Goal: Task Accomplishment & Management: Complete application form

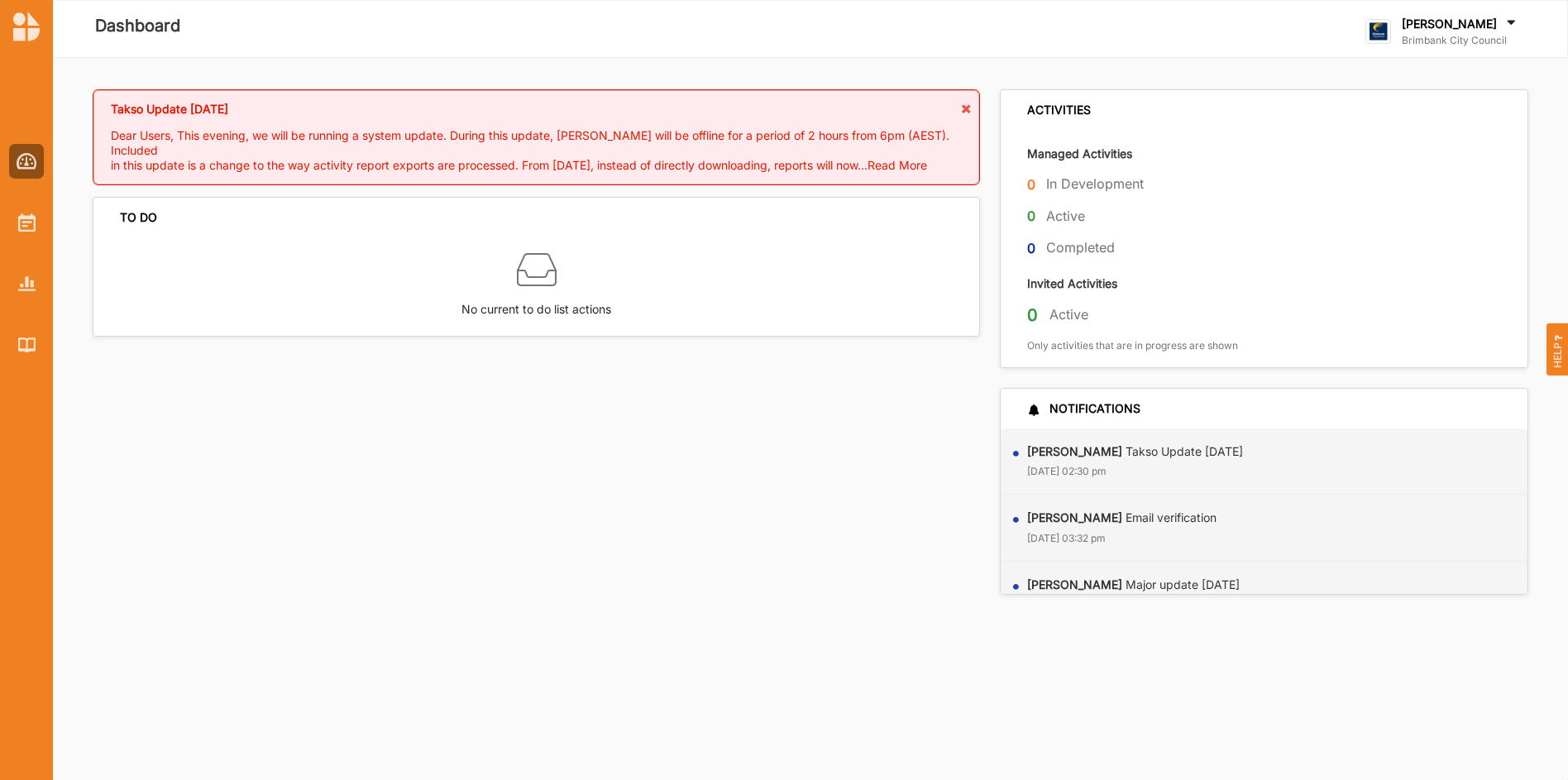
click at [161, 29] on label "Dashboard" at bounding box center [137, 26] width 85 height 28
click at [27, 166] on img at bounding box center [27, 161] width 20 height 17
click at [28, 162] on img at bounding box center [27, 161] width 20 height 17
click at [23, 223] on img at bounding box center [27, 222] width 18 height 18
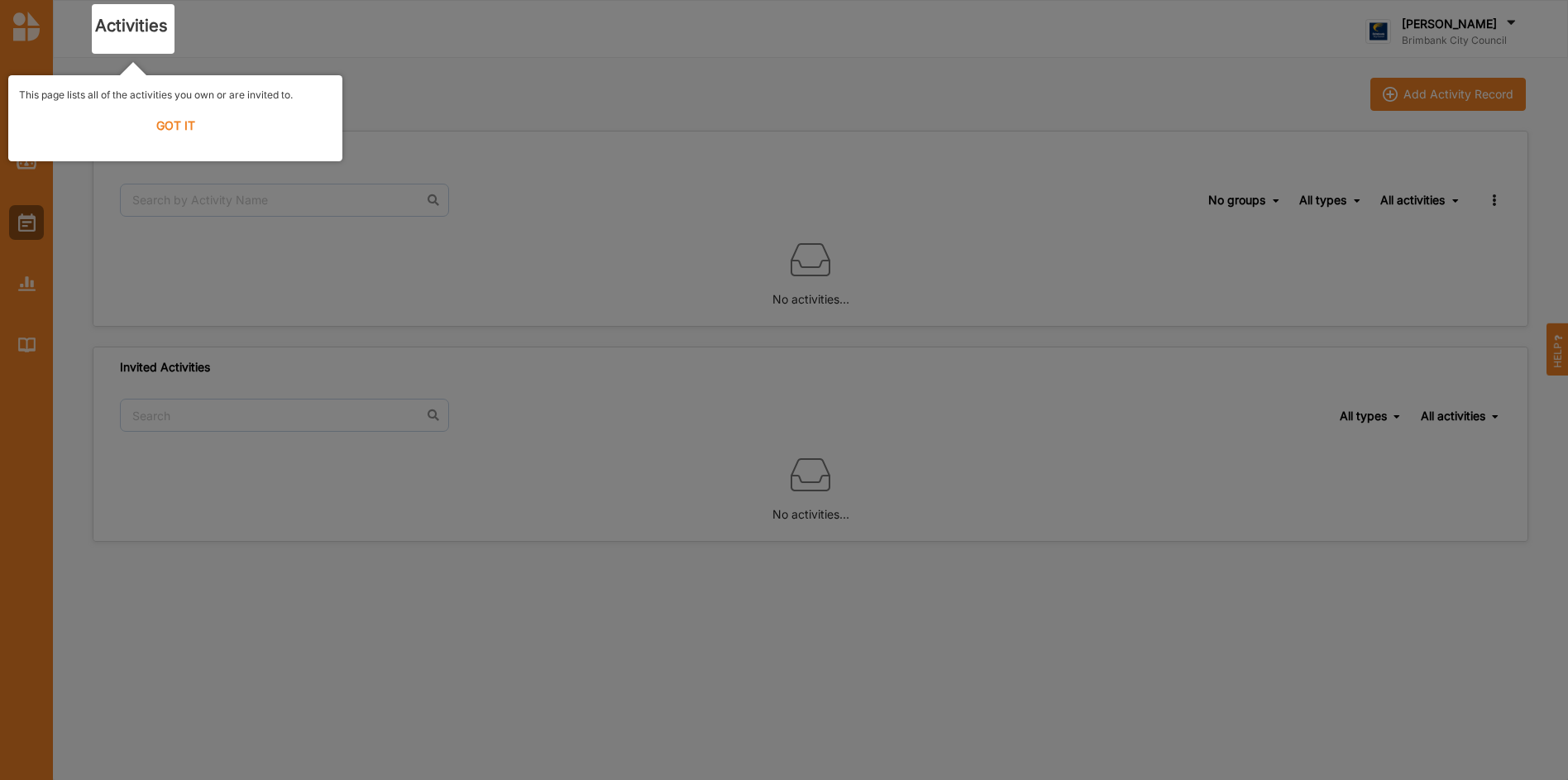
click at [172, 124] on label "GOT IT" at bounding box center [175, 125] width 312 height 36
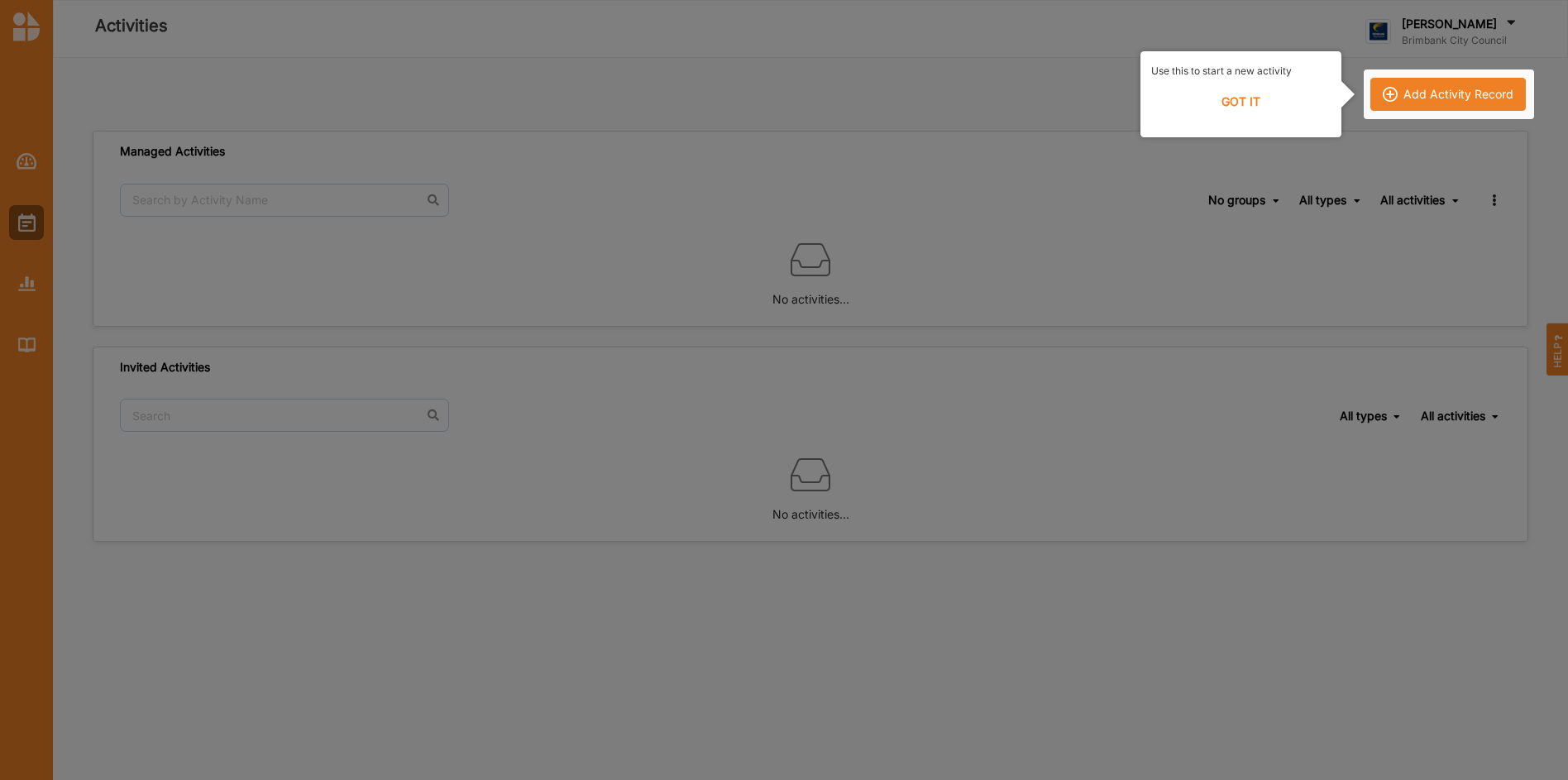
click at [1447, 94] on div at bounding box center [1448, 94] width 171 height 50
click at [1385, 92] on div at bounding box center [1448, 94] width 171 height 50
click at [1396, 94] on div at bounding box center [1448, 94] width 171 height 50
click at [1251, 81] on div "Use this to start a new activity GOT IT" at bounding box center [1241, 94] width 201 height 86
click at [1253, 83] on div "Use this to start a new activity GOT IT" at bounding box center [1241, 94] width 201 height 86
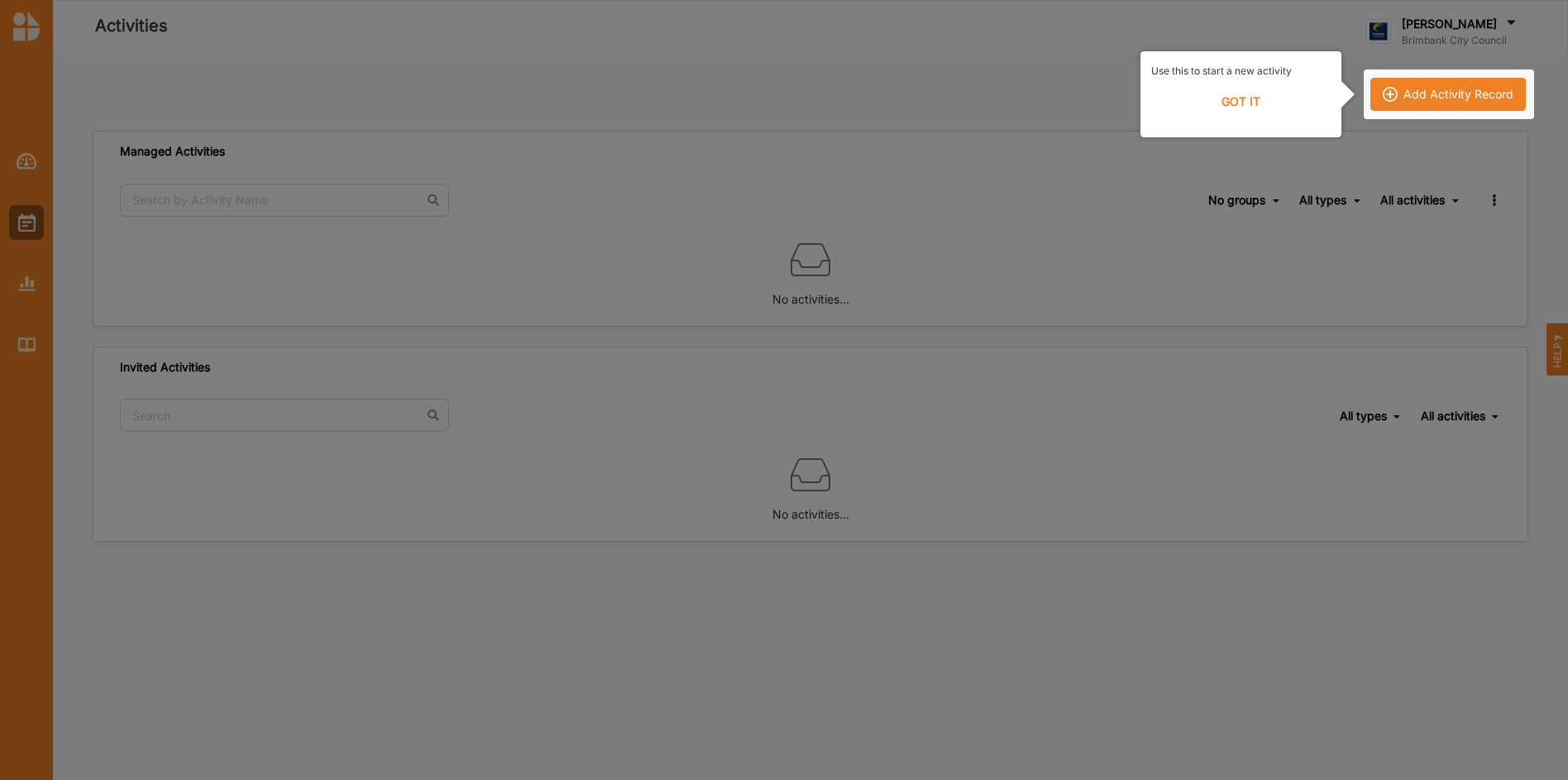
click at [1385, 96] on div at bounding box center [1448, 94] width 171 height 50
click at [1384, 95] on div at bounding box center [1448, 94] width 171 height 50
click at [1404, 92] on div at bounding box center [1448, 94] width 171 height 50
drag, startPoint x: 1404, startPoint y: 92, endPoint x: 1245, endPoint y: 93, distance: 159.0
click at [1245, 93] on label "GOT IT" at bounding box center [1240, 101] width 180 height 36
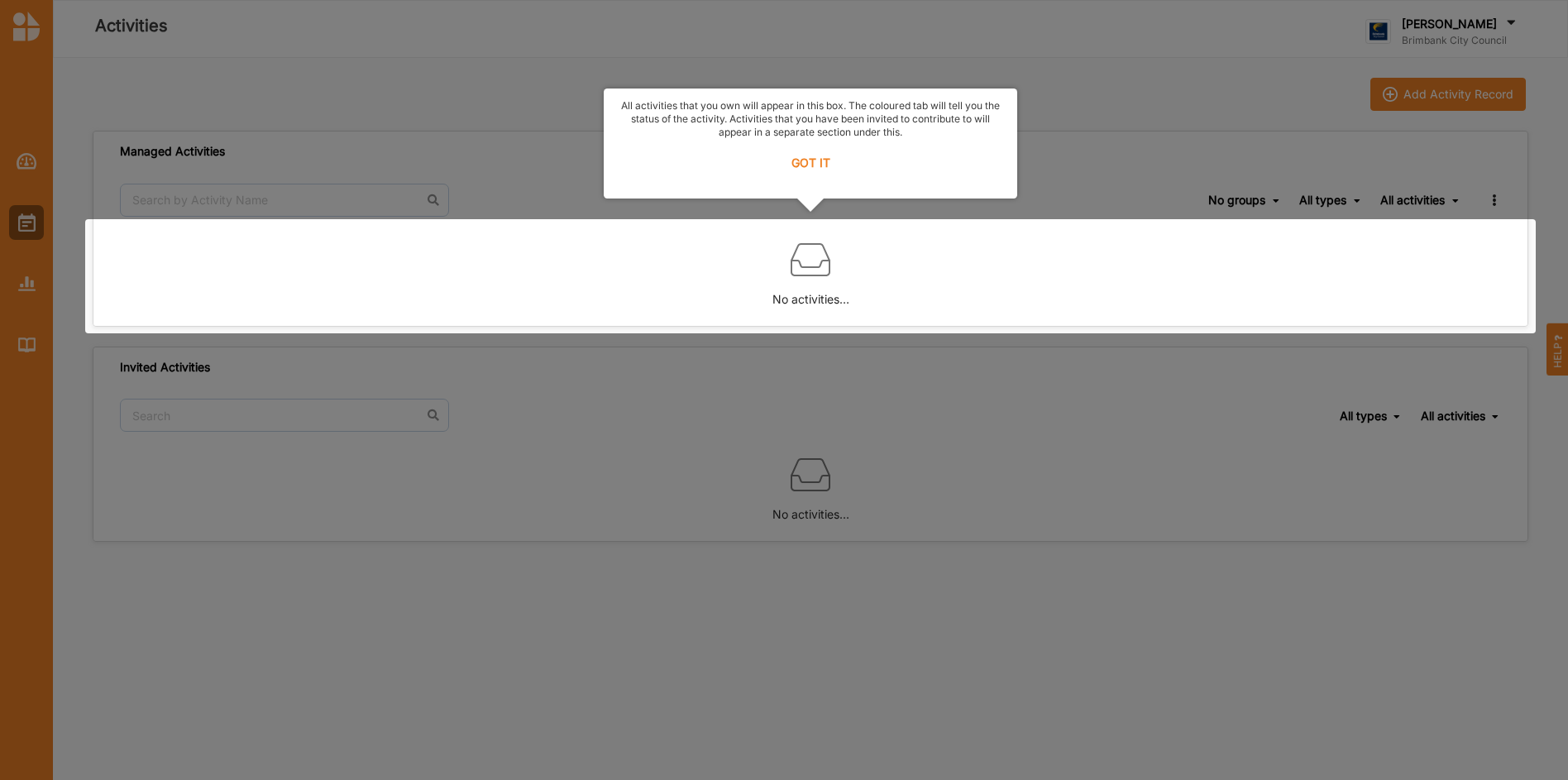
click at [806, 162] on label "GOT IT" at bounding box center [809, 162] width 392 height 36
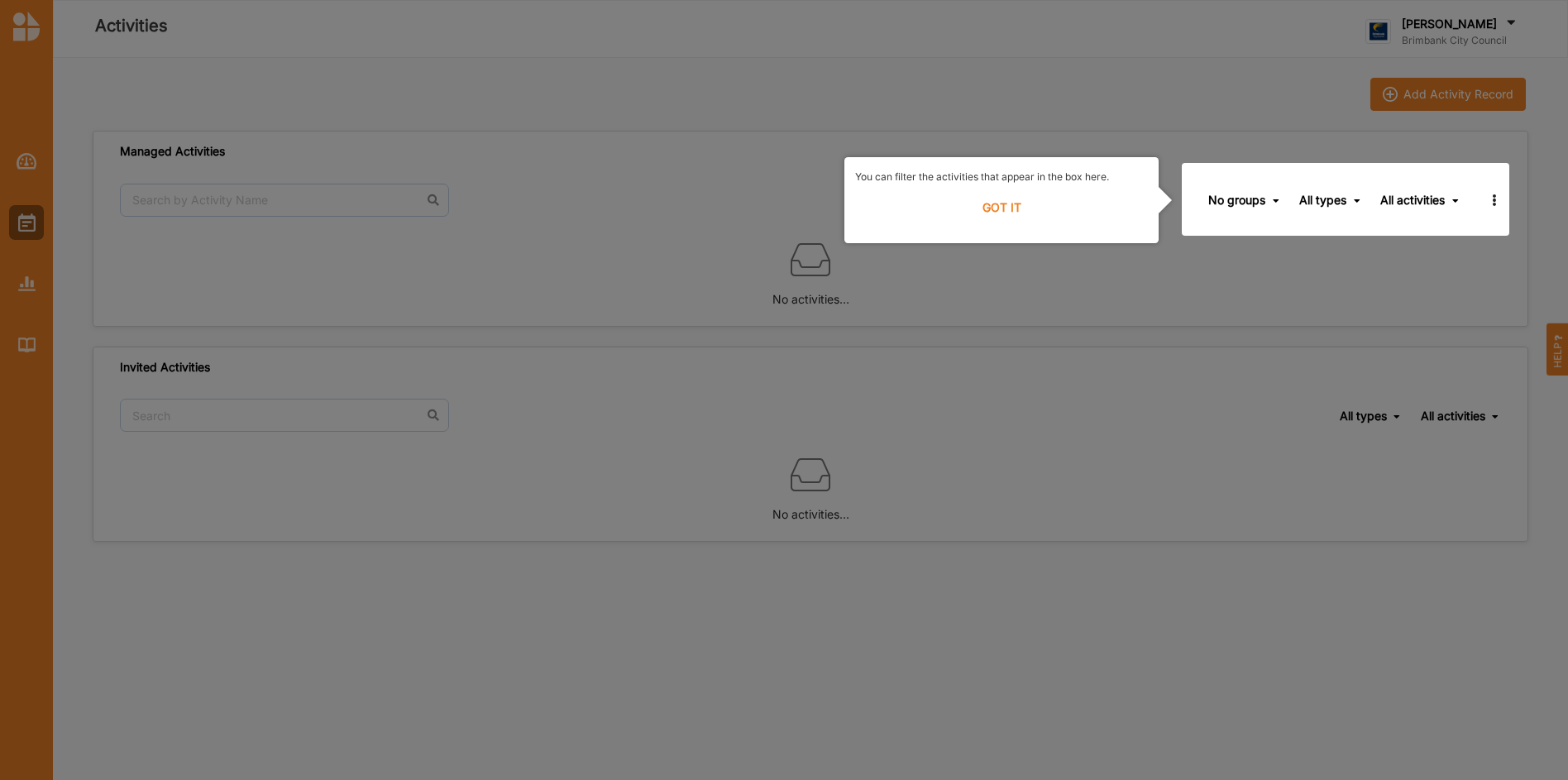
click at [991, 202] on label "GOT IT" at bounding box center [1001, 207] width 293 height 36
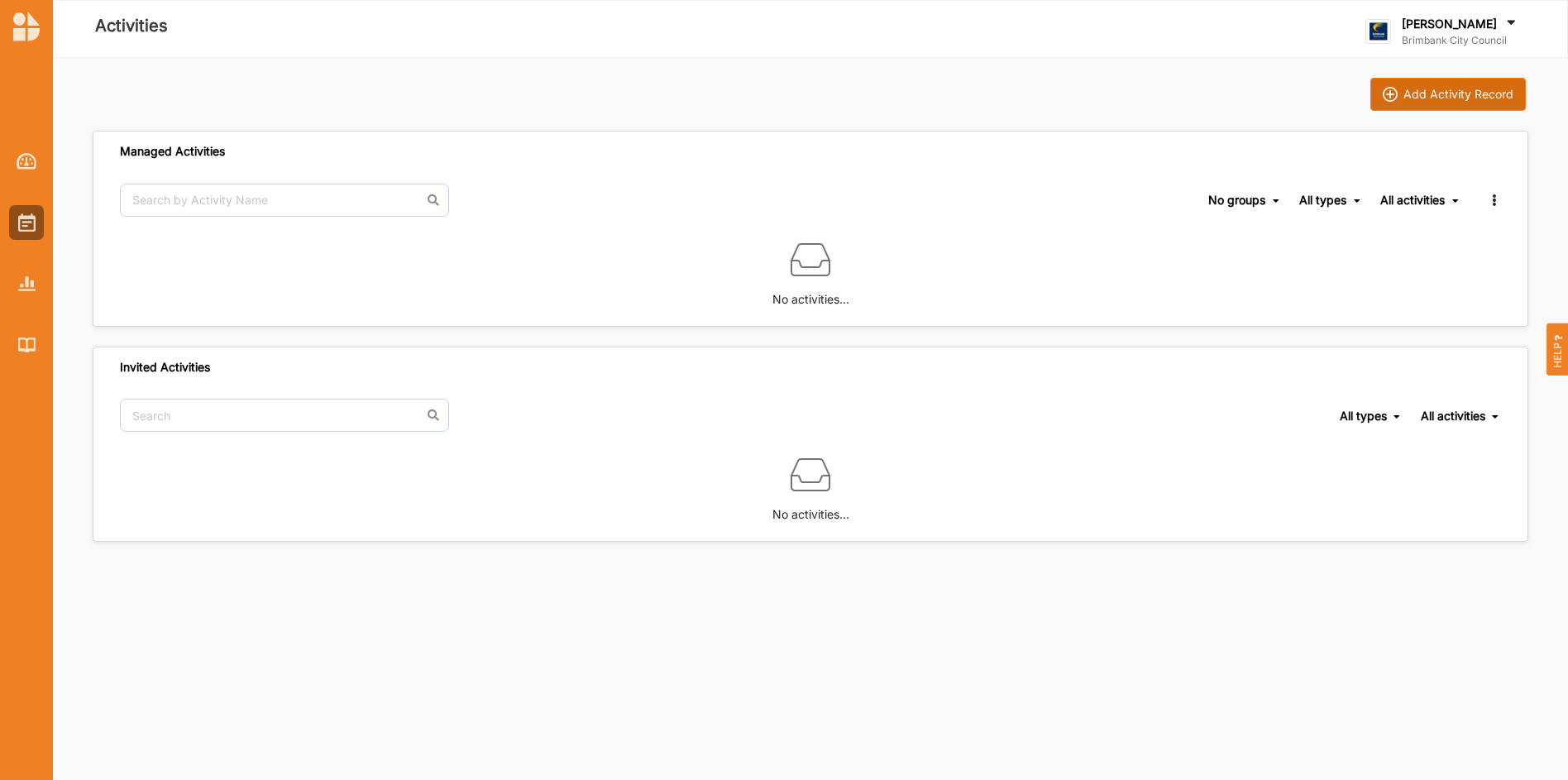
click at [1389, 93] on img at bounding box center [1390, 94] width 15 height 15
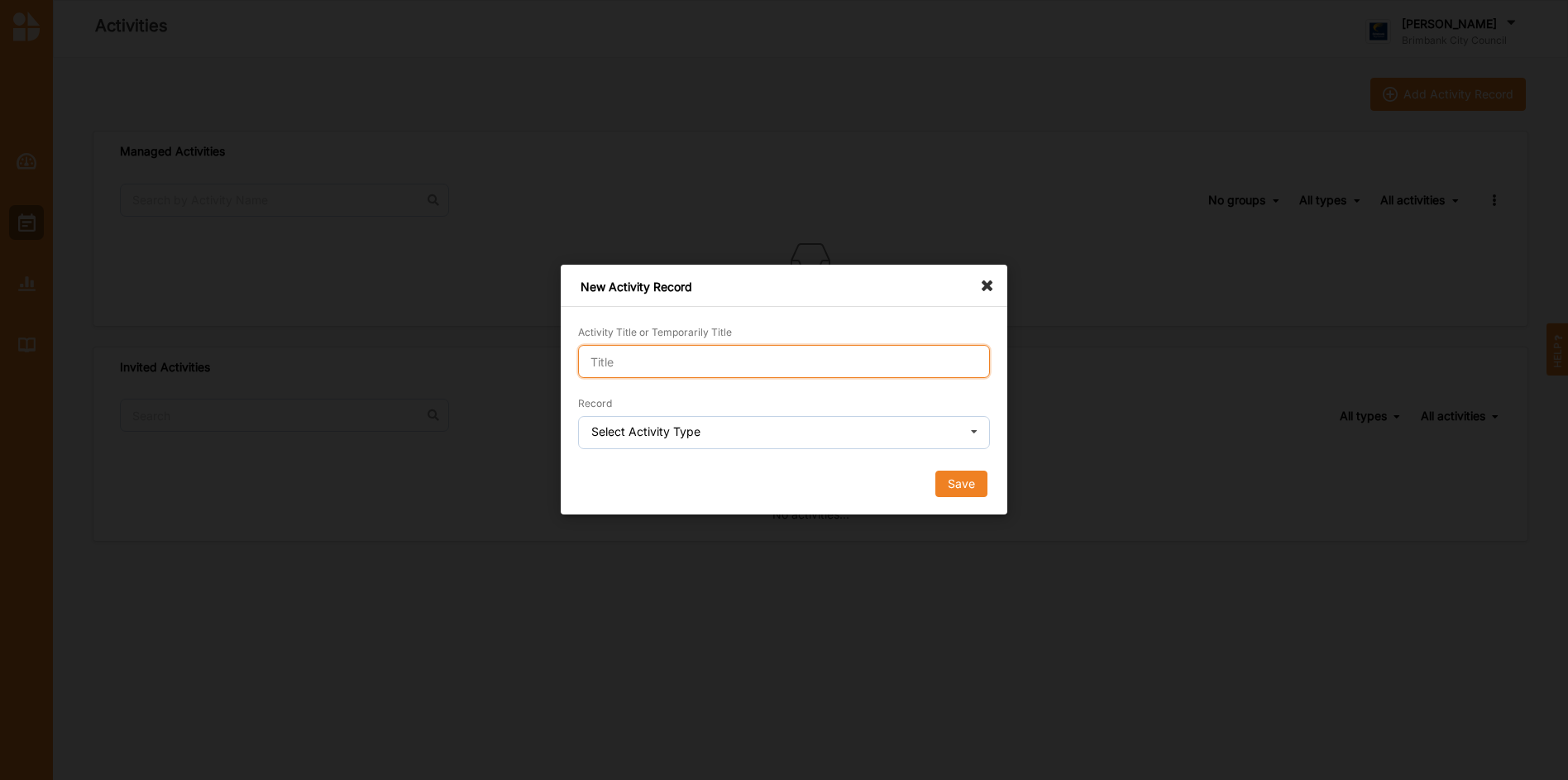
click at [714, 360] on input "Activity Title or Temporarily Title" at bounding box center [784, 361] width 412 height 33
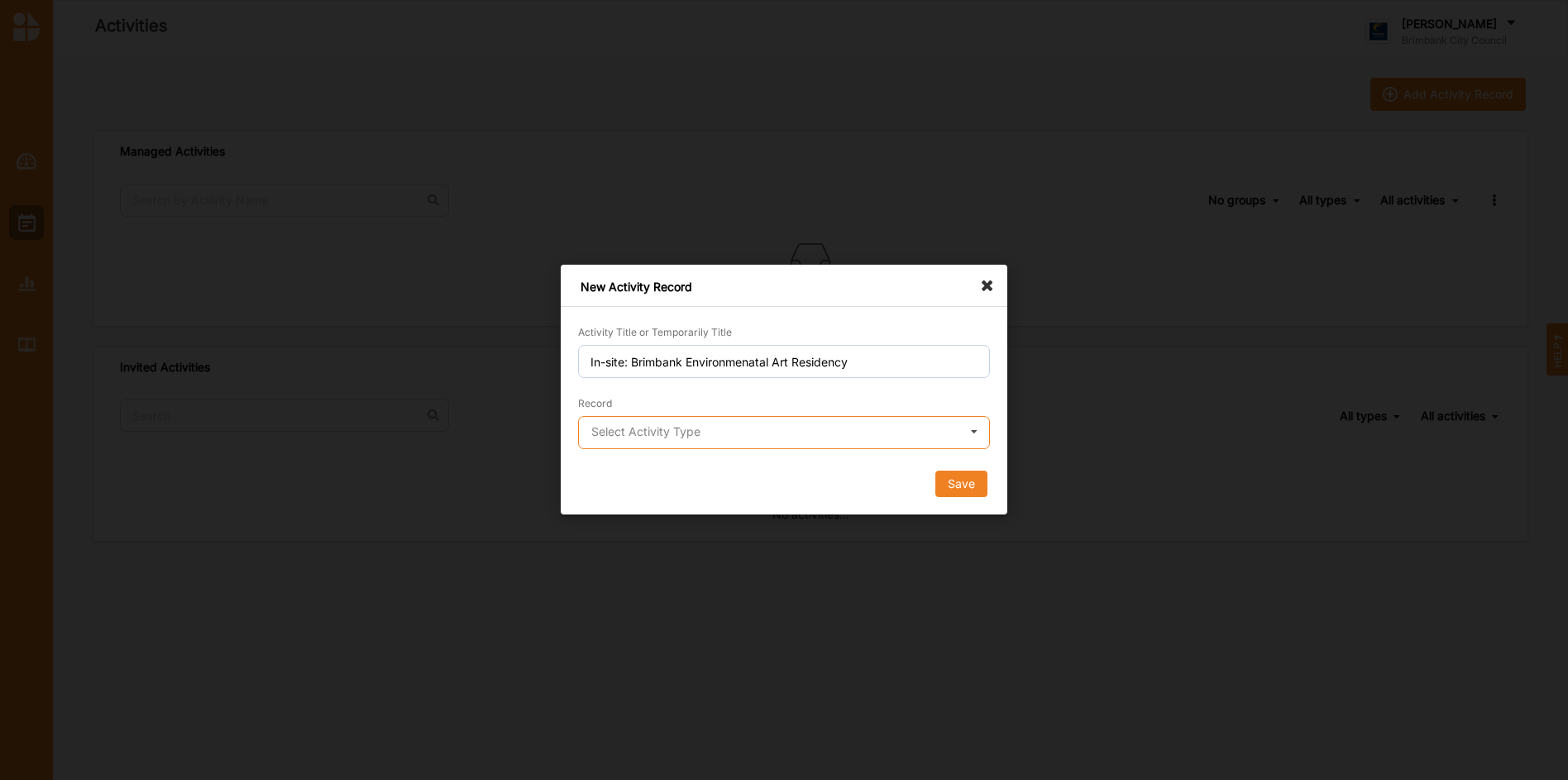
click at [772, 434] on input "text" at bounding box center [784, 433] width 410 height 33
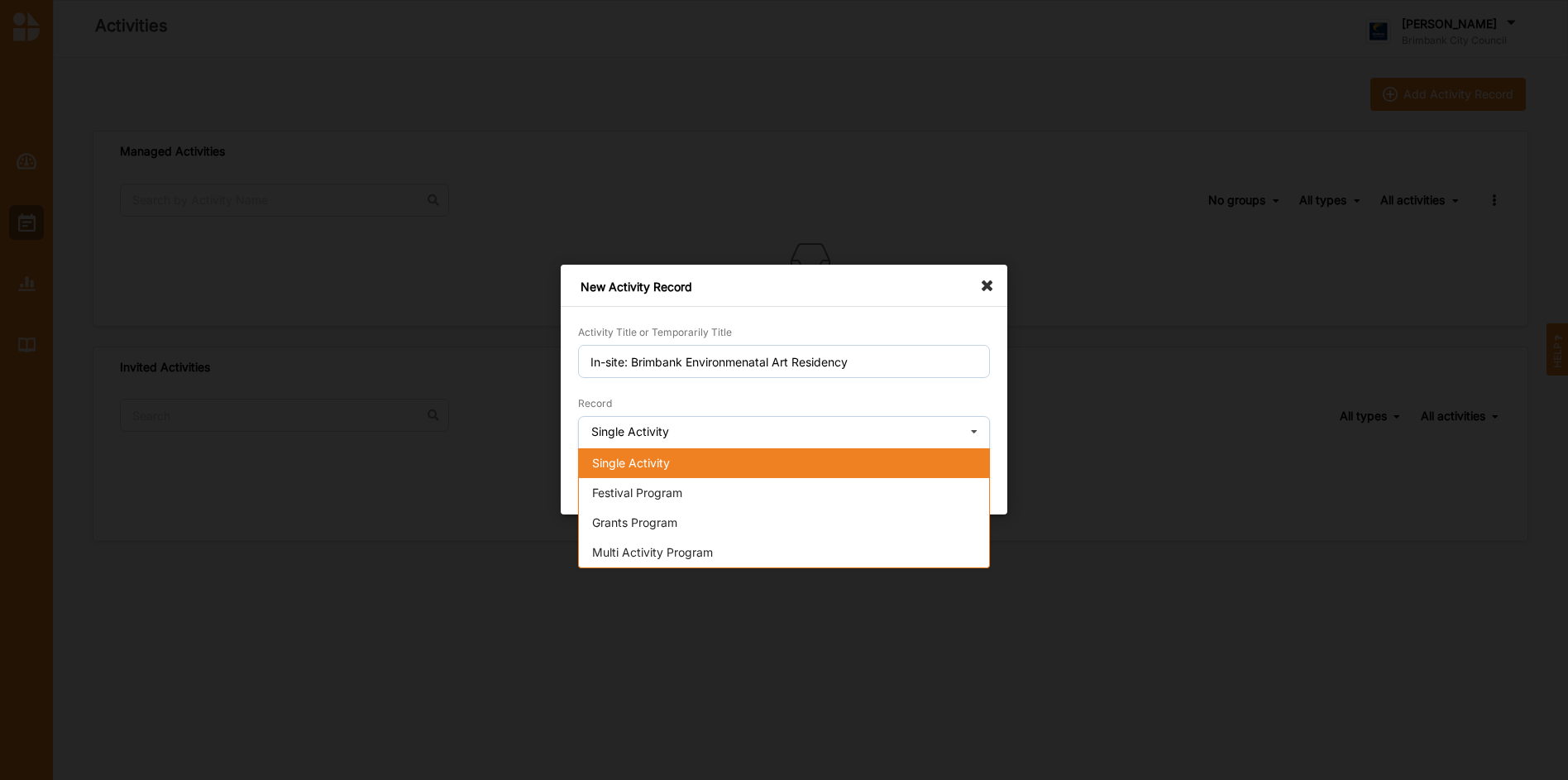
click at [654, 455] on span "Single Activity" at bounding box center [631, 462] width 77 height 14
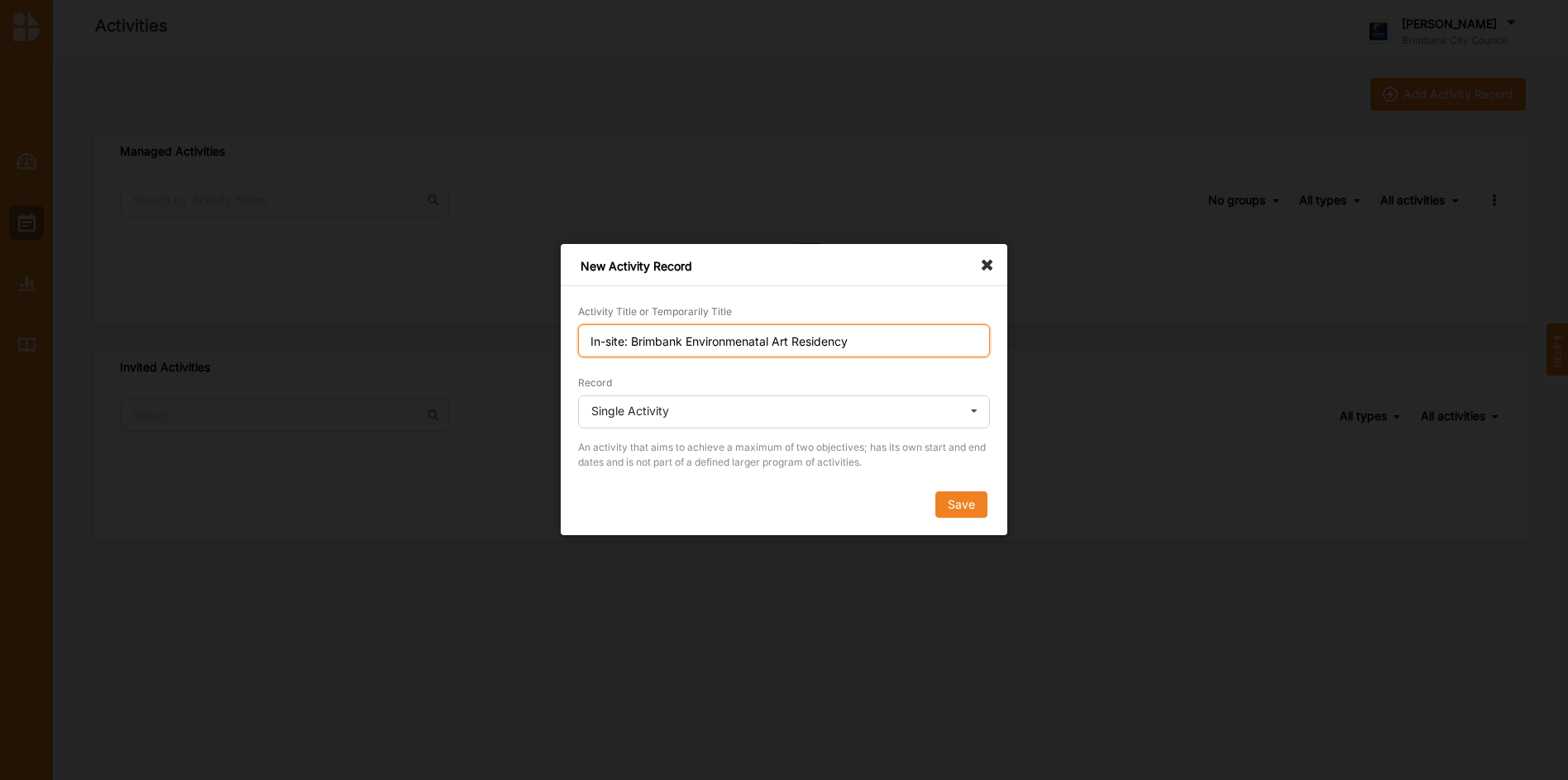
click at [757, 342] on input "In-site: Brimbank Environmenatal Art Residency" at bounding box center [784, 341] width 412 height 33
type input "In-site: Brimbank Environmental Art Residency"
click at [778, 492] on div "Save" at bounding box center [784, 505] width 412 height 27
click at [953, 502] on button "Save" at bounding box center [961, 505] width 53 height 27
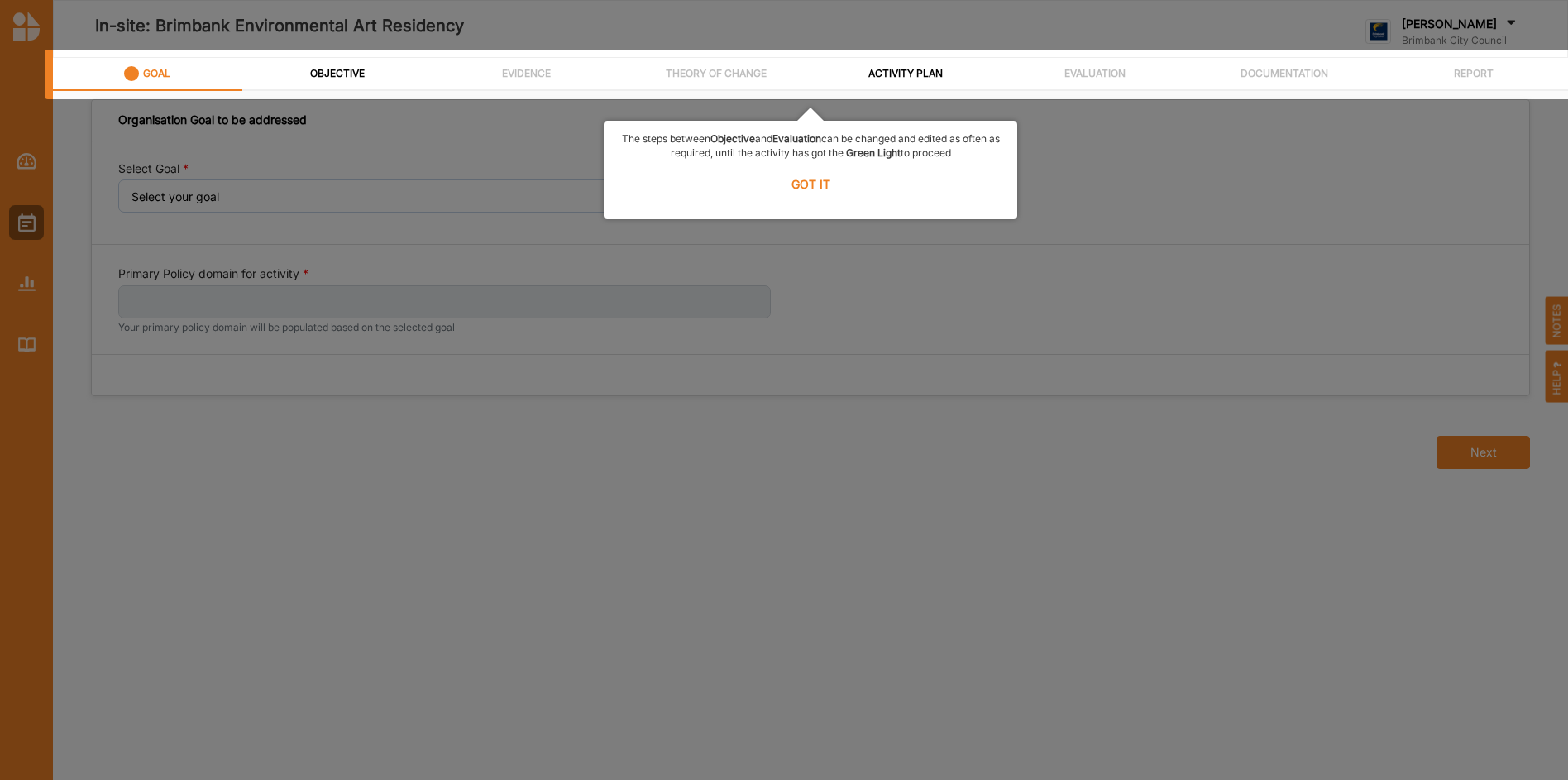
click at [814, 188] on label "GOT IT" at bounding box center [809, 183] width 392 height 36
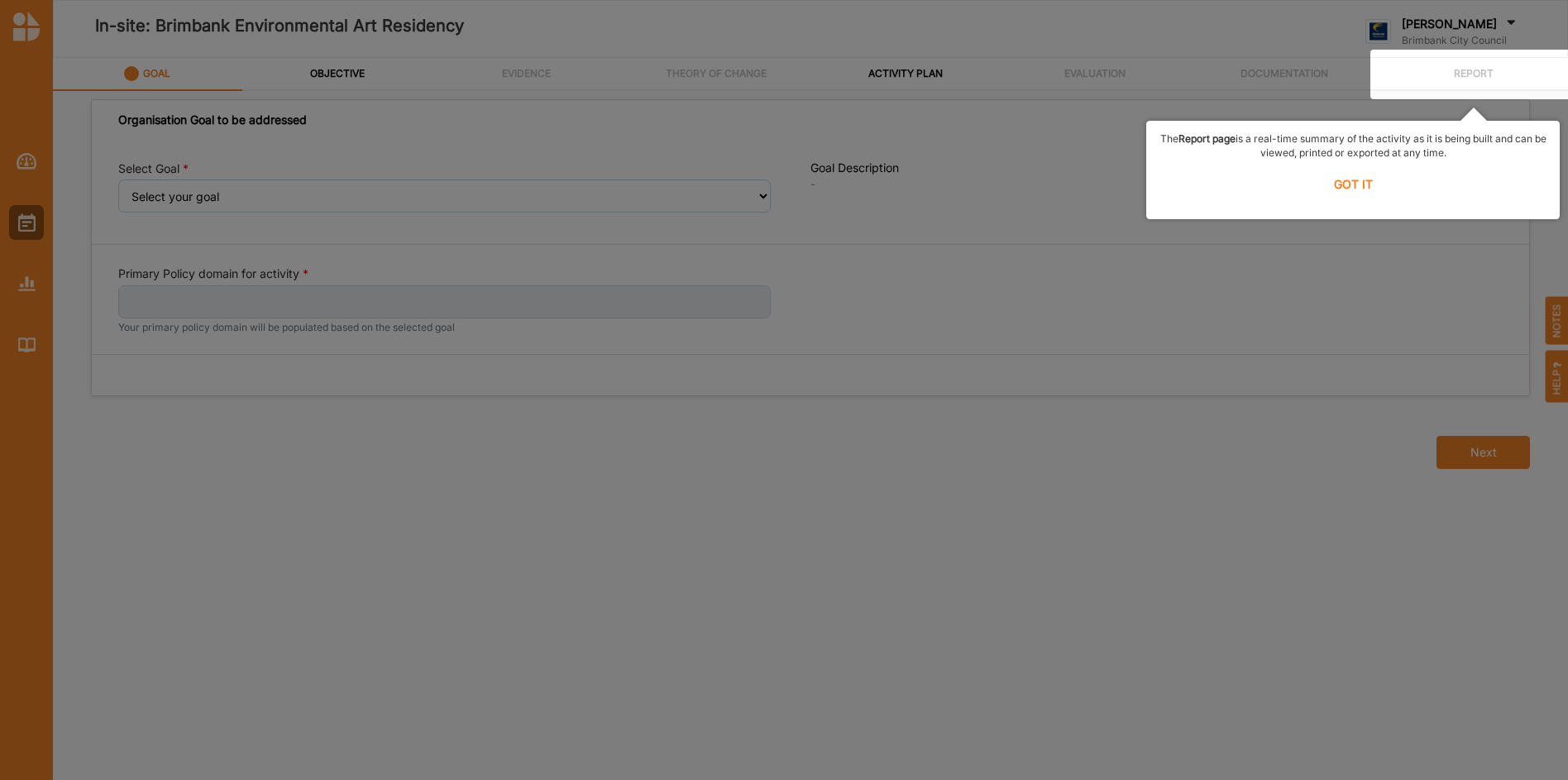
click at [1341, 187] on label "GOT IT" at bounding box center [1352, 183] width 392 height 36
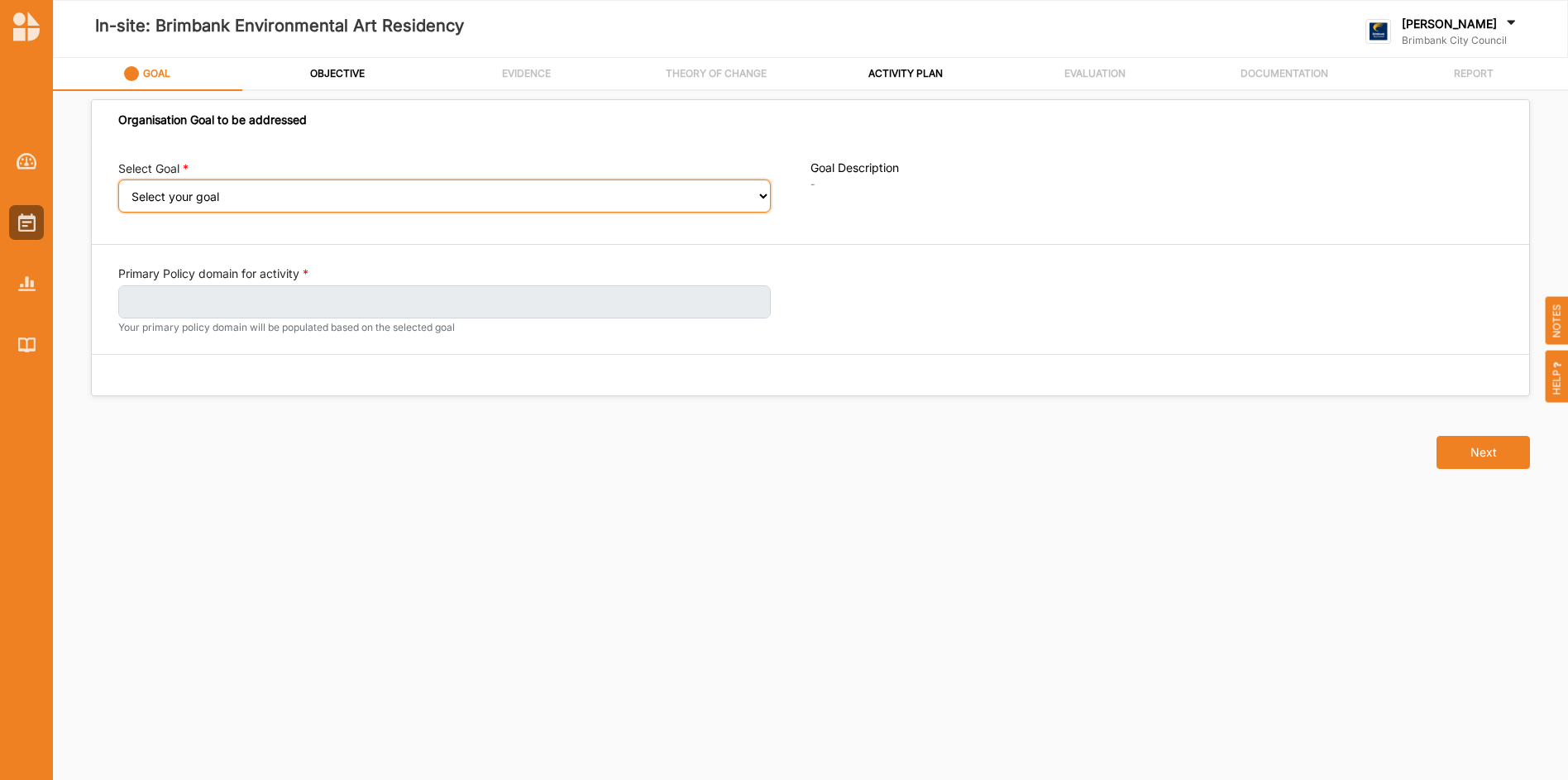
click at [760, 195] on select "Select your goal People and Community – a welcoming, safe and supported communi…" at bounding box center [444, 196] width 653 height 33
select select "241"
click at [118, 191] on select "Select your goal People and Community – a welcoming, safe and supported communi…" at bounding box center [444, 196] width 653 height 33
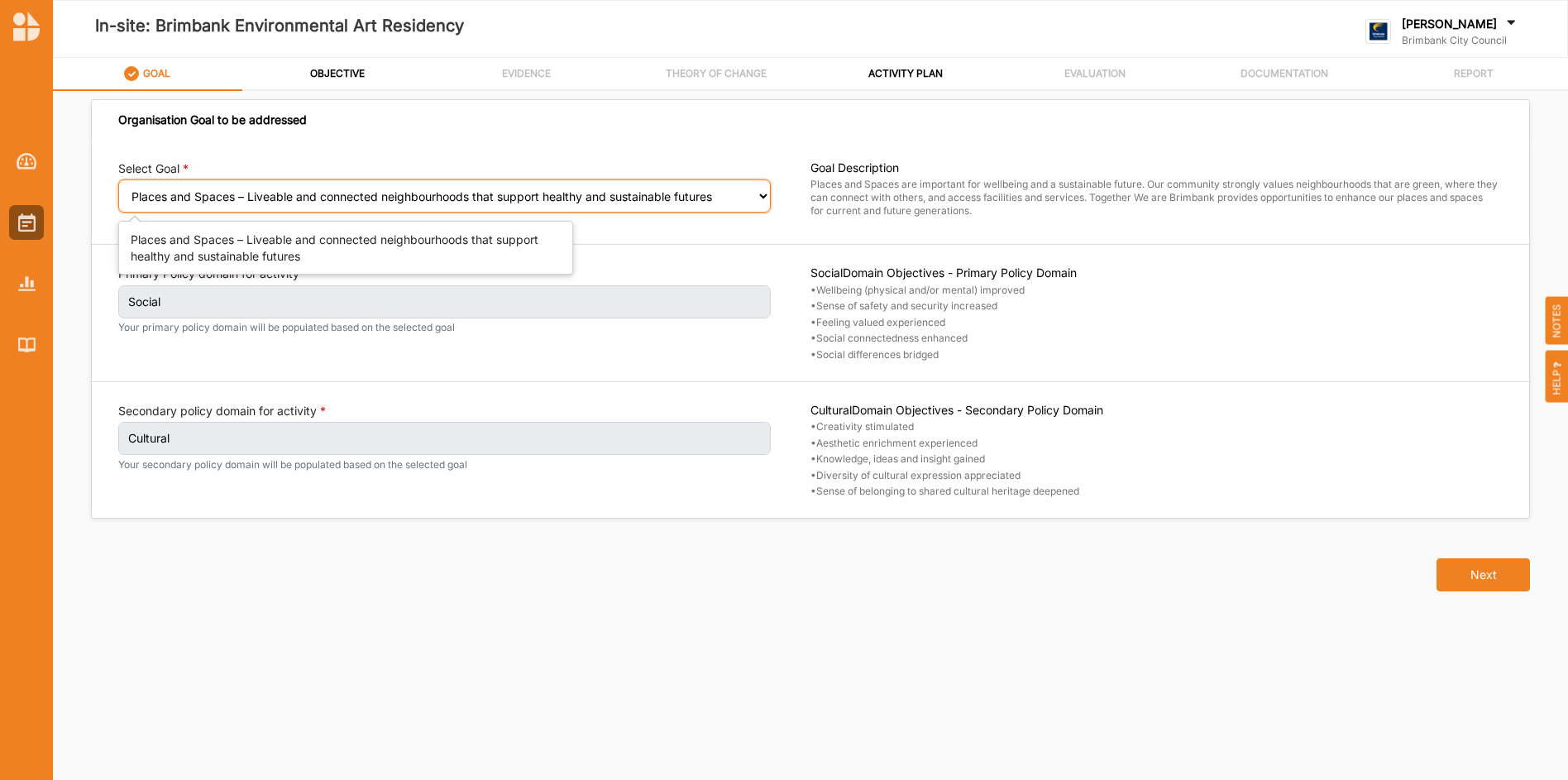
click at [760, 195] on select "Select your goal People and Community – a welcoming, safe and supported communi…" at bounding box center [444, 196] width 653 height 33
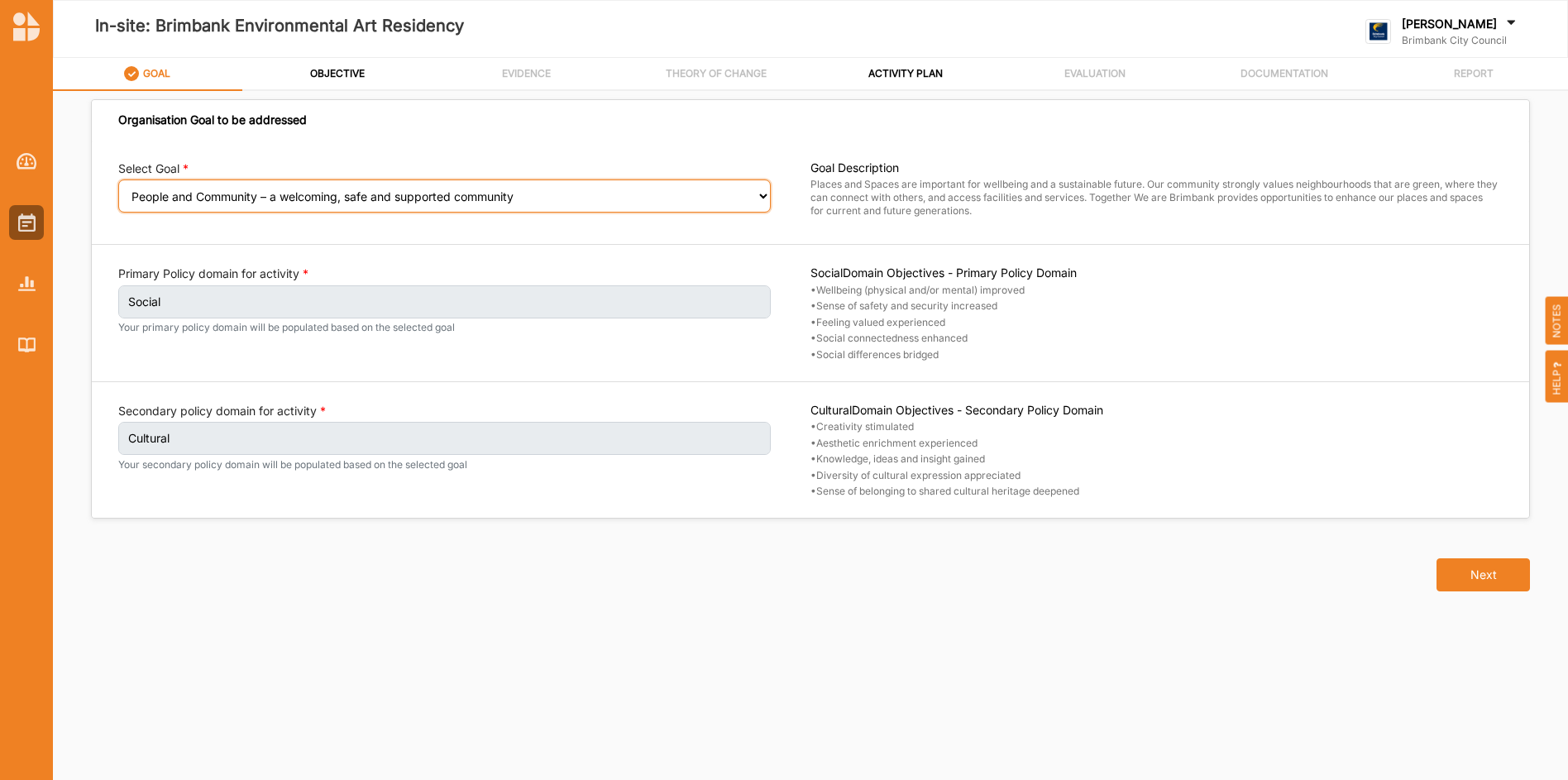
click at [118, 191] on select "Select your goal People and Community – a welcoming, safe and supported communi…" at bounding box center [444, 196] width 653 height 33
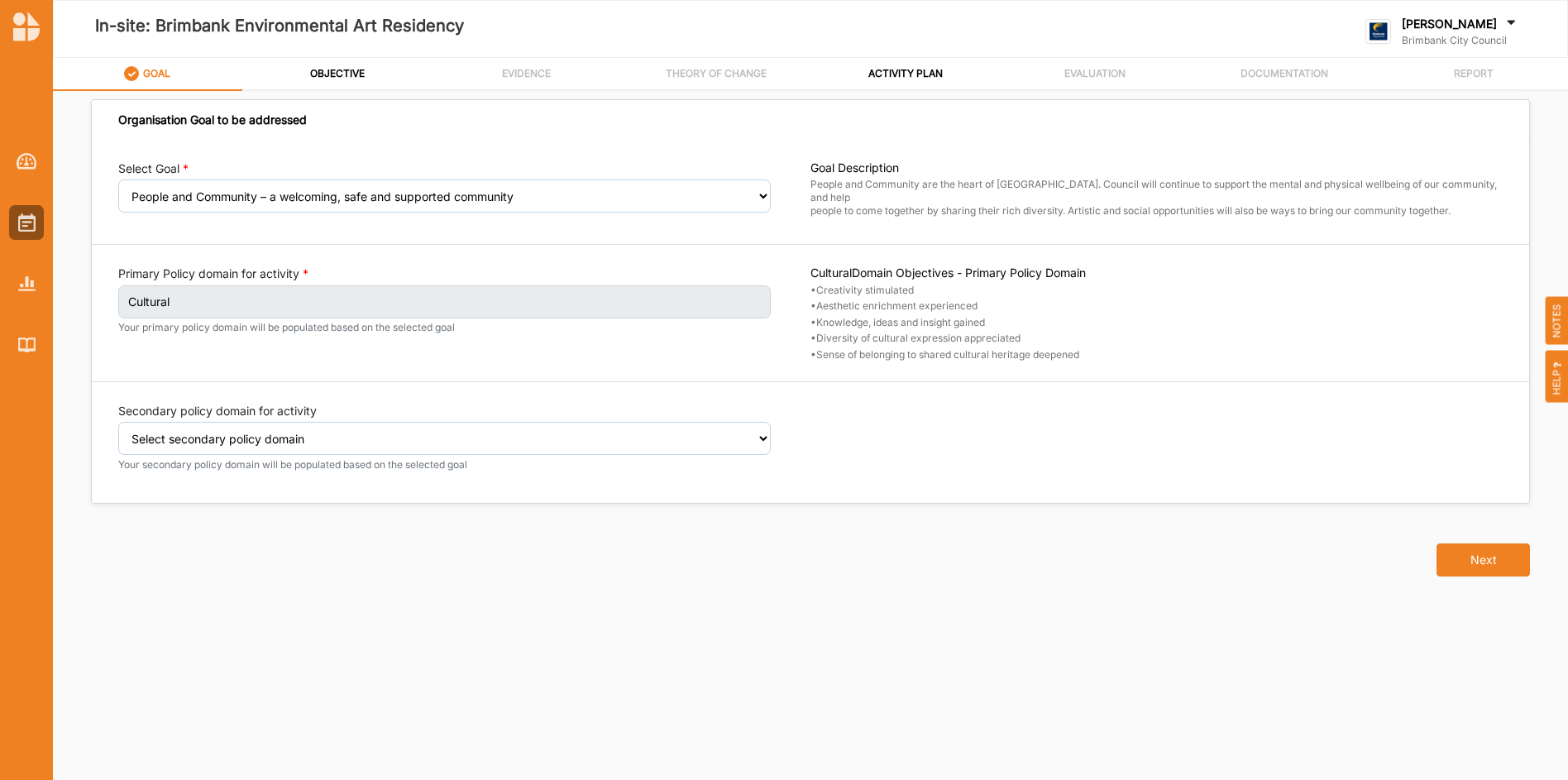
click at [824, 226] on div "Select Goal Select your goal People and Community – a welcoming, safe and suppo…" at bounding box center [810, 321] width 1437 height 362
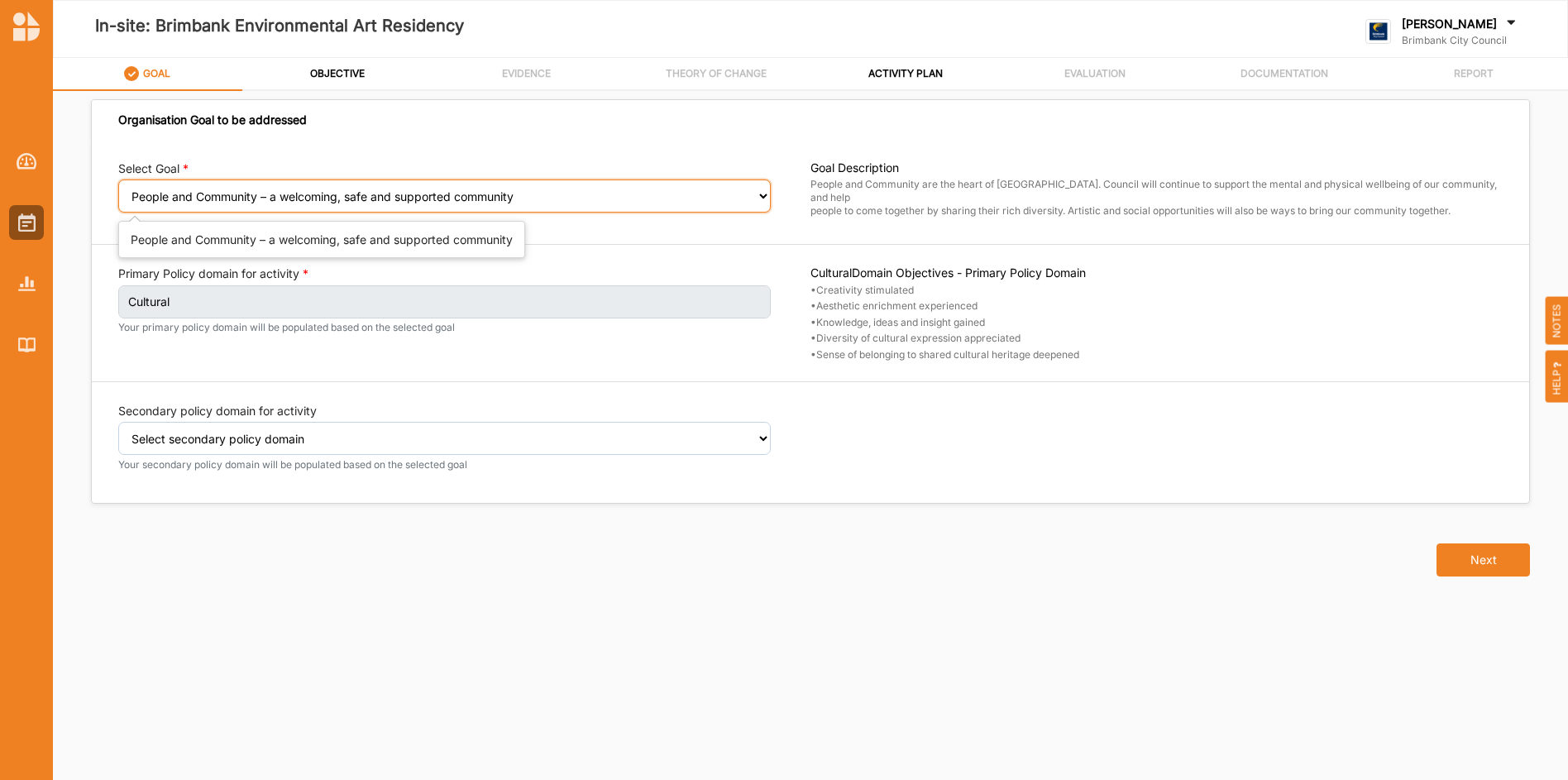
click at [763, 195] on select "Select your goal People and Community – a welcoming, safe and supported communi…" at bounding box center [444, 196] width 653 height 33
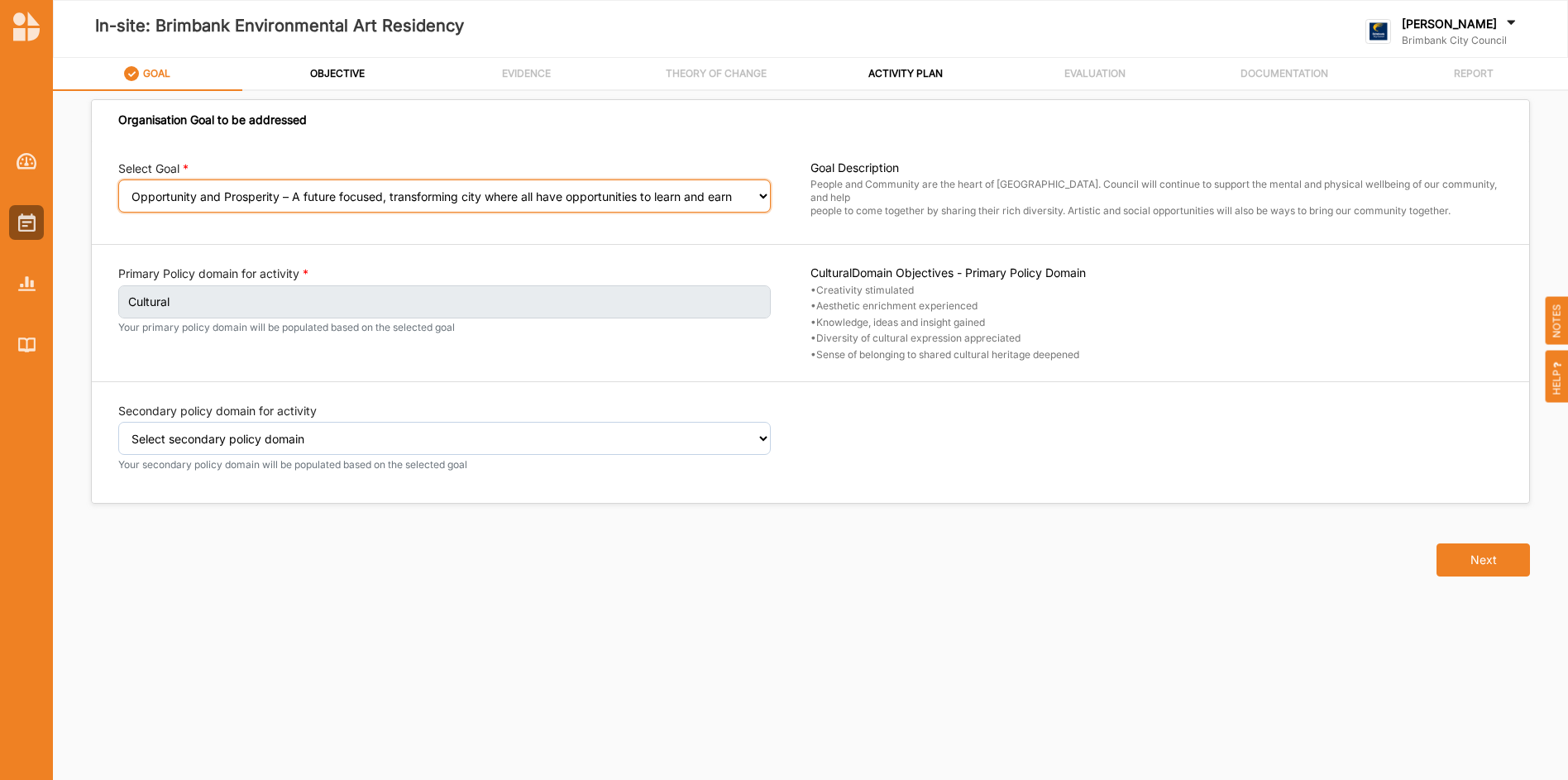
click at [118, 191] on select "Select your goal People and Community – a welcoming, safe and supported communi…" at bounding box center [444, 196] width 653 height 33
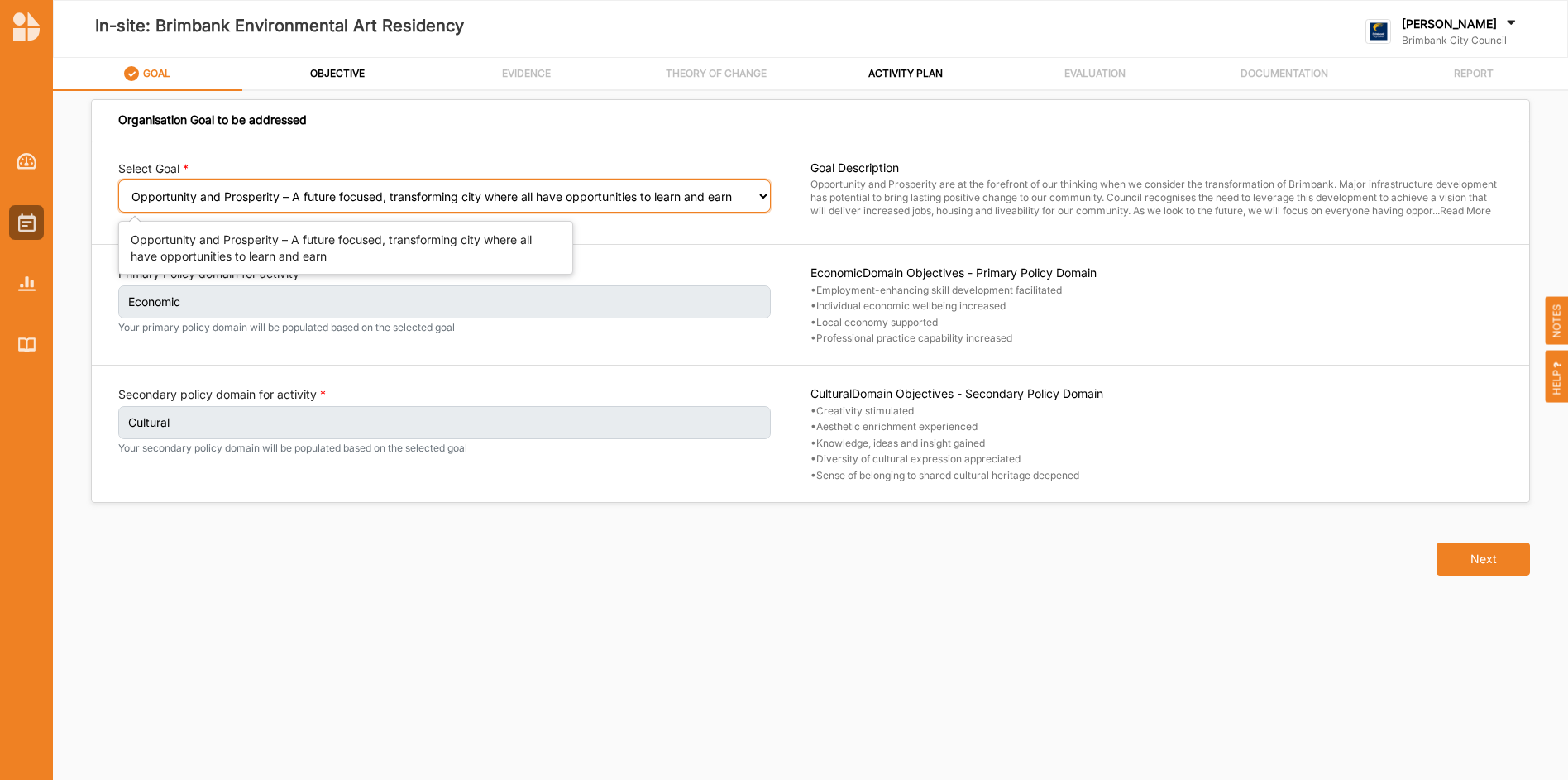
click at [766, 195] on select "Select your goal People and Community – a welcoming, safe and supported communi…" at bounding box center [444, 196] width 653 height 33
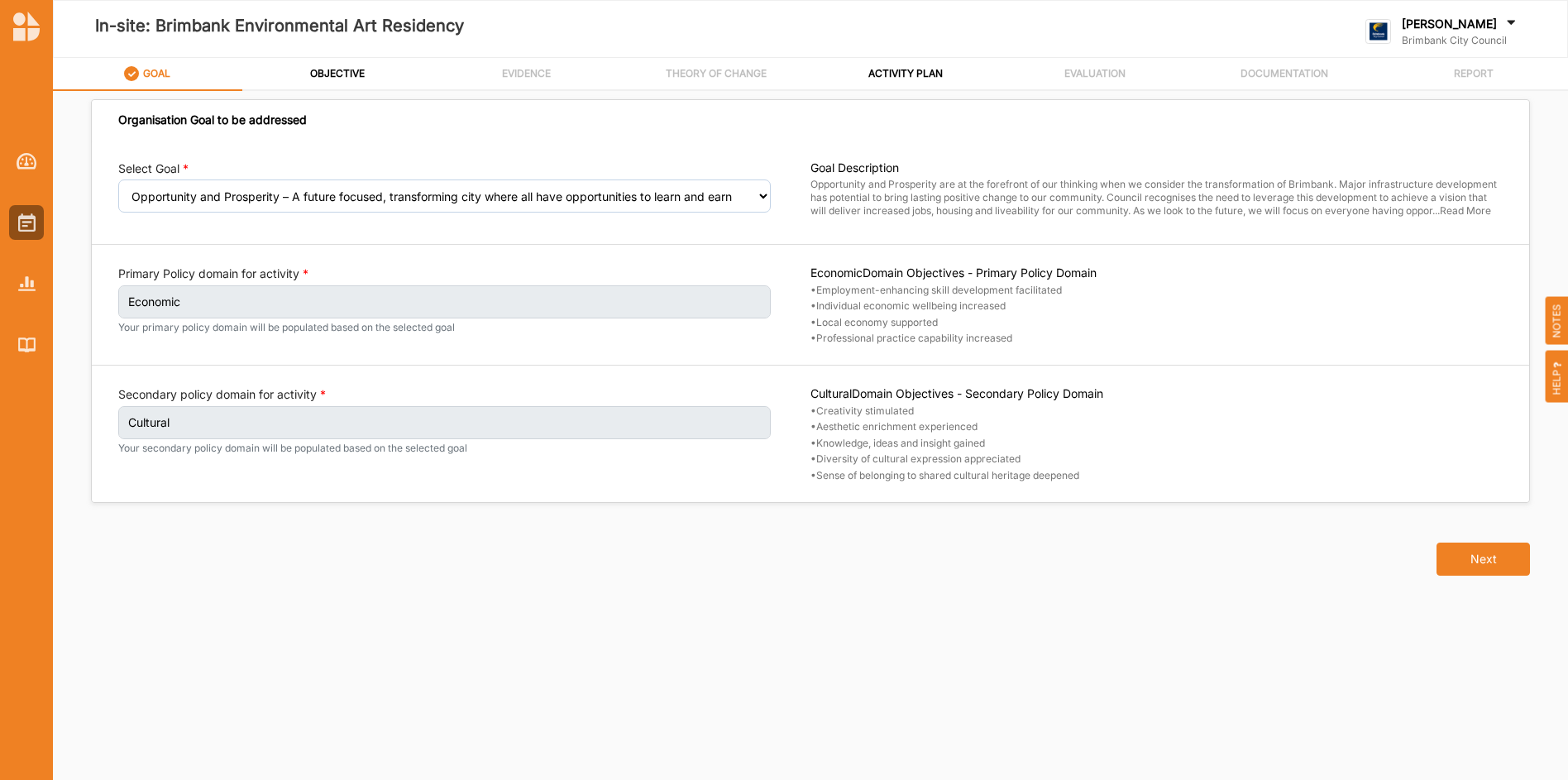
click at [1275, 228] on div "Select Goal Select your goal People and Community – a welcoming, safe and suppo…" at bounding box center [810, 321] width 1437 height 361
click at [1488, 213] on span "Read More" at bounding box center [1466, 210] width 52 height 12
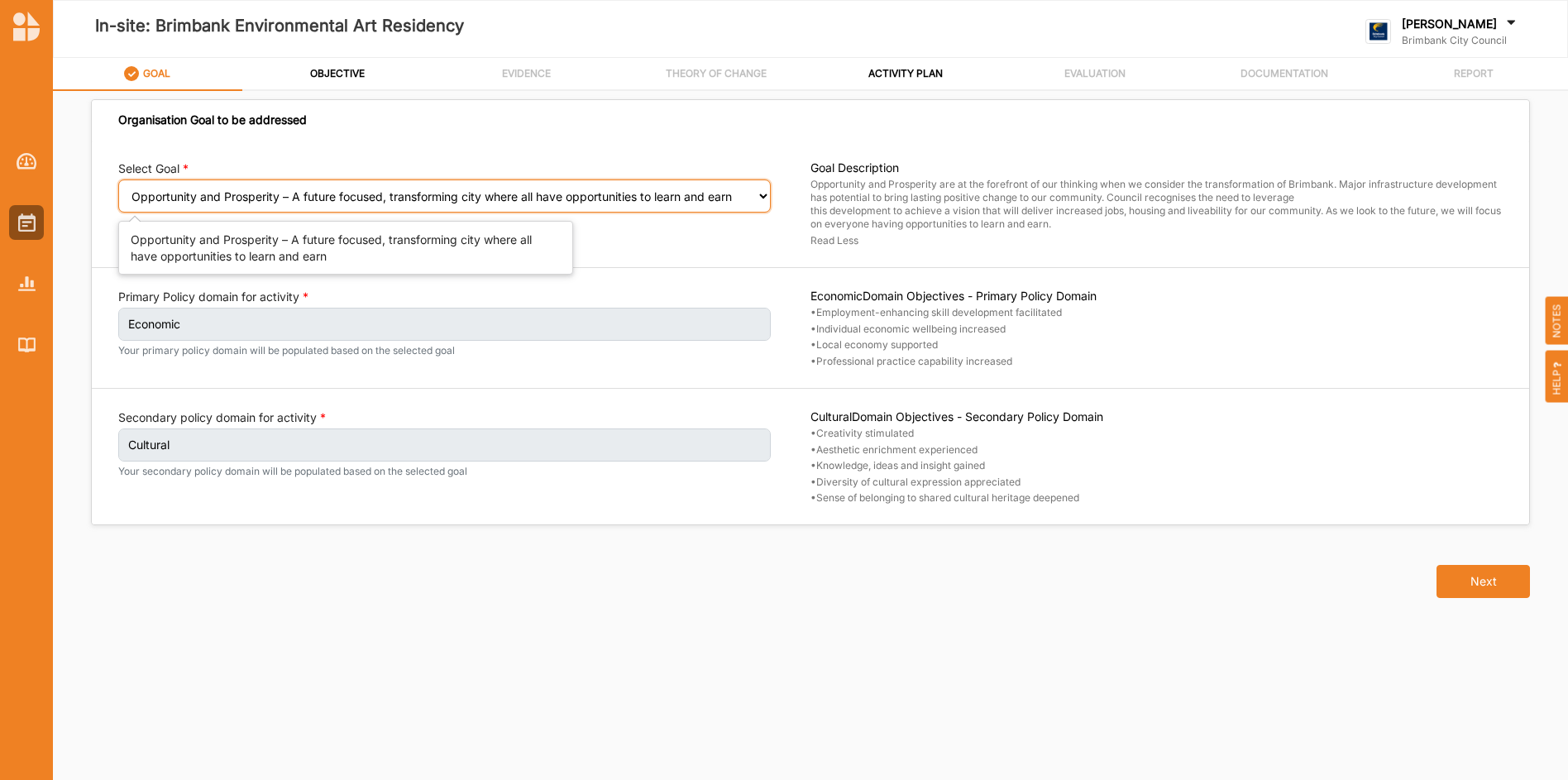
click at [768, 196] on select "Select your goal People and Community – a welcoming, safe and supported communi…" at bounding box center [444, 196] width 653 height 33
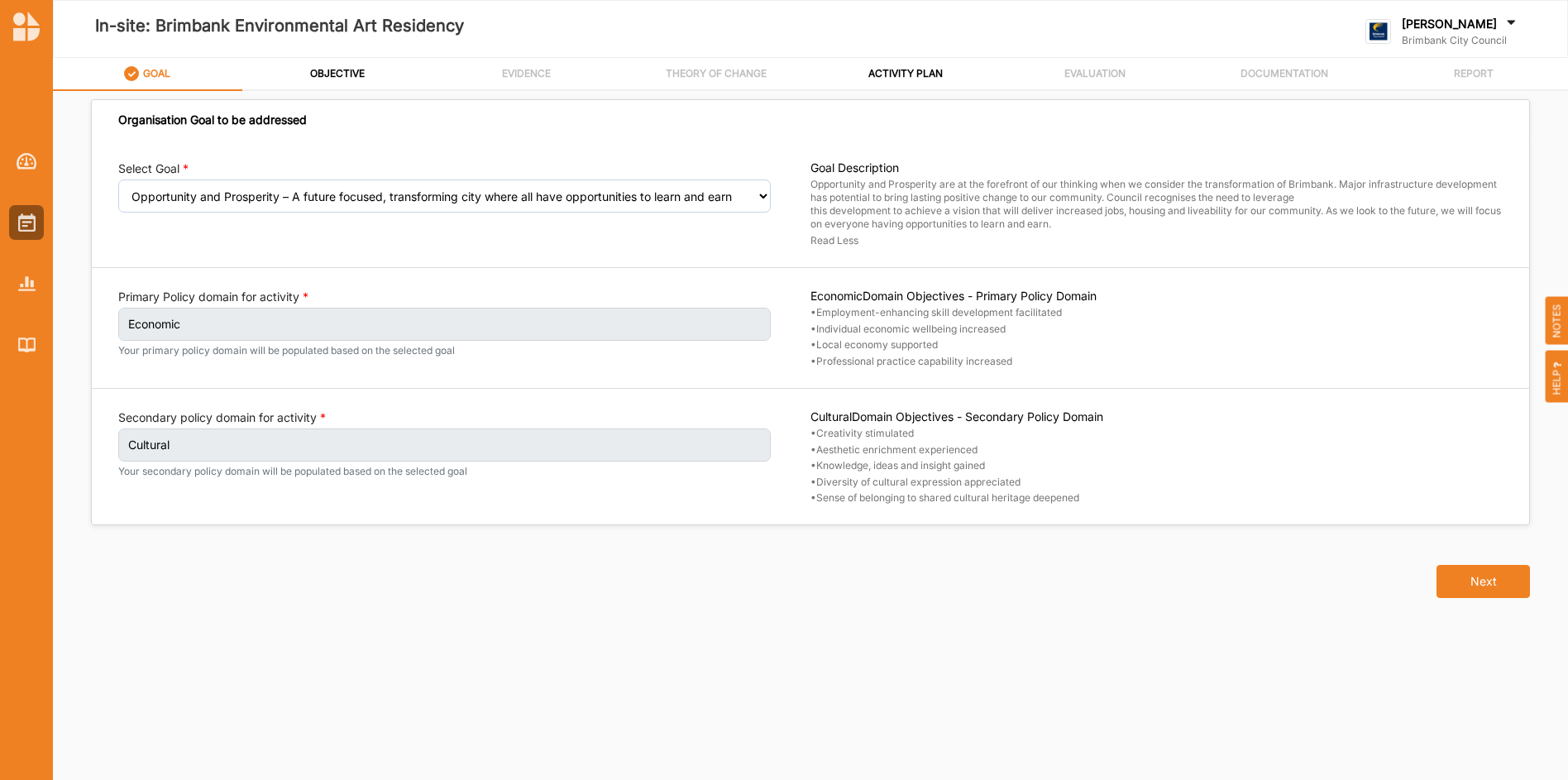
click at [1113, 243] on div "Opportunity and Prosperity are at the forefront of our thinking when we conside…" at bounding box center [1156, 212] width 692 height 69
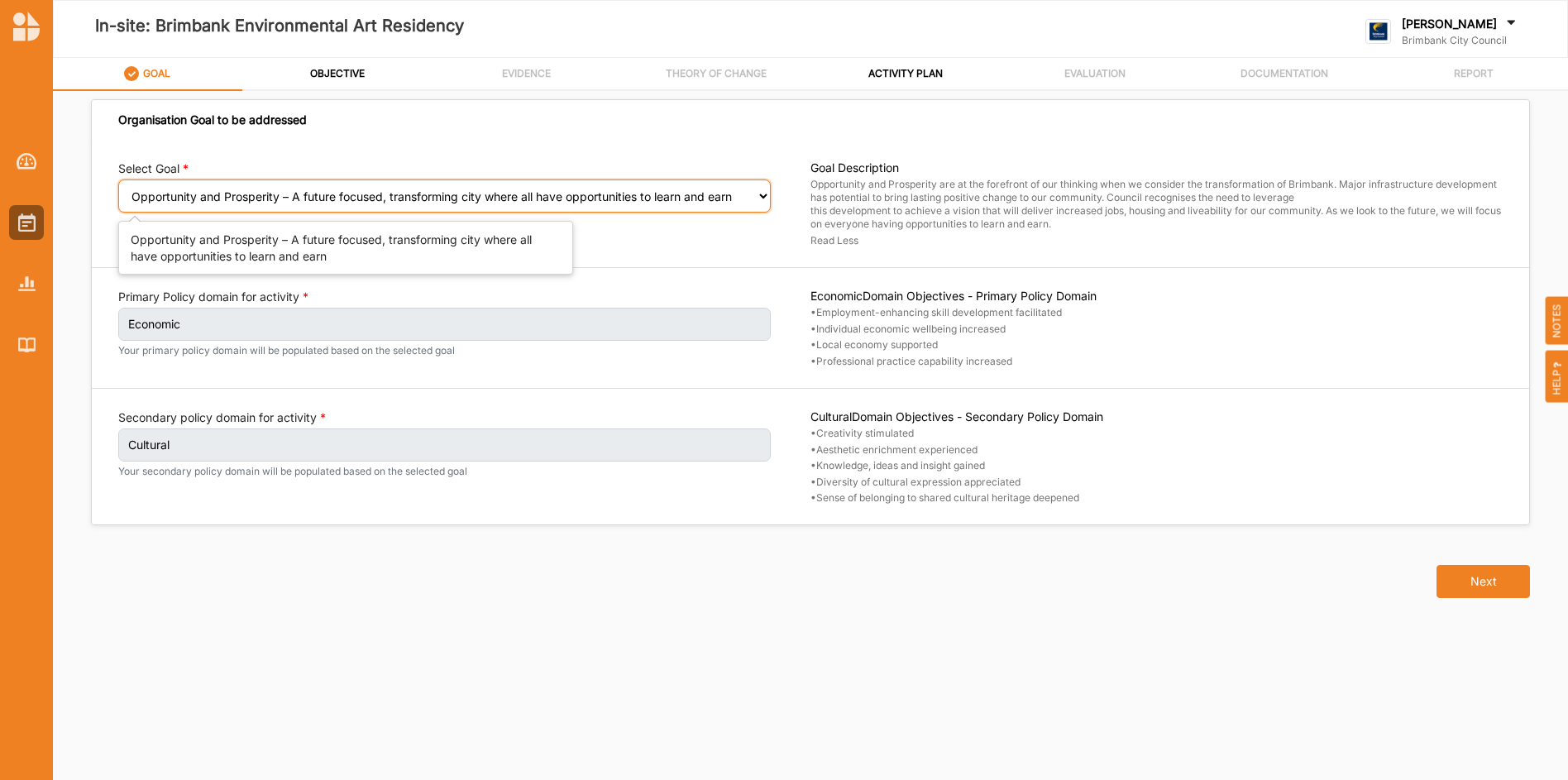
click at [759, 196] on select "Select your goal People and Community – a welcoming, safe and supported communi…" at bounding box center [444, 196] width 653 height 33
click at [118, 191] on select "Select your goal People and Community – a welcoming, safe and supported communi…" at bounding box center [444, 196] width 653 height 33
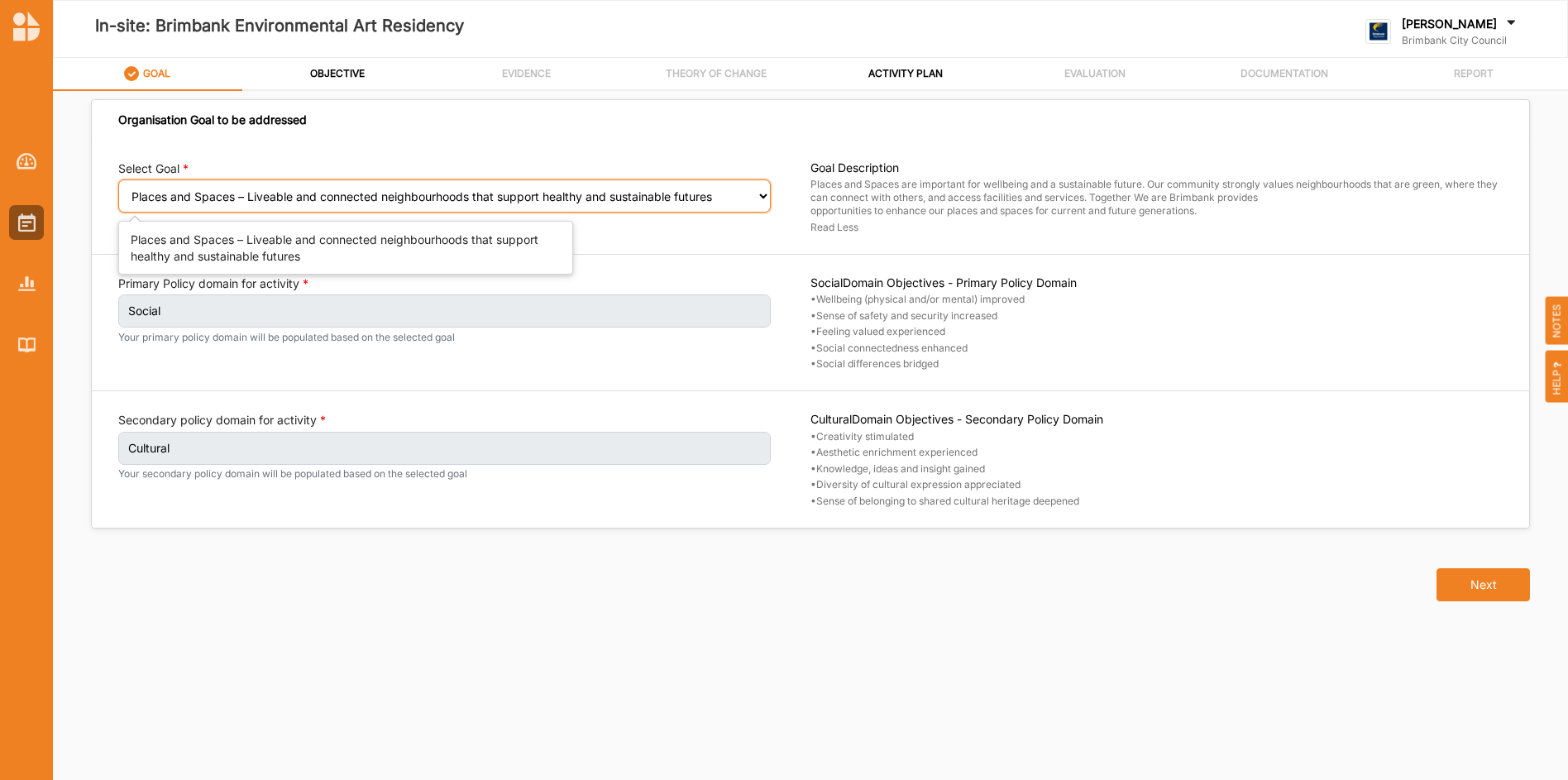
click at [764, 194] on select "Select your goal People and Community – a welcoming, safe and supported communi…" at bounding box center [444, 196] width 653 height 33
select select "240"
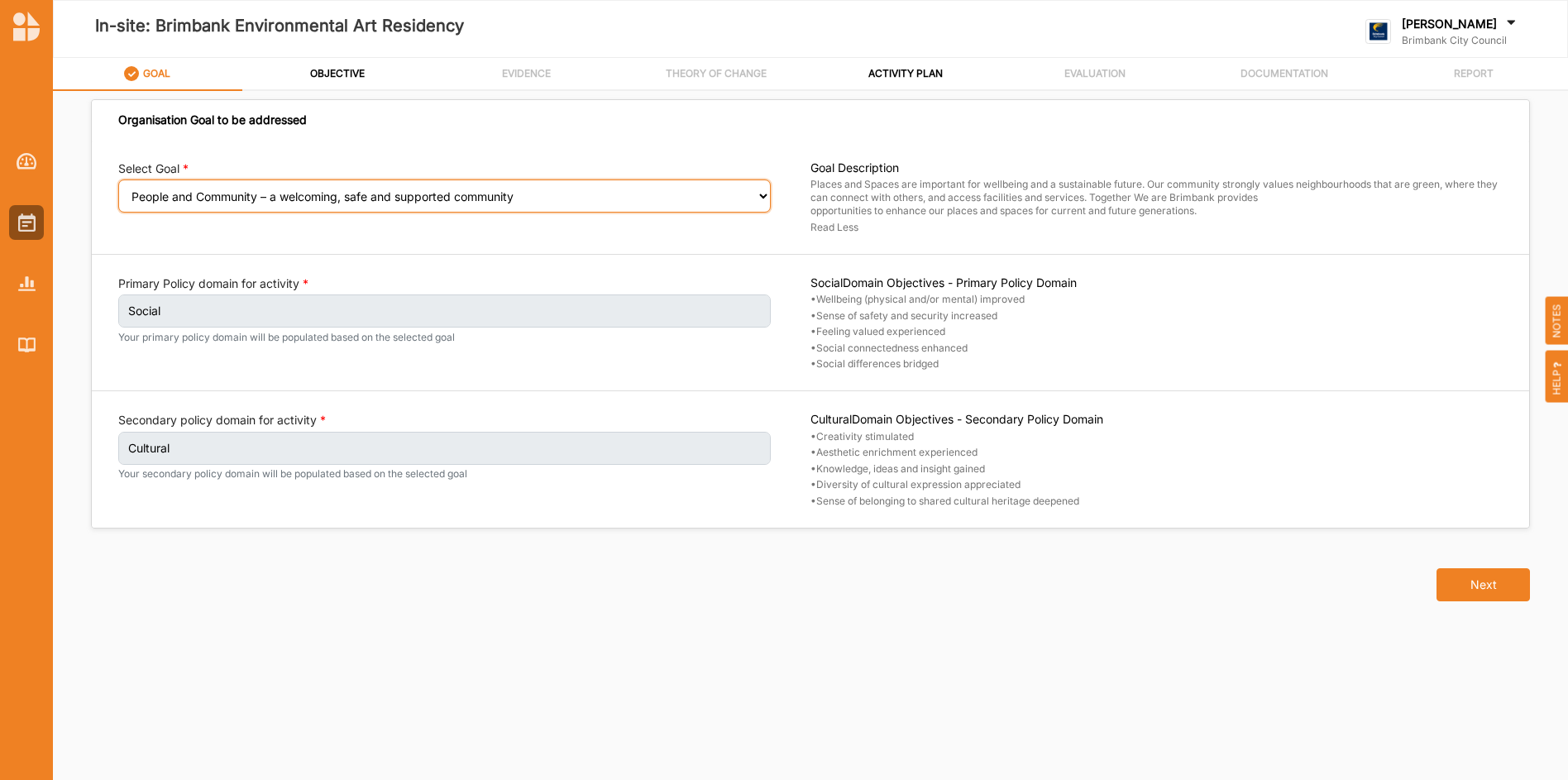
click at [118, 191] on select "Select your goal People and Community – a welcoming, safe and supported communi…" at bounding box center [444, 196] width 653 height 33
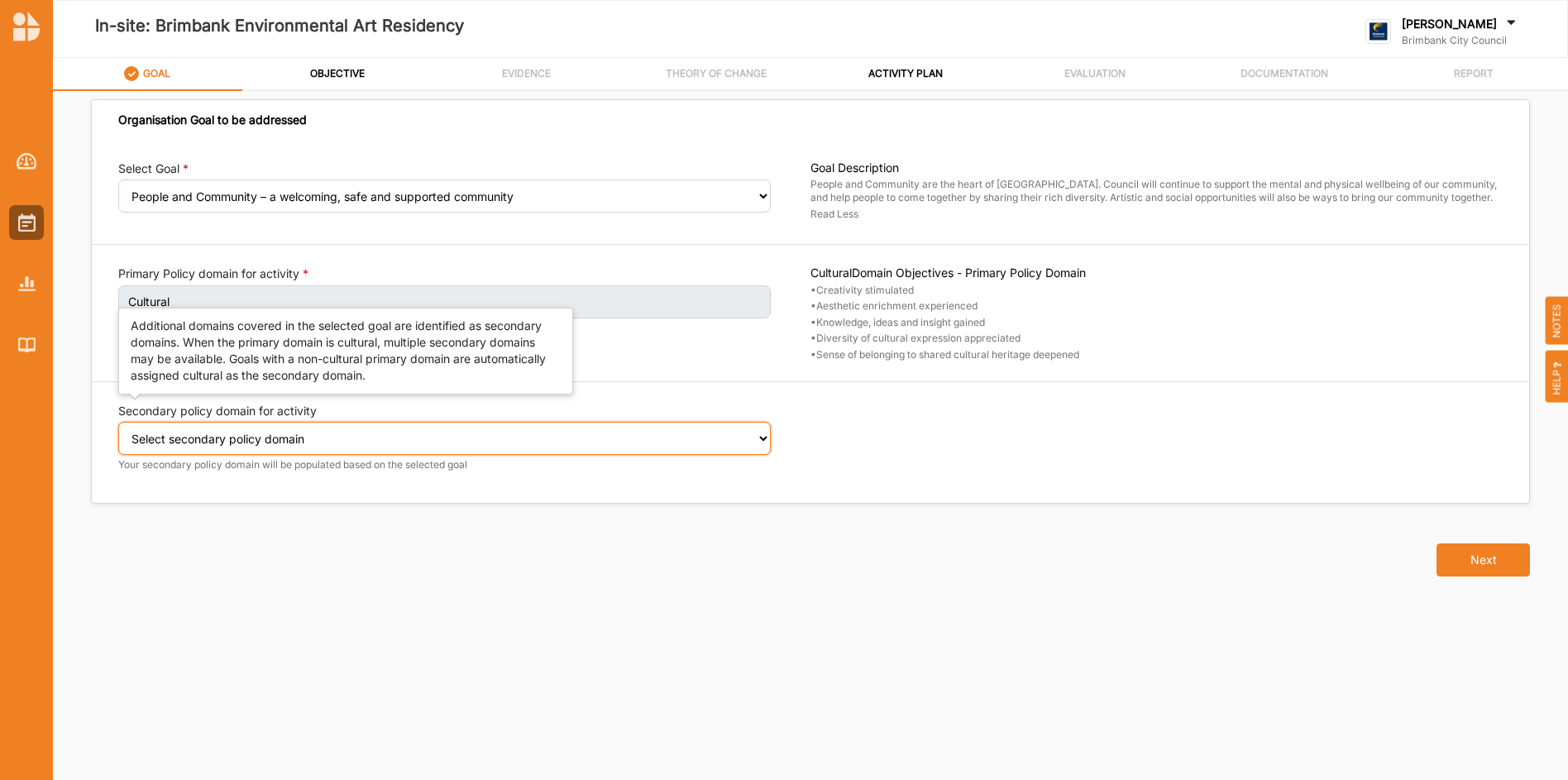
click at [763, 439] on select "Select secondary policy domain No second domain for this activity Social" at bounding box center [444, 438] width 653 height 33
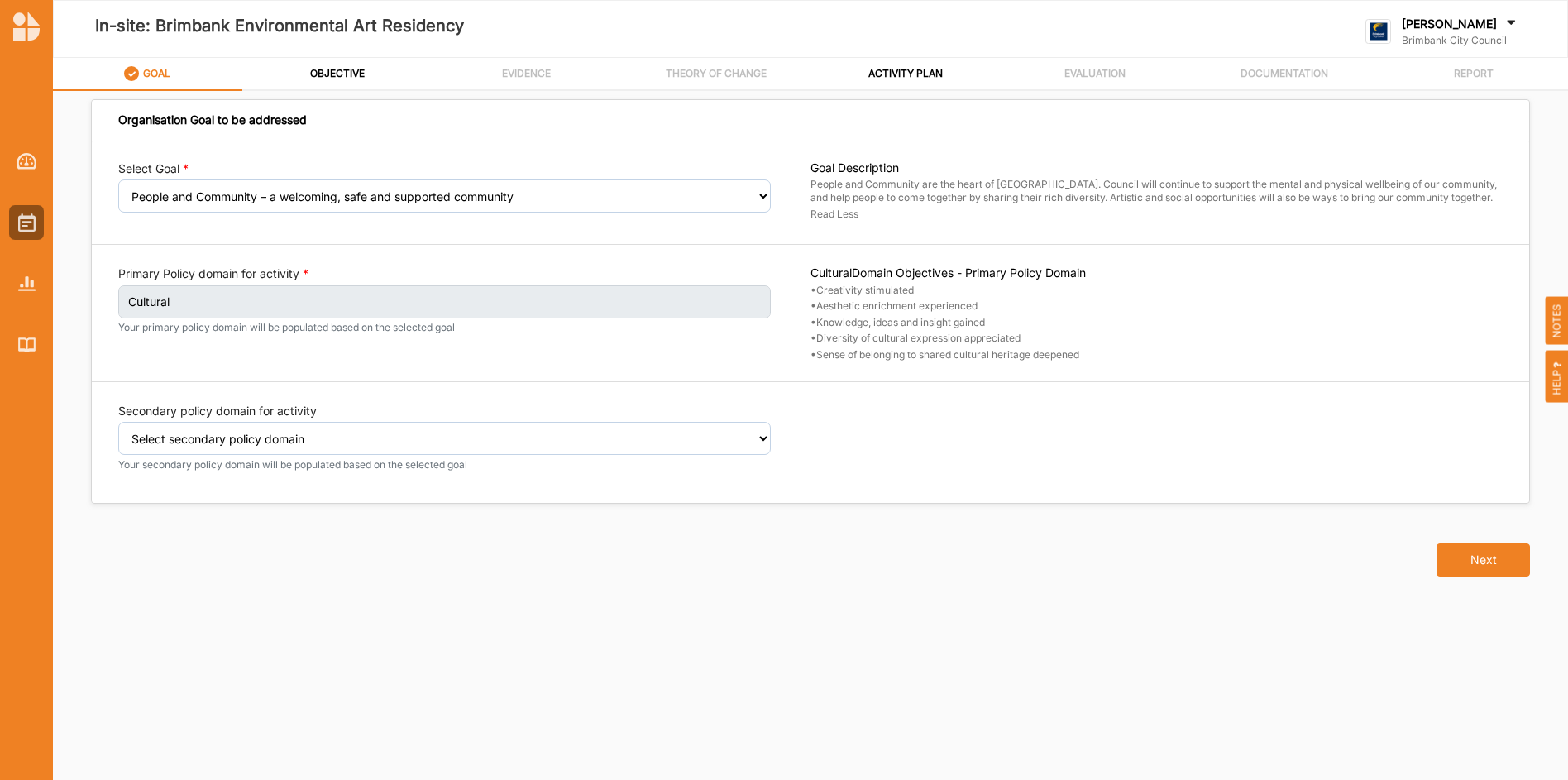
click at [819, 461] on div at bounding box center [1156, 443] width 692 height 80
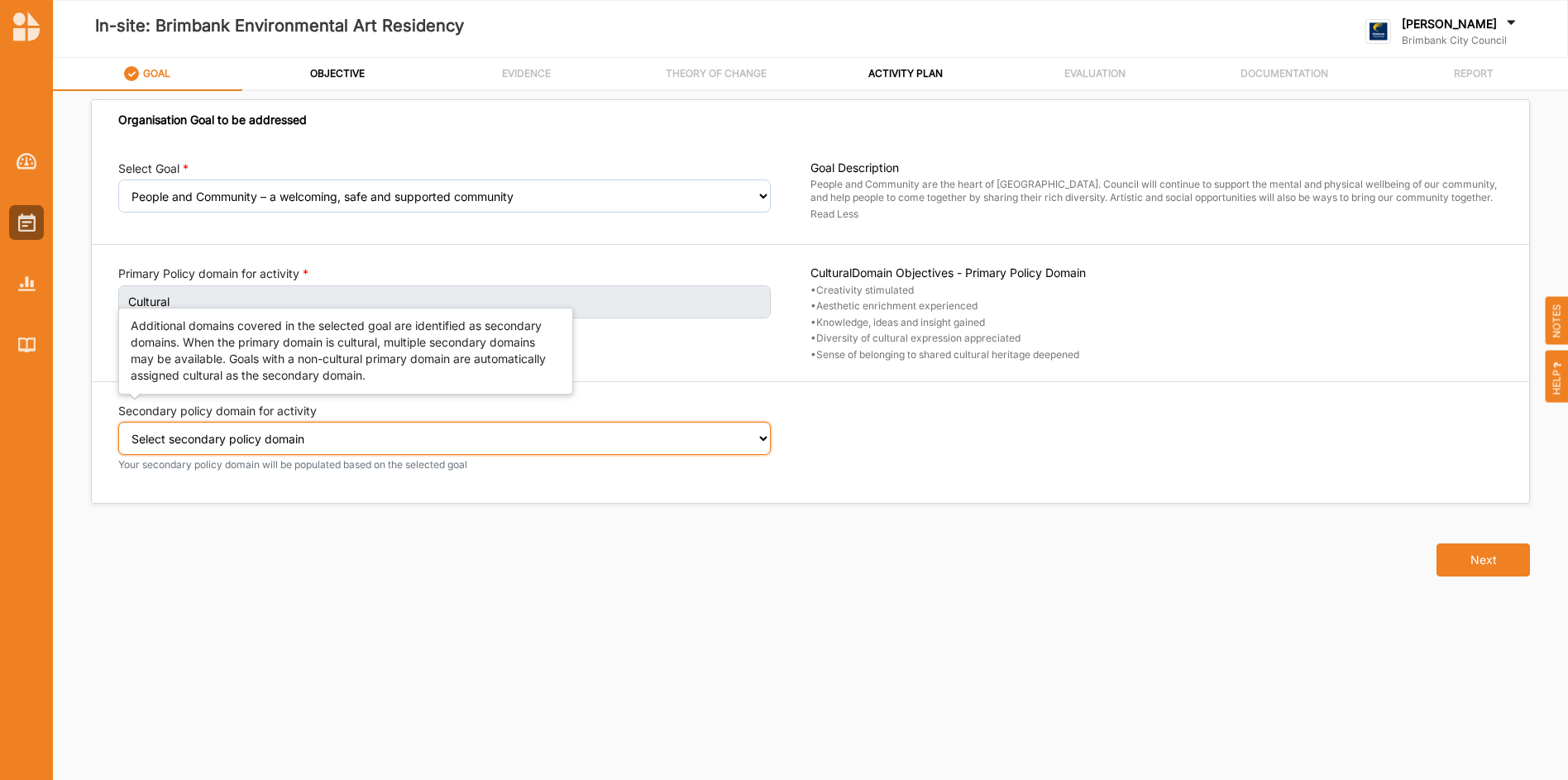
click at [764, 437] on select "Select secondary policy domain No second domain for this activity Social" at bounding box center [444, 438] width 653 height 33
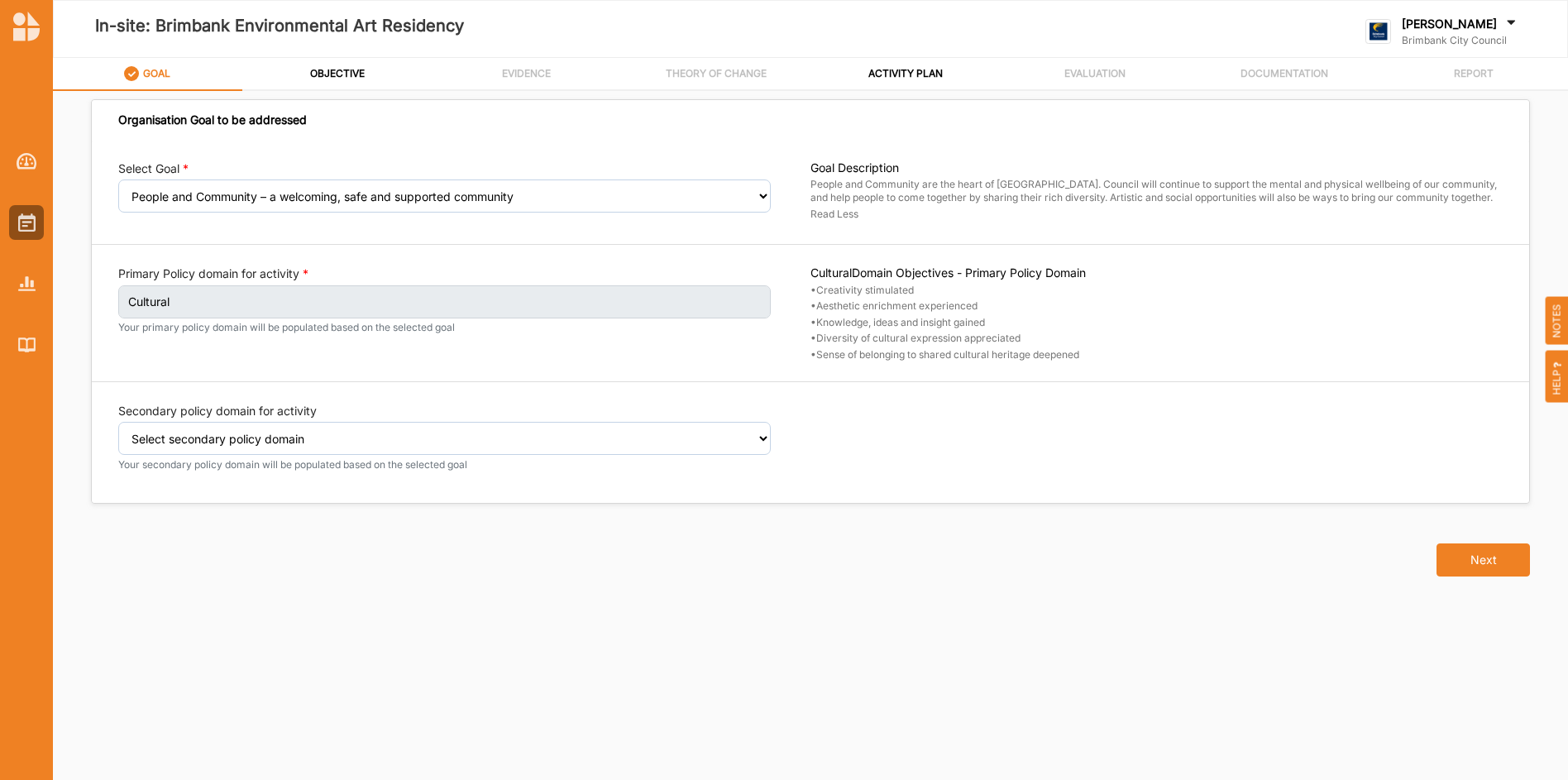
click at [756, 376] on div "Select Goal Select your goal People and Community – a welcoming, safe and suppo…" at bounding box center [810, 321] width 1437 height 362
click at [1480, 558] on button "Next" at bounding box center [1482, 560] width 93 height 33
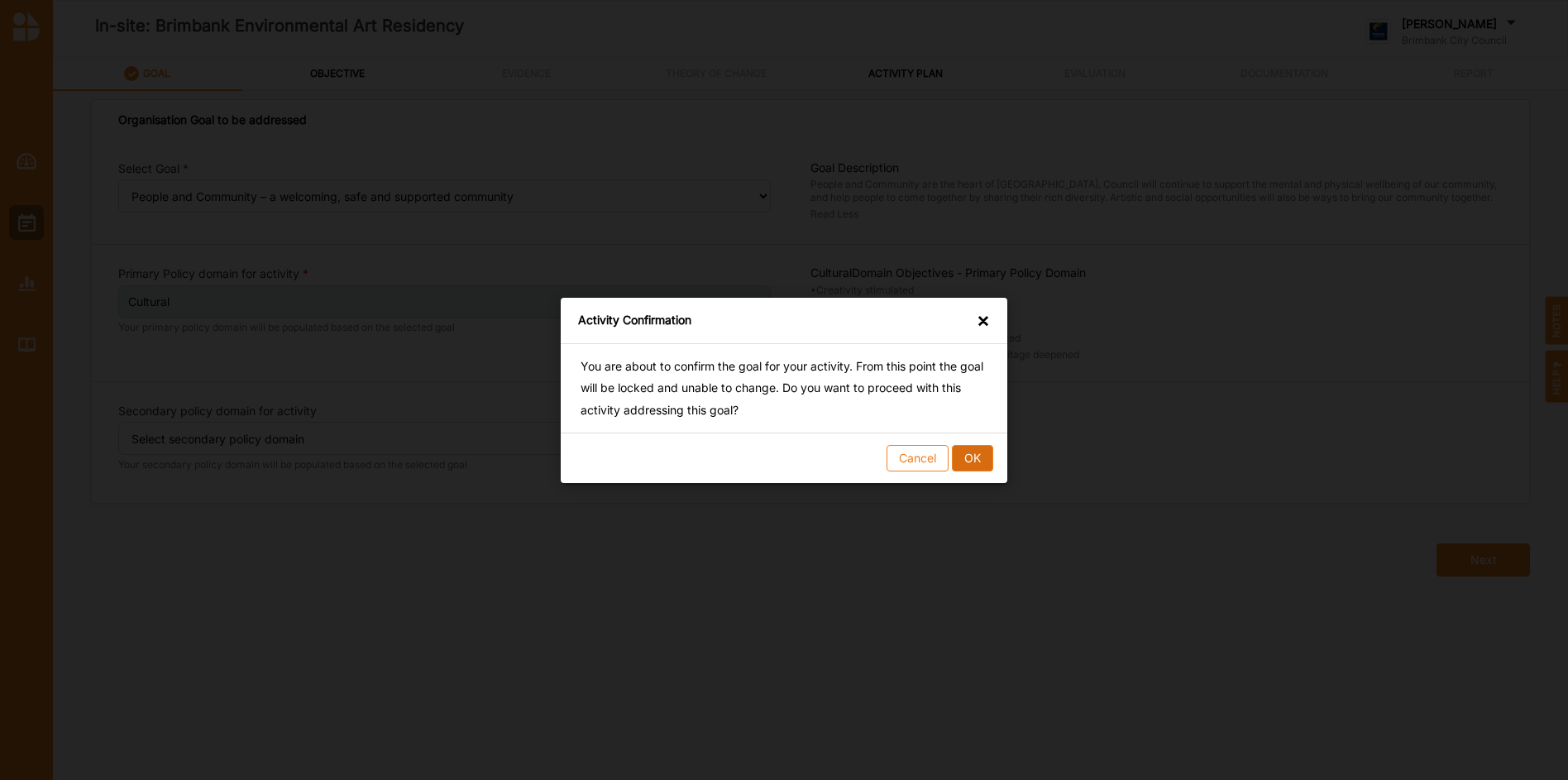
click at [983, 465] on button "OK" at bounding box center [972, 457] width 41 height 27
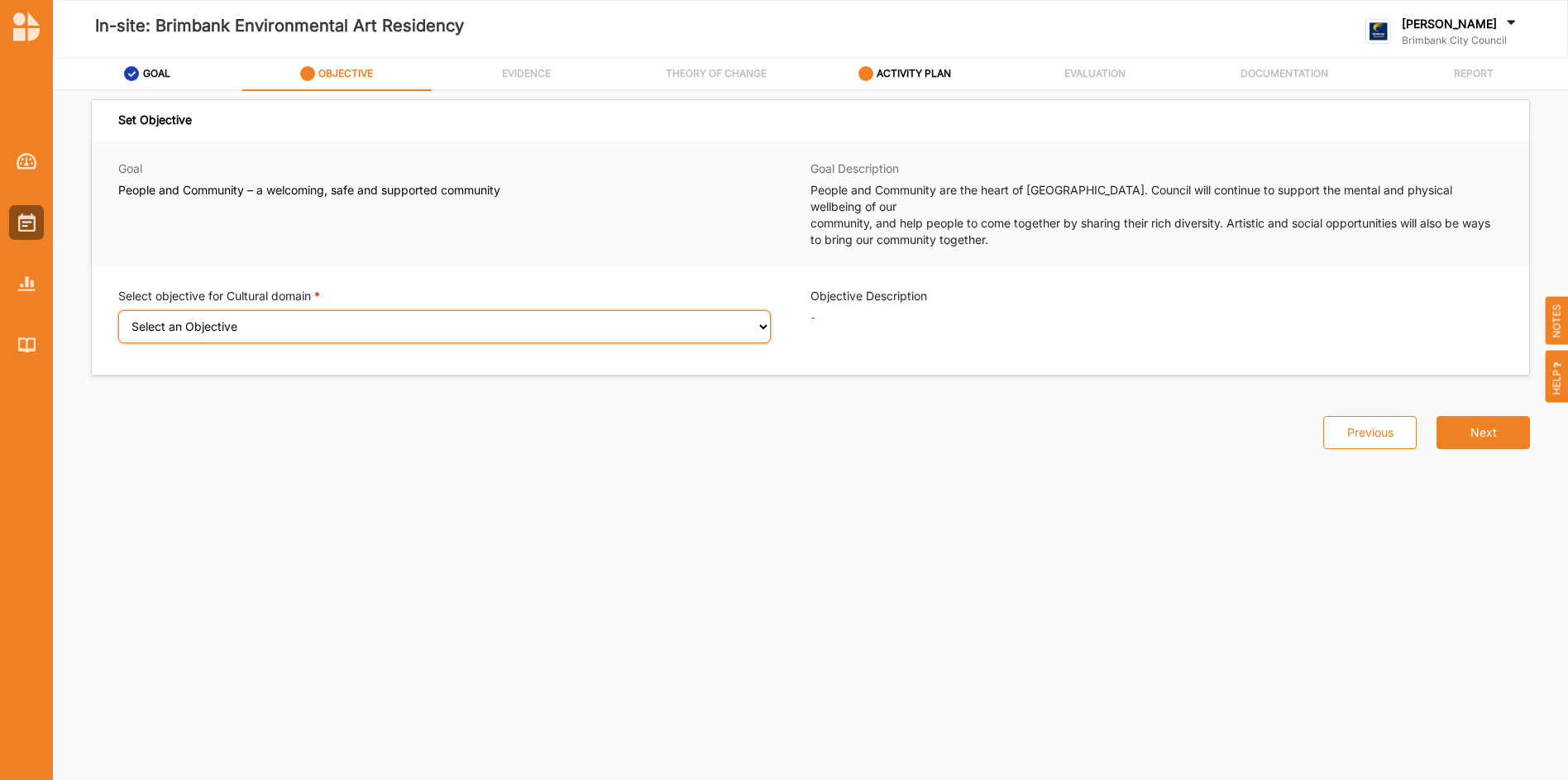
click at [763, 310] on select "Select an Objective Creativity stimulated Aesthetic enrichment experienced Know…" at bounding box center [444, 326] width 653 height 33
click at [118, 310] on select "Select an Objective Creativity stimulated Aesthetic enrichment experienced Know…" at bounding box center [444, 326] width 653 height 33
click at [762, 310] on select "Select an Objective Creativity stimulated Aesthetic enrichment experienced Know…" at bounding box center [444, 326] width 653 height 33
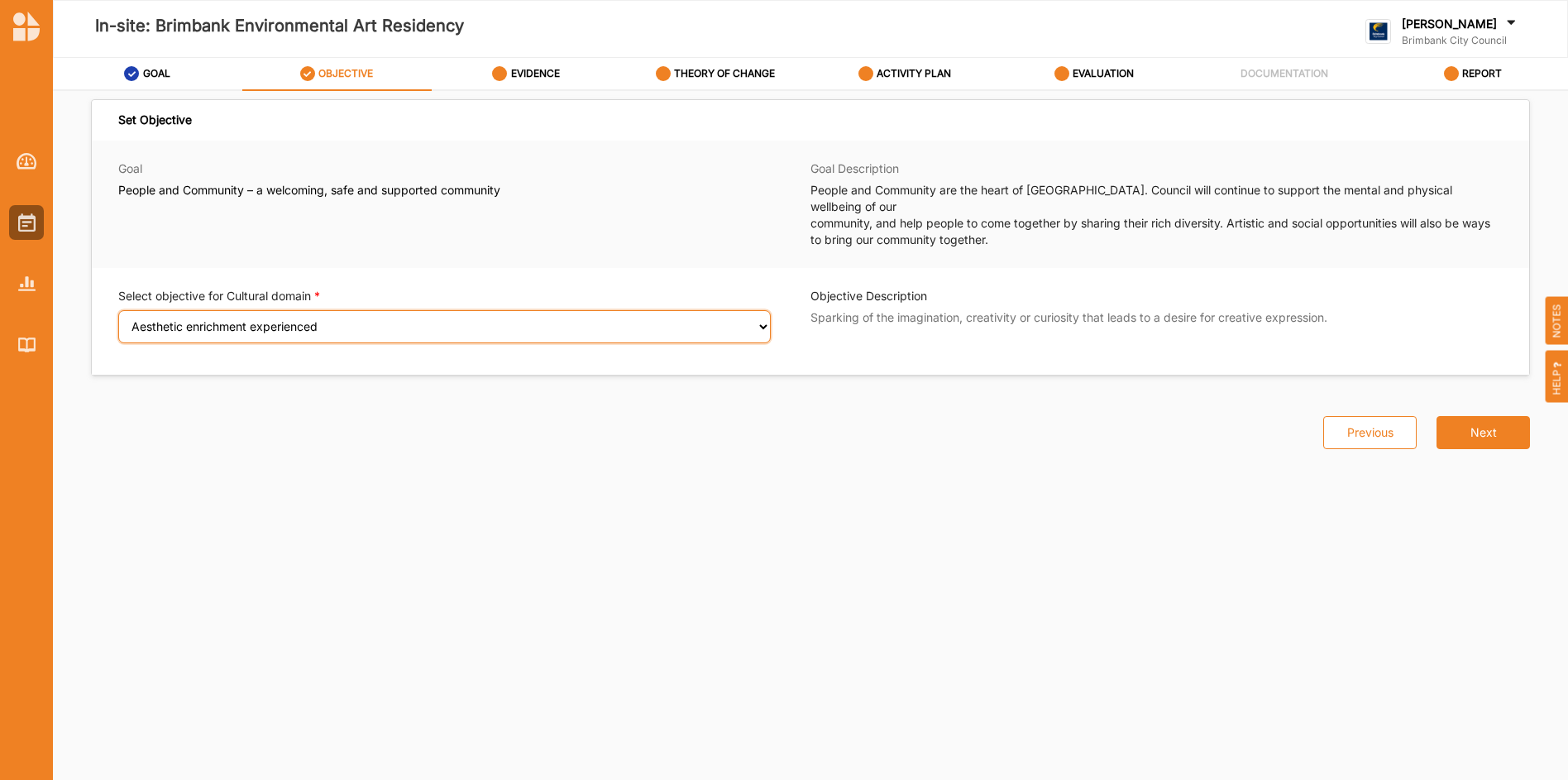
click at [118, 310] on select "Select an Objective Creativity stimulated Aesthetic enrichment experienced Know…" at bounding box center [444, 326] width 653 height 33
click at [768, 311] on select "Select an Objective Creativity stimulated Aesthetic enrichment experienced Know…" at bounding box center [444, 326] width 653 height 33
click at [118, 310] on select "Select an Objective Creativity stimulated Aesthetic enrichment experienced Know…" at bounding box center [444, 326] width 653 height 33
click at [762, 311] on select "Select an Objective Creativity stimulated Aesthetic enrichment experienced Know…" at bounding box center [444, 326] width 653 height 33
click at [118, 310] on select "Select an Objective Creativity stimulated Aesthetic enrichment experienced Know…" at bounding box center [444, 326] width 653 height 33
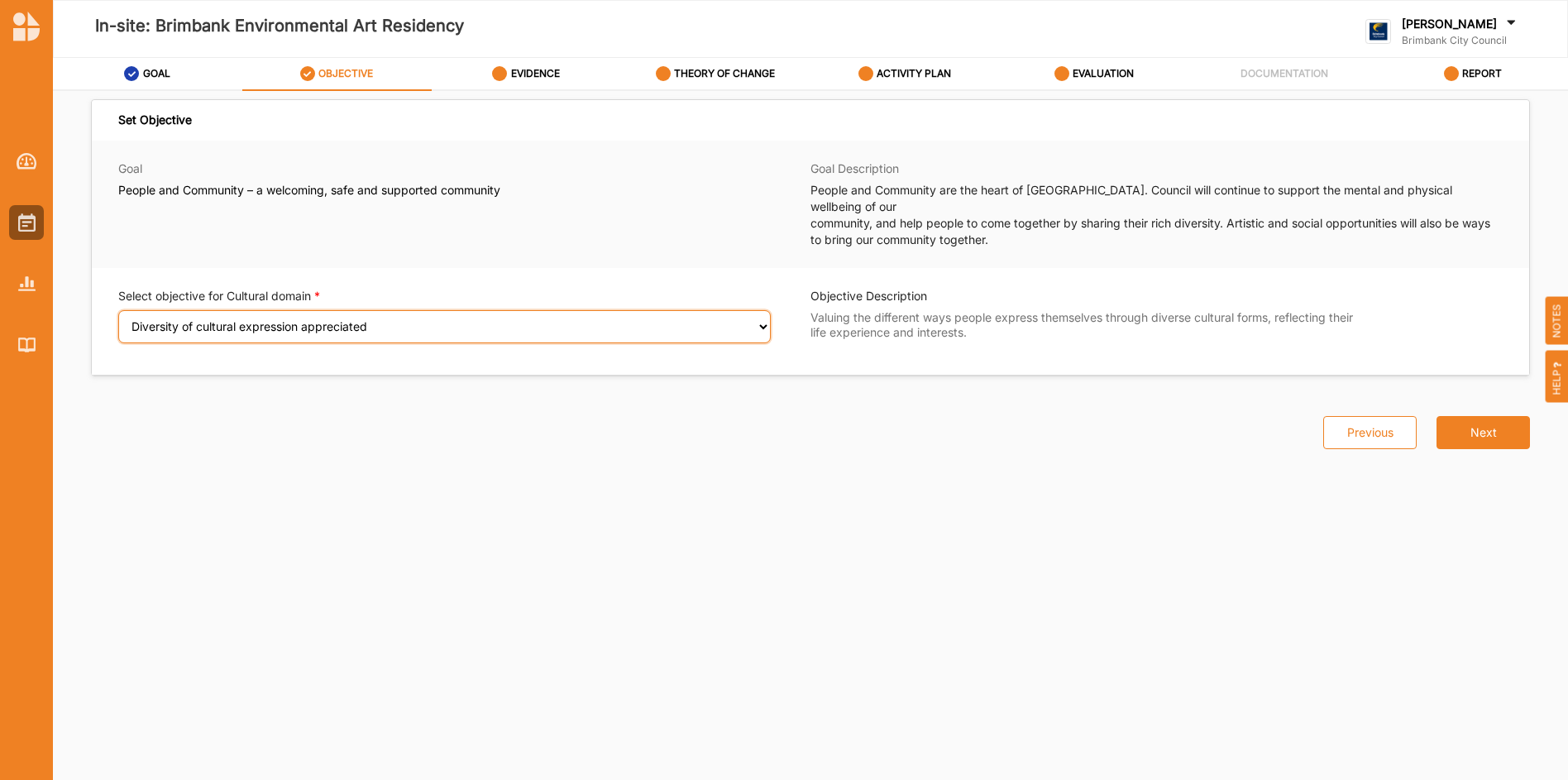
click at [762, 313] on select "Select an Objective Creativity stimulated Aesthetic enrichment experienced Know…" at bounding box center [444, 326] width 653 height 33
select select "3"
click at [118, 310] on select "Select an Objective Creativity stimulated Aesthetic enrichment experienced Know…" at bounding box center [444, 326] width 653 height 33
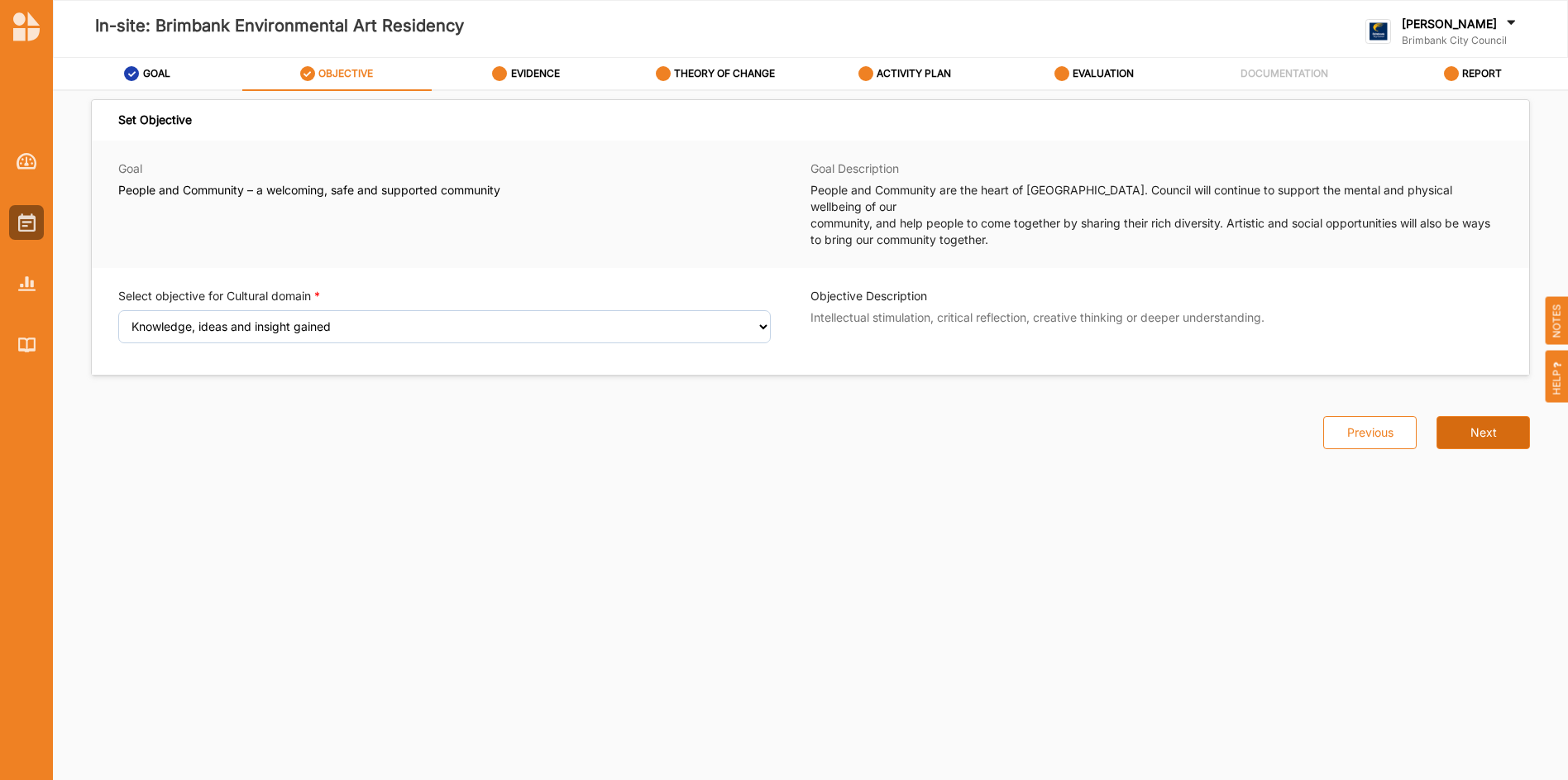
click at [1489, 416] on button "Next" at bounding box center [1482, 432] width 93 height 33
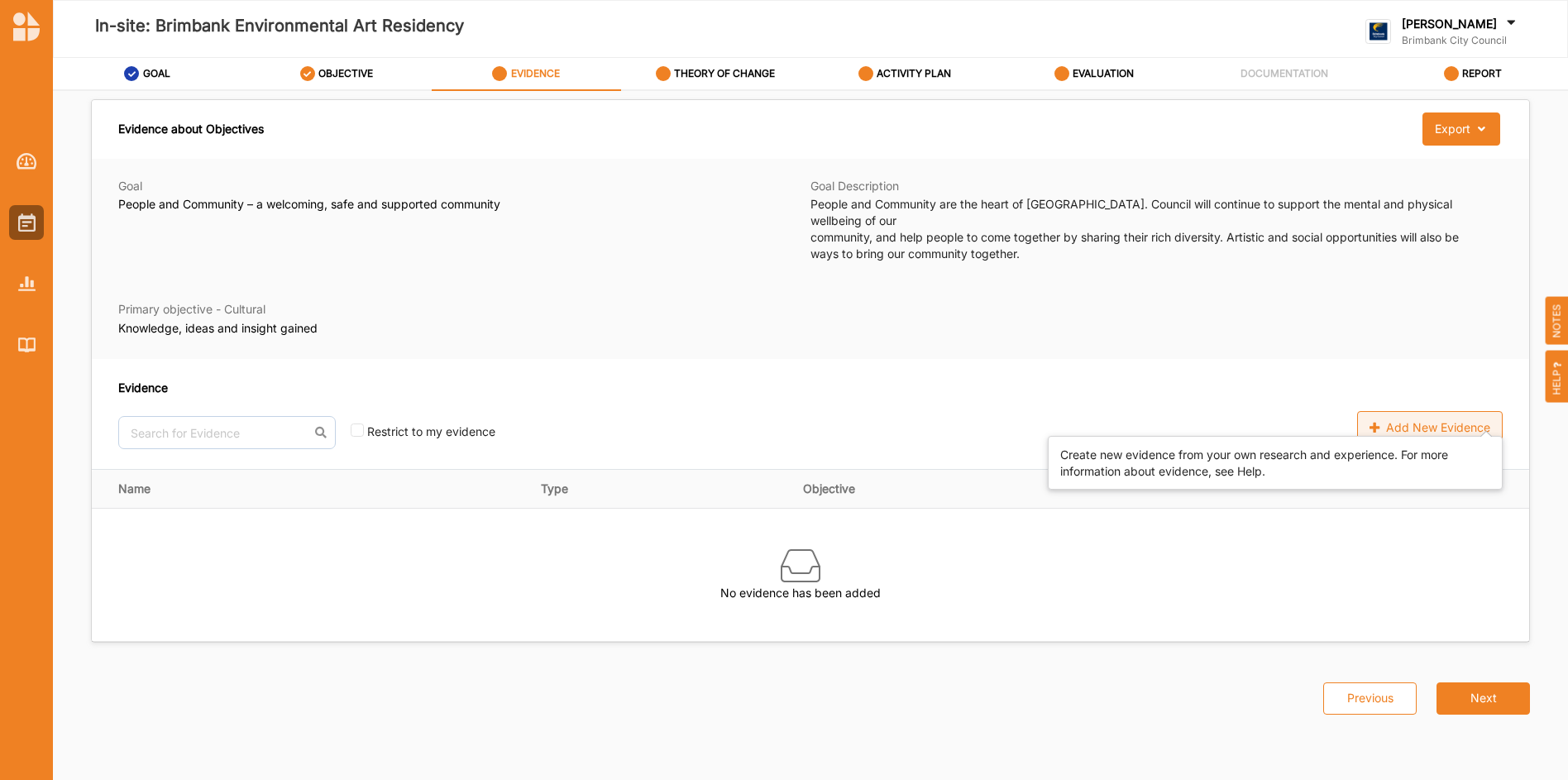
click at [1391, 411] on div "Add New Evidence" at bounding box center [1430, 428] width 146 height 33
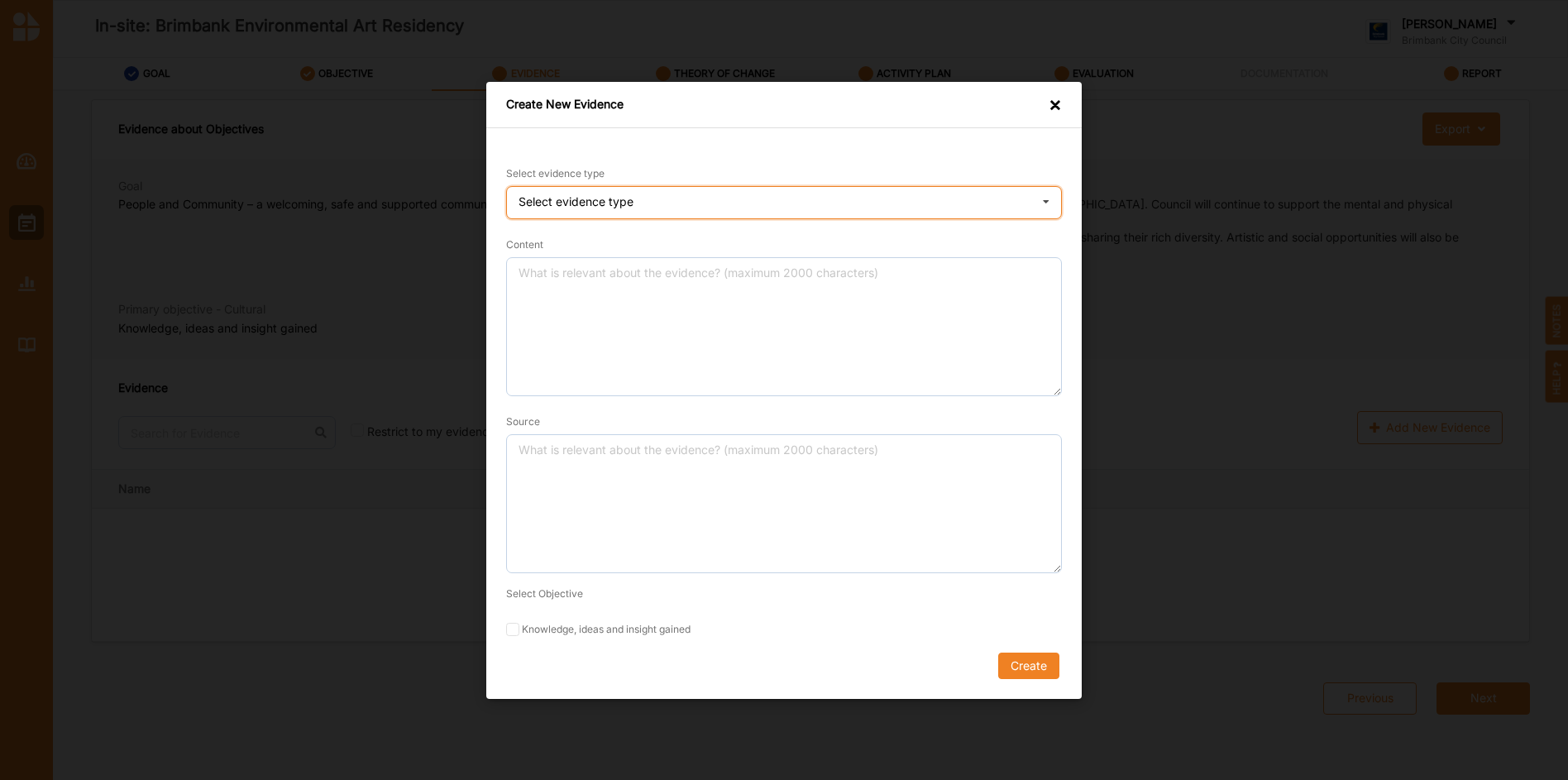
click at [941, 203] on div "Select evidence type Practice Knowledge Published Research Data" at bounding box center [784, 203] width 556 height 33
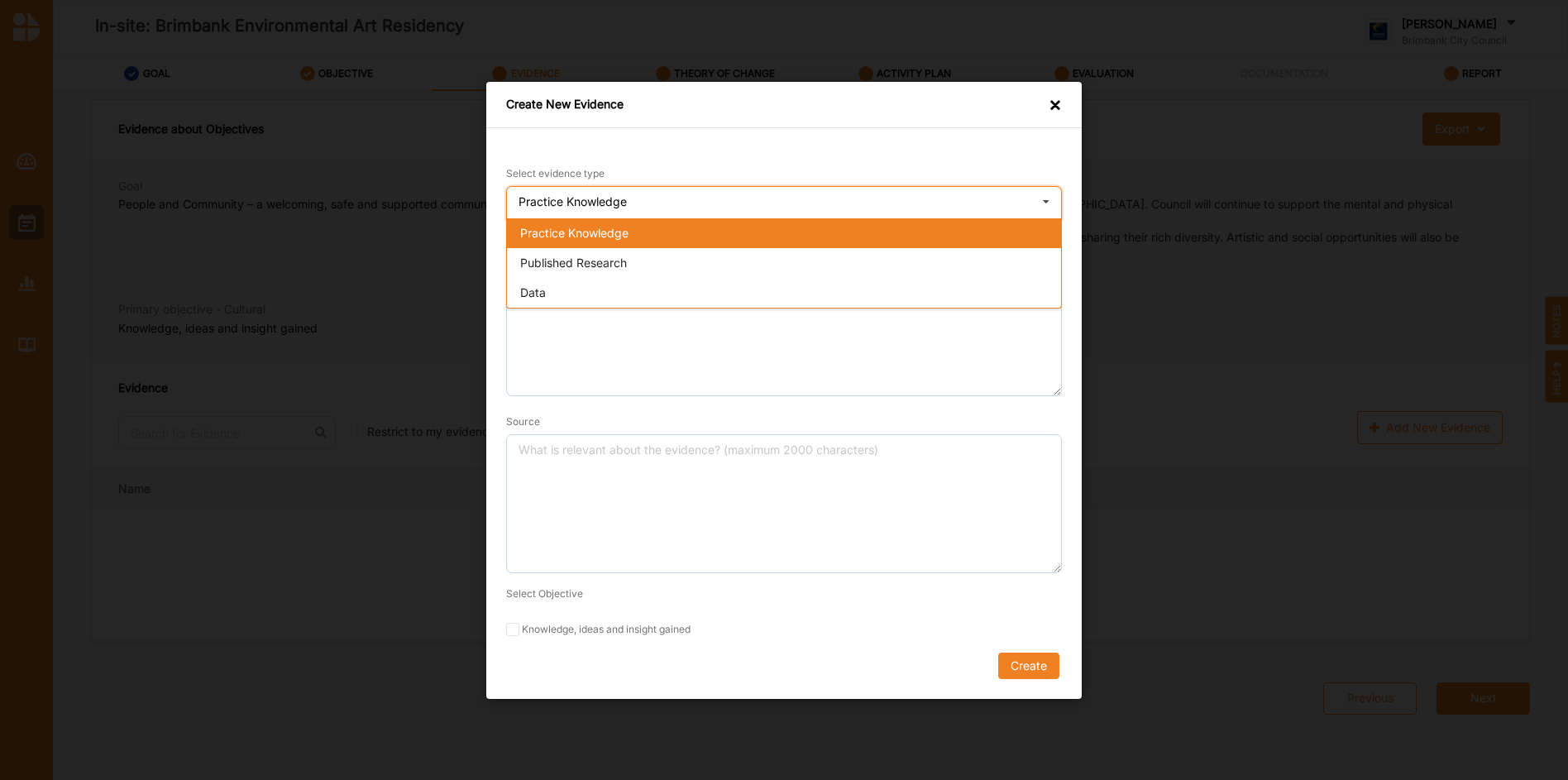
drag, startPoint x: 597, startPoint y: 261, endPoint x: 597, endPoint y: 270, distance: 9.0
click at [597, 270] on div "Published Research" at bounding box center [784, 262] width 554 height 30
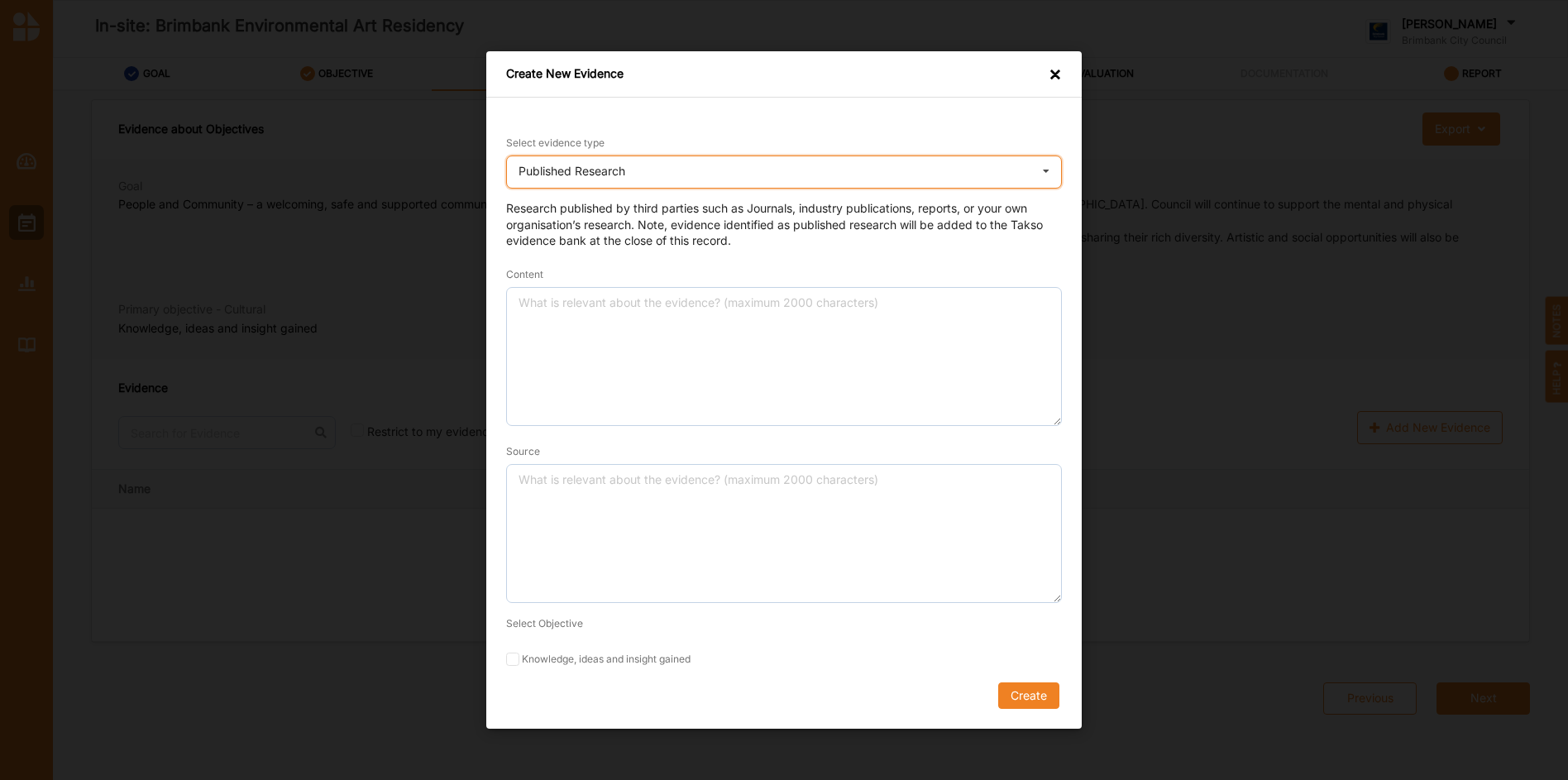
click at [1046, 172] on icon at bounding box center [1045, 173] width 25 height 33
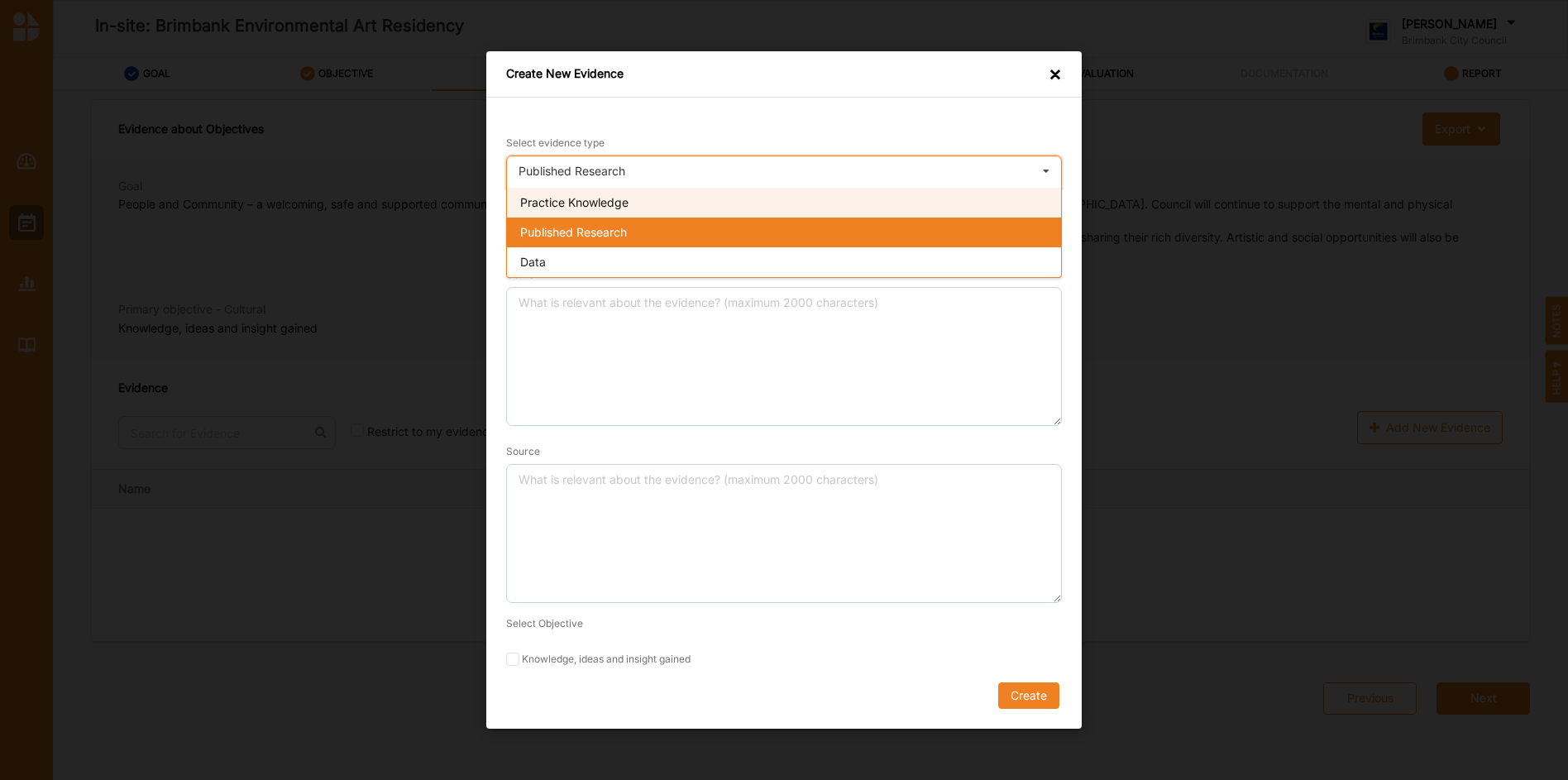
click at [600, 200] on span "Practice Knowledge" at bounding box center [573, 202] width 108 height 14
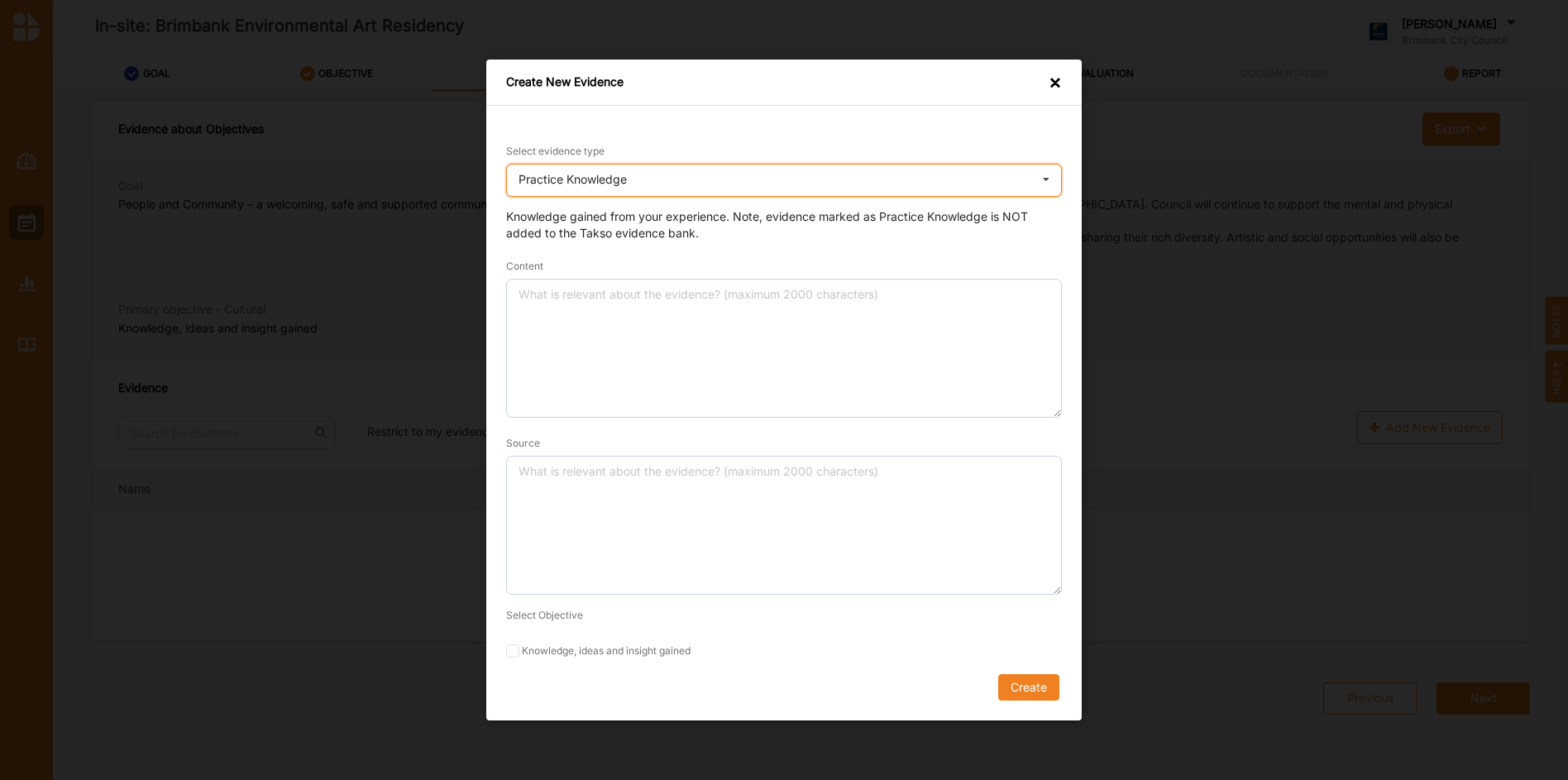
click at [1046, 181] on icon at bounding box center [1045, 181] width 25 height 33
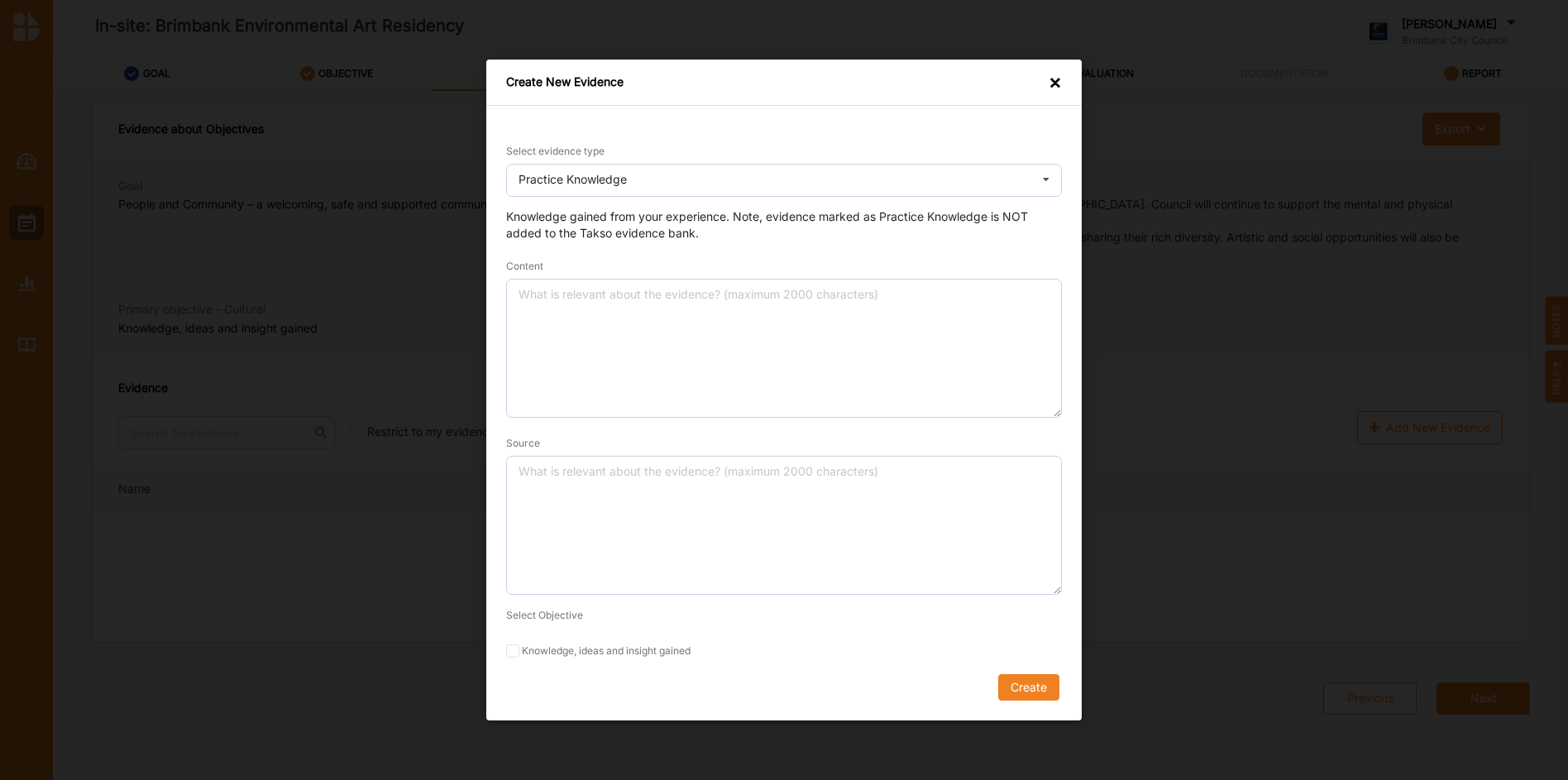
click at [1053, 79] on div "×" at bounding box center [1055, 84] width 13 height 19
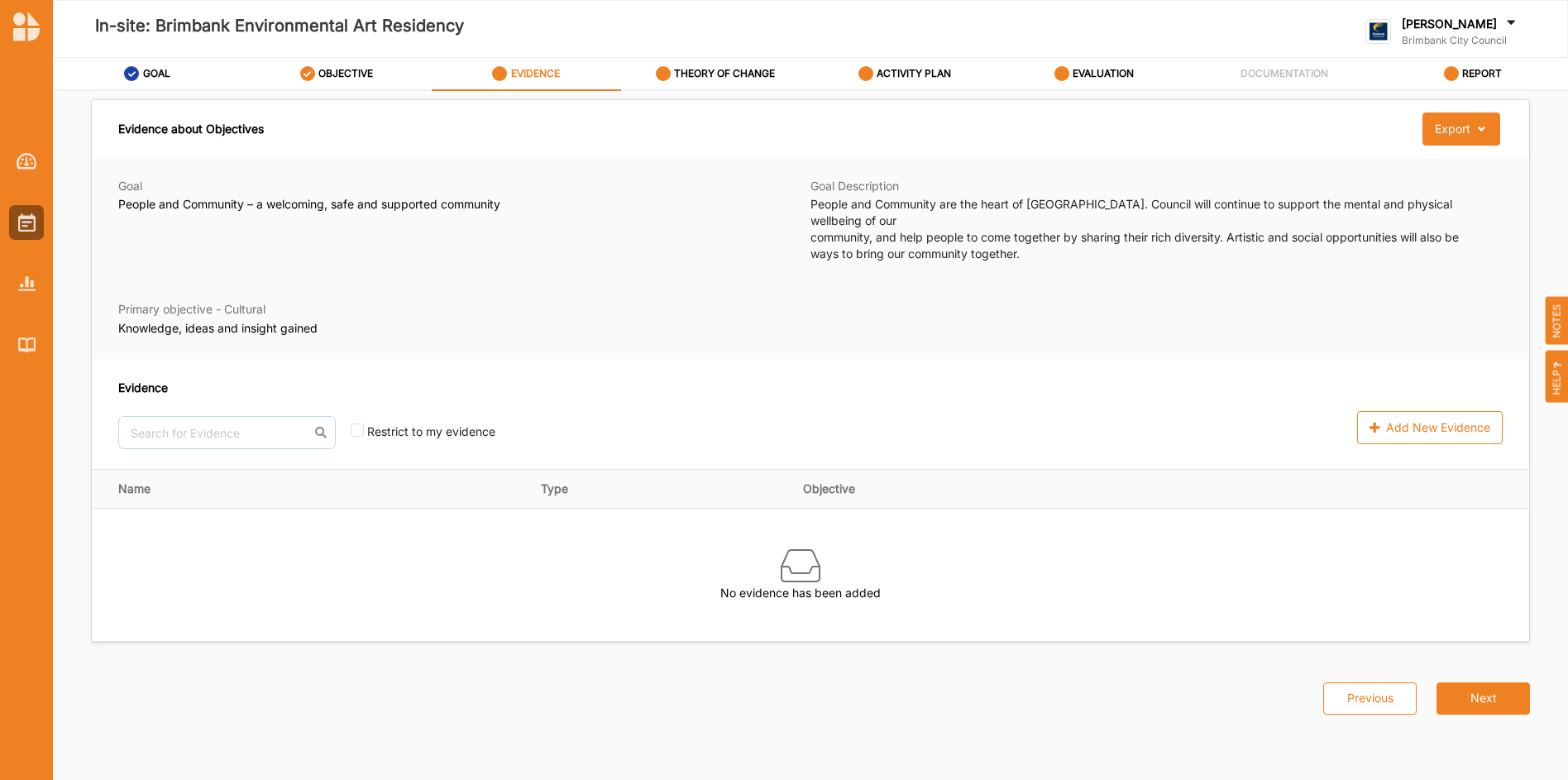
click at [1560, 368] on icon at bounding box center [1557, 366] width 7 height 9
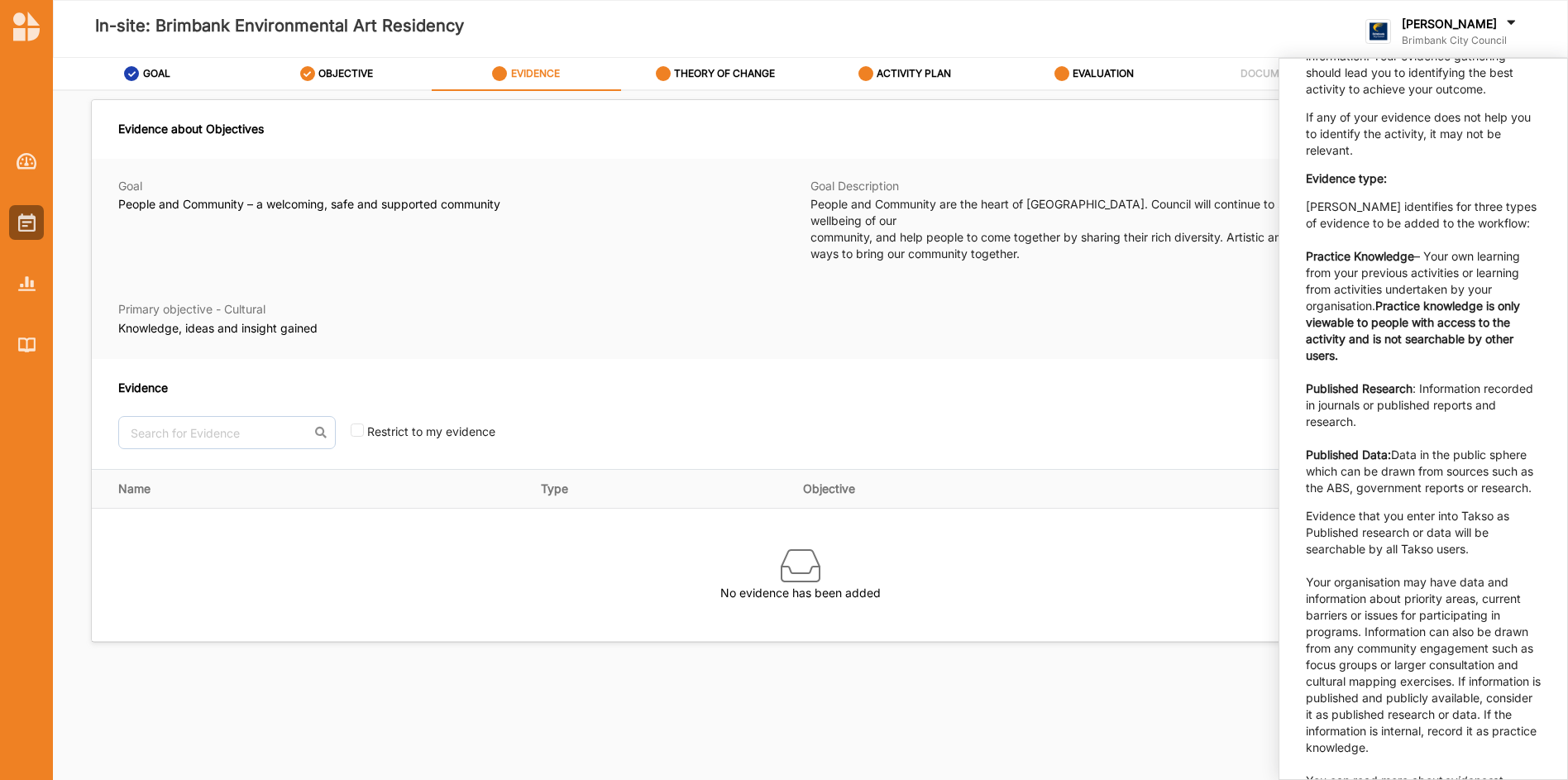
scroll to position [1140, 0]
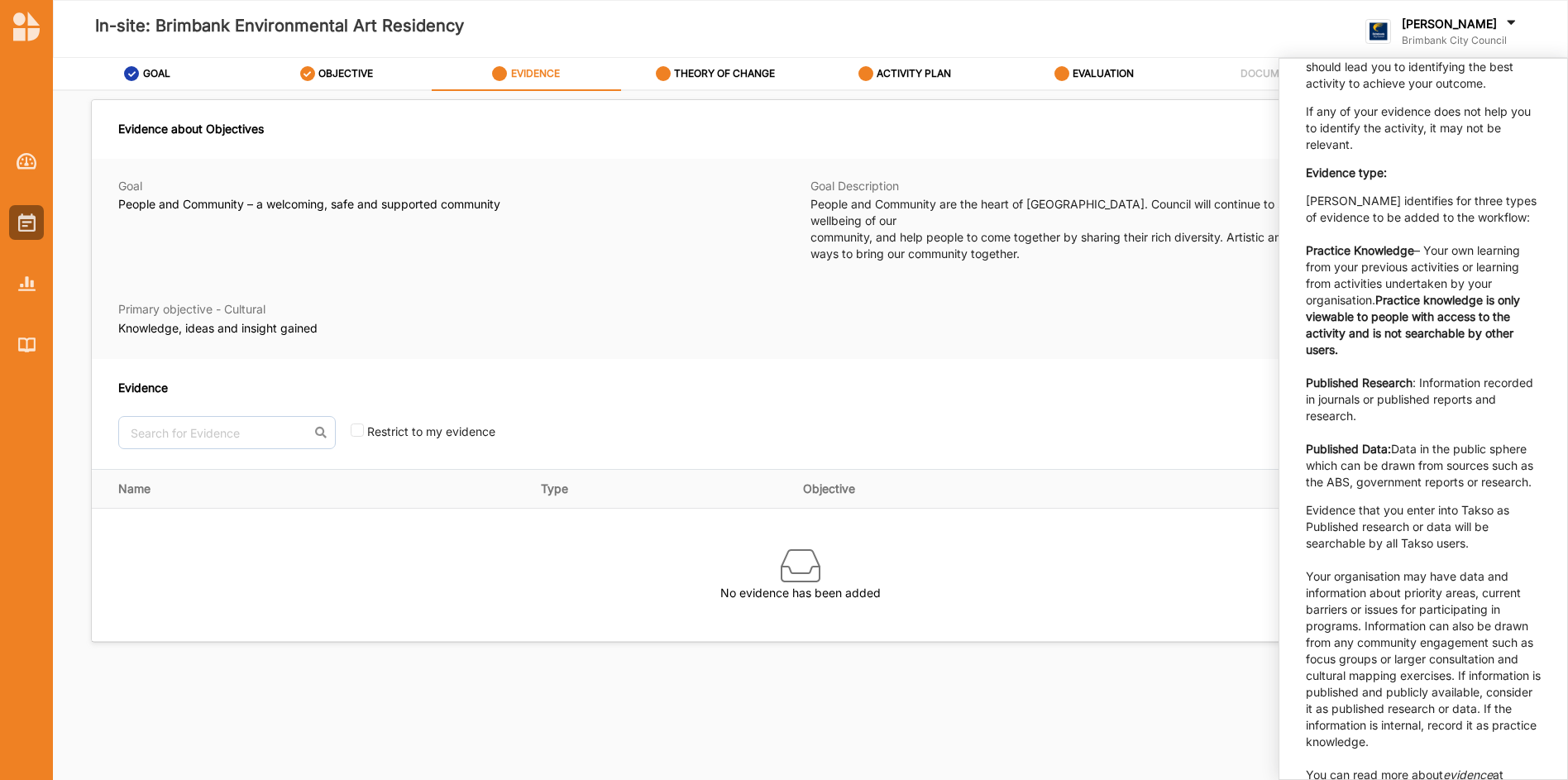
click at [1203, 359] on div "Evidence No results found. Restrict to my evidence Add New Evidence" at bounding box center [810, 413] width 1437 height 110
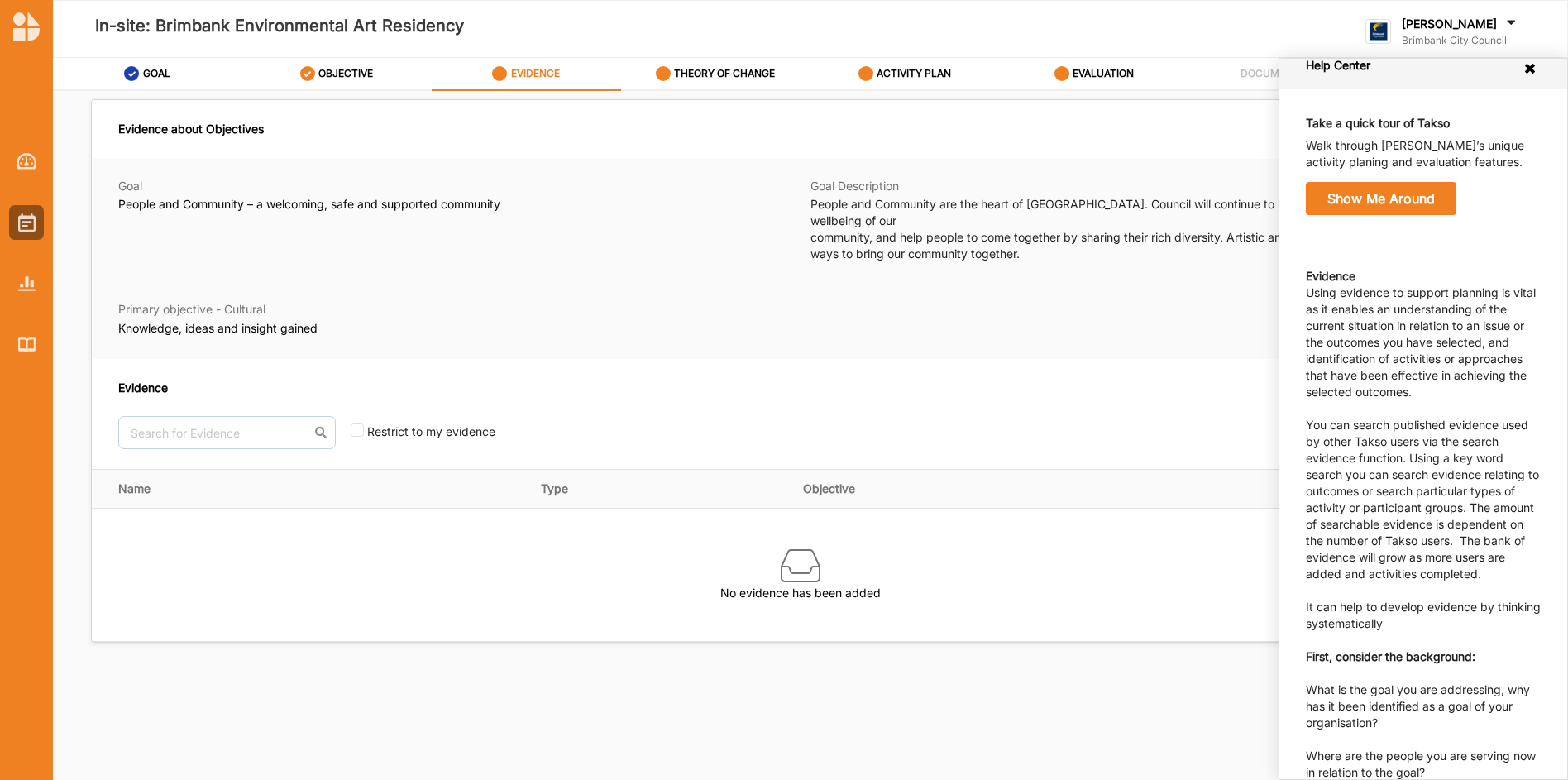
scroll to position [0, 0]
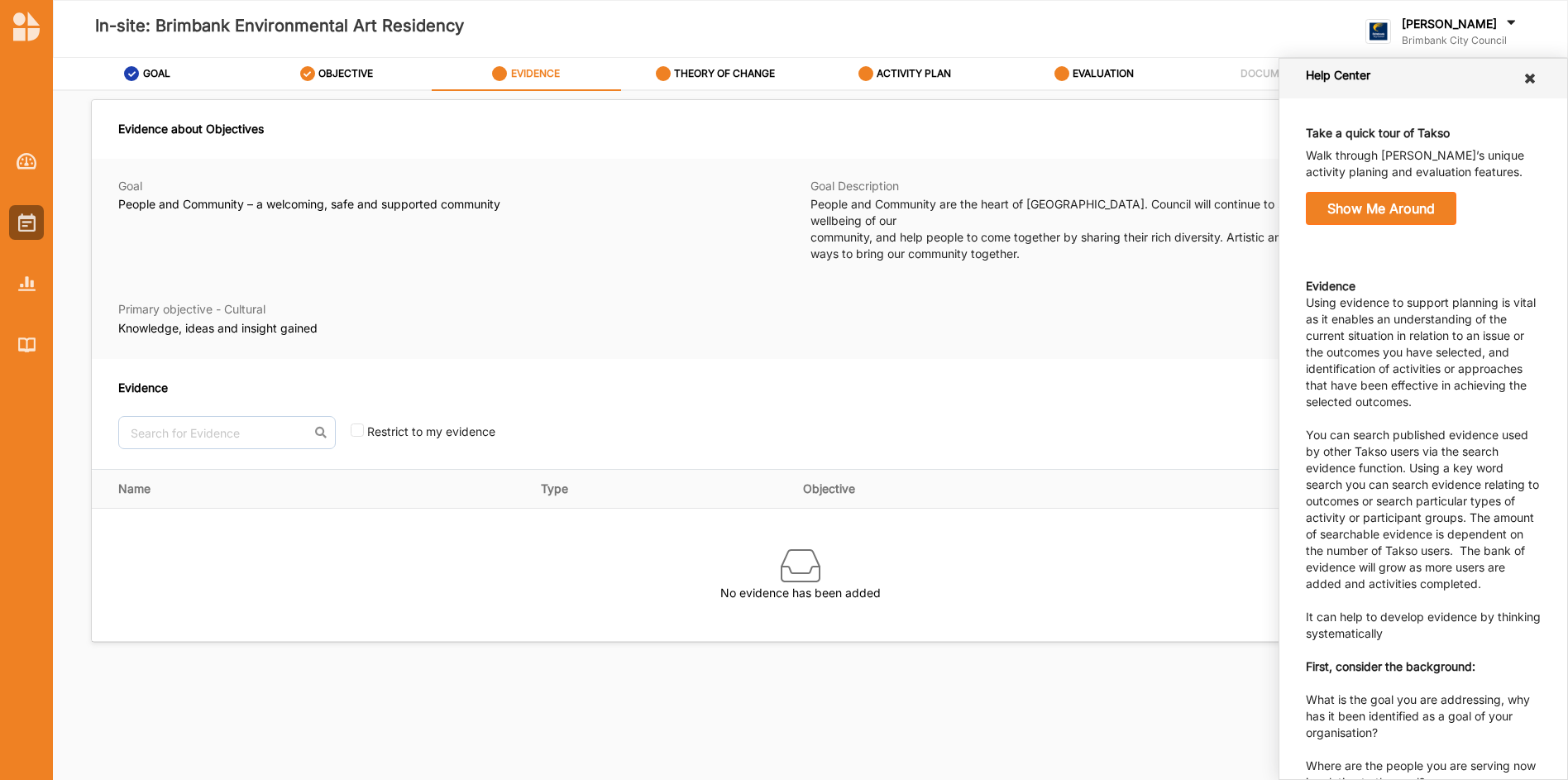
click at [1522, 79] on icon at bounding box center [1529, 78] width 16 height 13
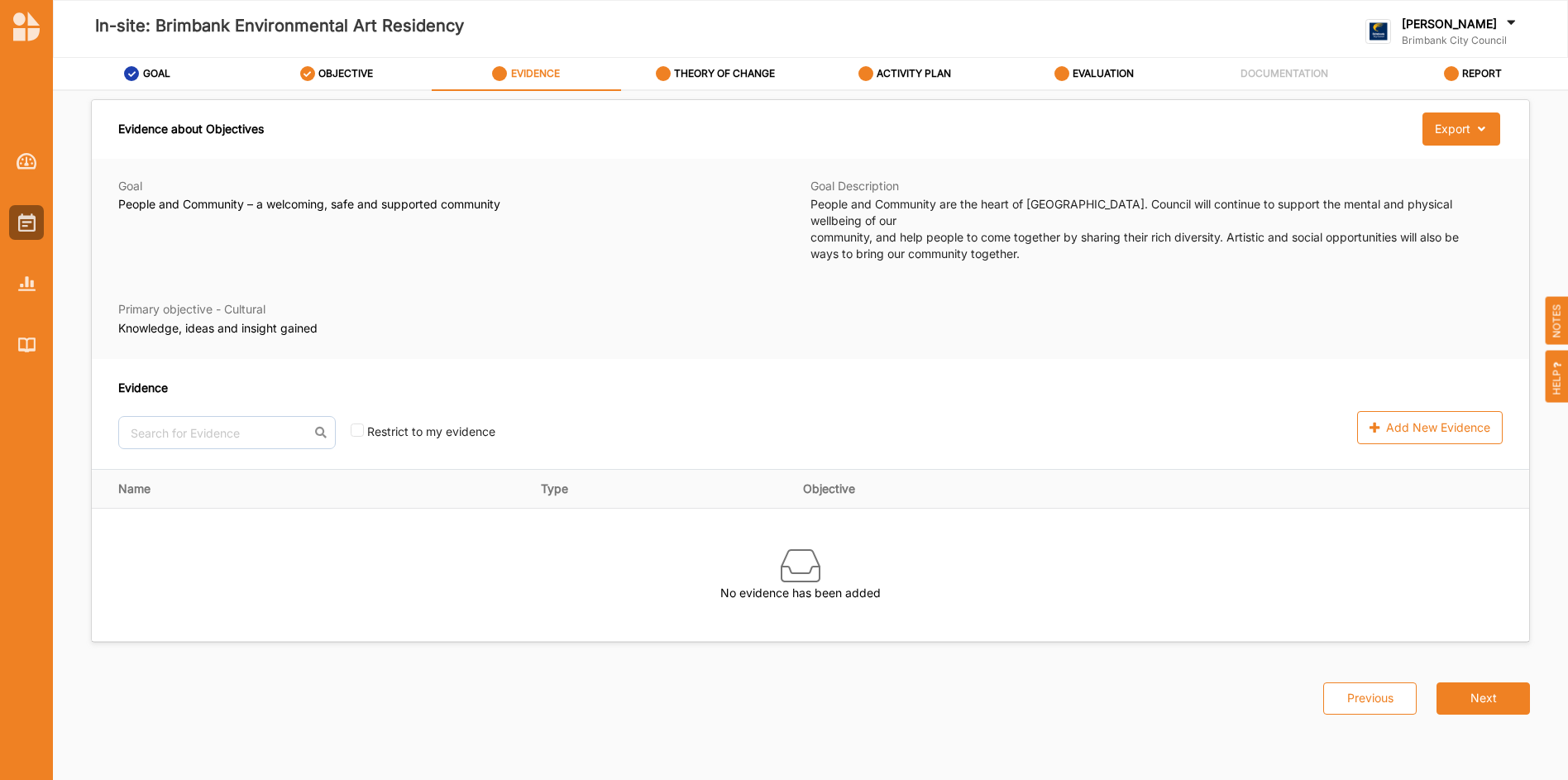
click at [1053, 359] on div "Evidence No results found. Restrict to my evidence Add New Evidence" at bounding box center [810, 413] width 1437 height 110
click at [1480, 682] on button "Next" at bounding box center [1482, 699] width 93 height 33
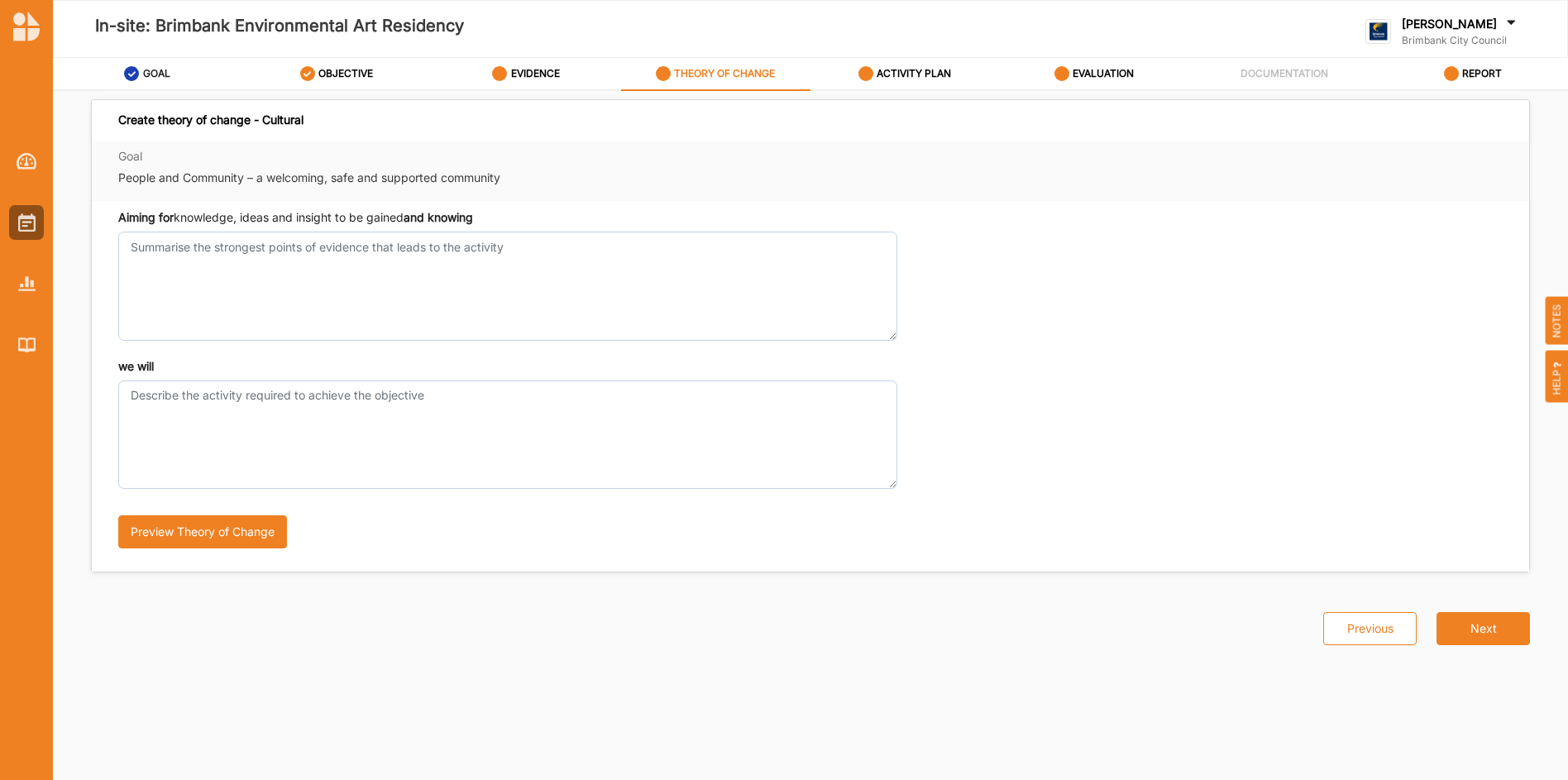
click at [155, 74] on label "GOAL" at bounding box center [157, 74] width 28 height 13
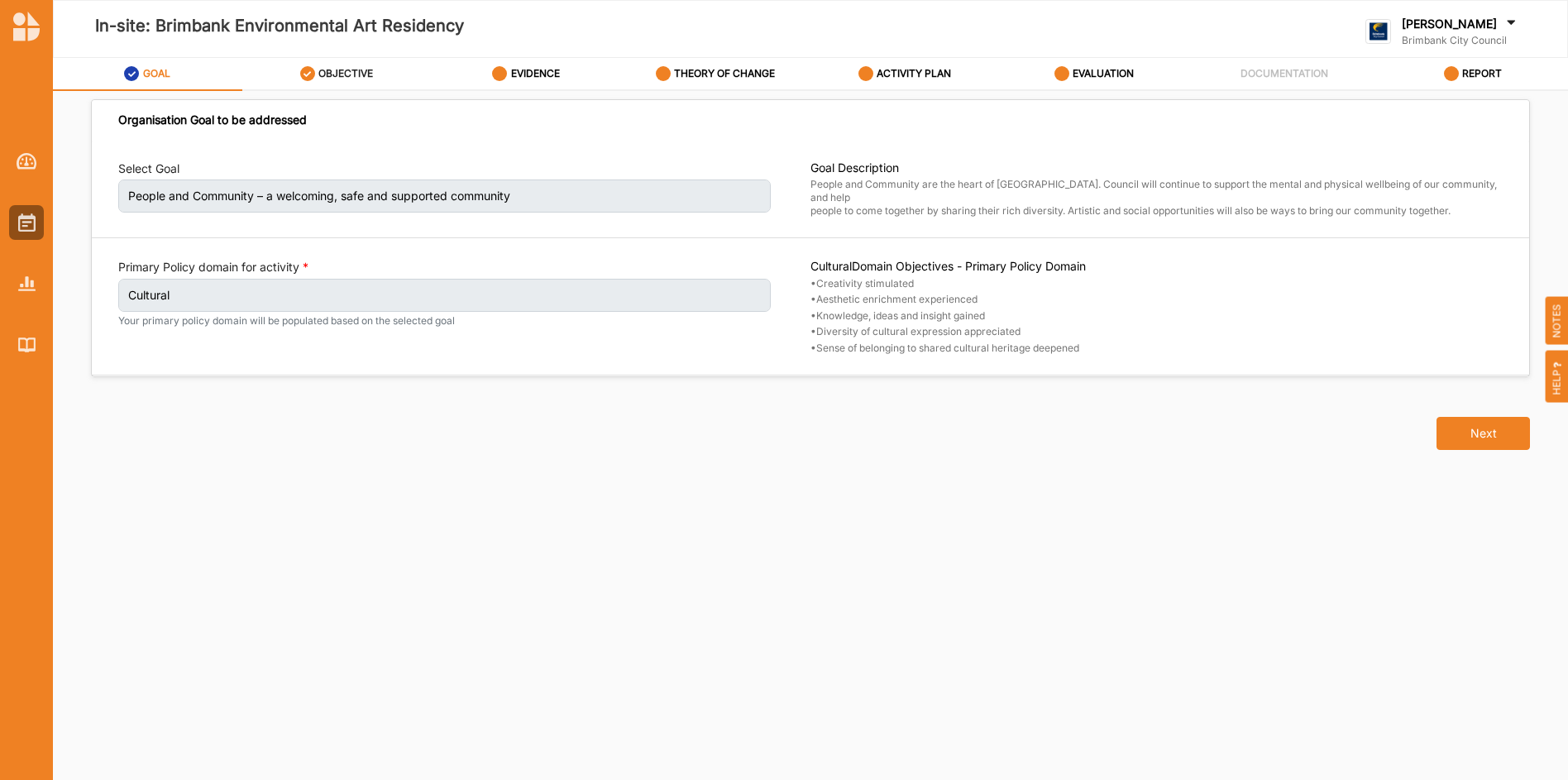
click at [349, 69] on label "OBJECTIVE" at bounding box center [345, 74] width 54 height 13
select select "3"
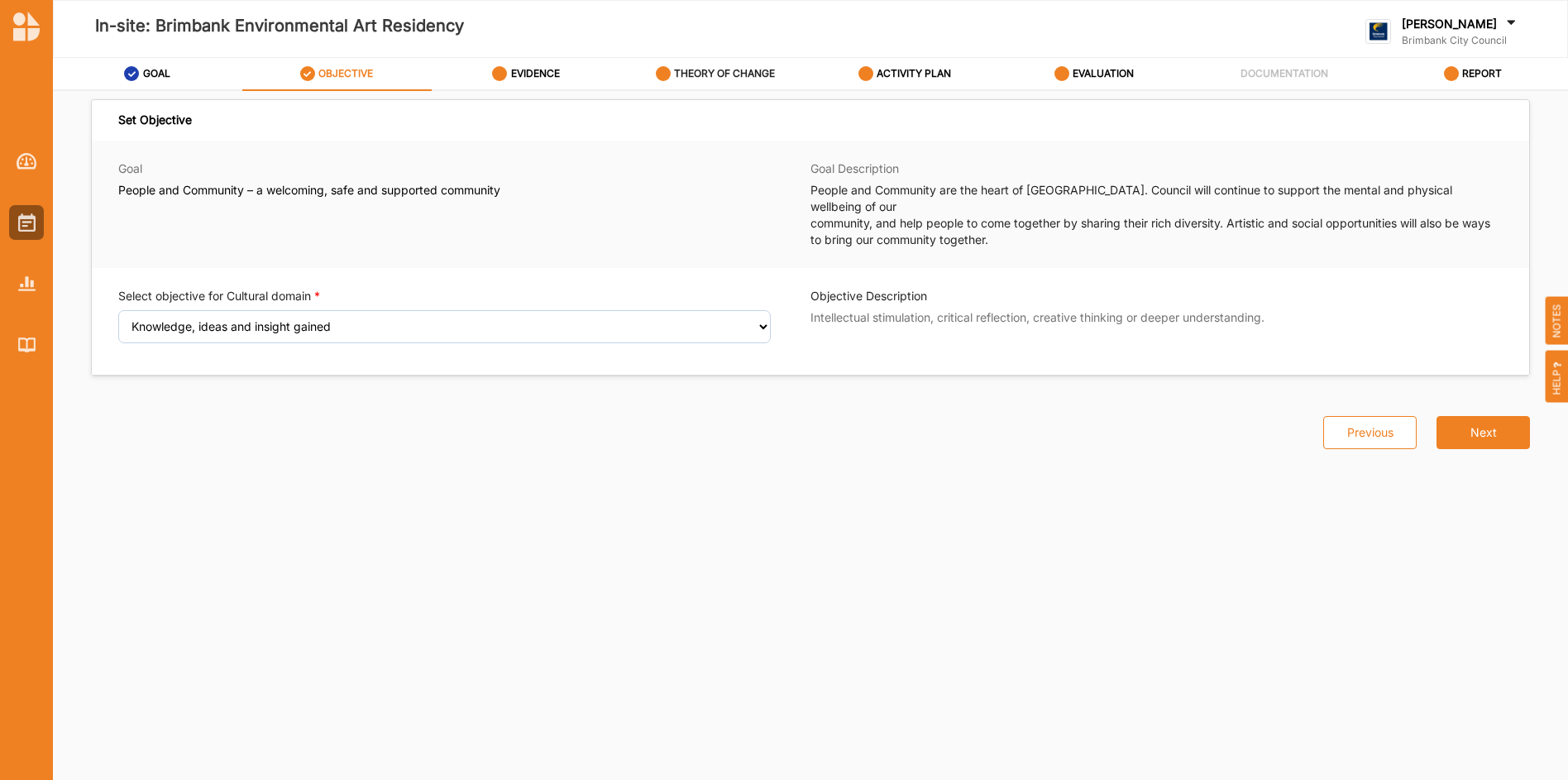
click at [750, 77] on label "THEORY OF CHANGE" at bounding box center [724, 74] width 100 height 13
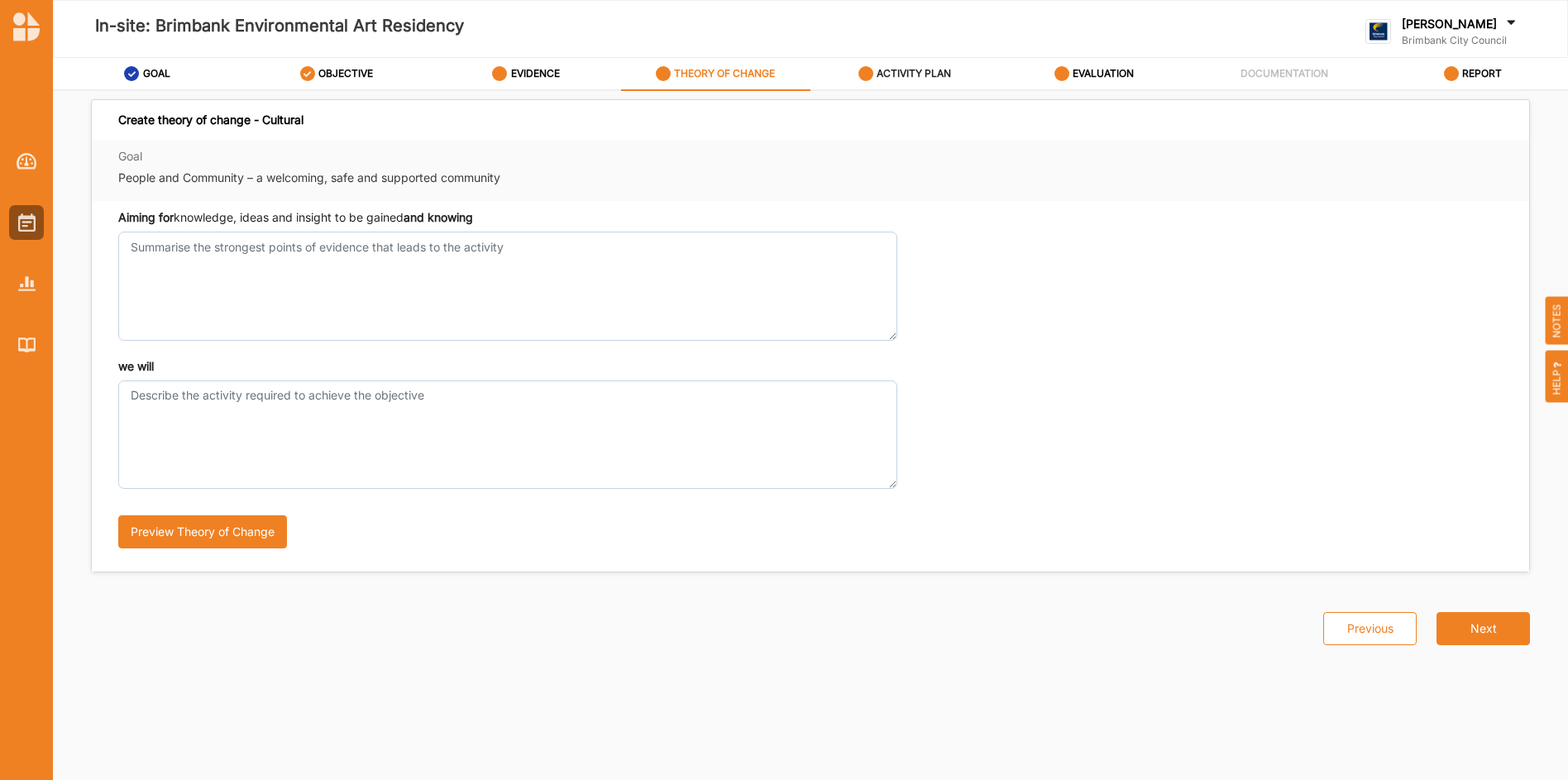
click at [925, 71] on label "ACTIVITY PLAN" at bounding box center [914, 74] width 75 height 13
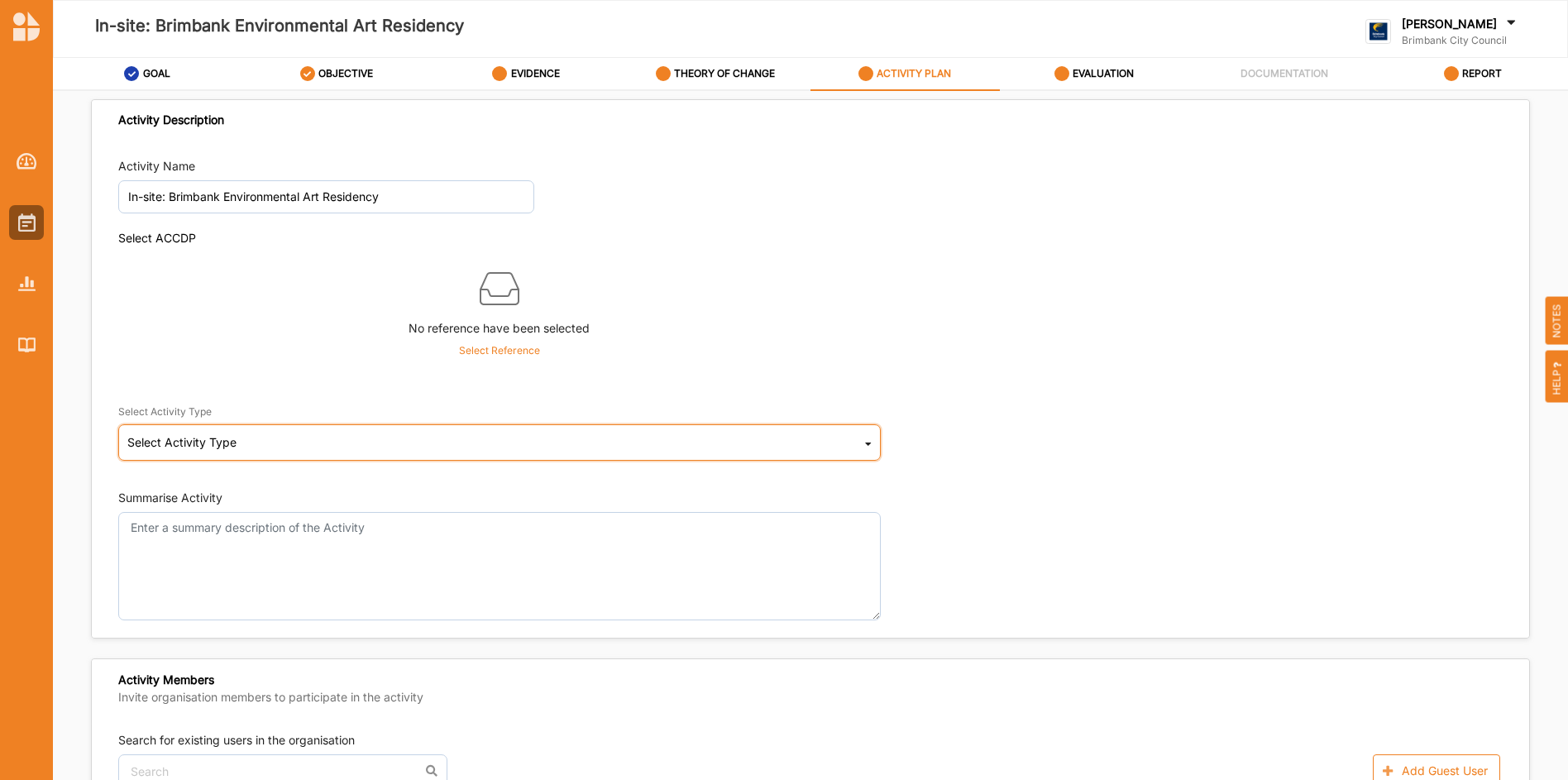
click at [725, 450] on div "Select Activity Type Cultural infrastructure development Acquisitions and Commi…" at bounding box center [499, 442] width 762 height 36
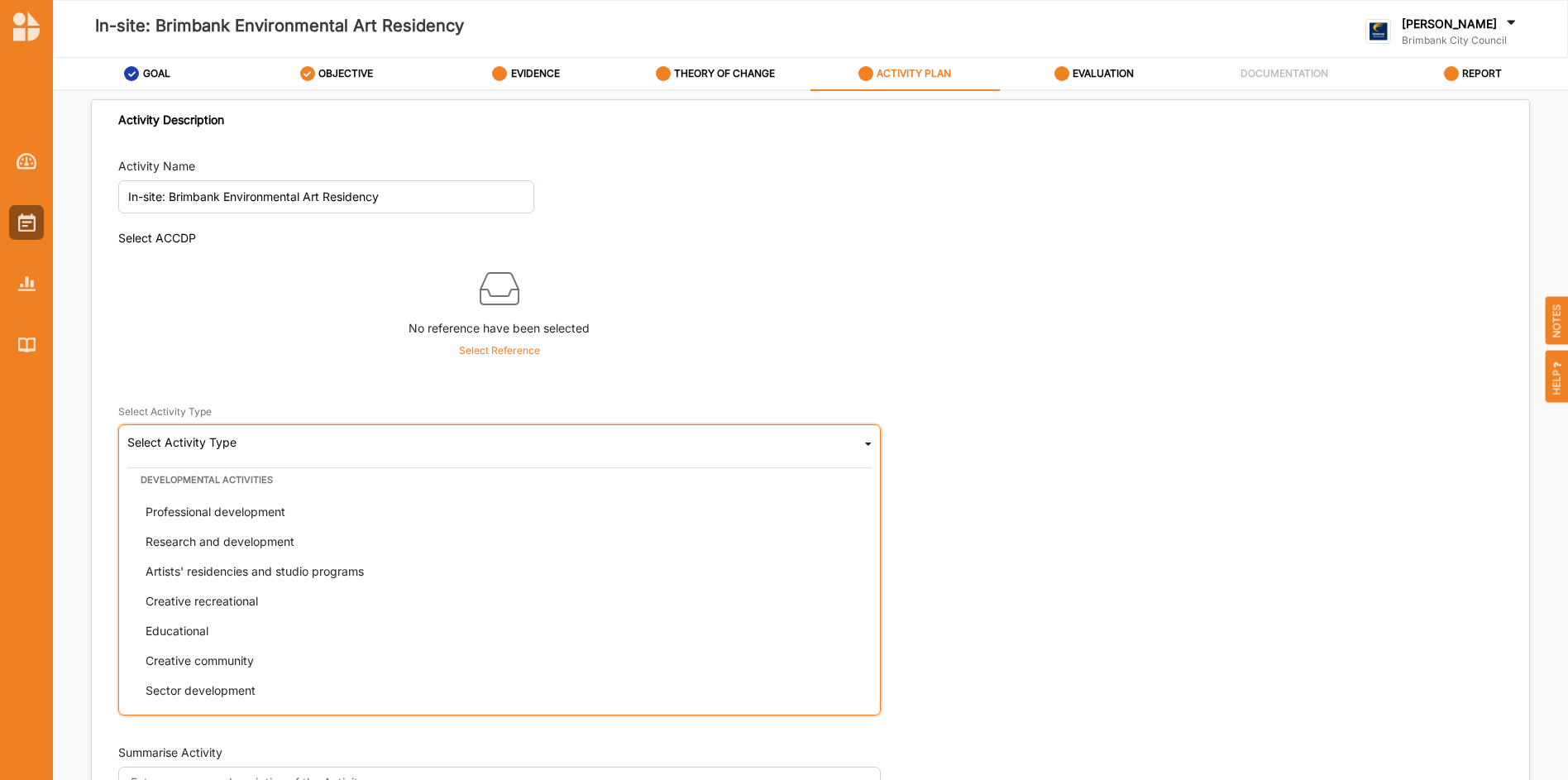
scroll to position [422, 0]
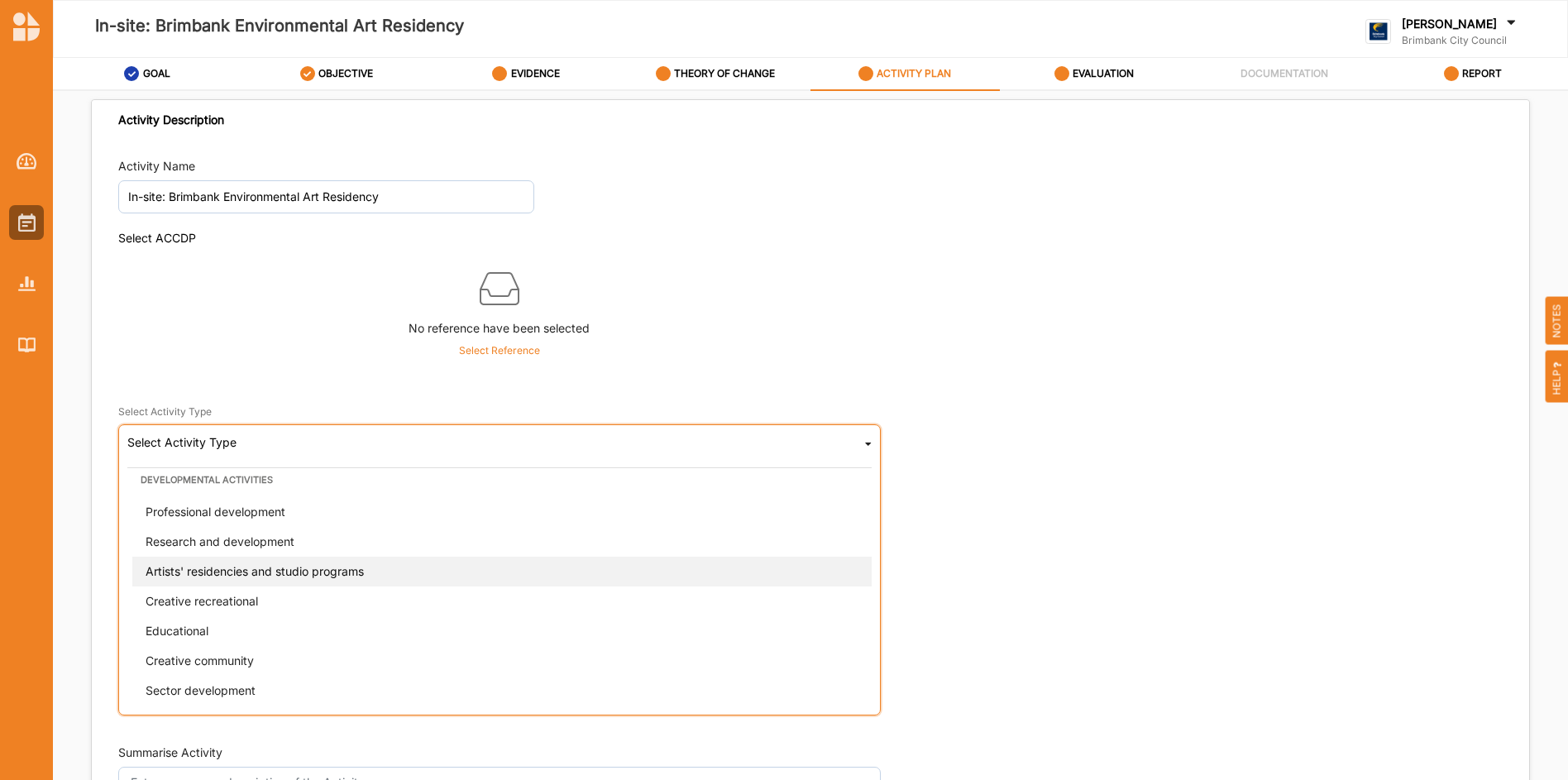
click at [628, 560] on div "Artists' residencies and studio programs" at bounding box center [504, 572] width 744 height 30
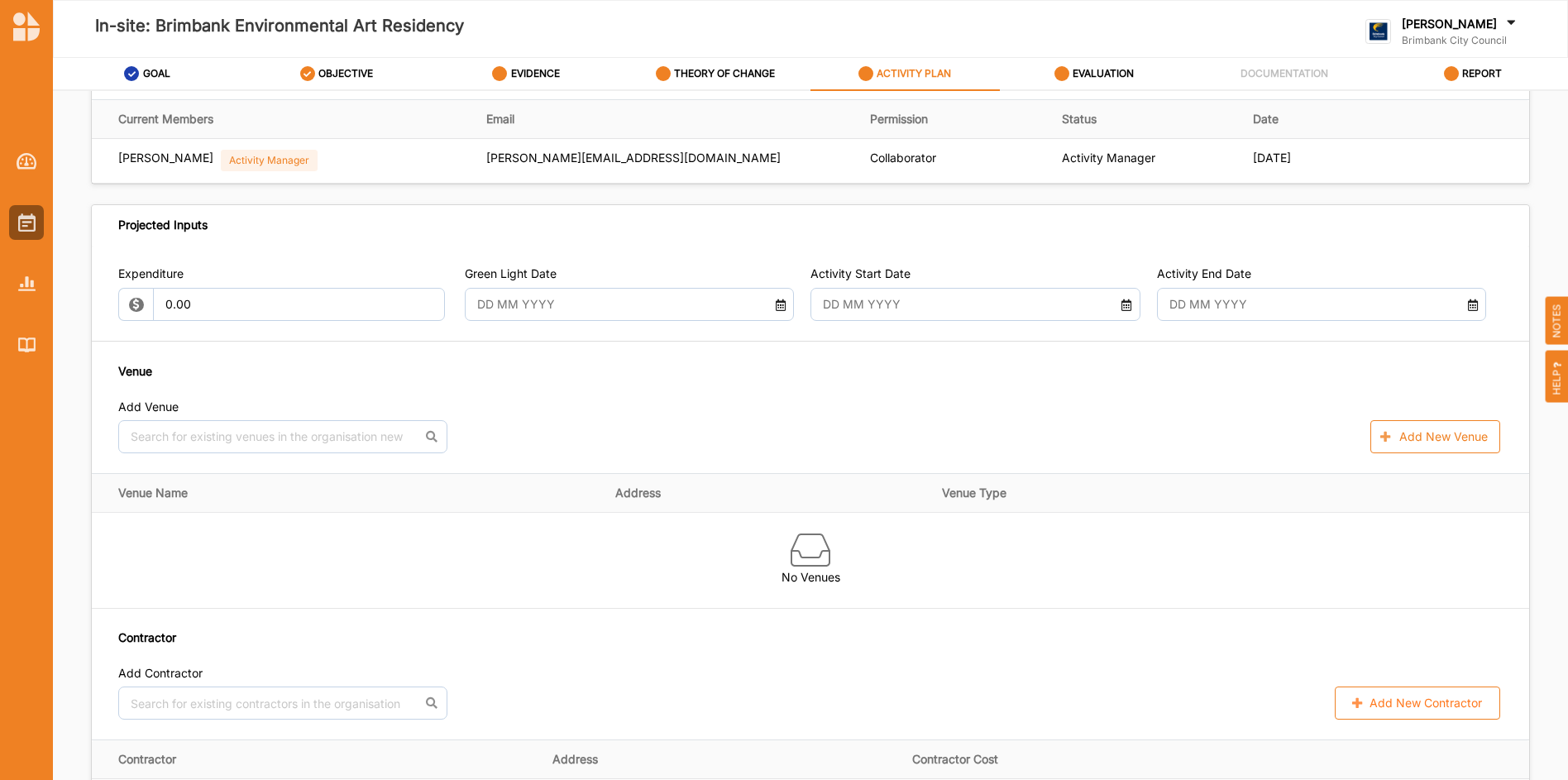
scroll to position [729, 0]
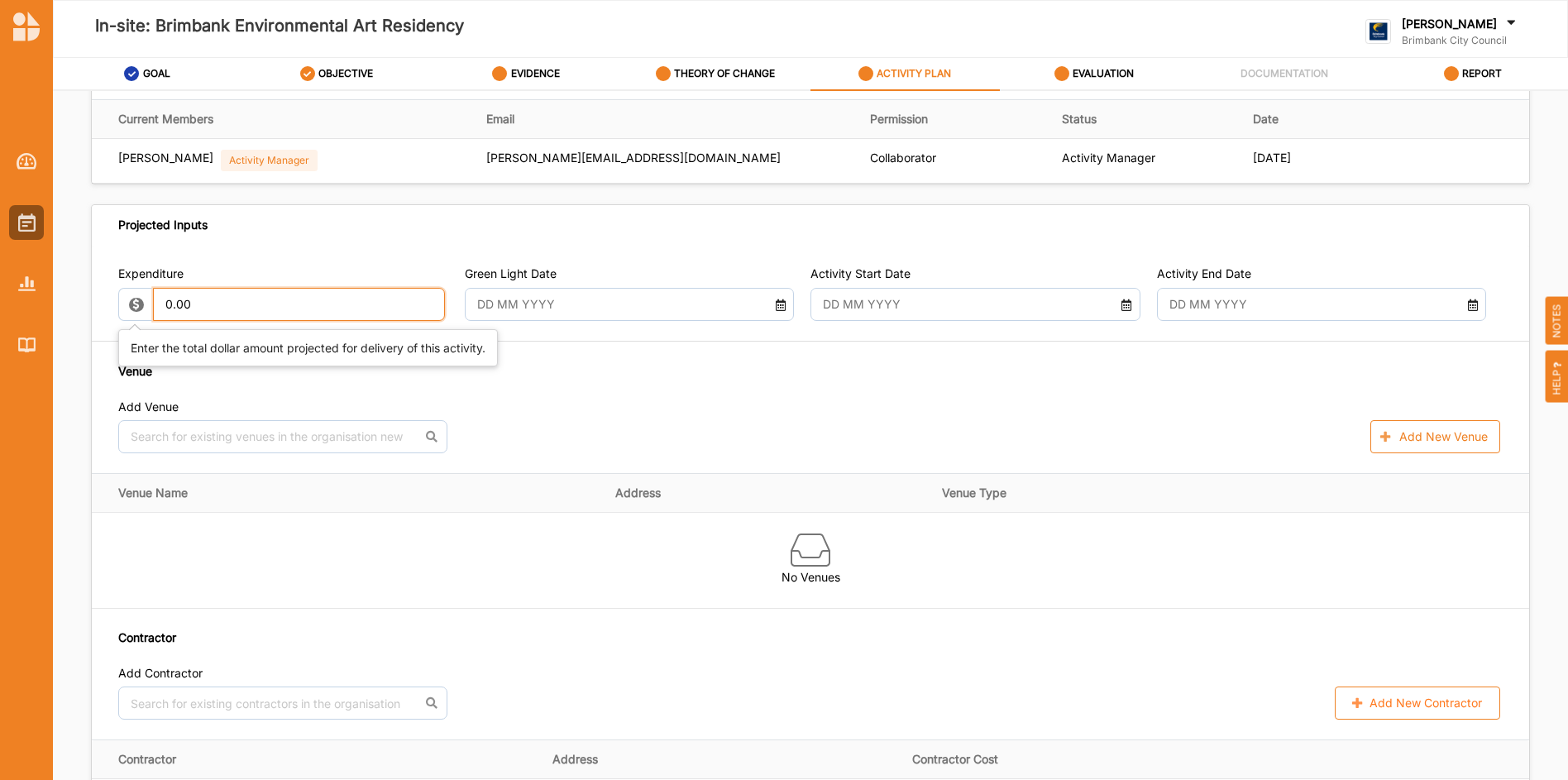
click at [339, 301] on input "0.00" at bounding box center [300, 304] width 293 height 33
type input "0"
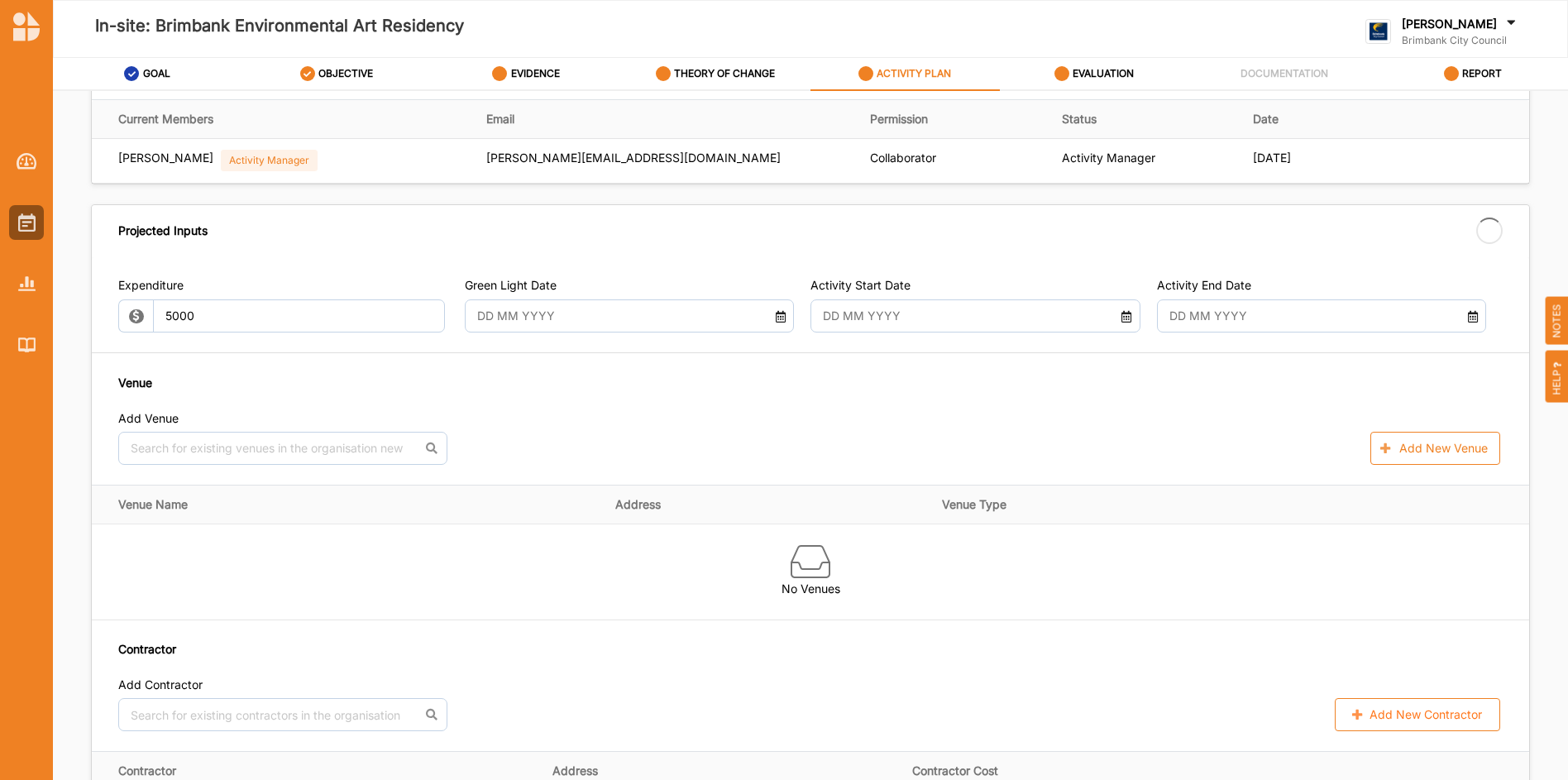
click at [517, 420] on div "Add Venue No results found. Add New Venue" at bounding box center [809, 438] width 1384 height 53
type input "5,000.00"
type input "-5,000.00"
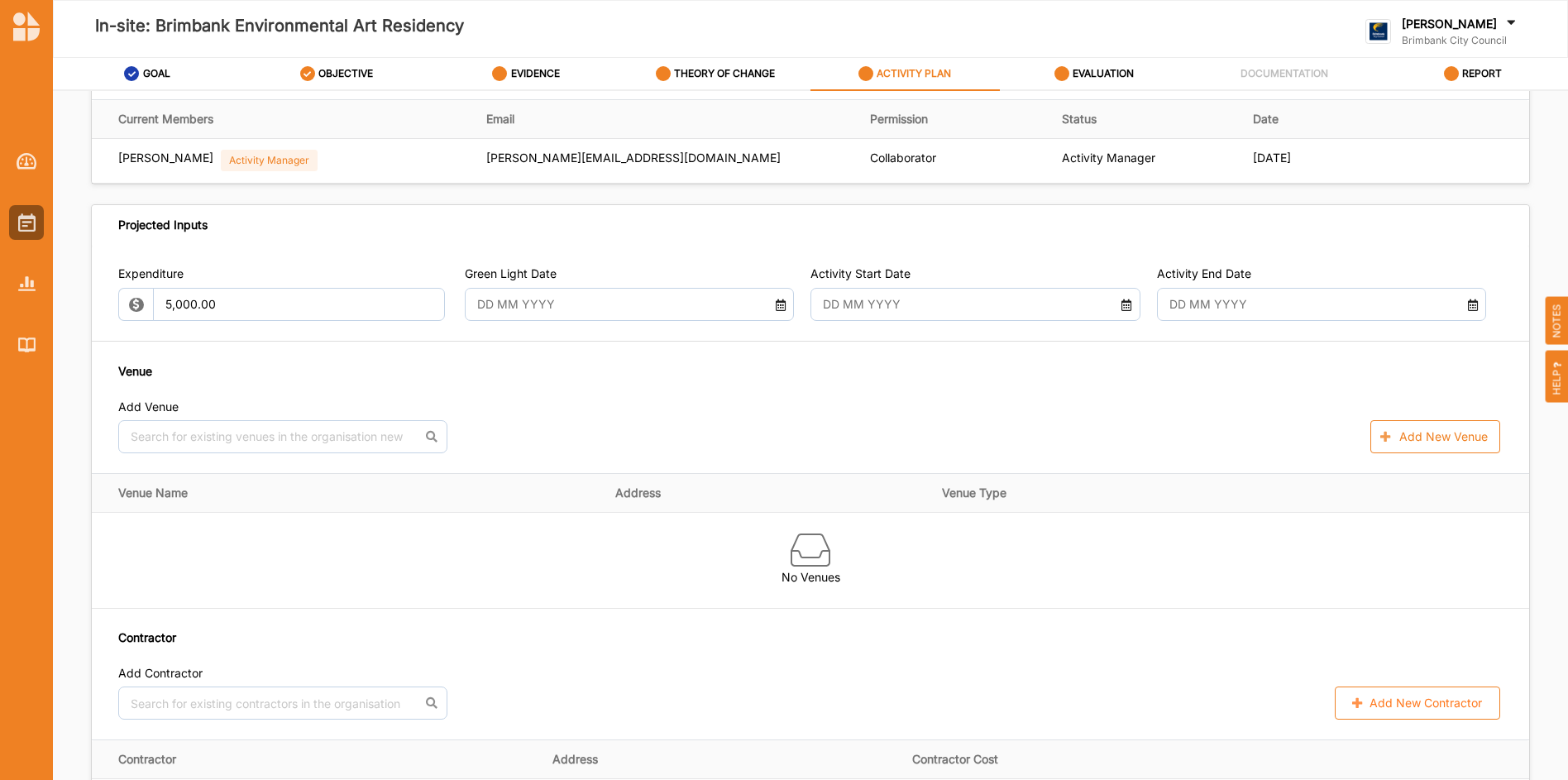
click at [775, 305] on icon at bounding box center [780, 302] width 14 height 12
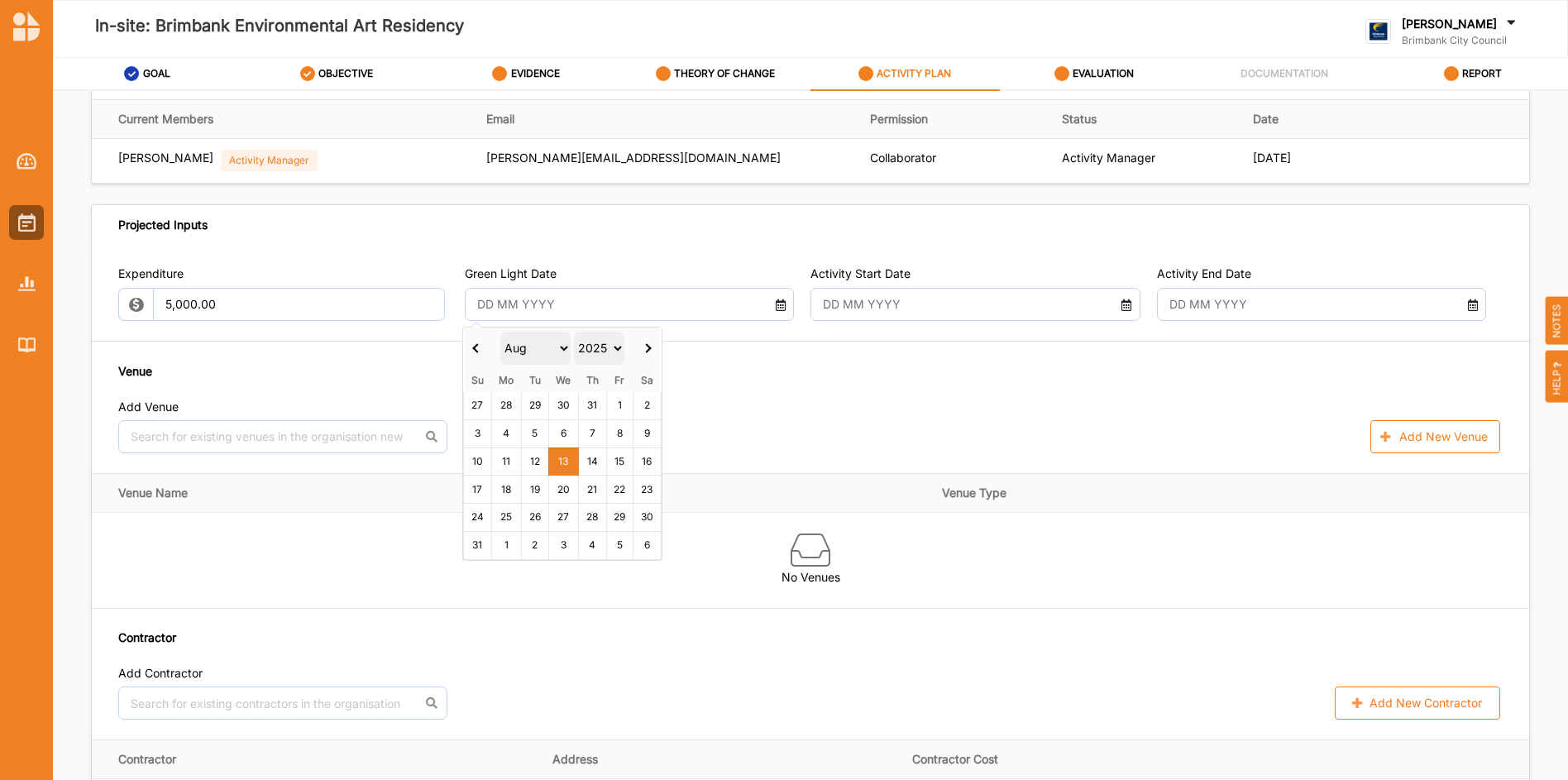
click at [653, 349] on th at bounding box center [647, 348] width 28 height 41
click at [653, 349] on th at bounding box center [648, 348] width 28 height 41
click at [653, 349] on th at bounding box center [649, 348] width 28 height 41
click at [653, 349] on th at bounding box center [647, 348] width 28 height 41
click at [653, 349] on th at bounding box center [648, 348] width 28 height 41
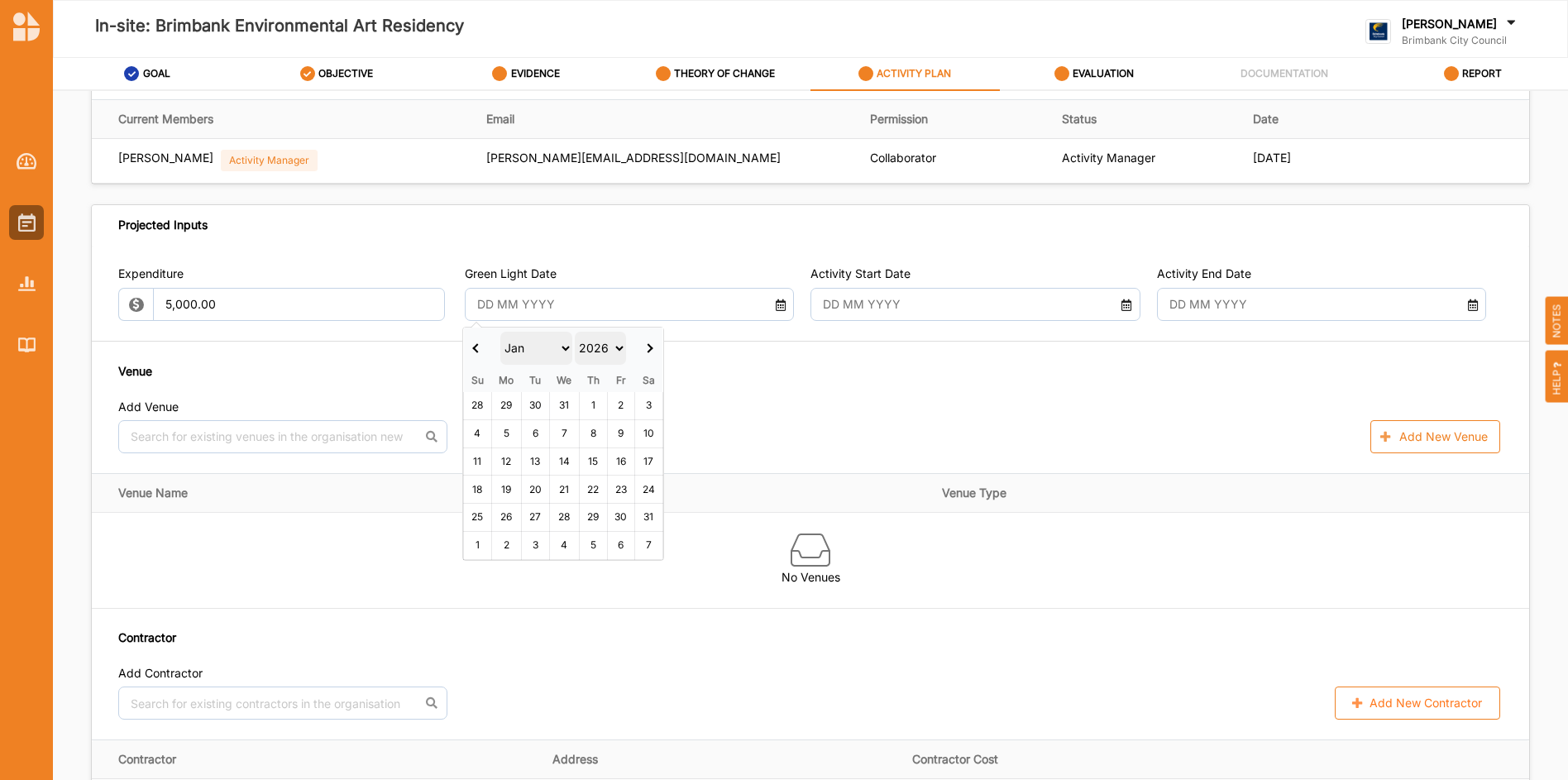
click at [652, 351] on th at bounding box center [649, 348] width 28 height 41
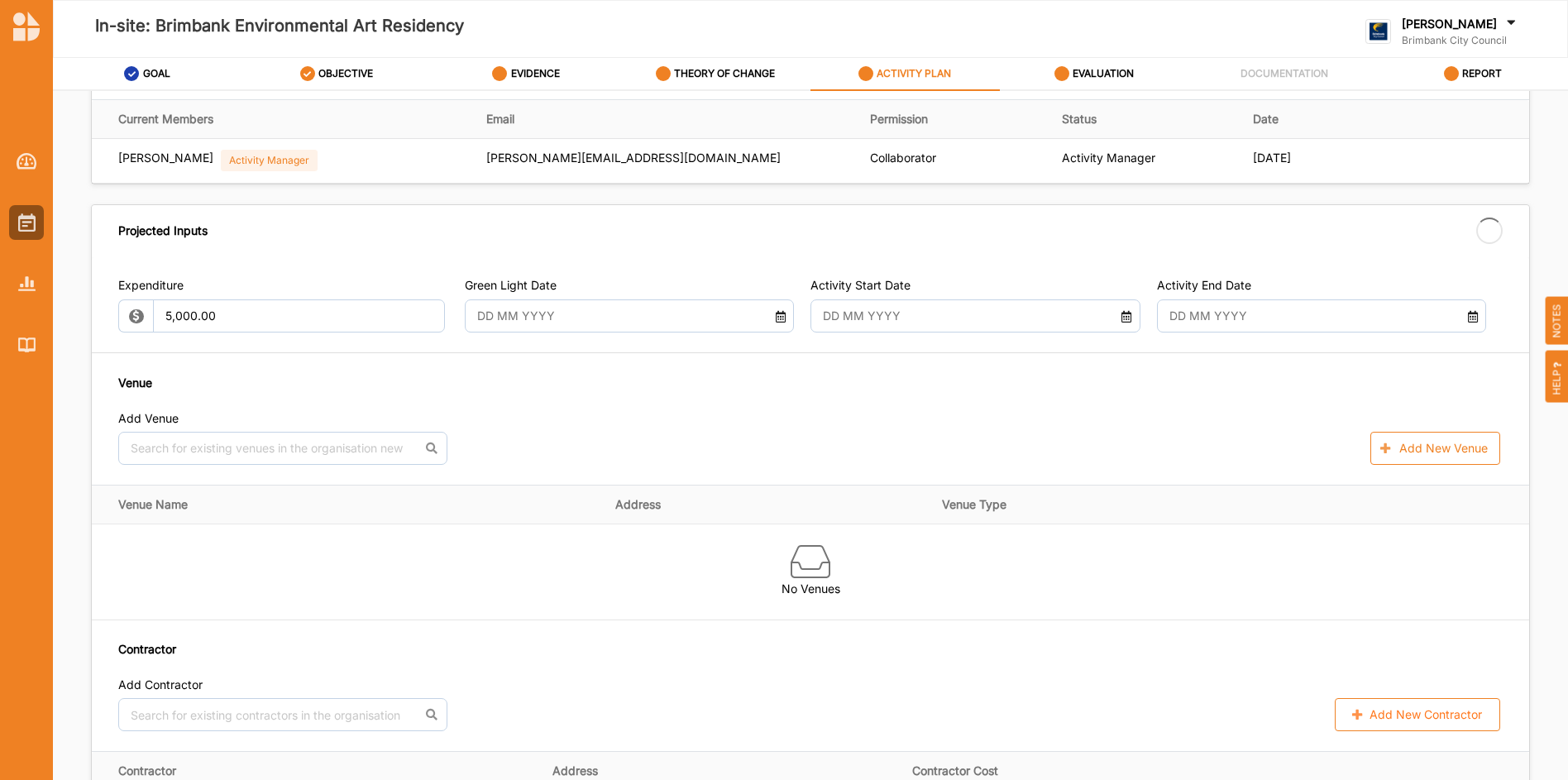
type input "01 Feb 2026"
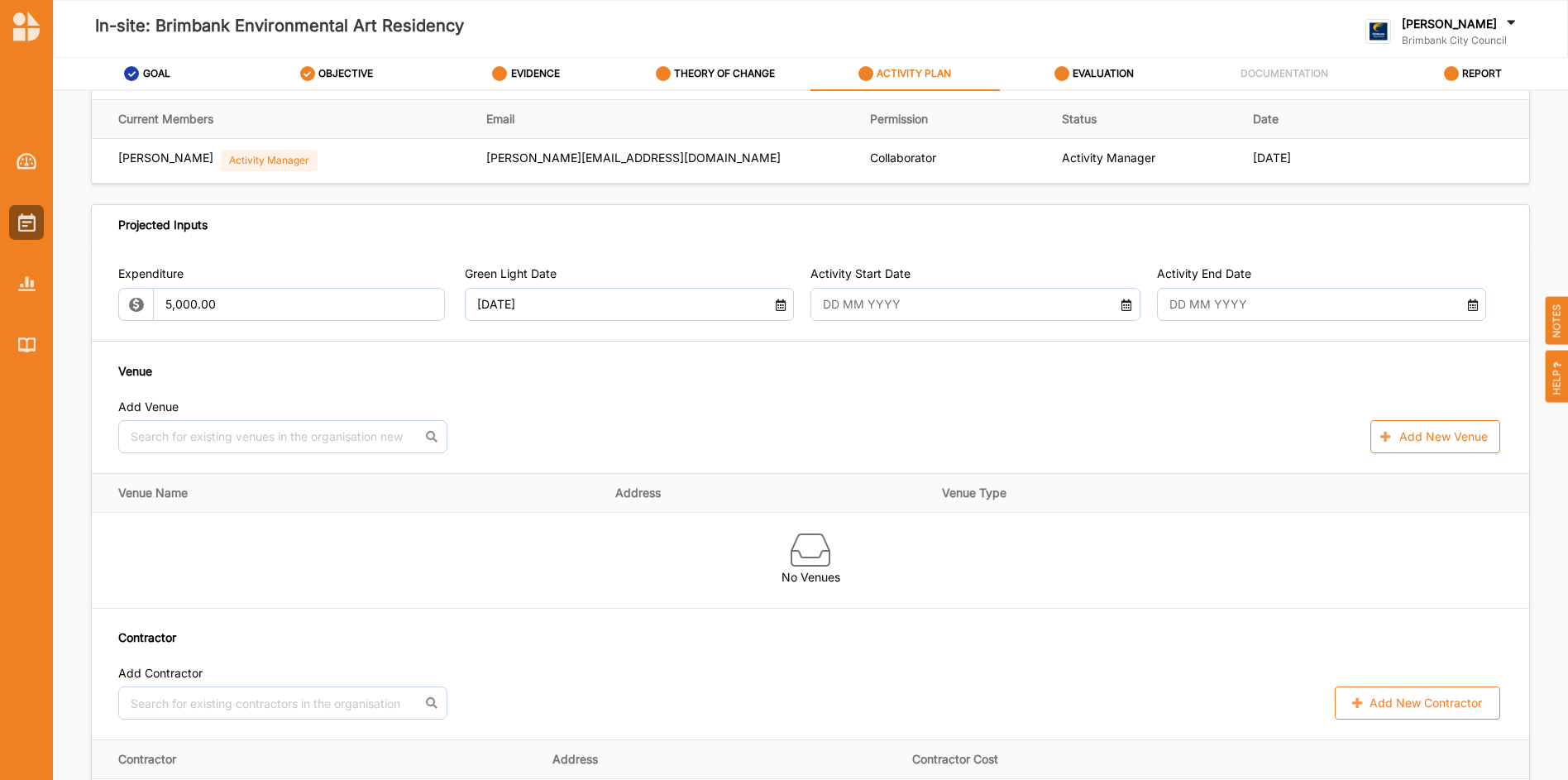
click at [1119, 303] on icon at bounding box center [1126, 302] width 14 height 12
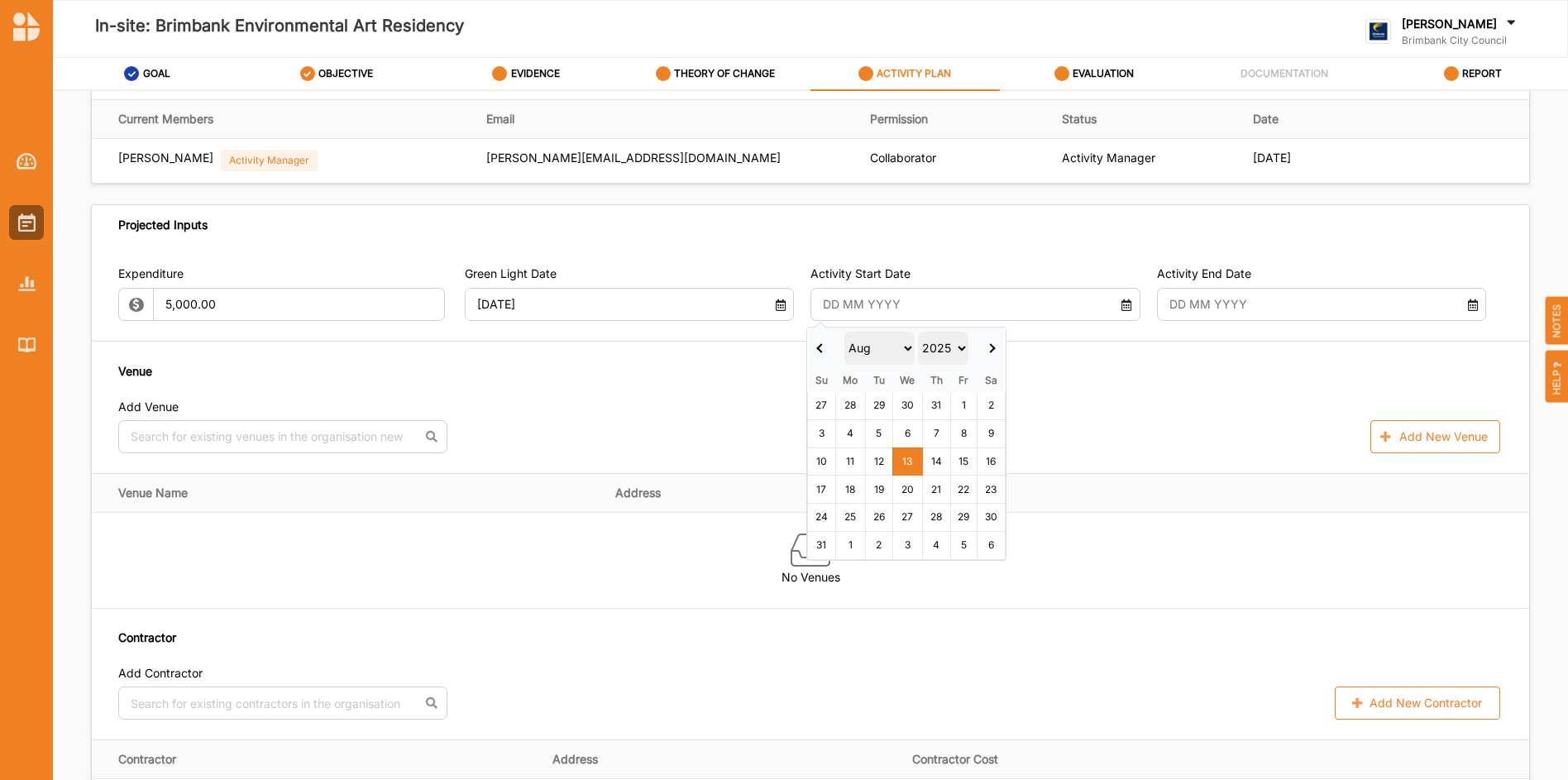
click at [990, 349] on span at bounding box center [991, 348] width 9 height 9
click at [1081, 383] on div "Venue Add Venue No results found. Add New Venue" at bounding box center [809, 408] width 1384 height 91
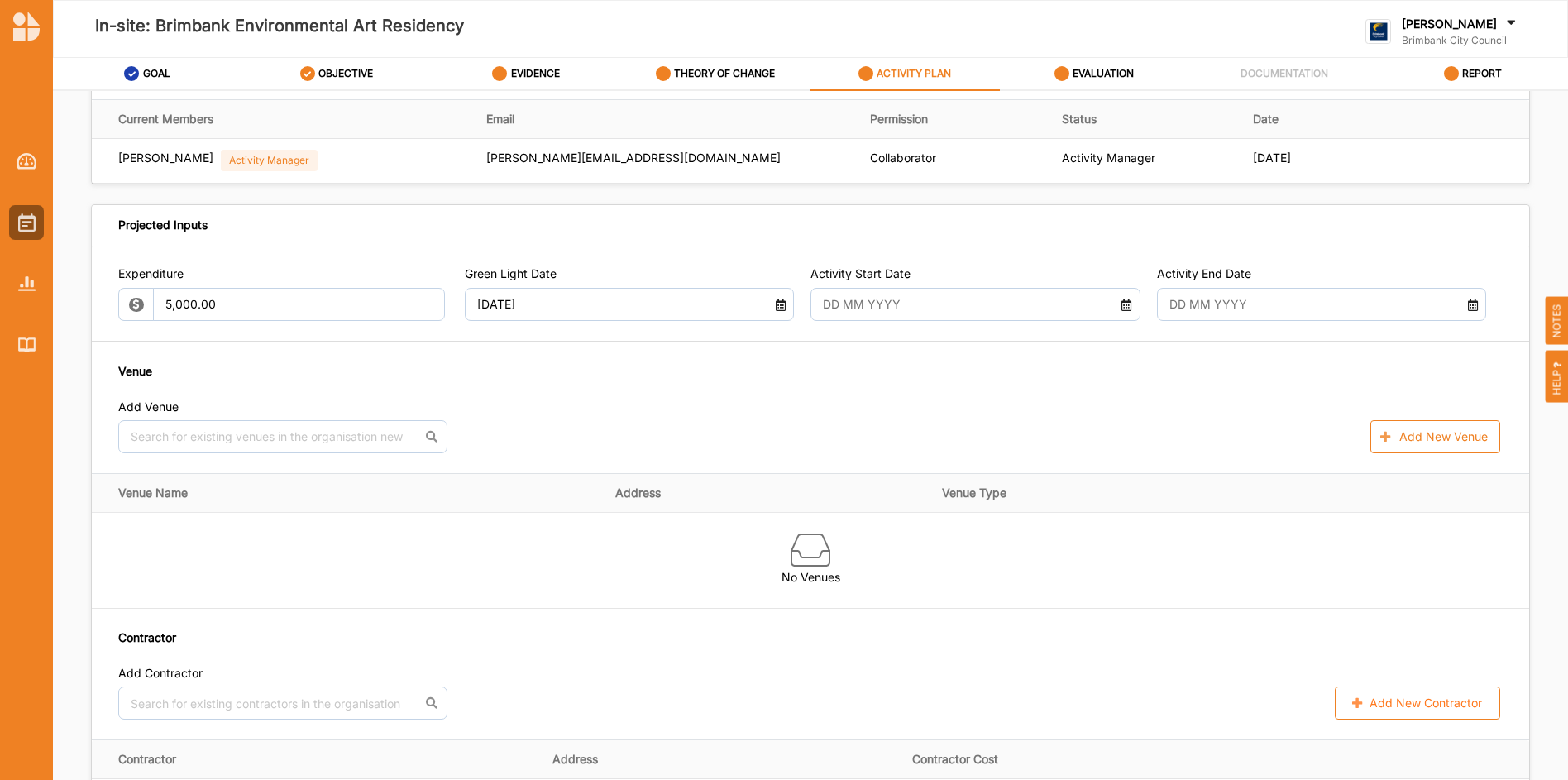
click at [1119, 303] on icon at bounding box center [1126, 302] width 14 height 12
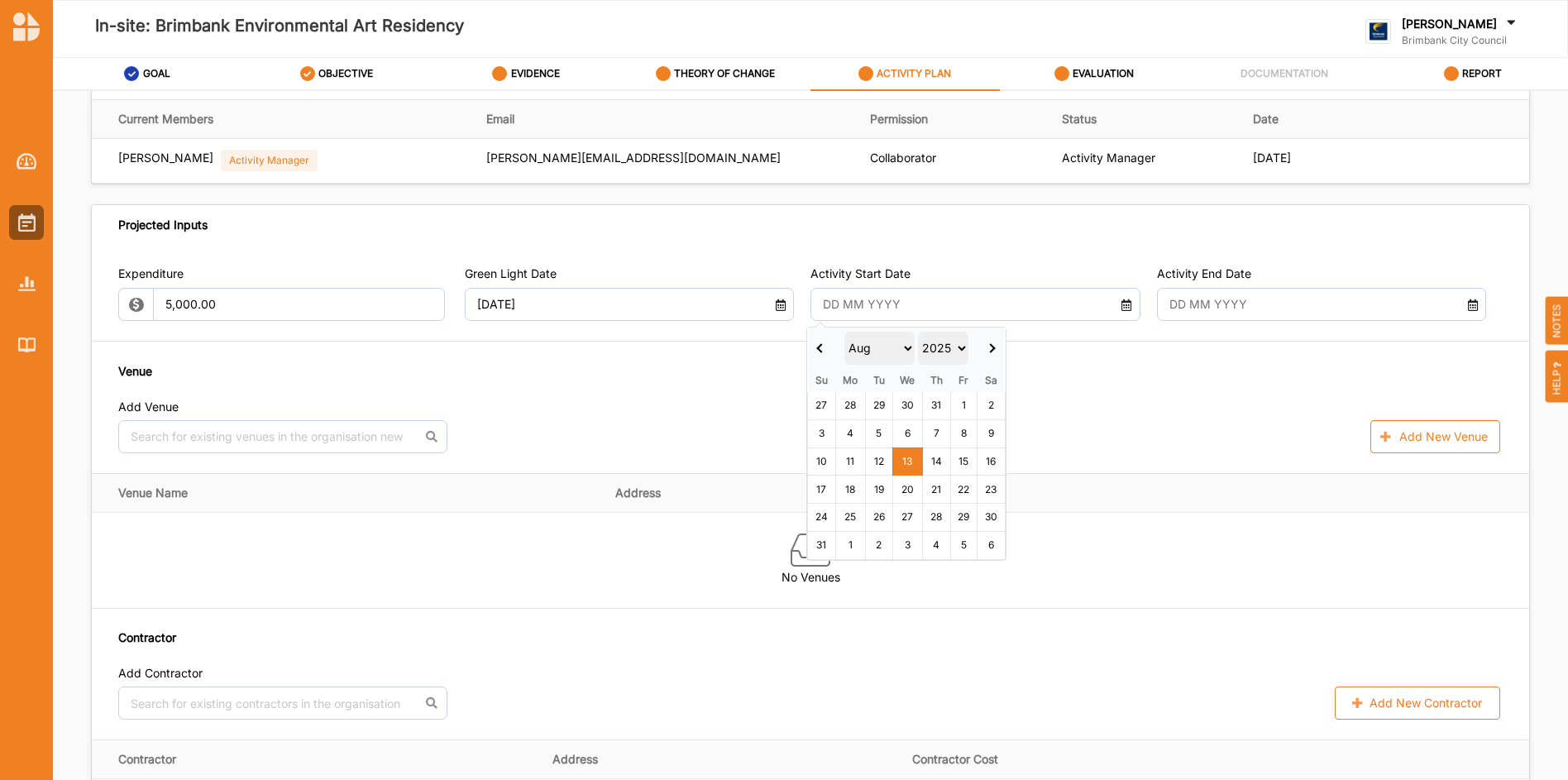
click at [990, 348] on span at bounding box center [991, 348] width 9 height 9
click at [990, 348] on span at bounding box center [992, 348] width 9 height 9
click at [990, 348] on span at bounding box center [993, 348] width 9 height 9
click at [990, 348] on span at bounding box center [991, 348] width 9 height 9
click at [990, 347] on span at bounding box center [992, 348] width 9 height 9
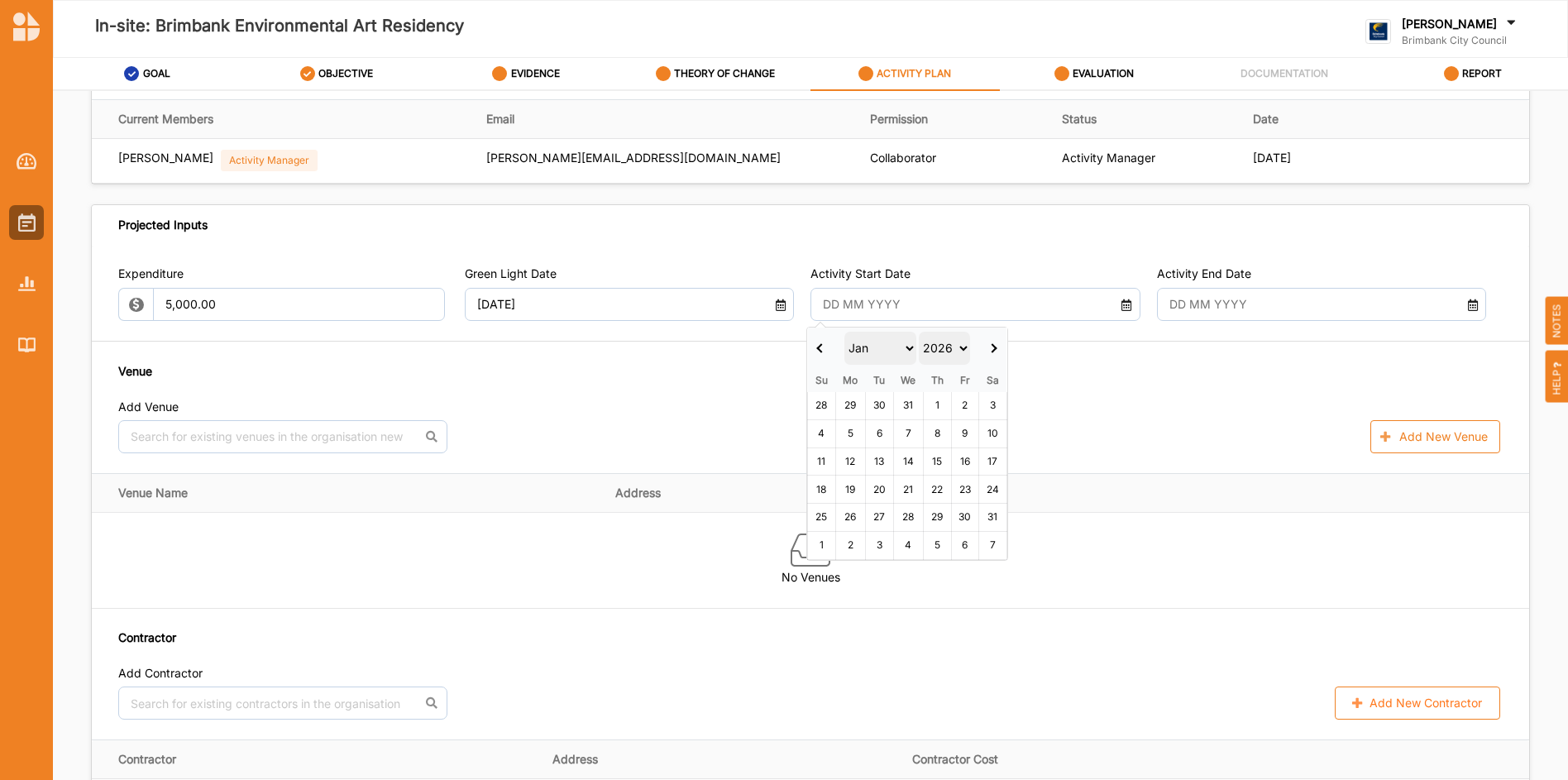
click at [990, 347] on span at bounding box center [993, 348] width 9 height 9
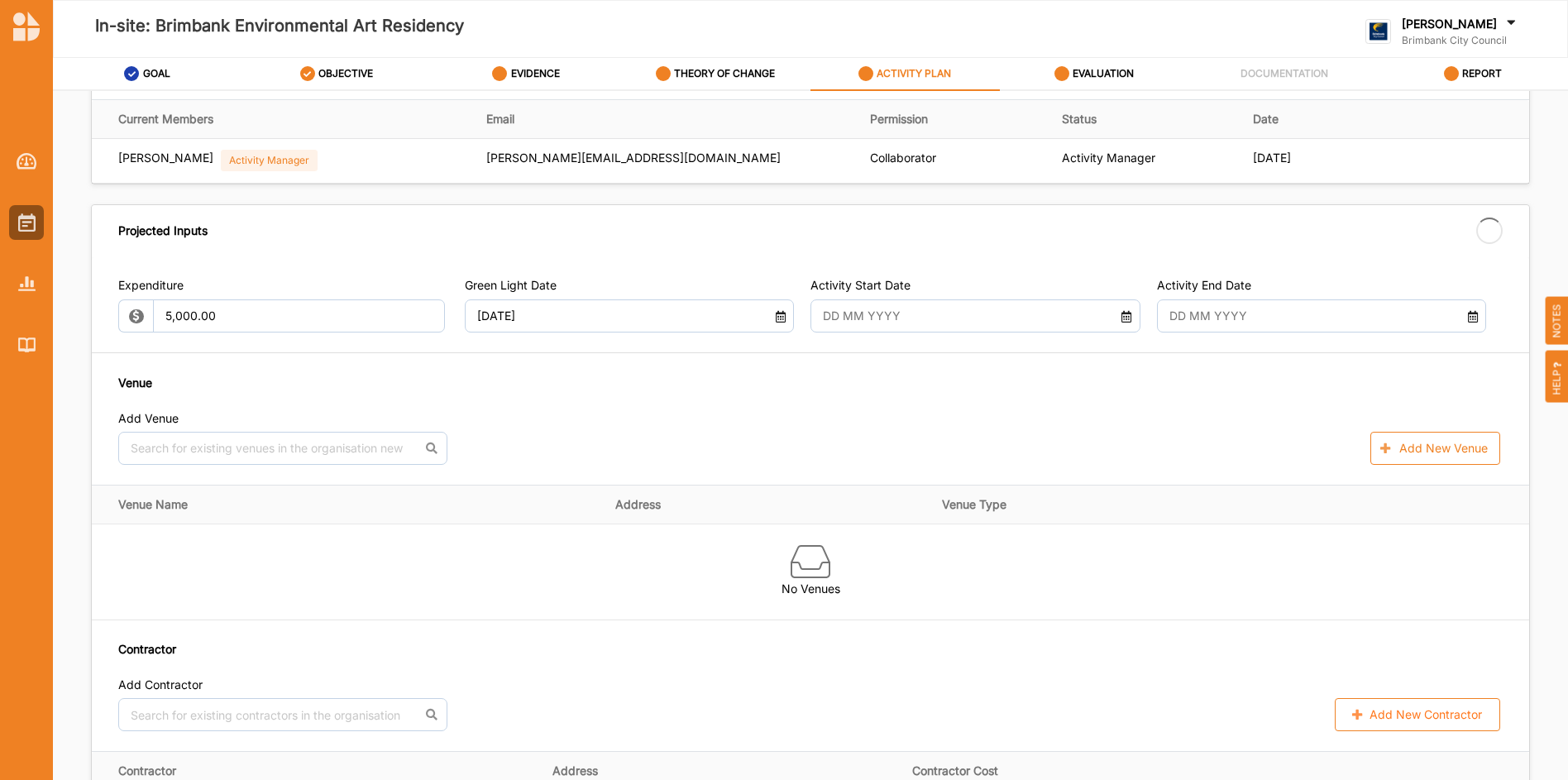
type input "01 Feb 2026"
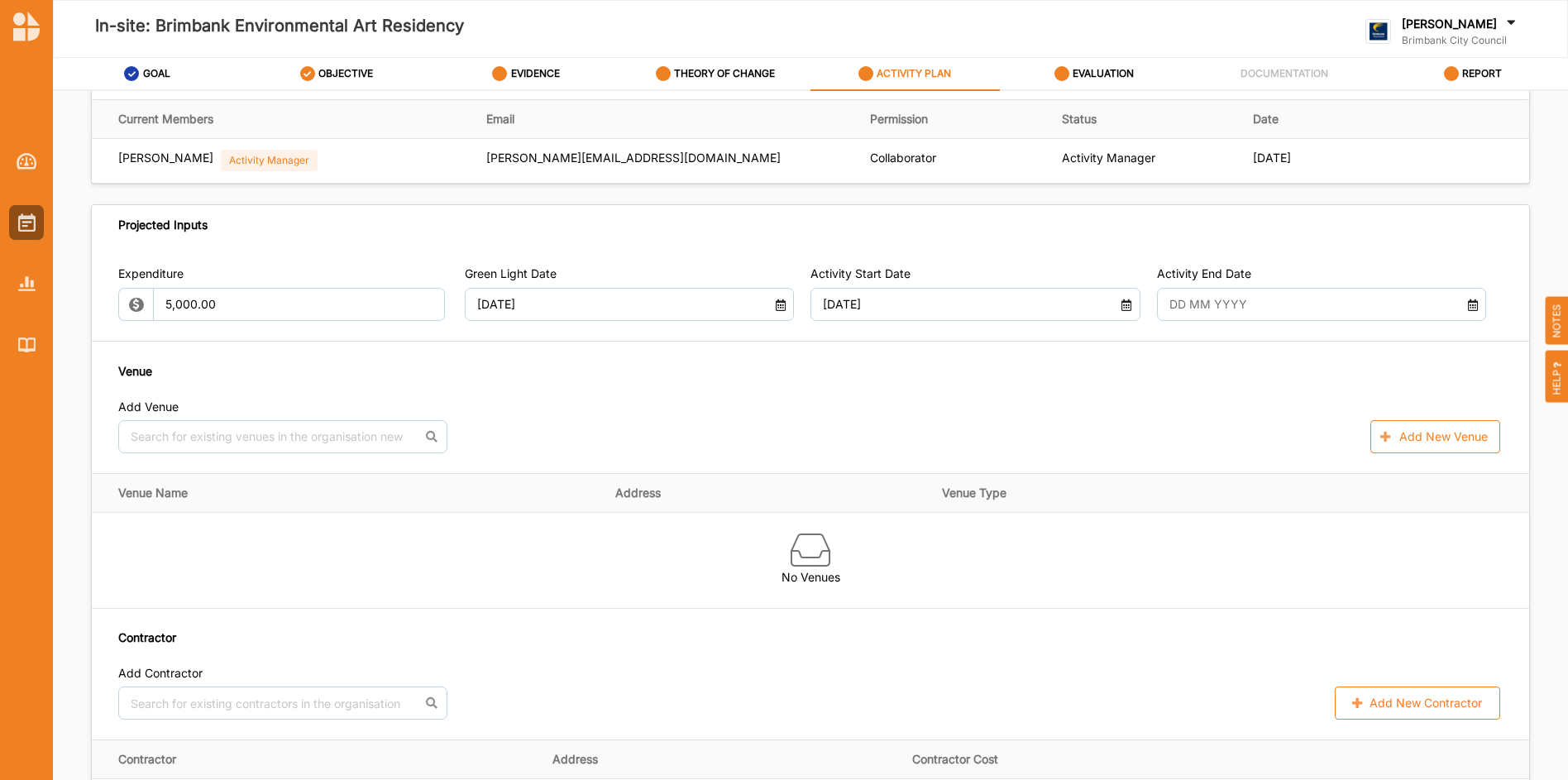
click at [775, 303] on icon at bounding box center [780, 302] width 14 height 12
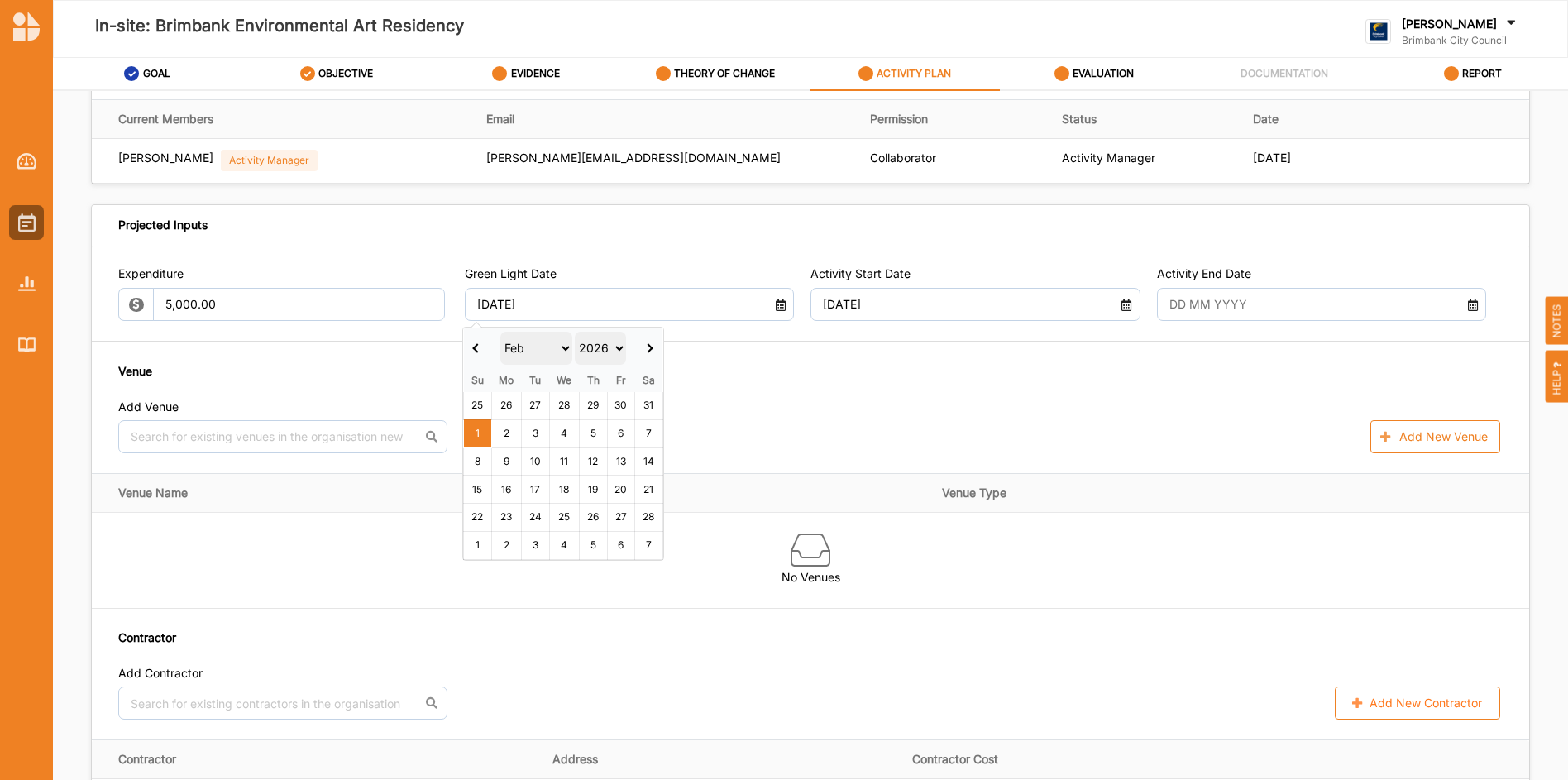
click at [476, 347] on span at bounding box center [477, 348] width 9 height 9
click at [476, 348] on span at bounding box center [477, 348] width 9 height 9
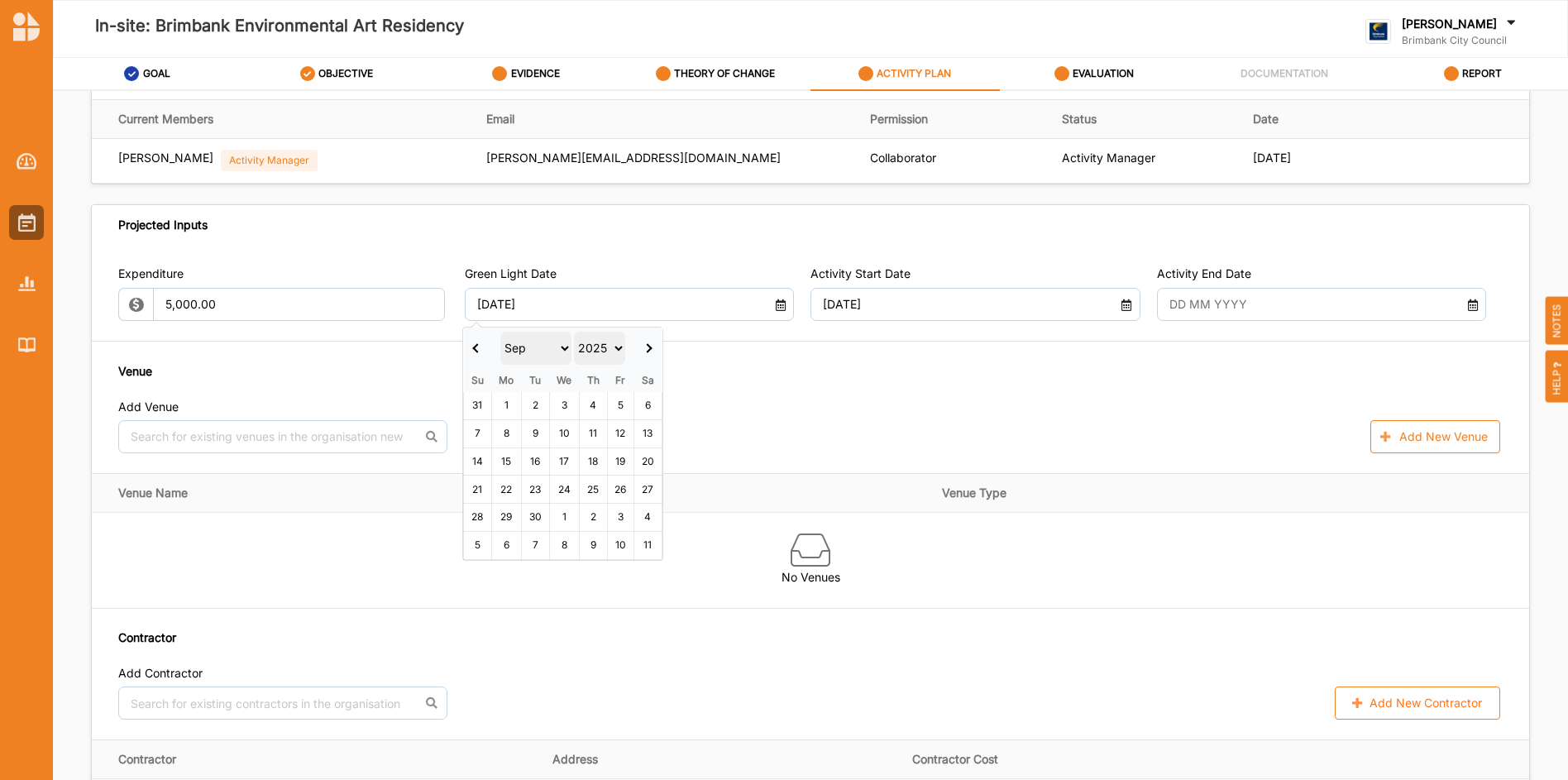
click at [476, 348] on span at bounding box center [477, 348] width 9 height 9
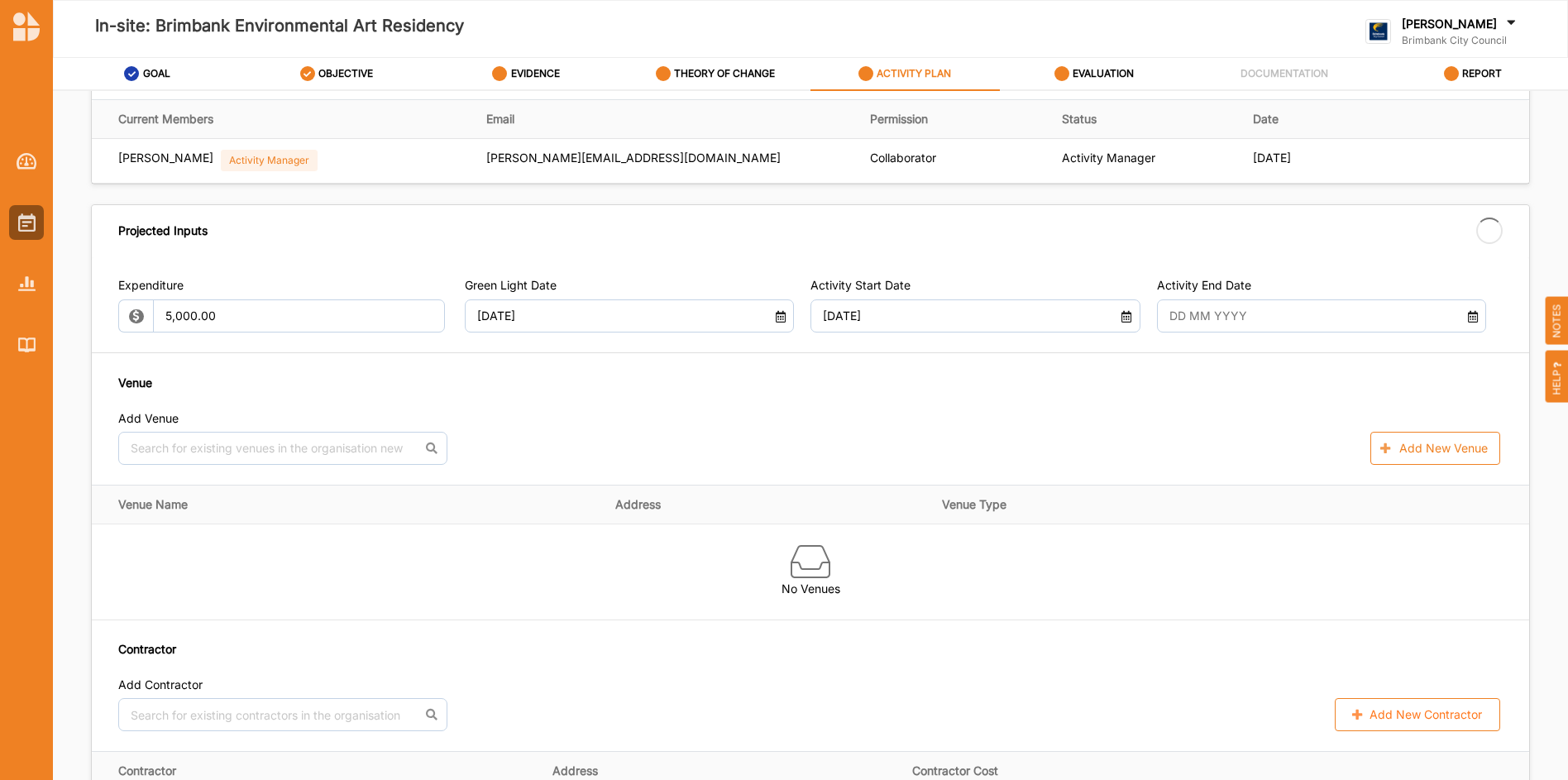
type input "30 Aug 2025"
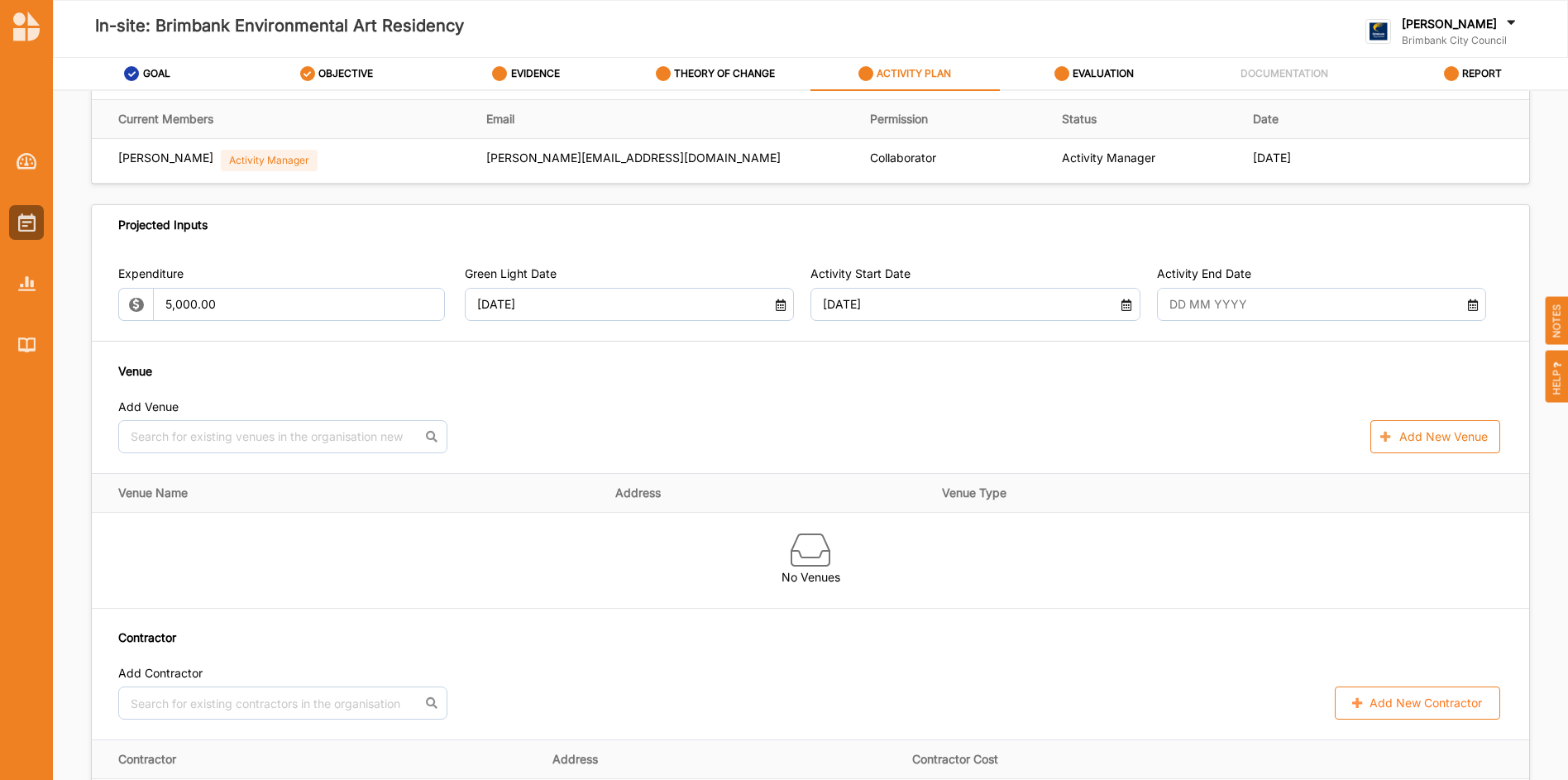
click at [1465, 301] on icon at bounding box center [1471, 302] width 14 height 12
click at [1337, 346] on span at bounding box center [1337, 348] width 9 height 9
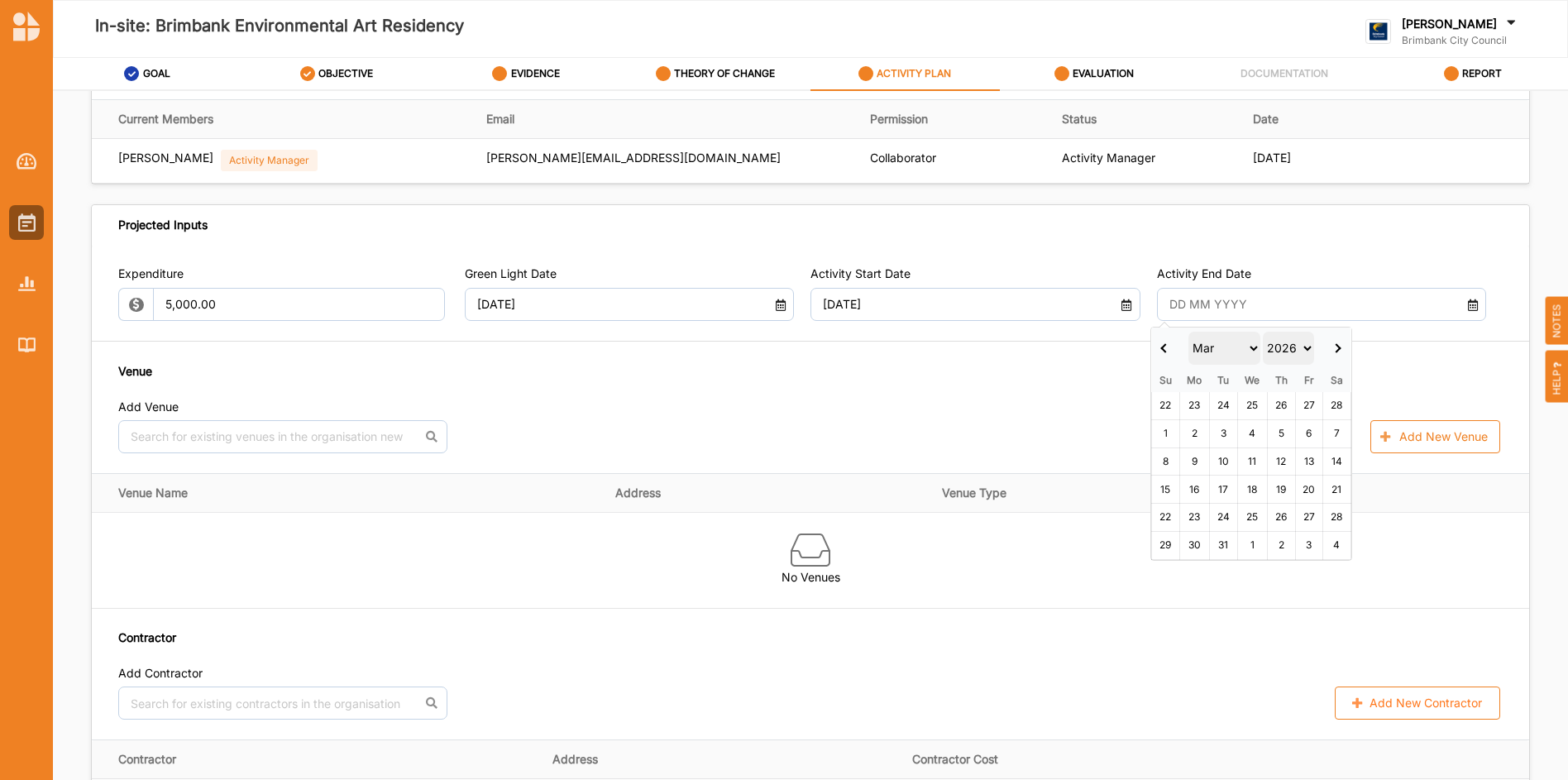
click at [1337, 346] on span at bounding box center [1337, 348] width 9 height 9
click at [1337, 346] on span at bounding box center [1336, 348] width 9 height 9
click at [1337, 346] on span at bounding box center [1335, 348] width 9 height 9
click at [1337, 346] on span at bounding box center [1336, 348] width 9 height 9
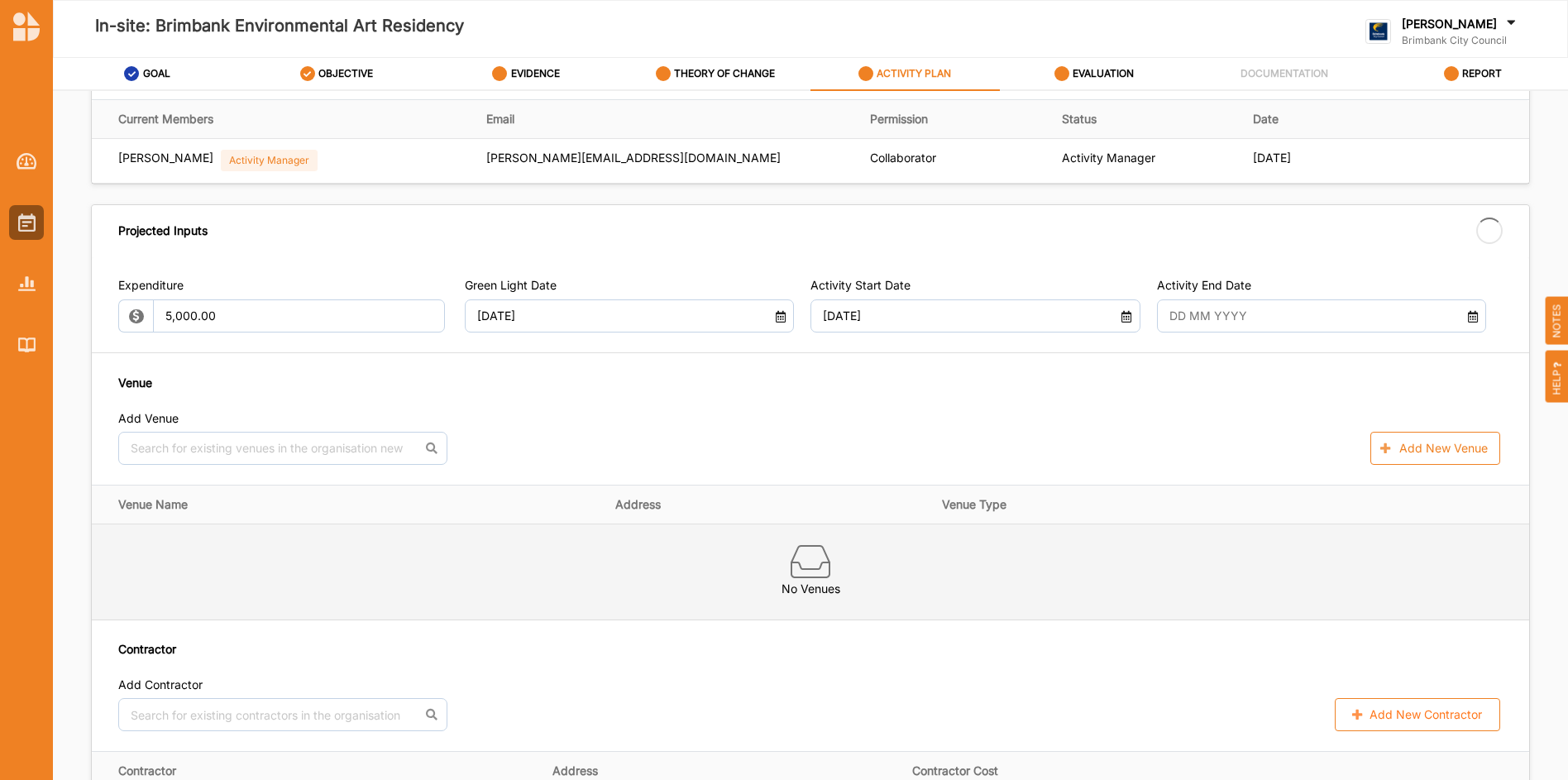
type input "31 Jul 2026"
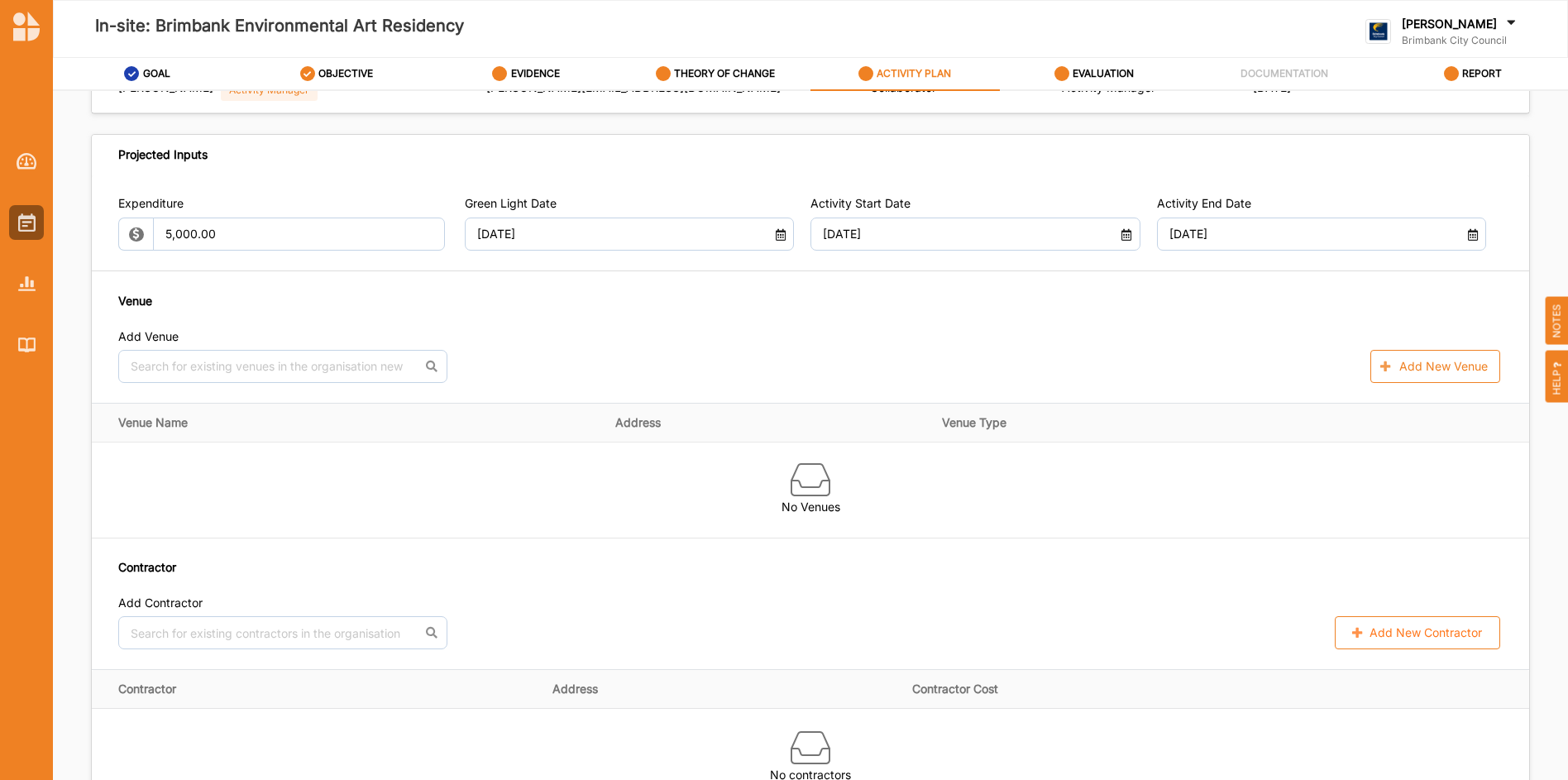
scroll to position [836, 0]
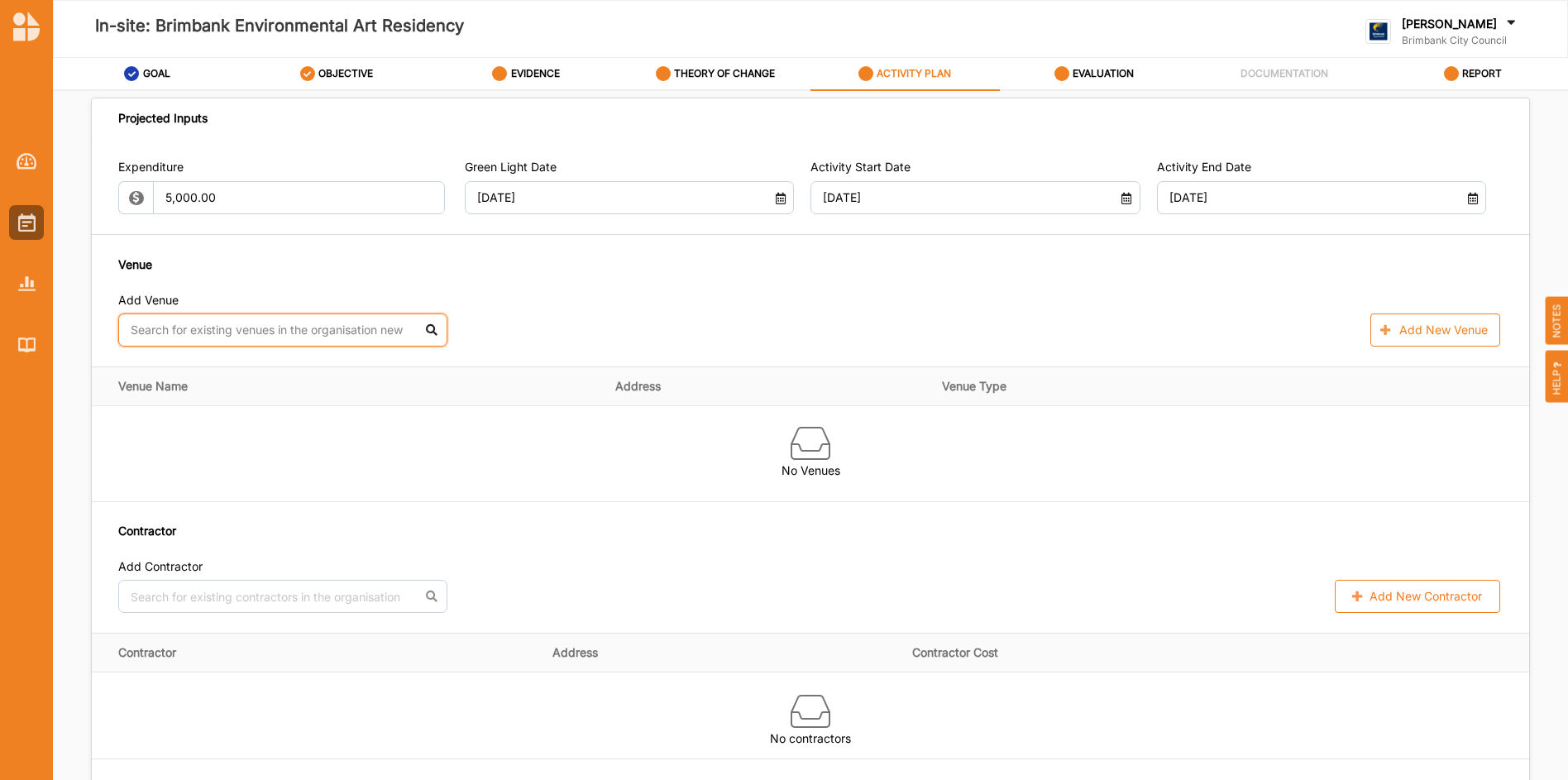
click at [363, 325] on input "text" at bounding box center [282, 330] width 329 height 33
type input "STACC"
click at [324, 367] on div "St Albans Community Centre - Car Park and external spaces around STACC" at bounding box center [282, 375] width 327 height 52
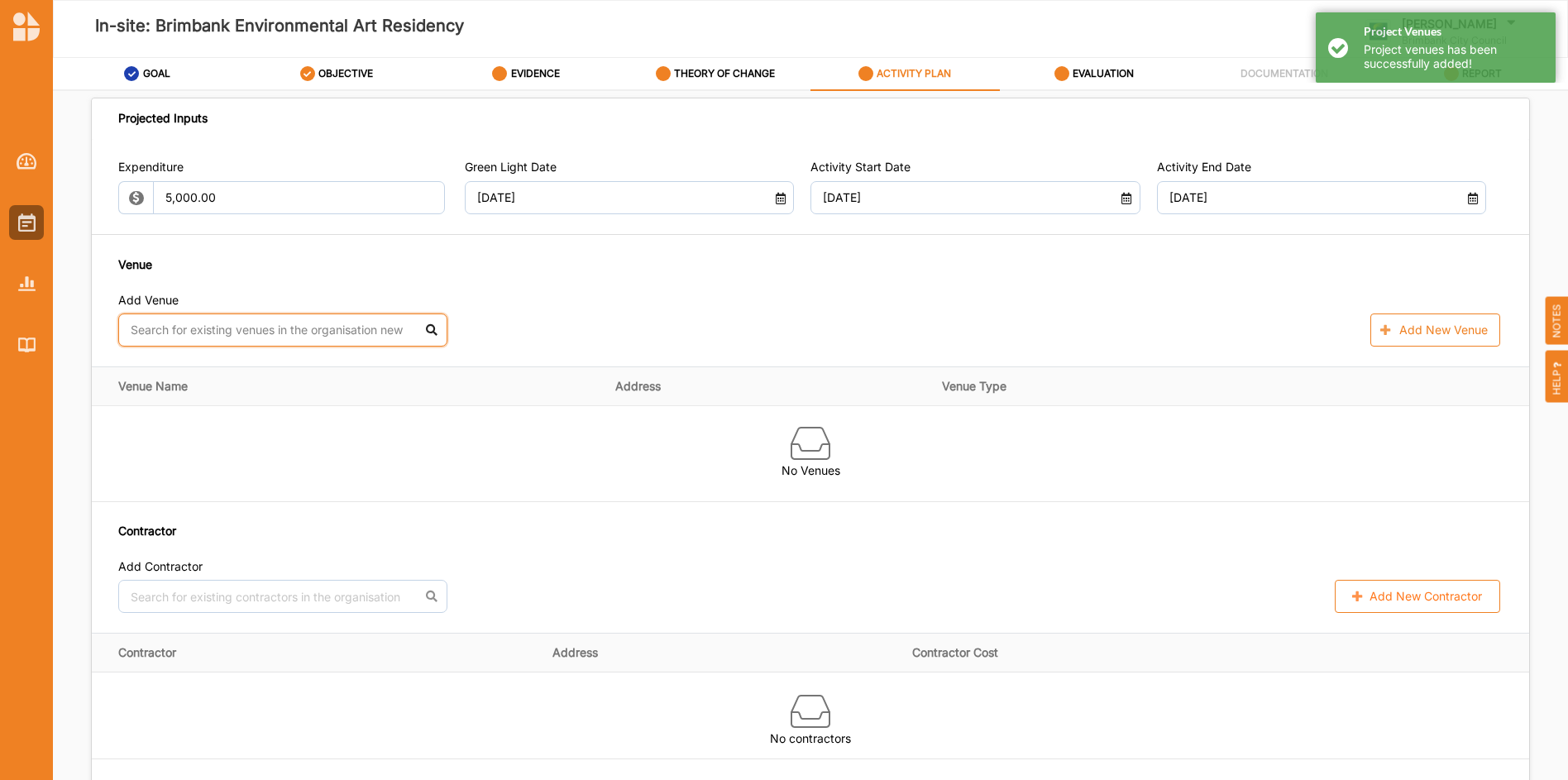
click at [260, 339] on input "text" at bounding box center [282, 330] width 329 height 33
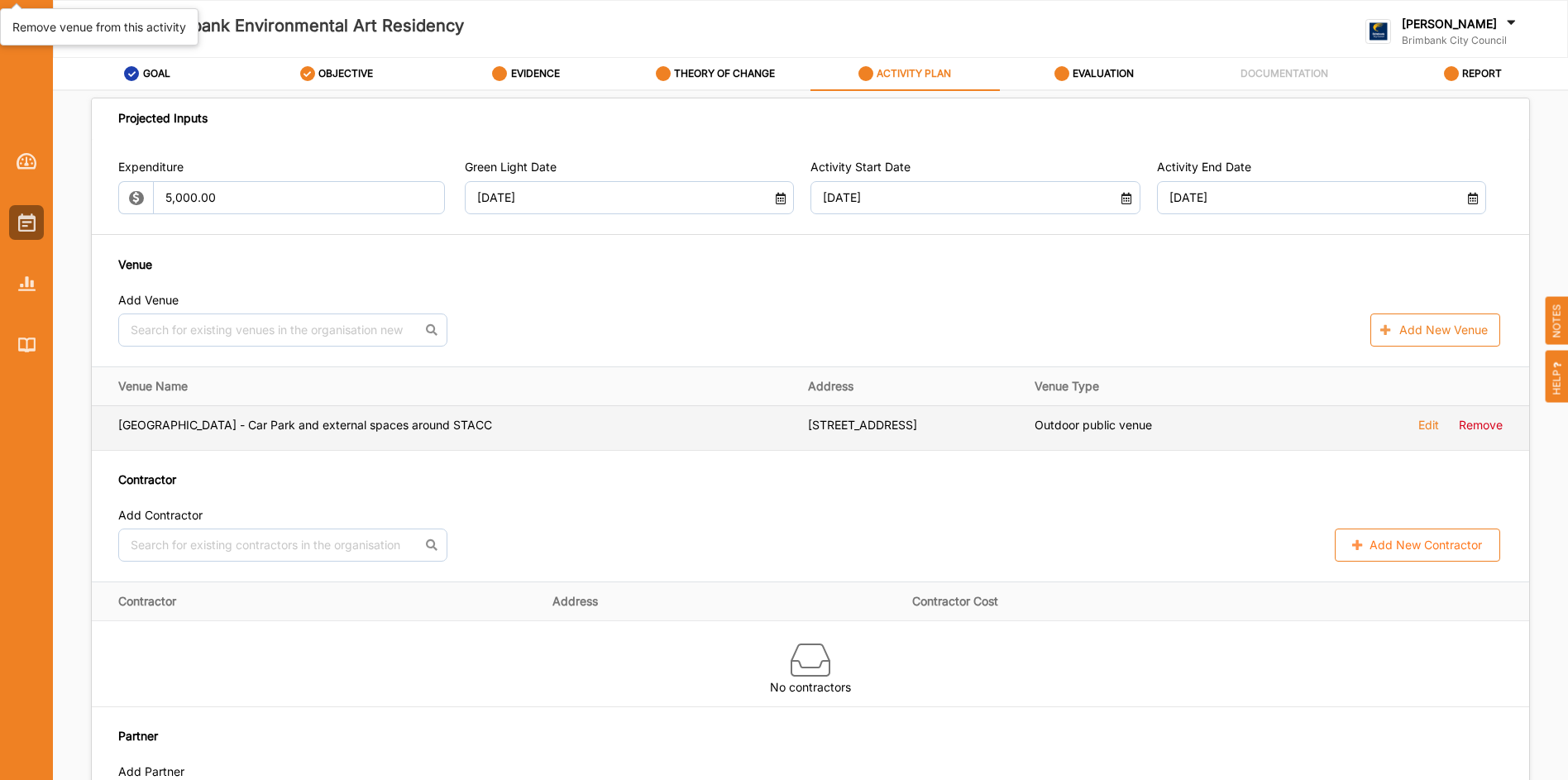
click at [0, 0] on label "Remove" at bounding box center [0, 0] width 0 height 0
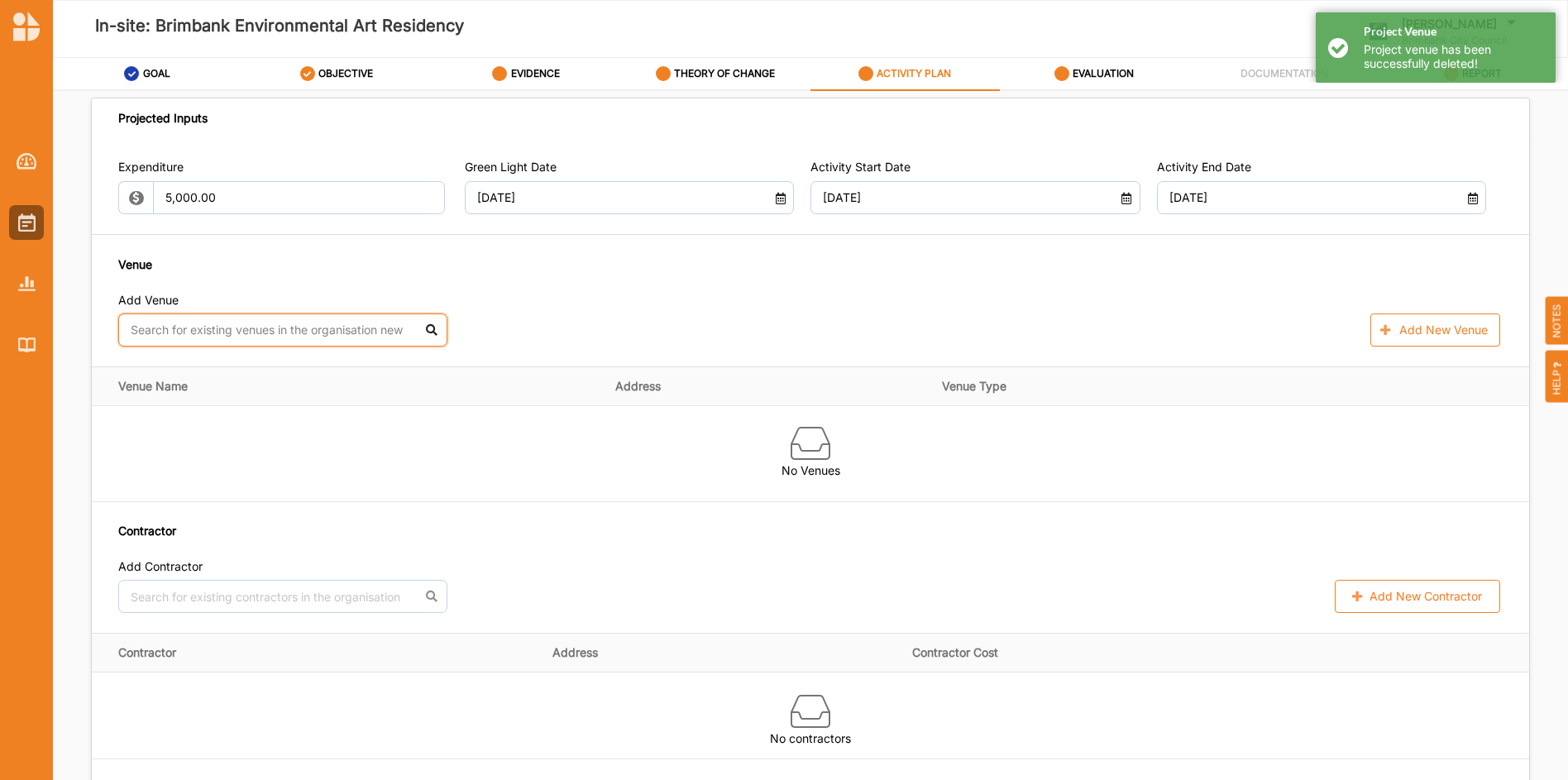
click at [316, 327] on input "text" at bounding box center [282, 330] width 329 height 33
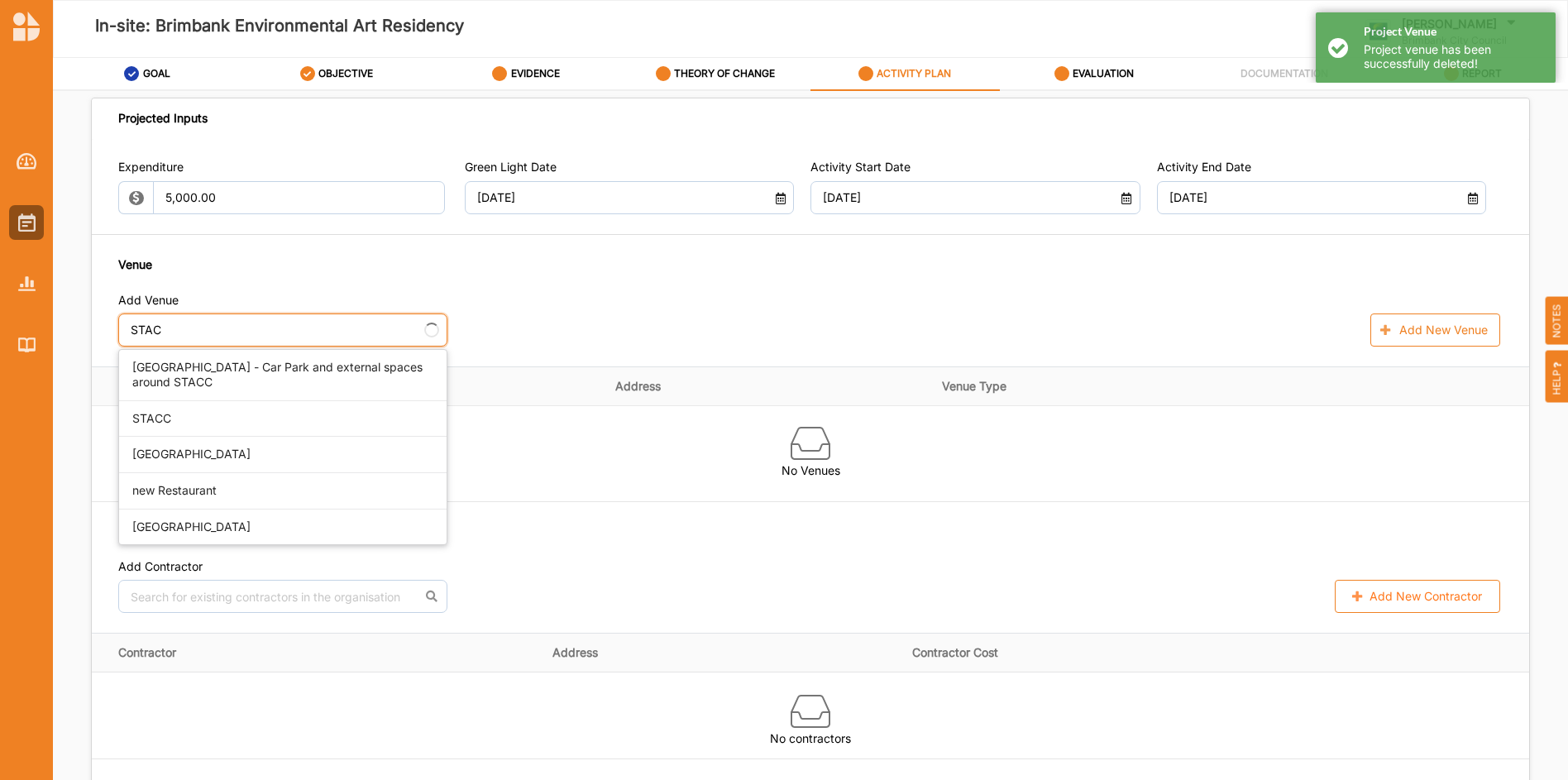
type input "STACC"
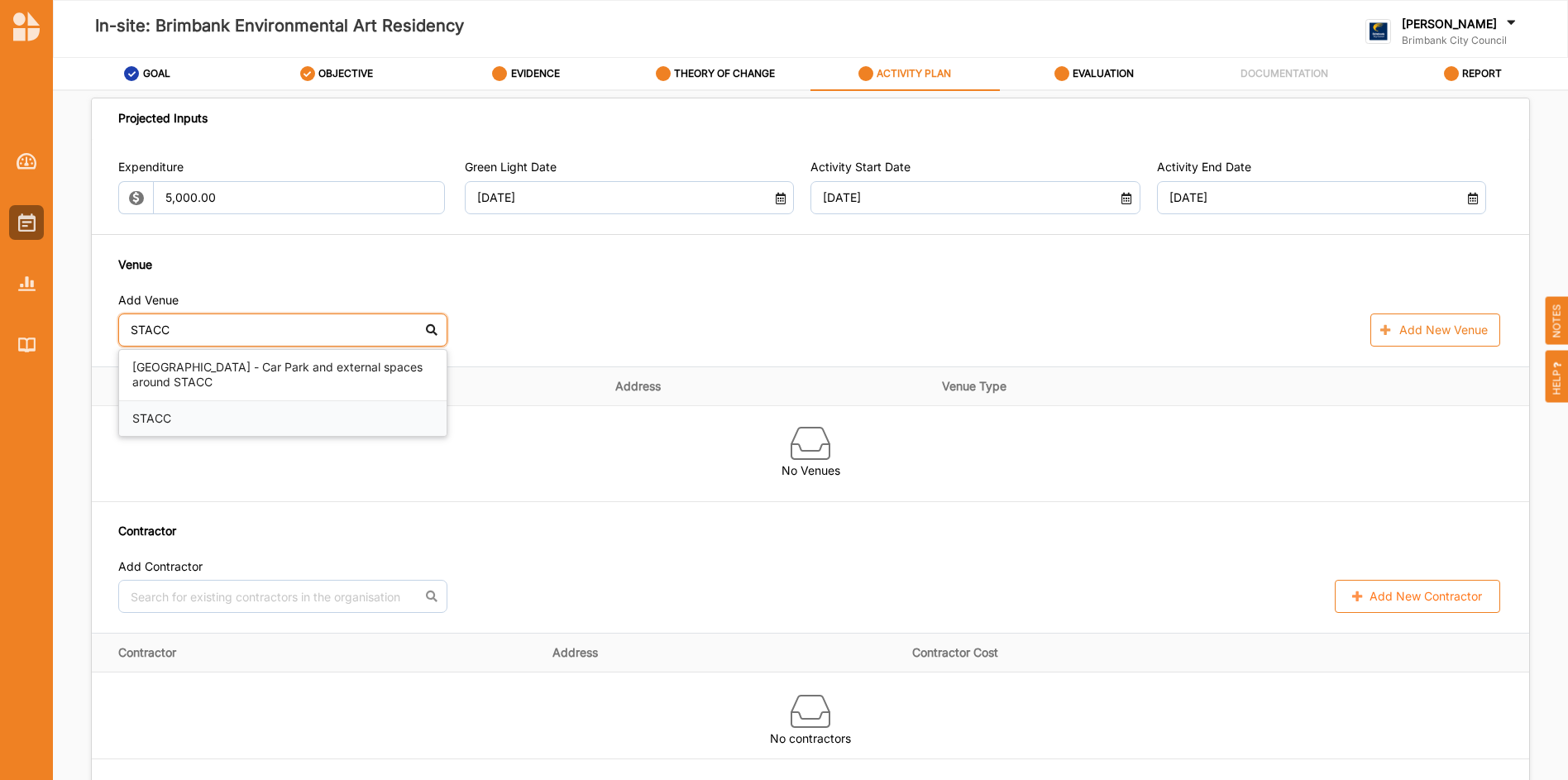
click at [148, 417] on div "STACC" at bounding box center [282, 419] width 327 height 36
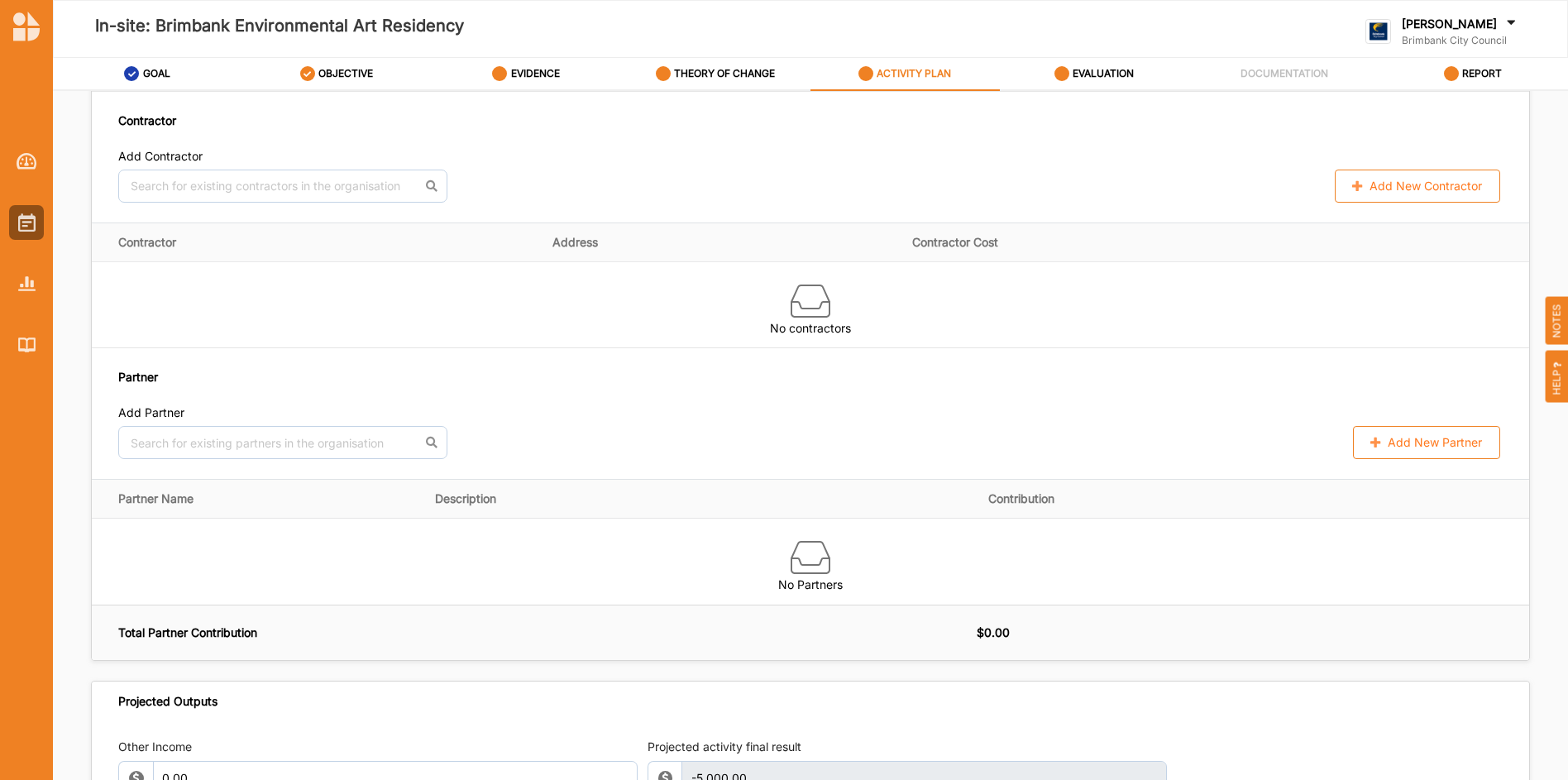
scroll to position [1195, 0]
click at [240, 445] on input "text" at bounding box center [282, 443] width 329 height 33
type input "b"
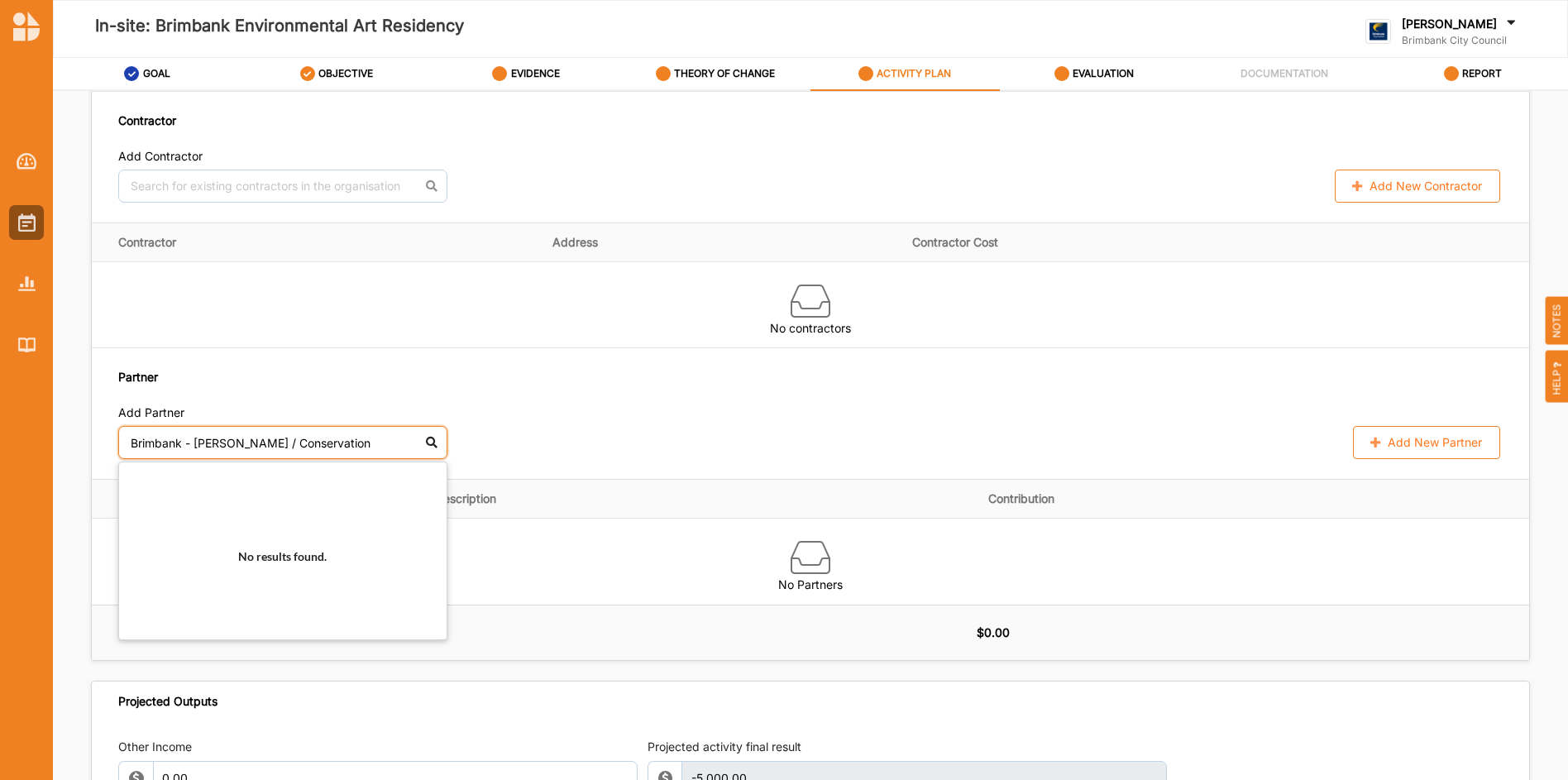
type input "Brimbank - Martha Ragg / Conservation"
click at [530, 413] on div "Add Partner" at bounding box center [809, 415] width 1384 height 20
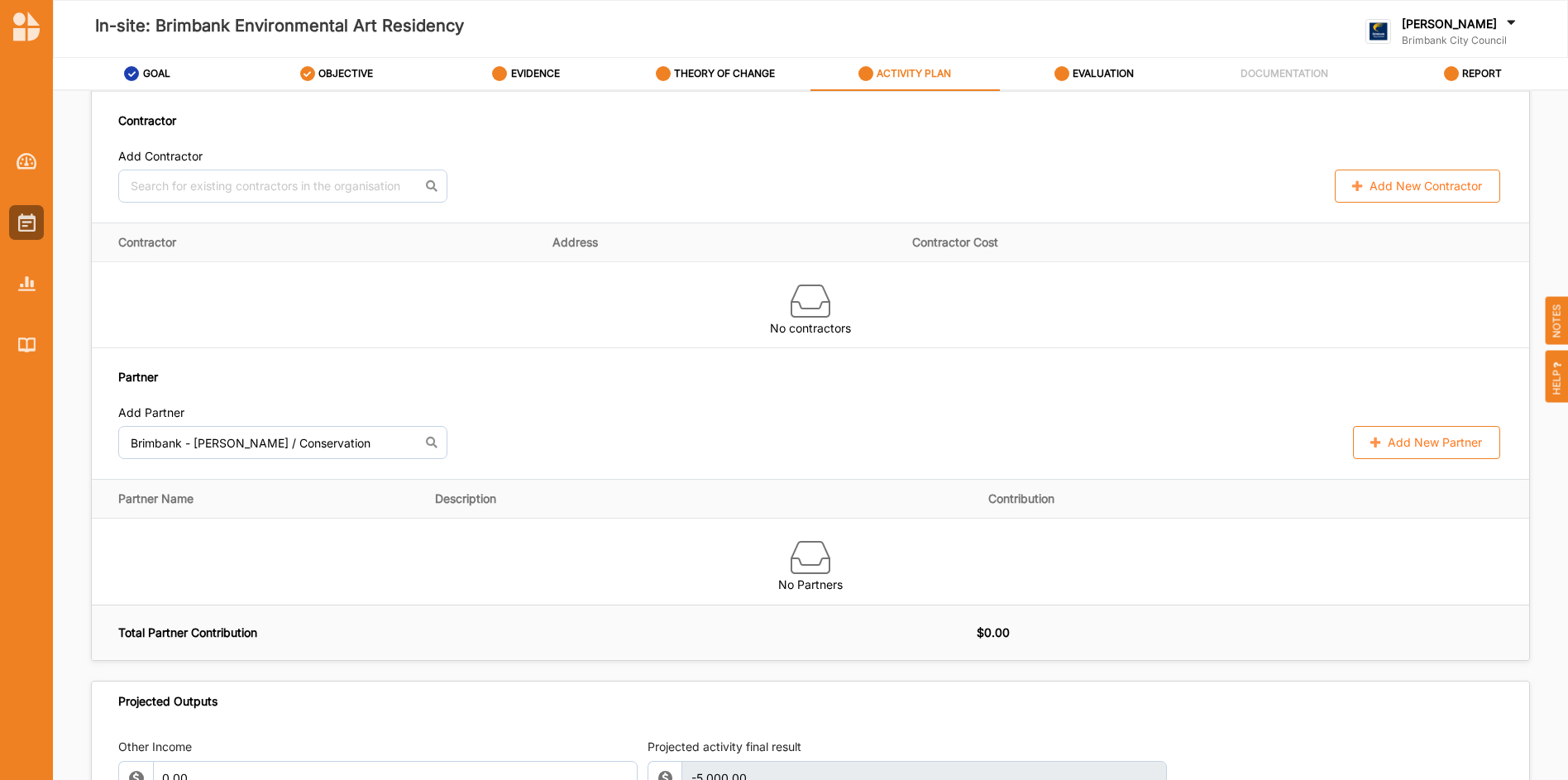
click at [1411, 444] on button "Add New Partner" at bounding box center [1426, 443] width 147 height 33
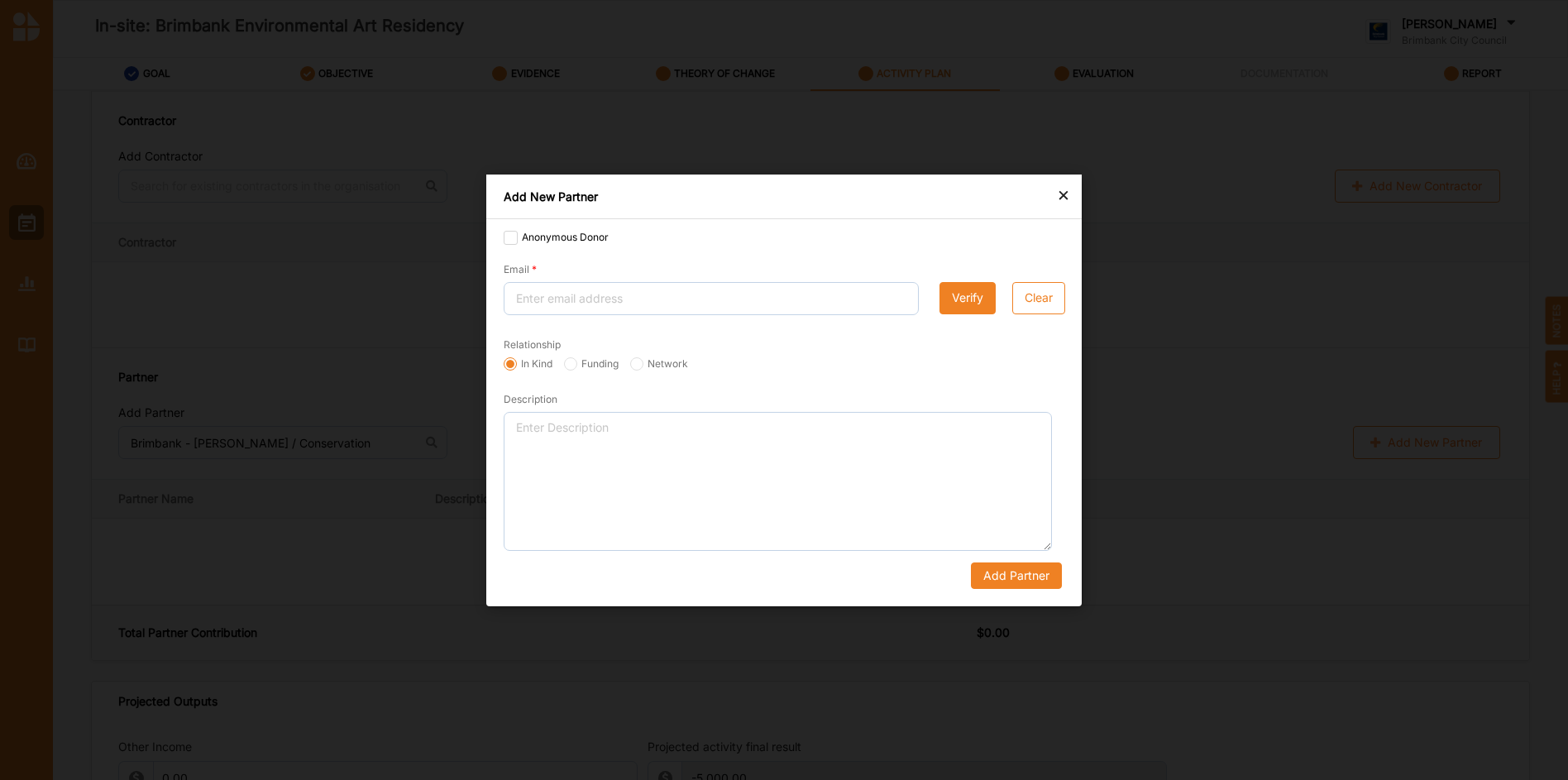
click at [1055, 196] on div "Add New Partner" at bounding box center [784, 196] width 595 height 44
click at [1056, 196] on div "×" at bounding box center [1063, 195] width 13 height 20
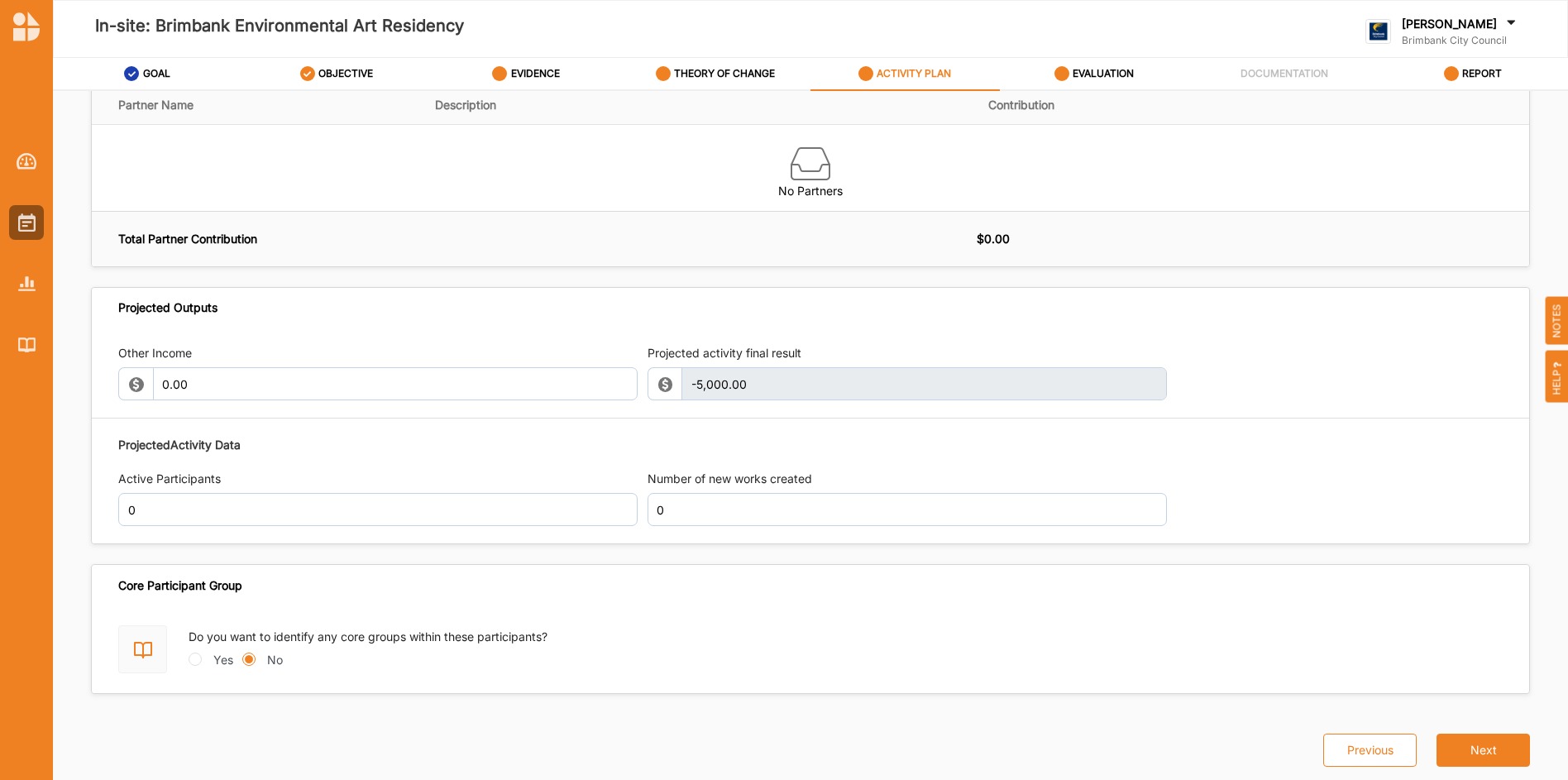
scroll to position [1589, 0]
click at [193, 654] on input "Yes" at bounding box center [195, 659] width 13 height 13
radio input "true"
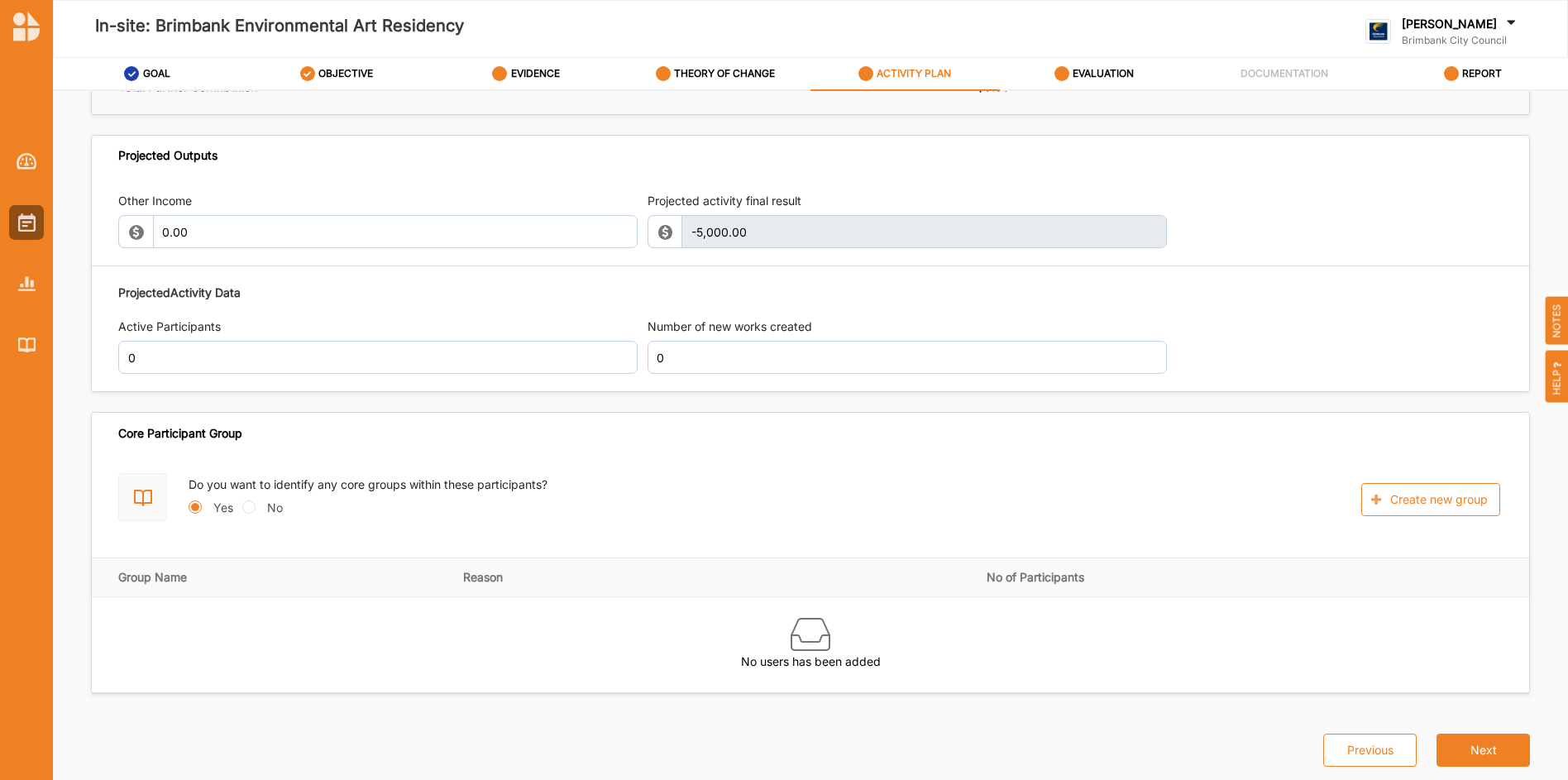
scroll to position [1741, 0]
click at [259, 353] on input "0" at bounding box center [377, 358] width 519 height 33
type input "1"
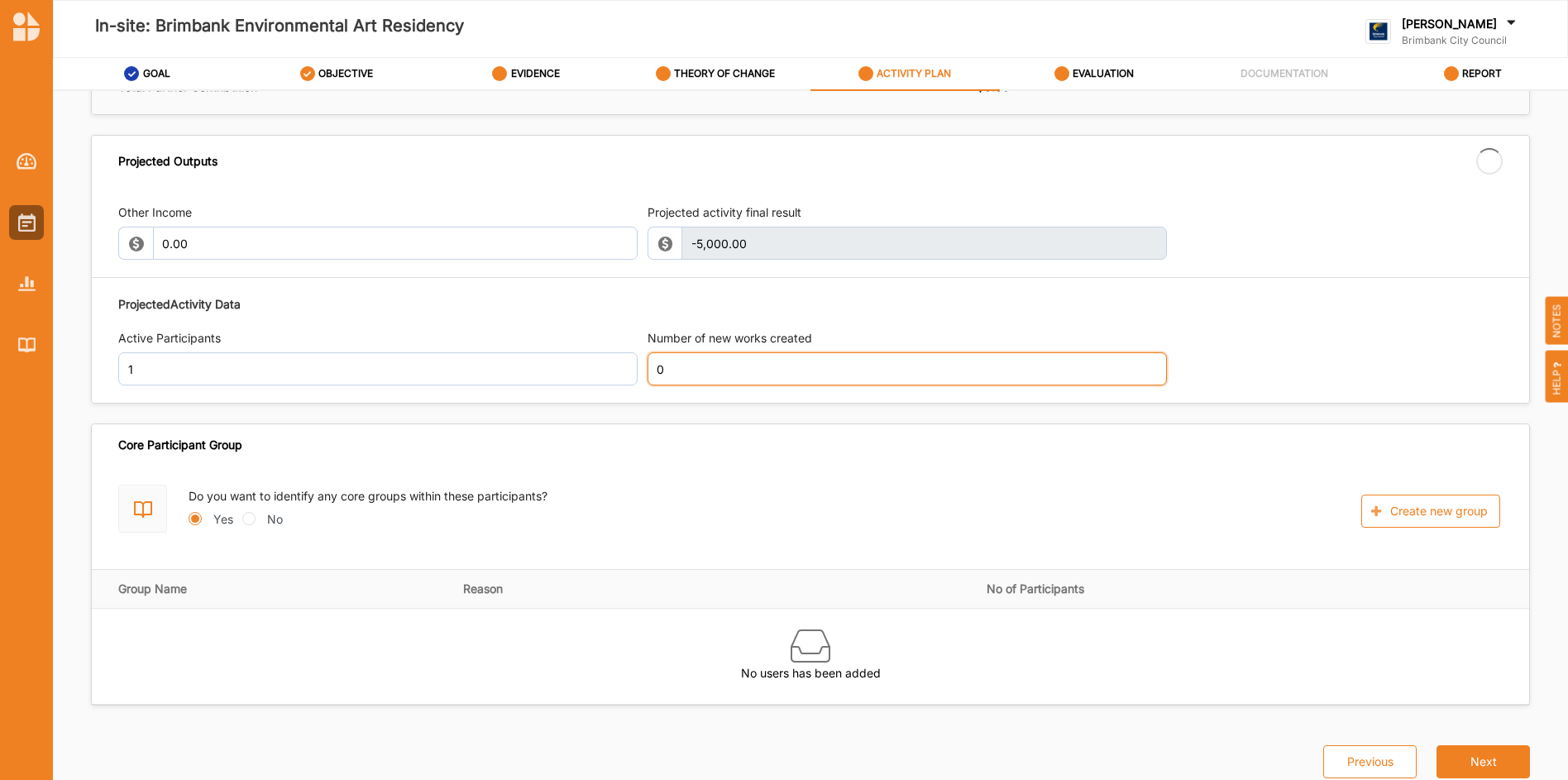
click at [688, 357] on input "0" at bounding box center [906, 369] width 519 height 33
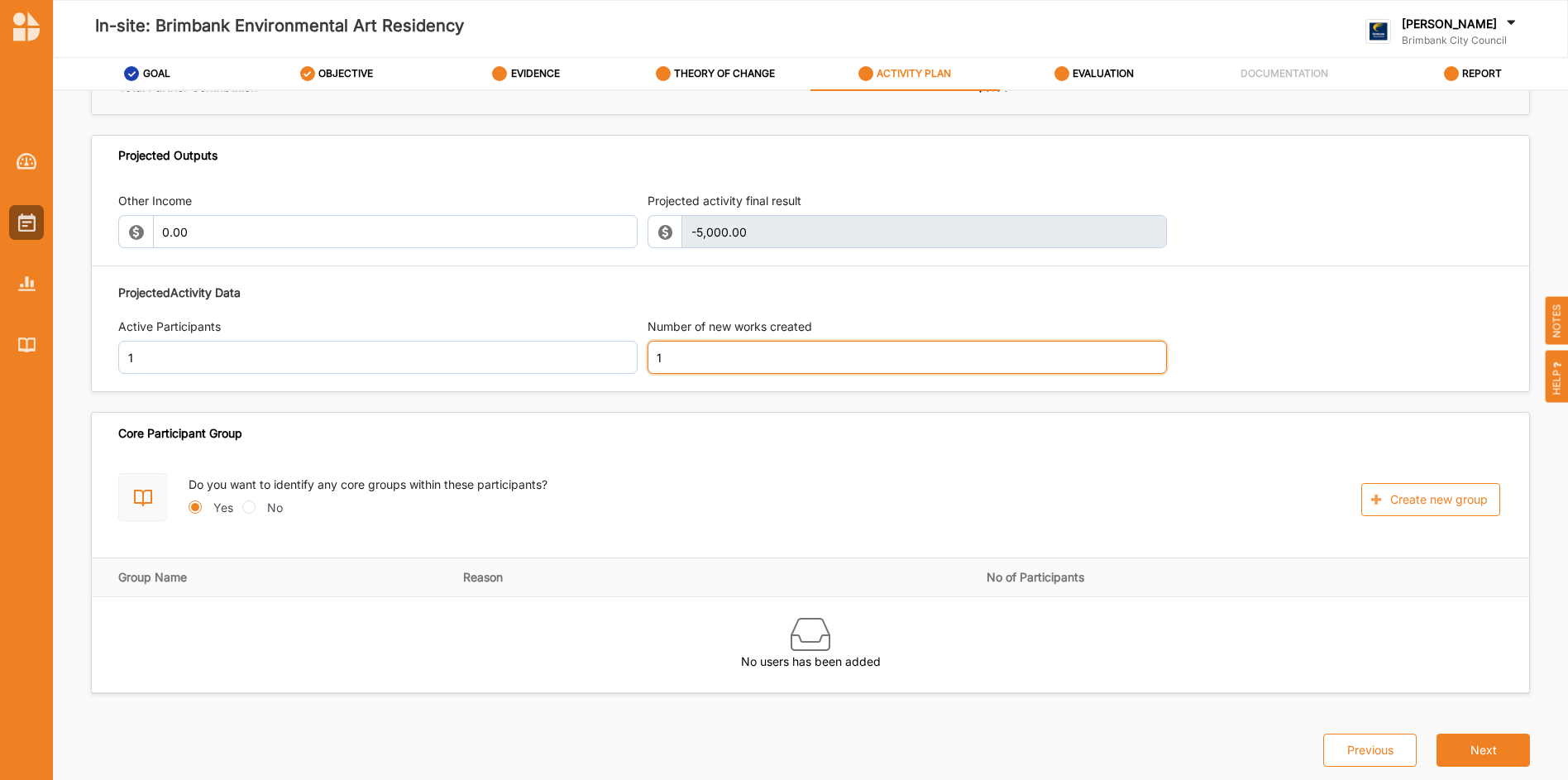
type input "1"
click at [749, 460] on div "Core Participant Group Do you want to identify any core groups within these par…" at bounding box center [810, 553] width 1439 height 282
click at [253, 506] on input "No" at bounding box center [249, 507] width 13 height 13
radio input "true"
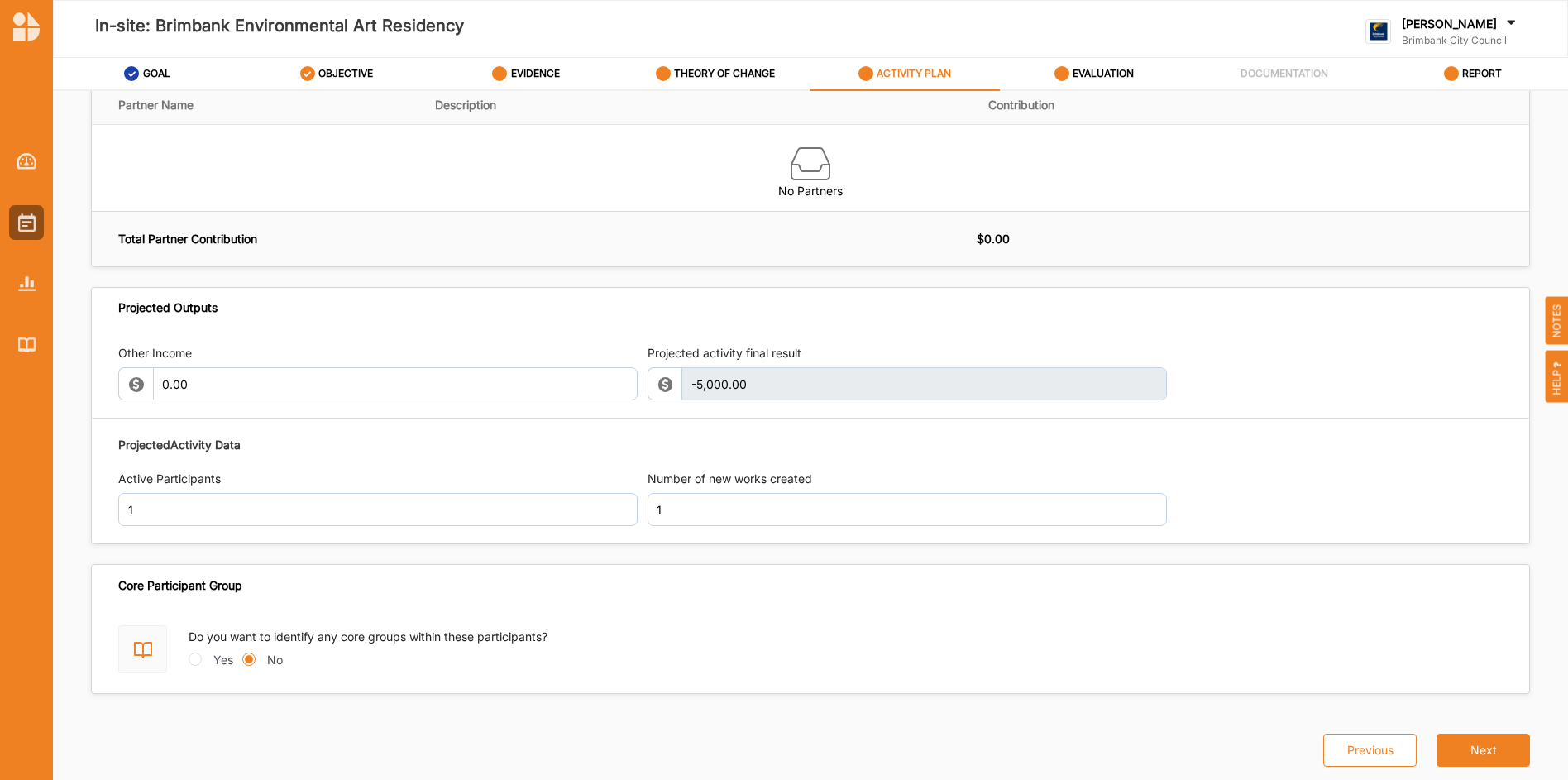
scroll to position [1589, 0]
click at [1460, 743] on button "Next" at bounding box center [1482, 750] width 93 height 33
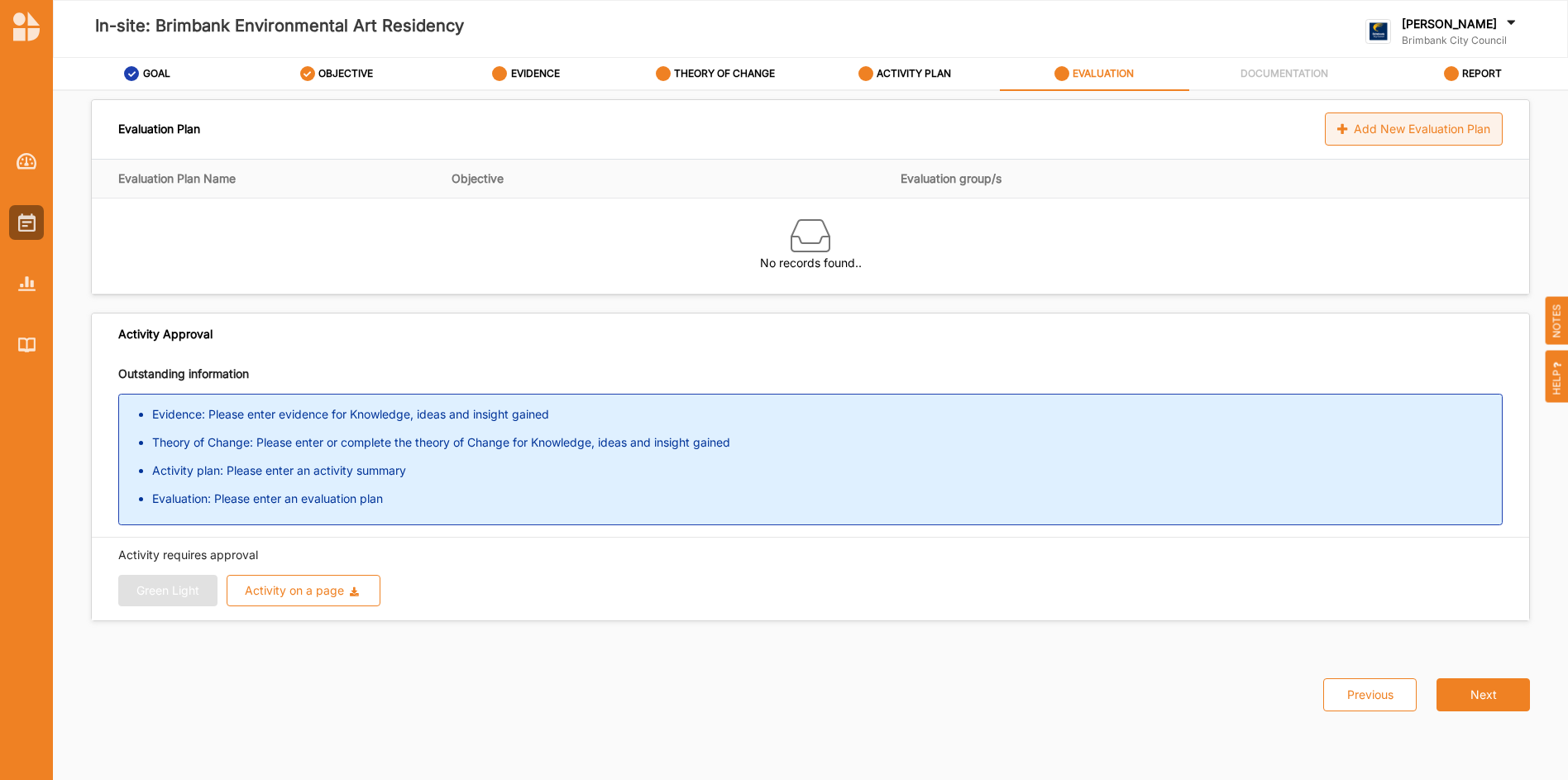
click at [1396, 132] on div "Add New Evaluation Plan" at bounding box center [1413, 129] width 178 height 33
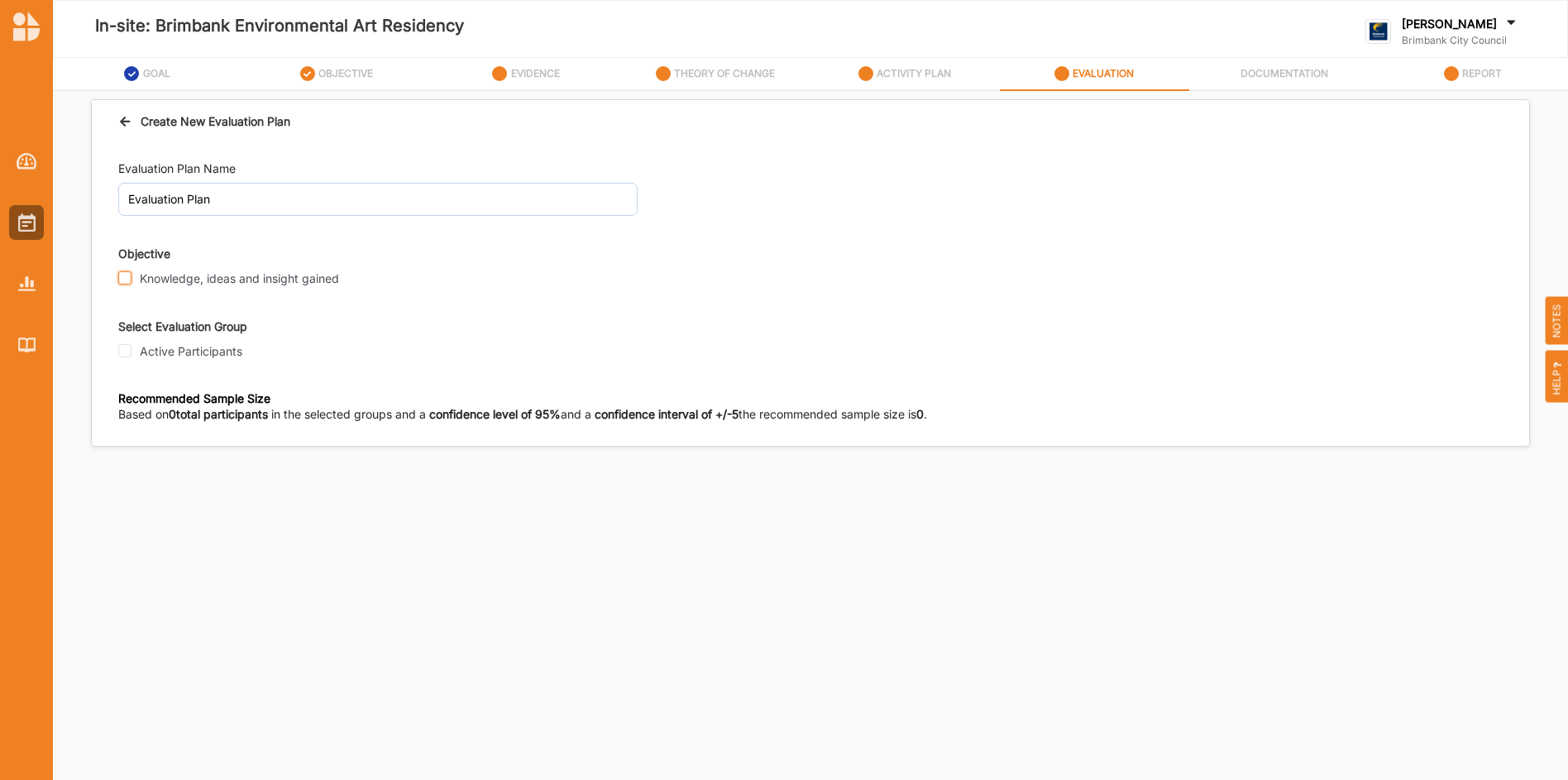
click at [126, 275] on input "Knowledge, ideas and insight gained" at bounding box center [124, 278] width 13 height 13
checkbox input "true"
click at [124, 349] on input "Active Participants" at bounding box center [124, 350] width 13 height 13
checkbox input "true"
click at [126, 497] on input "Participant" at bounding box center [124, 497] width 13 height 13
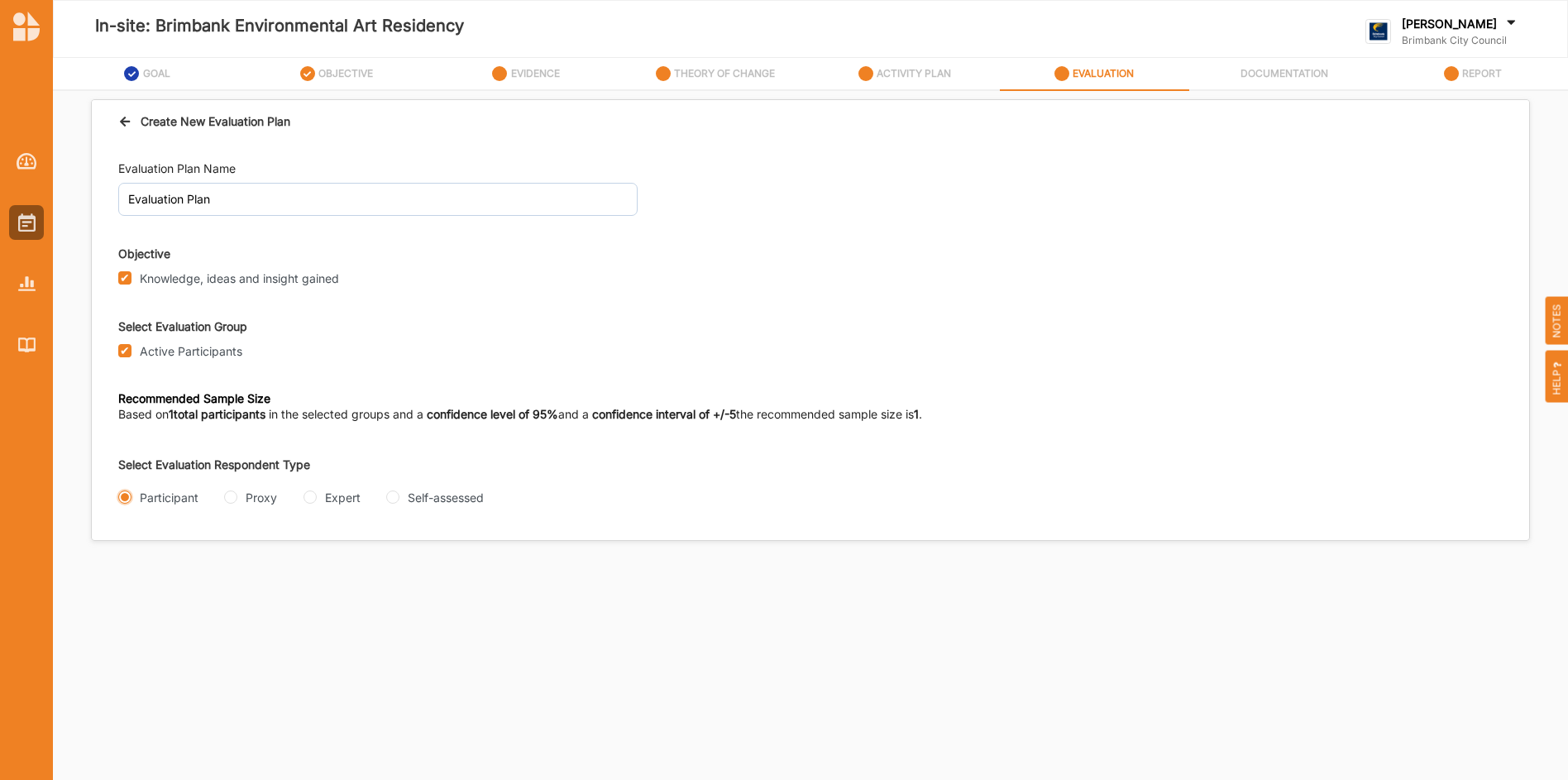
radio input "true"
click at [228, 565] on input "Questionnaire" at bounding box center [221, 563] width 13 height 13
radio input "true"
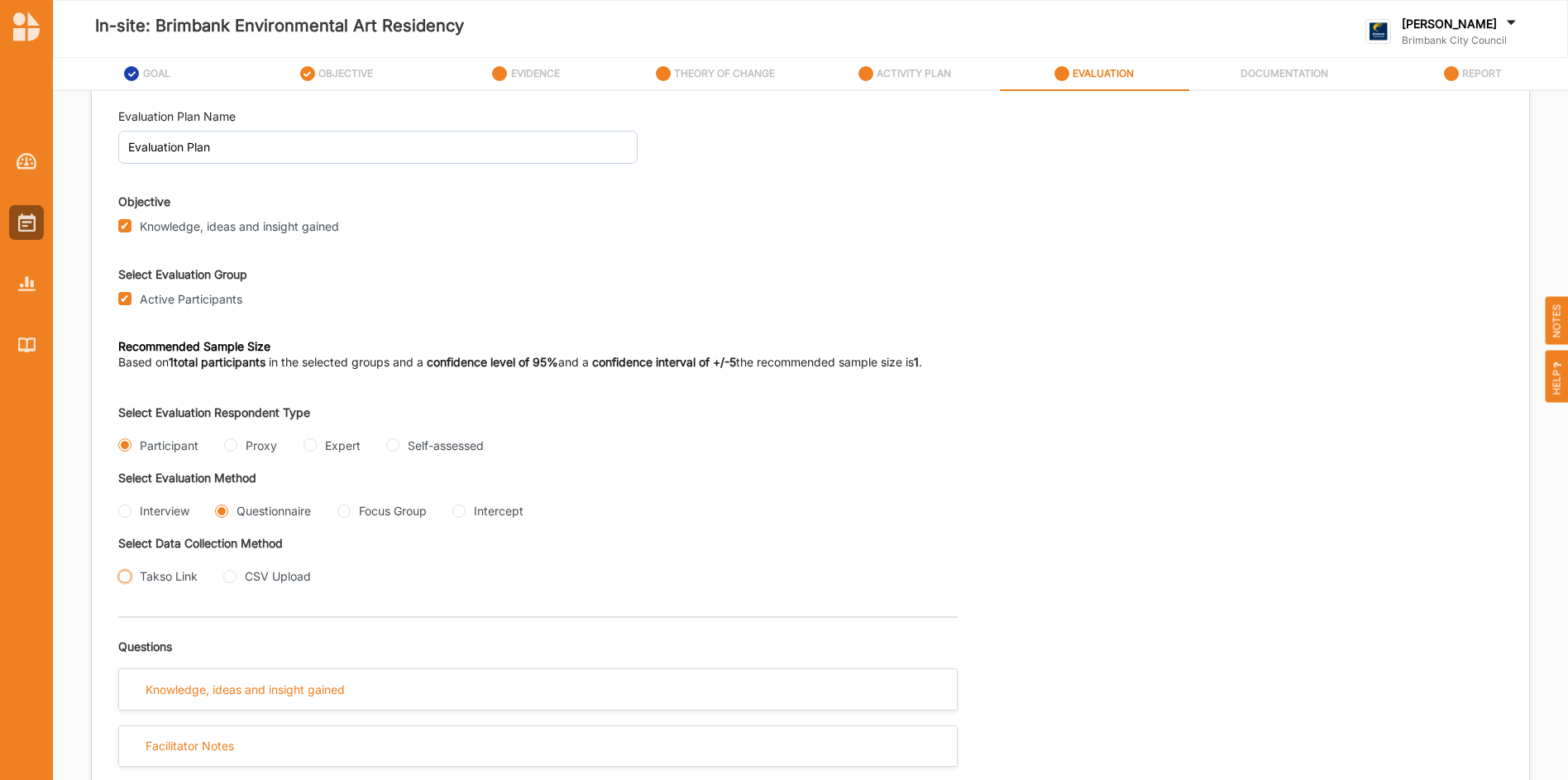
click at [127, 575] on input "Takso Link" at bounding box center [124, 576] width 13 height 13
radio input "true"
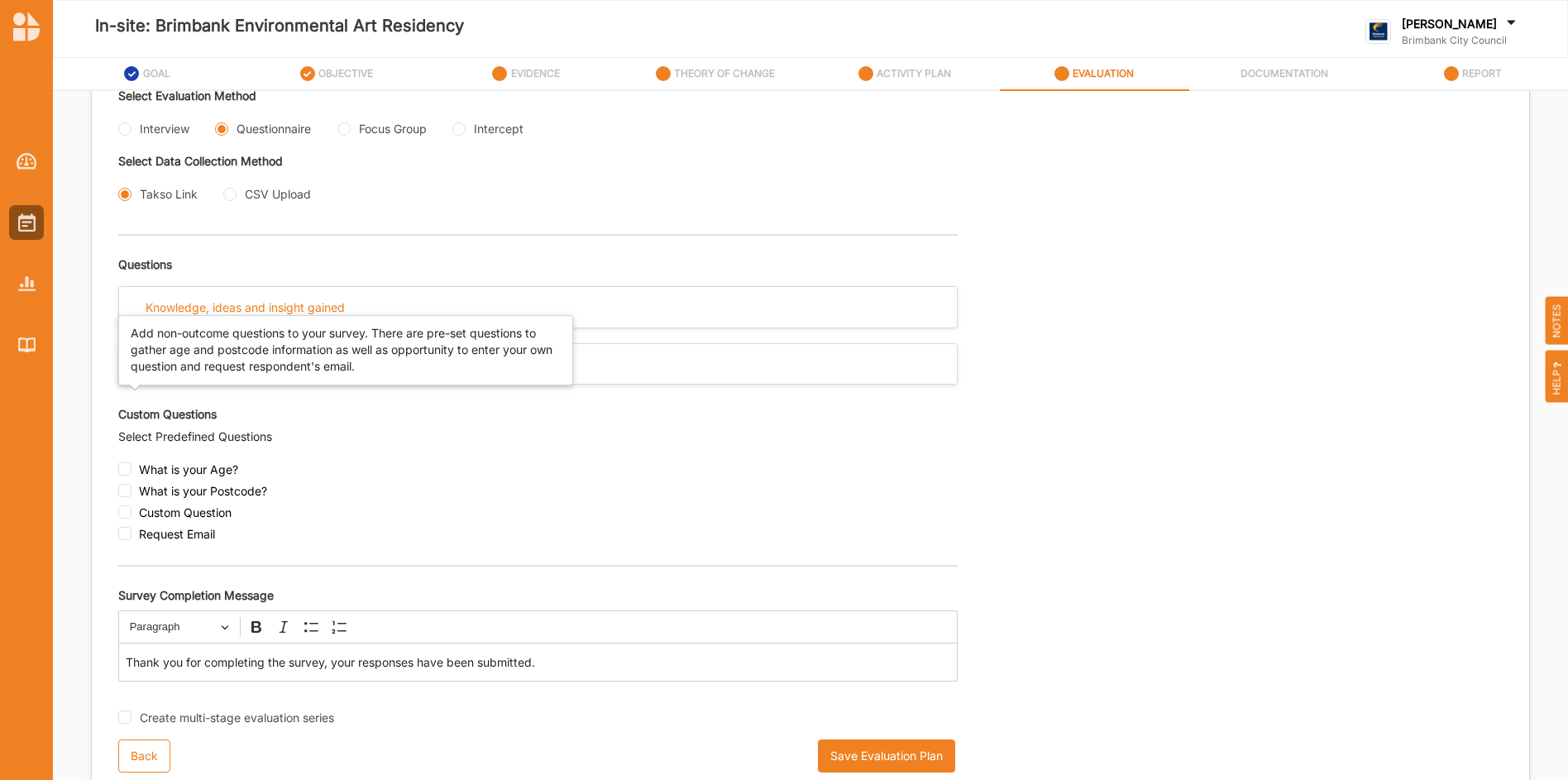
scroll to position [440, 0]
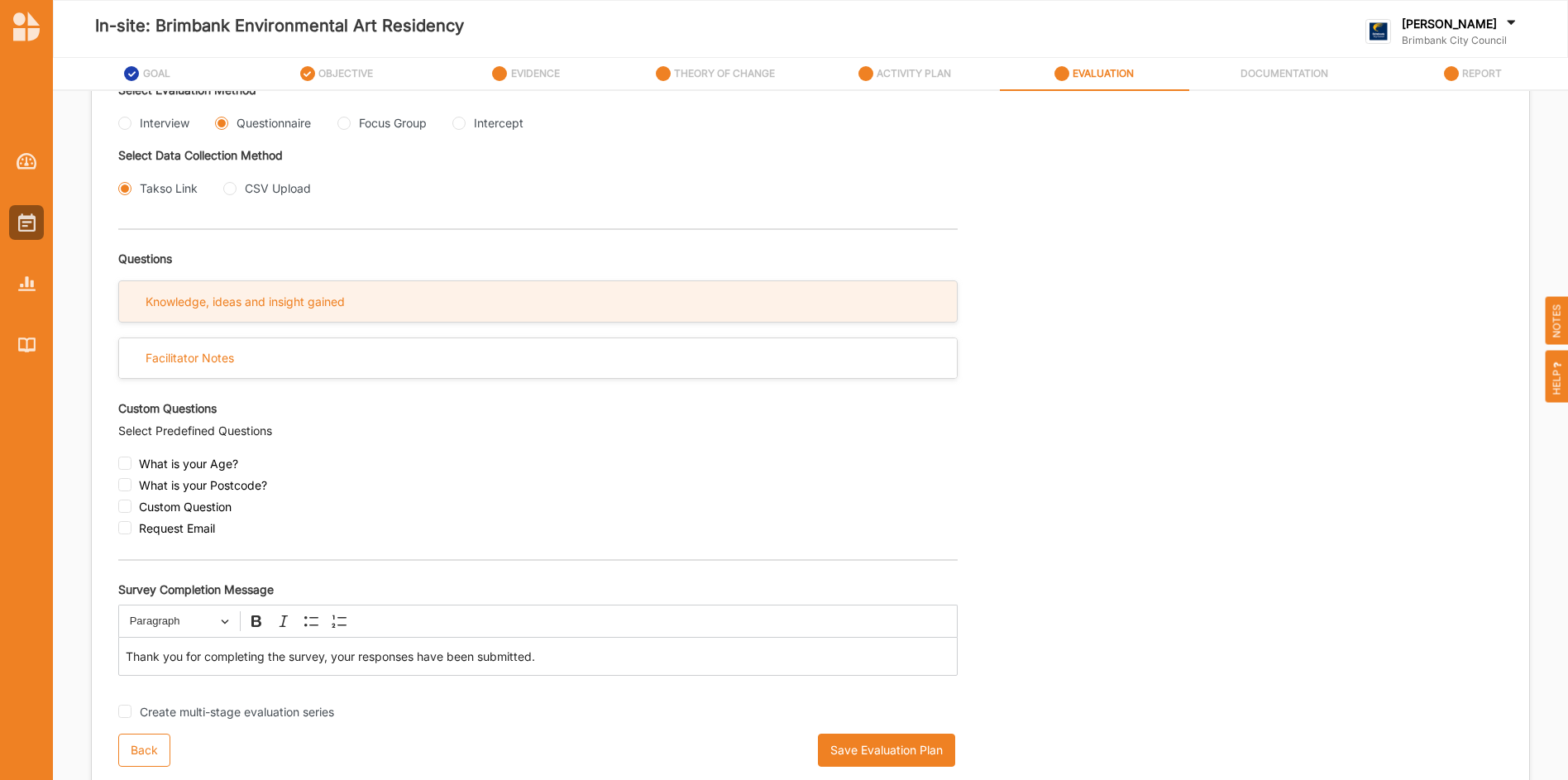
click at [456, 288] on div "Knowledge, ideas and insight gained" at bounding box center [537, 301] width 838 height 41
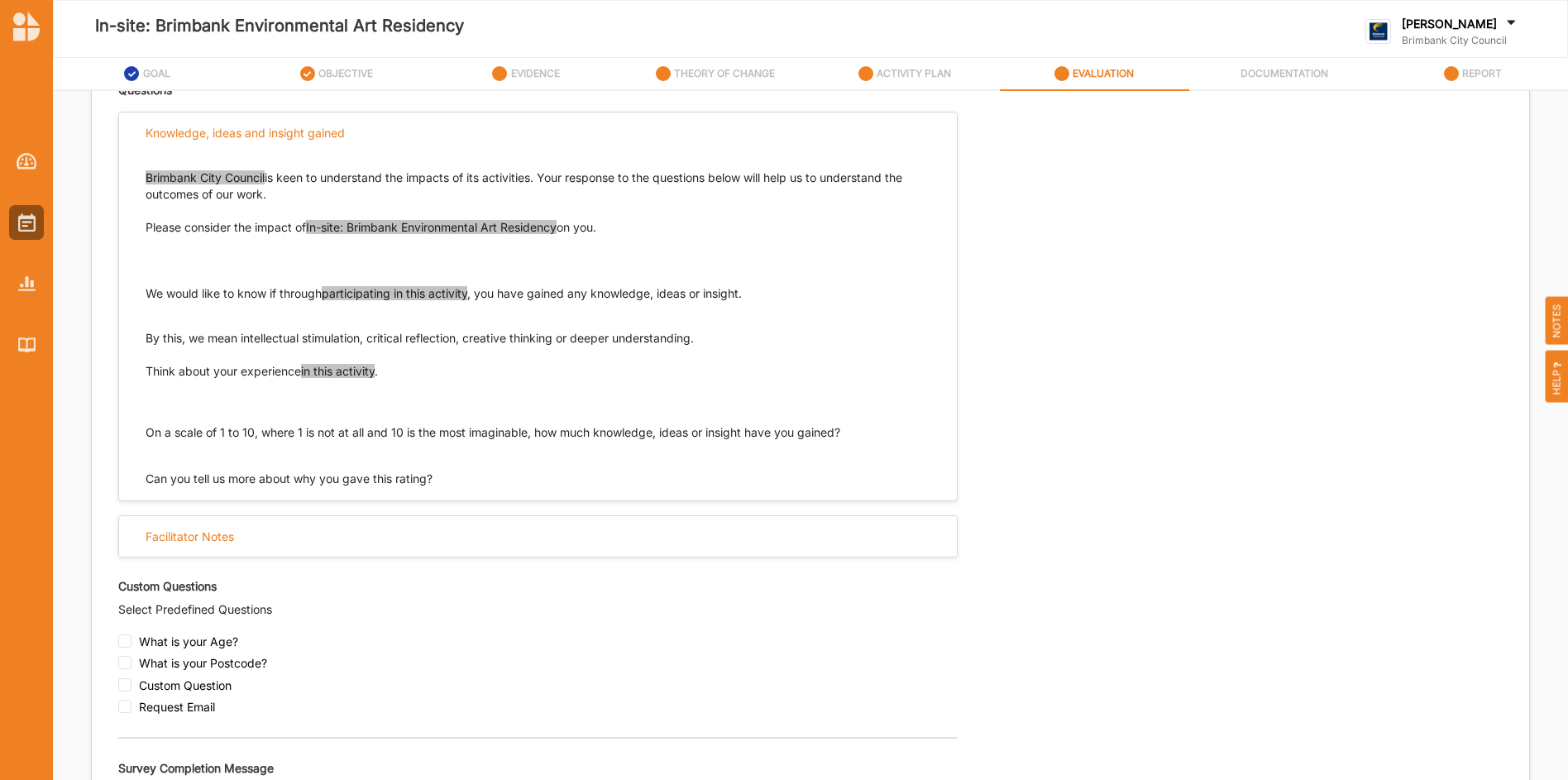
scroll to position [609, 0]
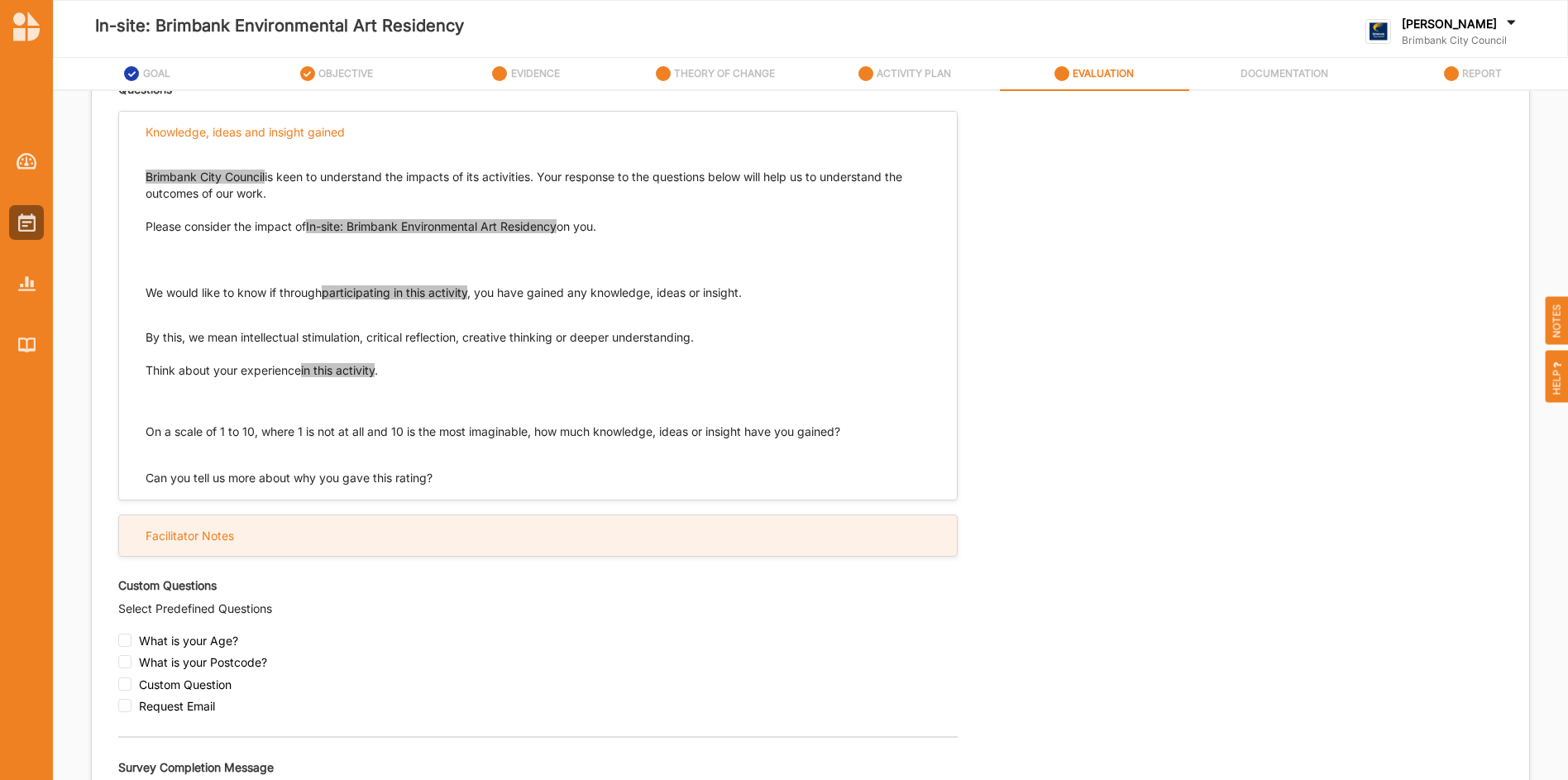
click at [836, 518] on div "Facilitator Notes" at bounding box center [537, 536] width 838 height 41
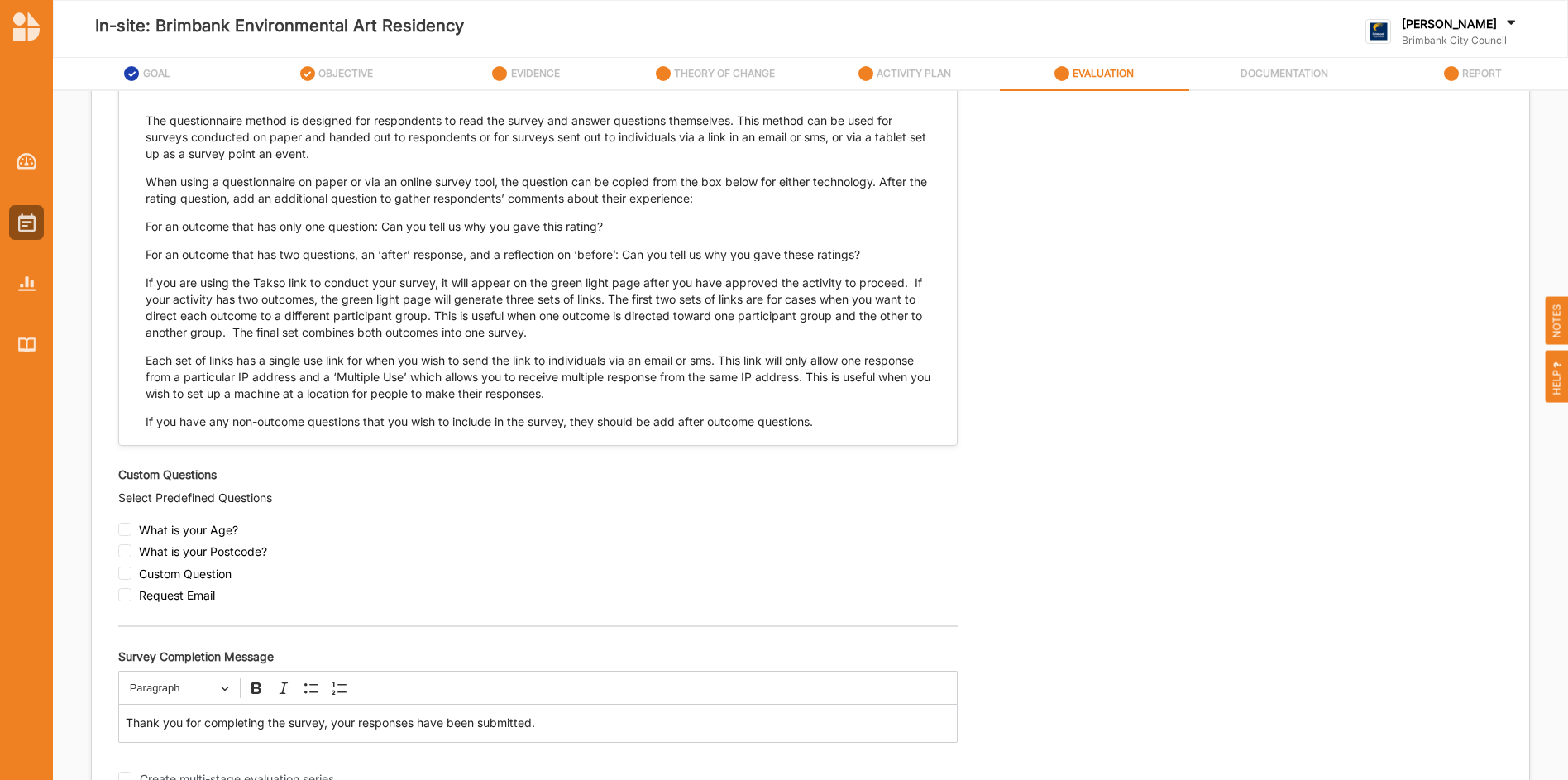
scroll to position [1134, 0]
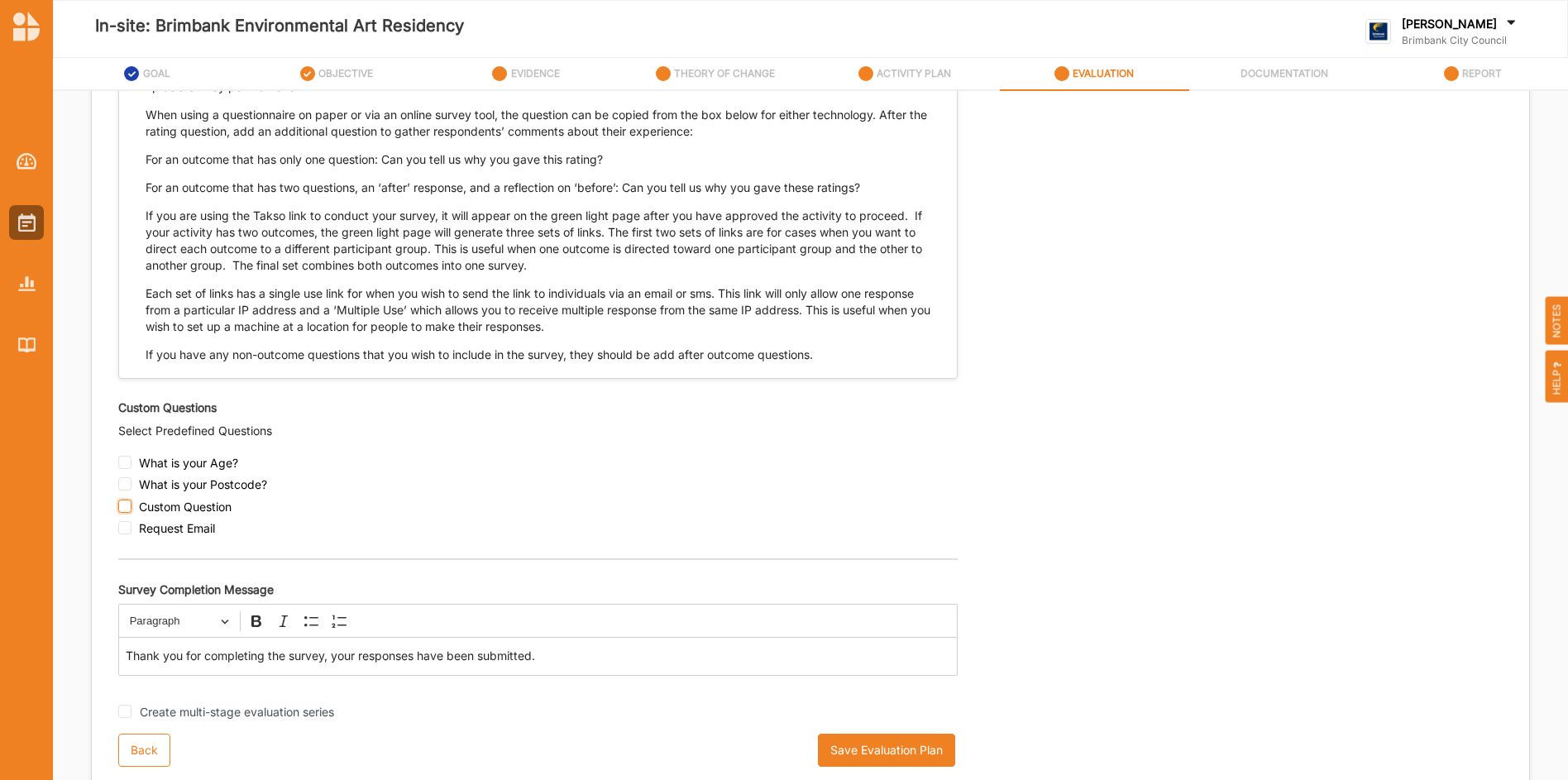
click at [126, 505] on input "checkbox" at bounding box center [124, 506] width 13 height 13
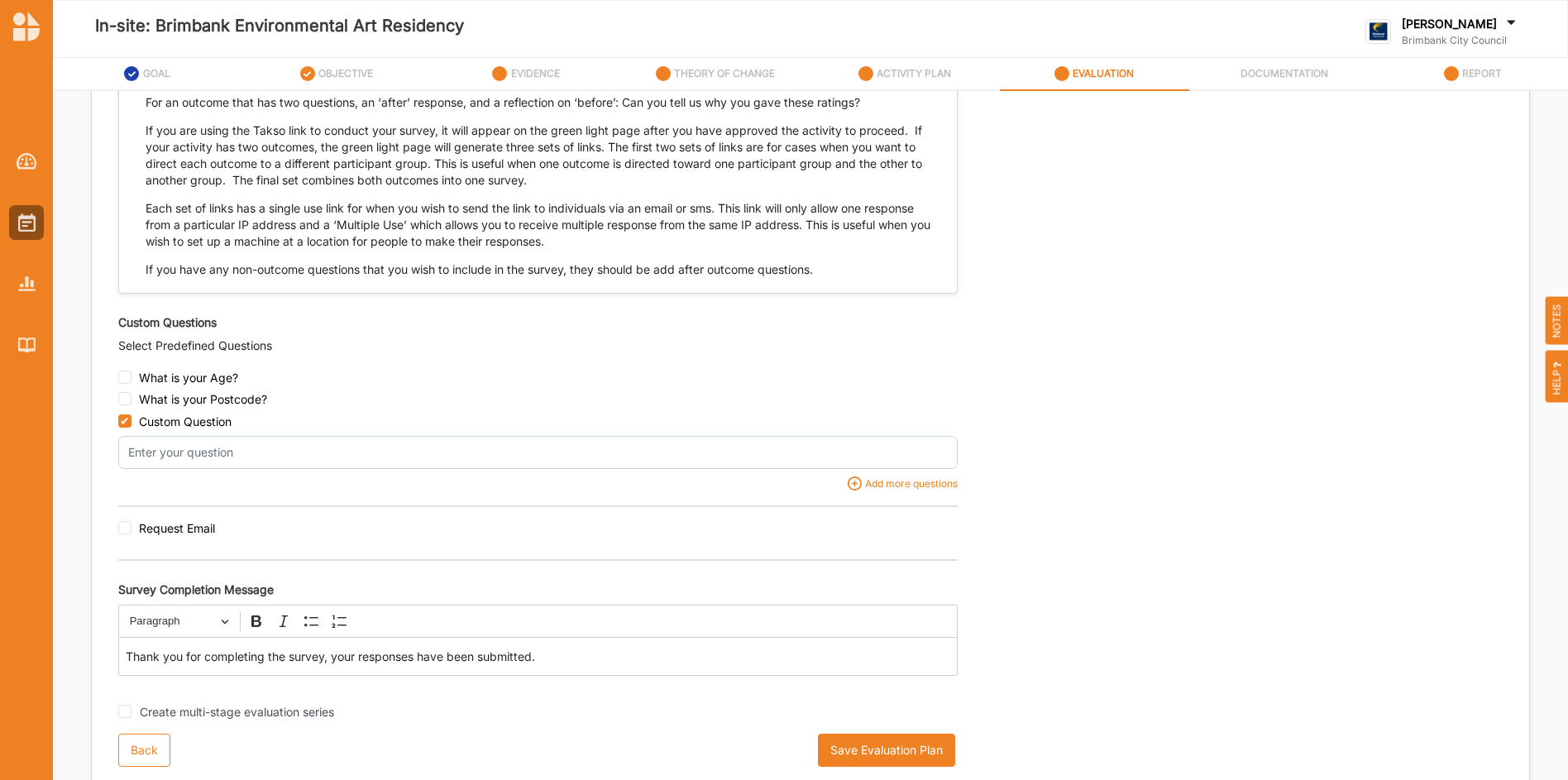
scroll to position [1218, 0]
click at [121, 421] on input "checkbox" at bounding box center [124, 421] width 13 height 13
checkbox input "false"
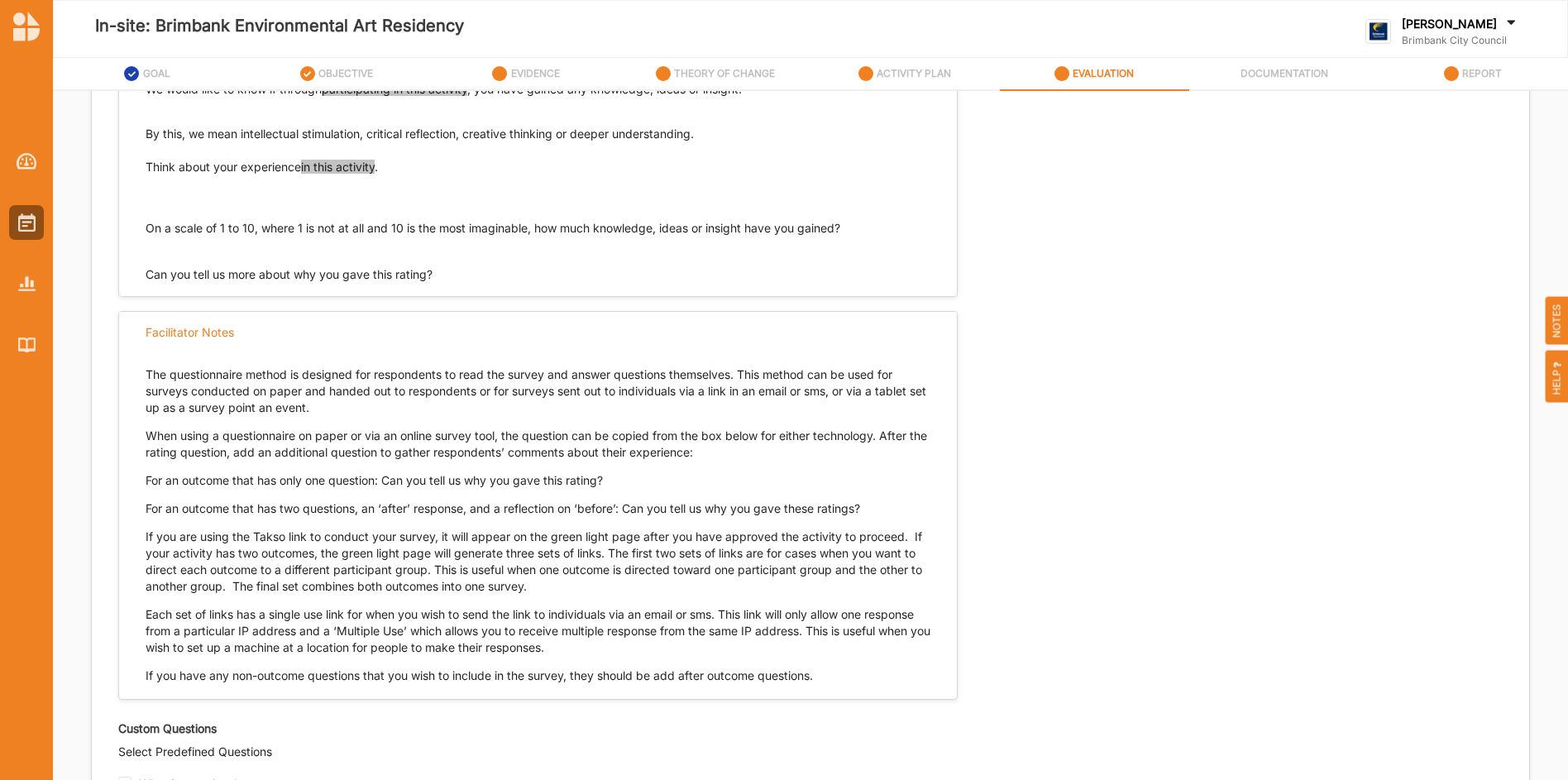
scroll to position [1134, 0]
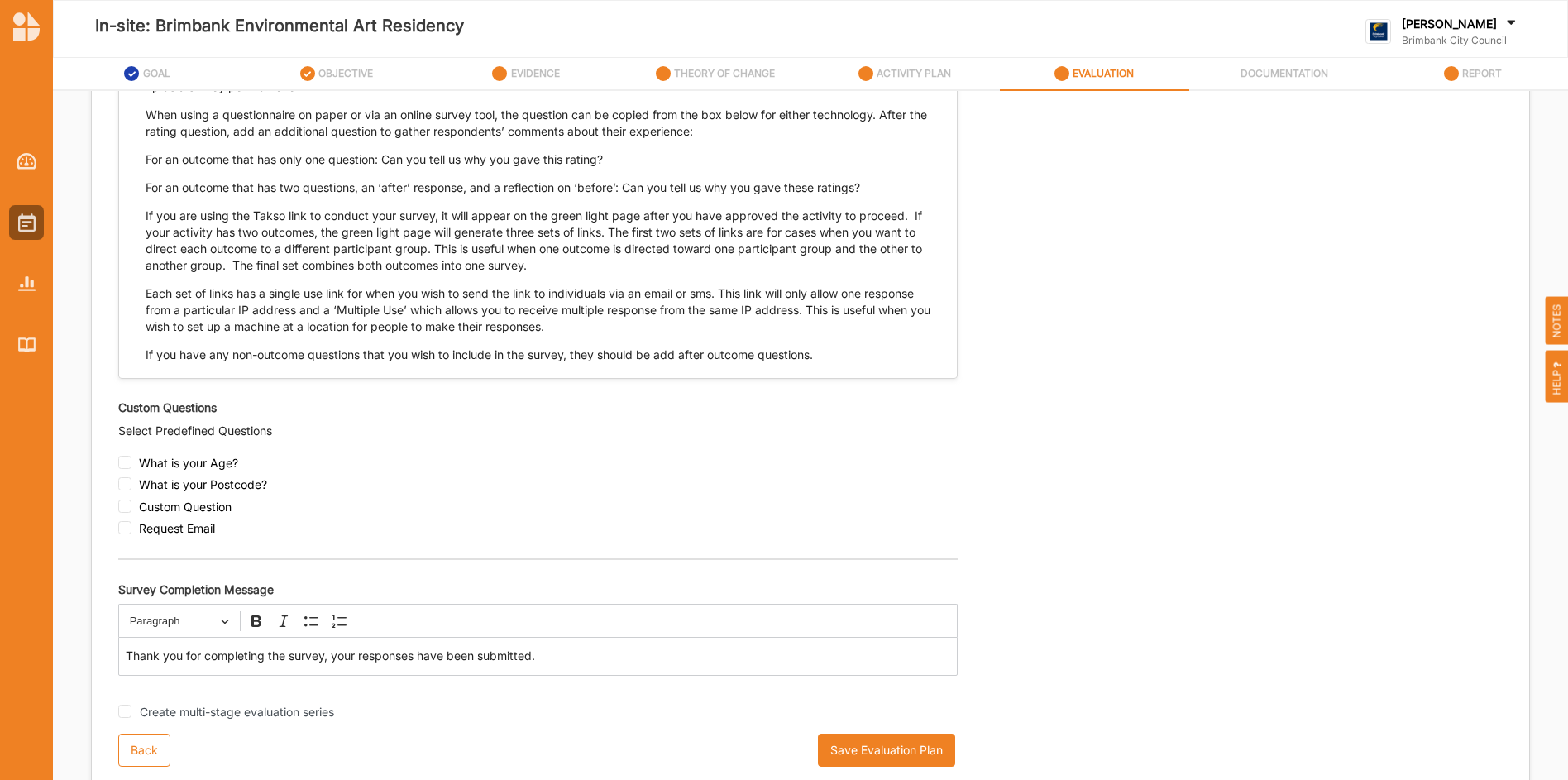
click at [1050, 428] on div "Select Evaluation Respondent Type Participant Proxy Expert Self-assessed Select…" at bounding box center [809, 20] width 1384 height 1424
click at [887, 759] on button "Save Evaluation Plan" at bounding box center [886, 750] width 137 height 33
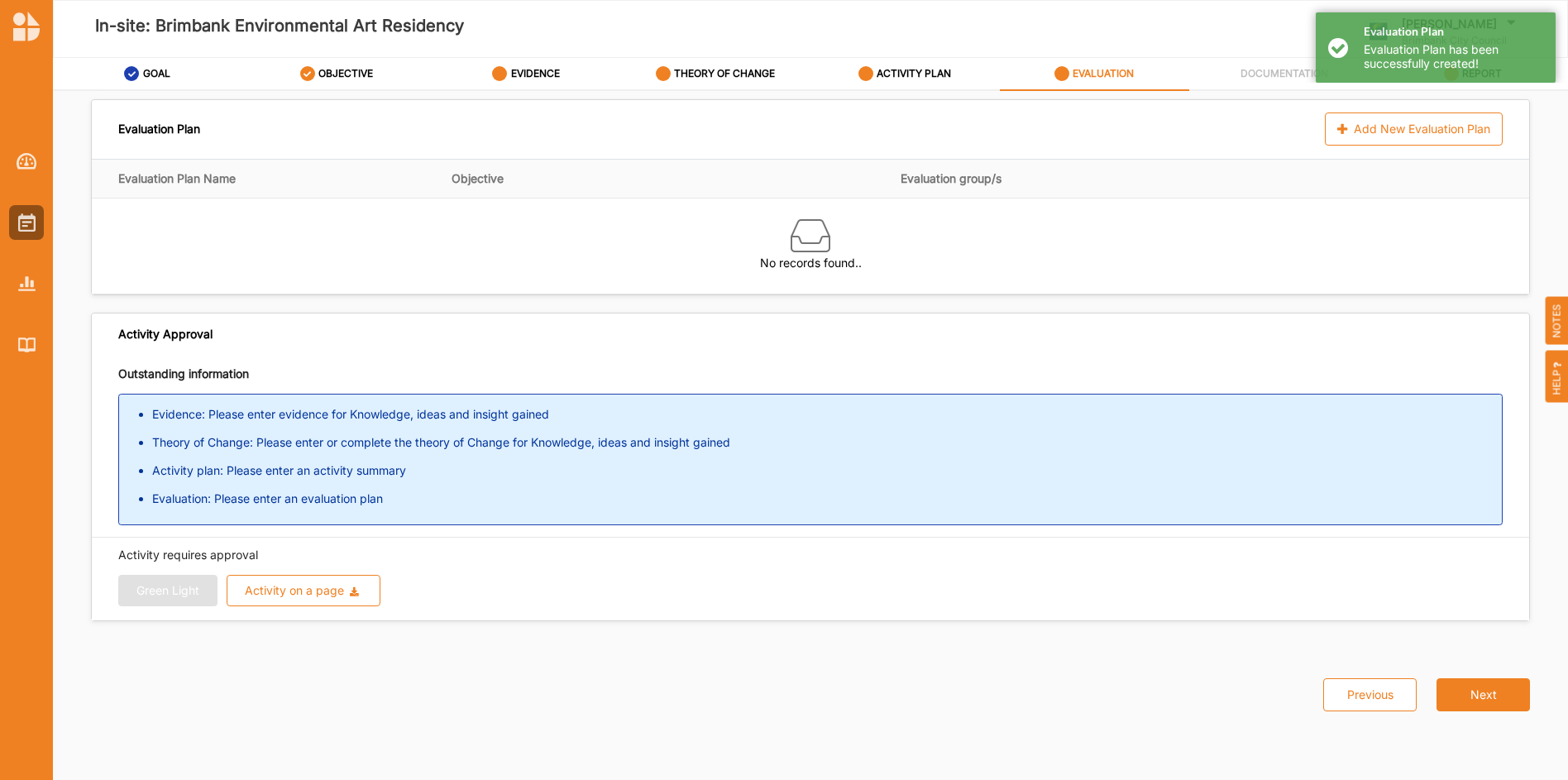
scroll to position [0, 0]
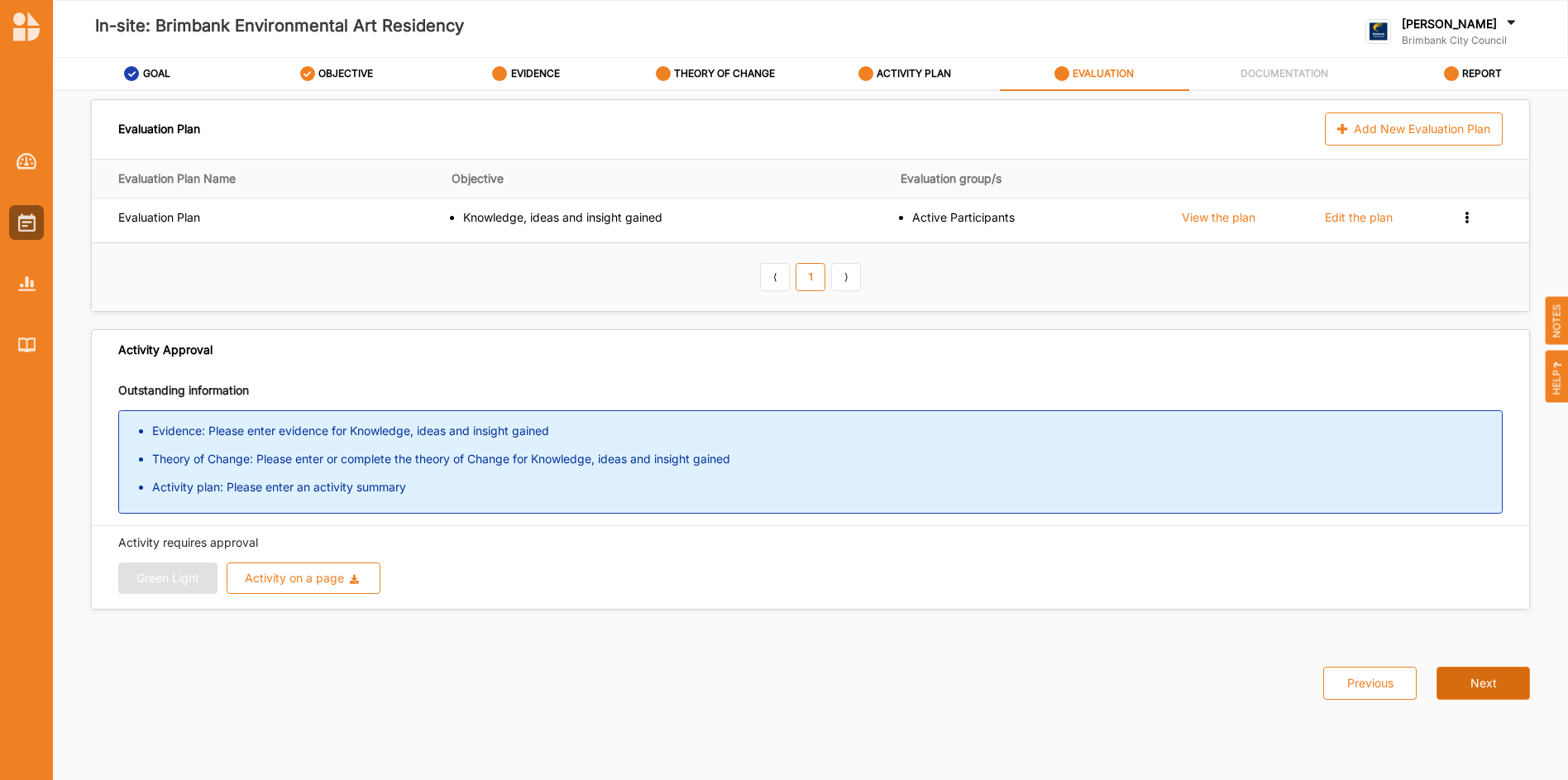
click at [1496, 681] on button "Next" at bounding box center [1482, 683] width 93 height 33
click at [1280, 78] on label "DOCUMENTATION" at bounding box center [1283, 74] width 88 height 13
click at [1480, 69] on label "REPORT" at bounding box center [1481, 74] width 40 height 13
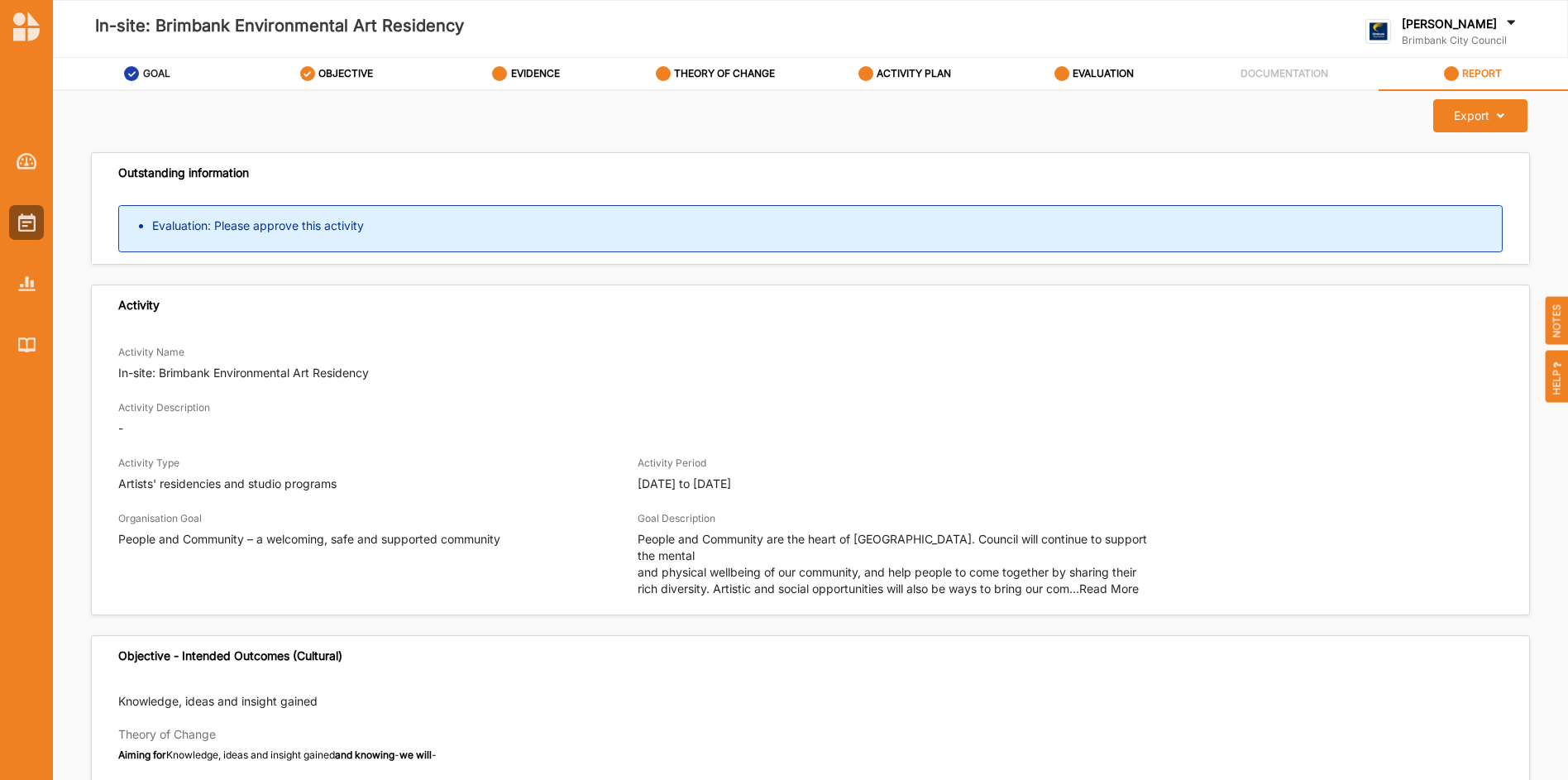
drag, startPoint x: 507, startPoint y: 0, endPoint x: 158, endPoint y: 76, distance: 357.2
click at [158, 76] on label "GOAL" at bounding box center [157, 74] width 28 height 13
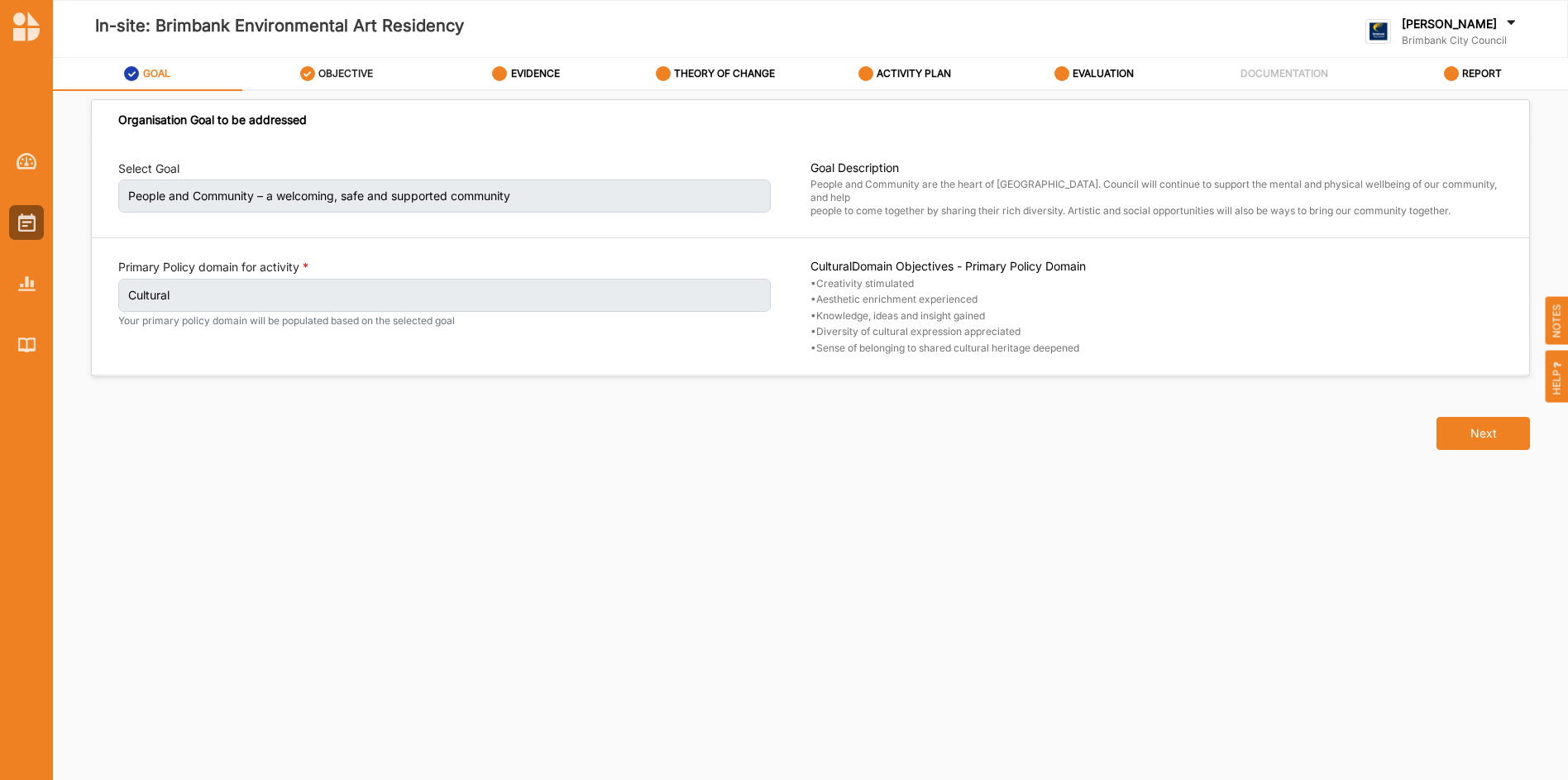
click at [364, 71] on label "OBJECTIVE" at bounding box center [345, 74] width 54 height 13
select select "3"
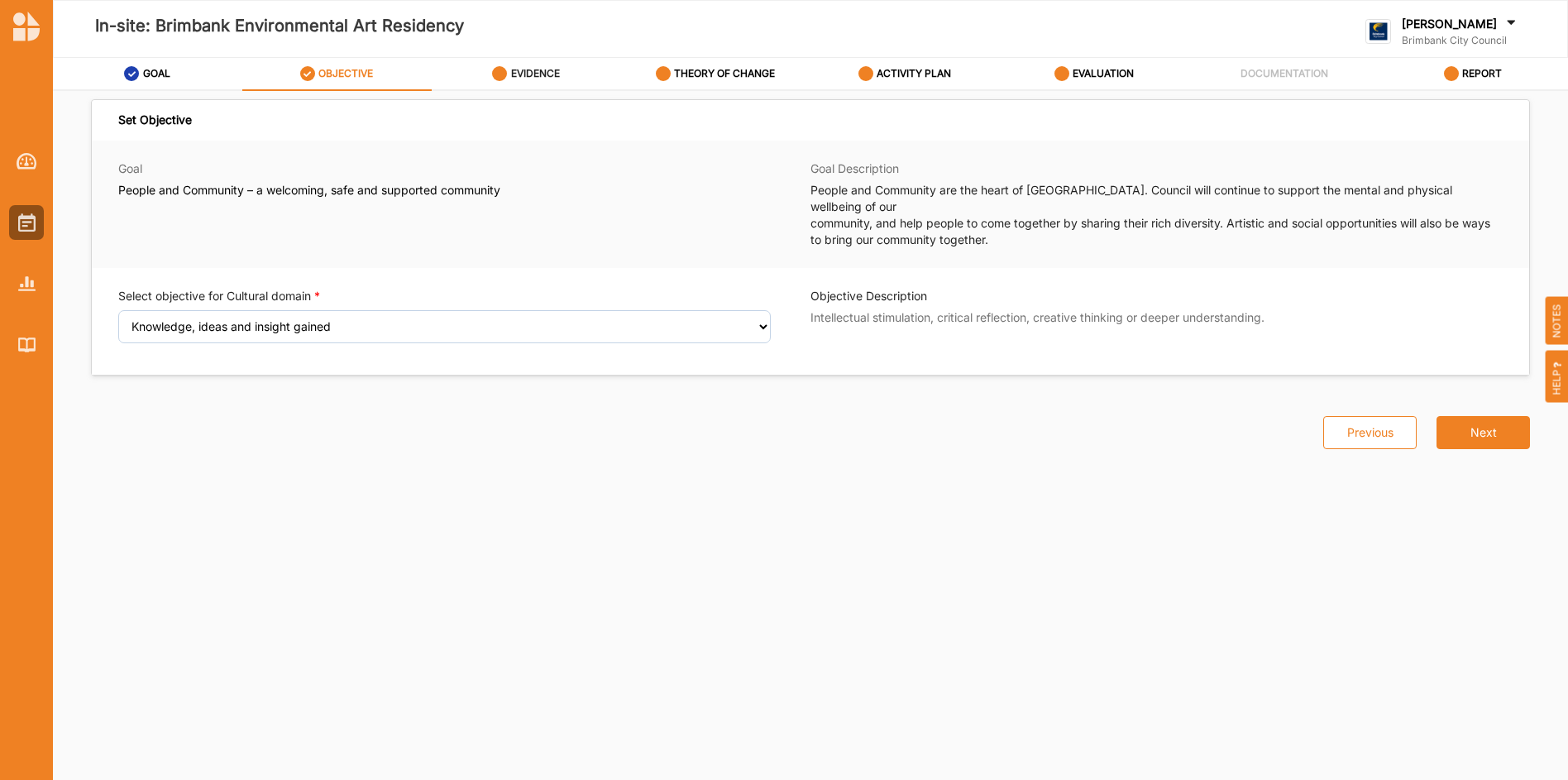
click at [549, 76] on label "EVIDENCE" at bounding box center [535, 74] width 49 height 13
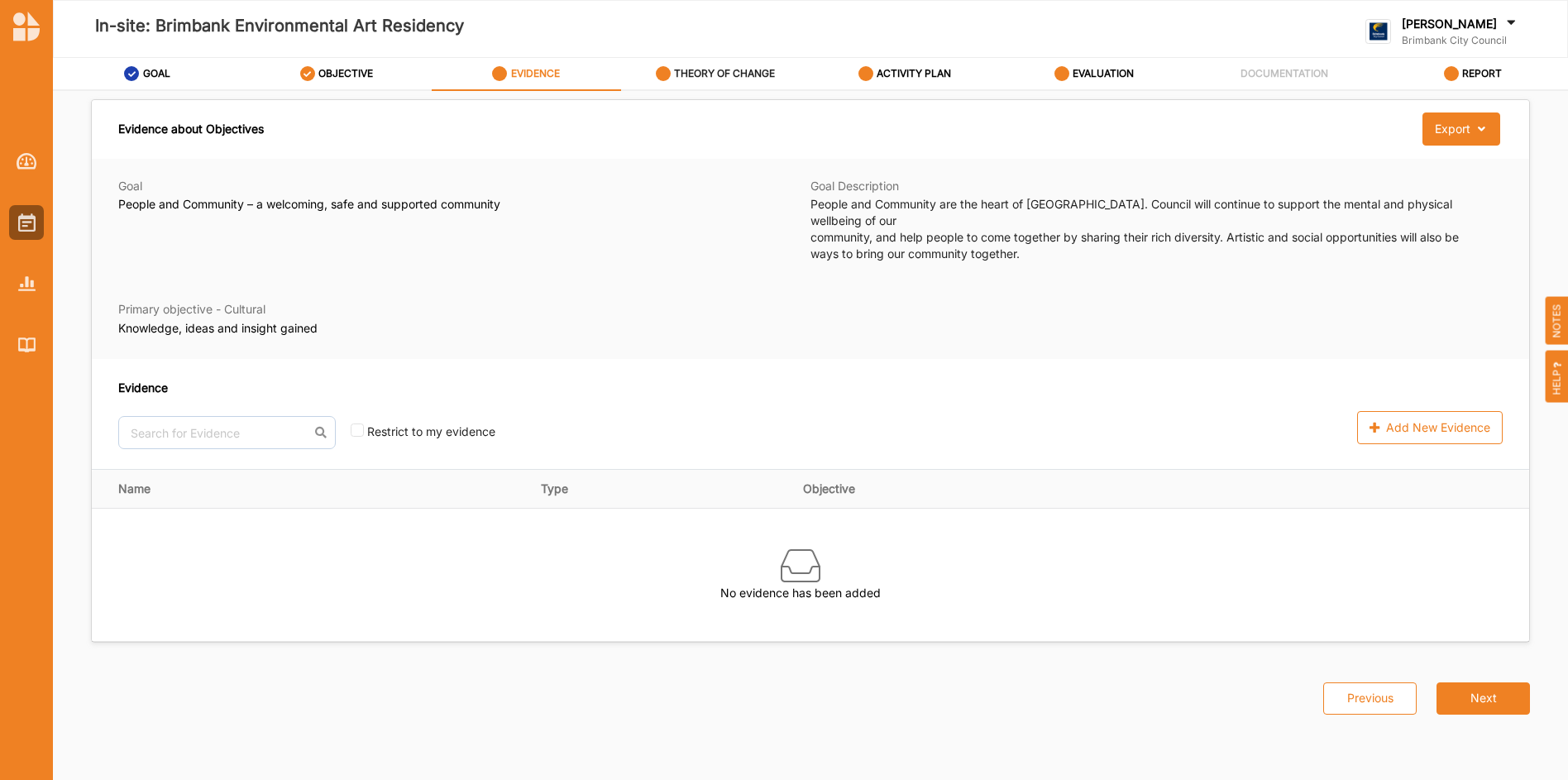
click at [725, 79] on label "THEORY OF CHANGE" at bounding box center [724, 74] width 100 height 13
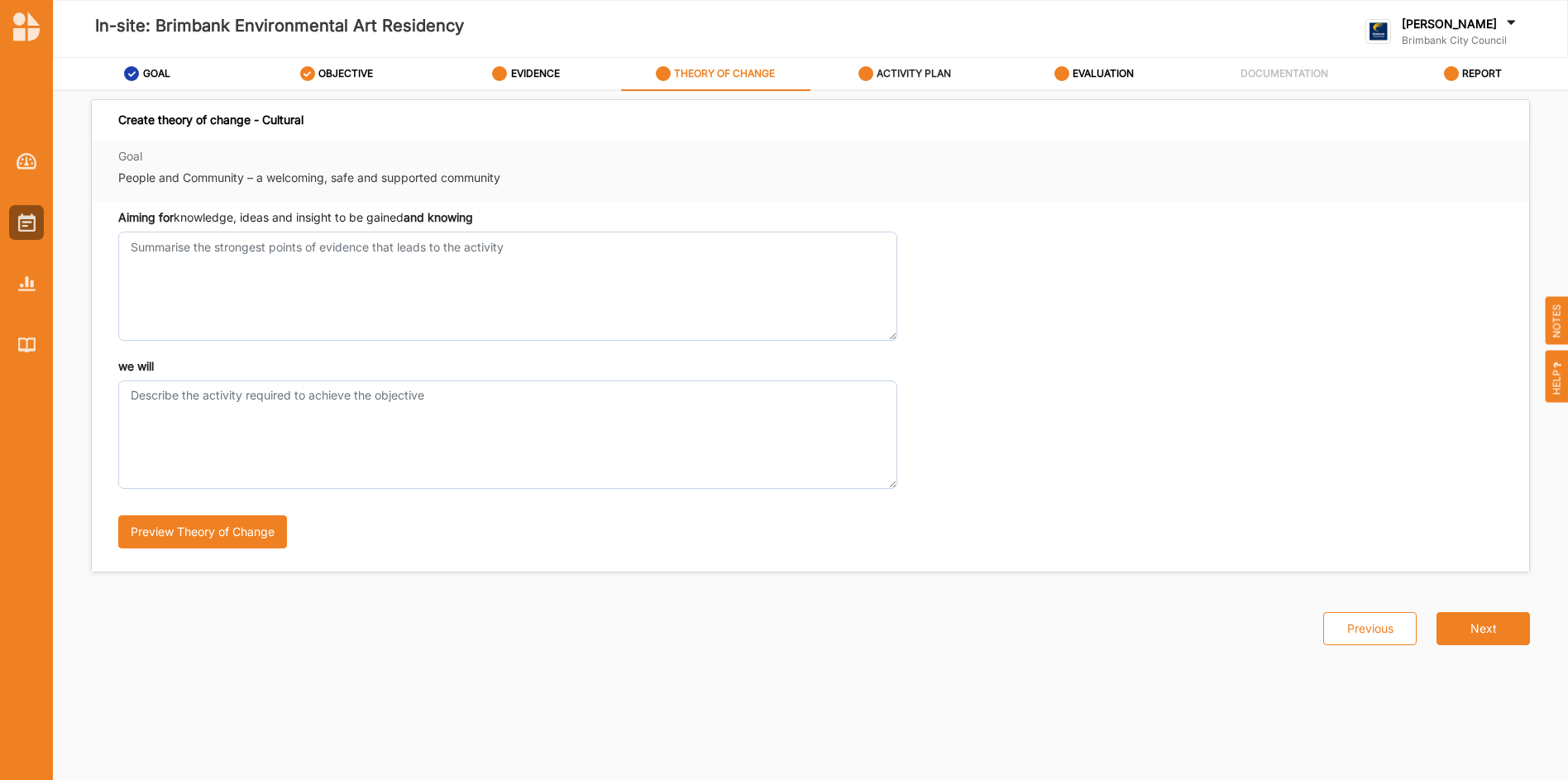
click at [937, 73] on label "ACTIVITY PLAN" at bounding box center [914, 74] width 75 height 13
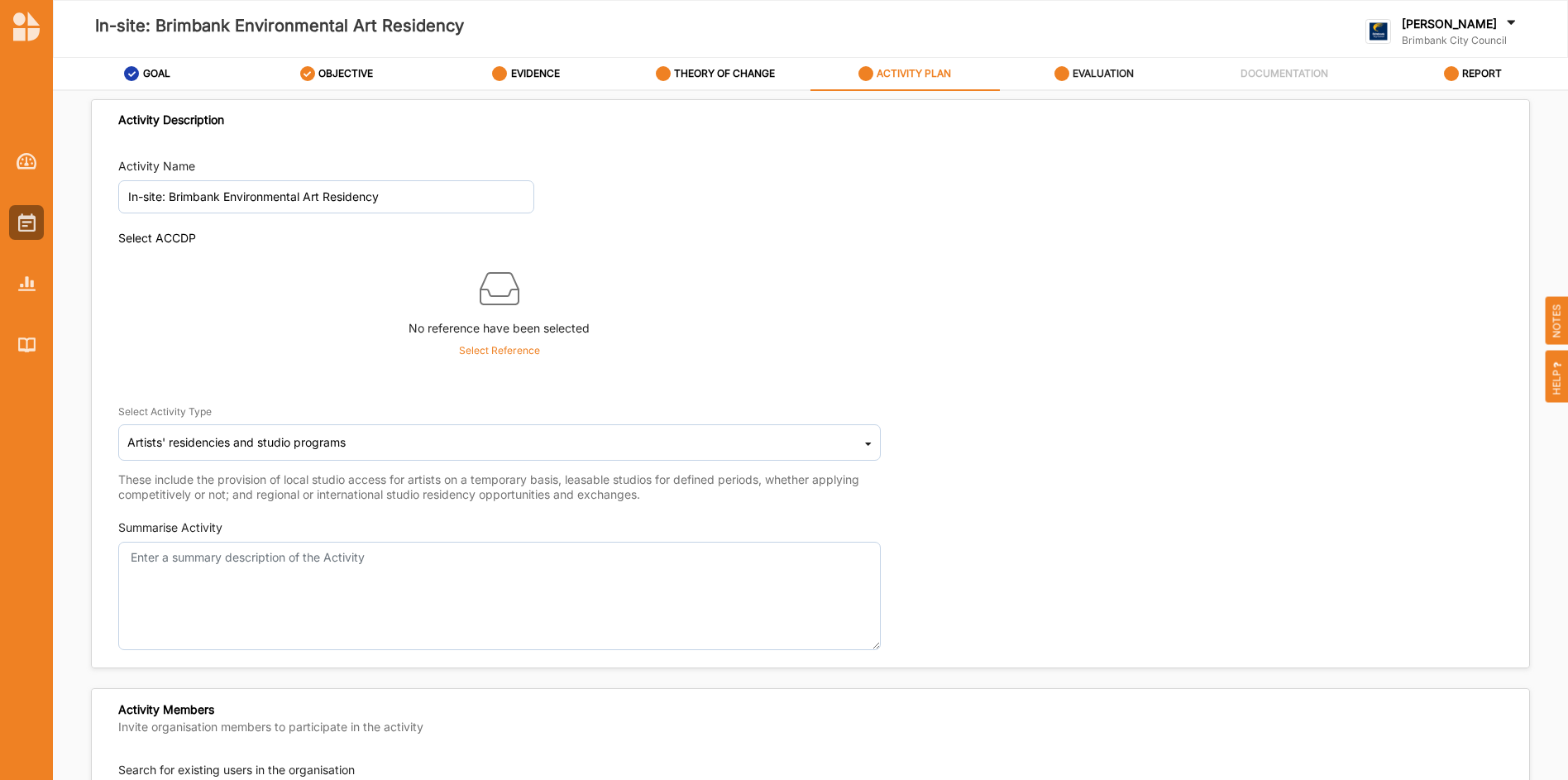
click at [1092, 75] on label "EVALUATION" at bounding box center [1102, 74] width 61 height 13
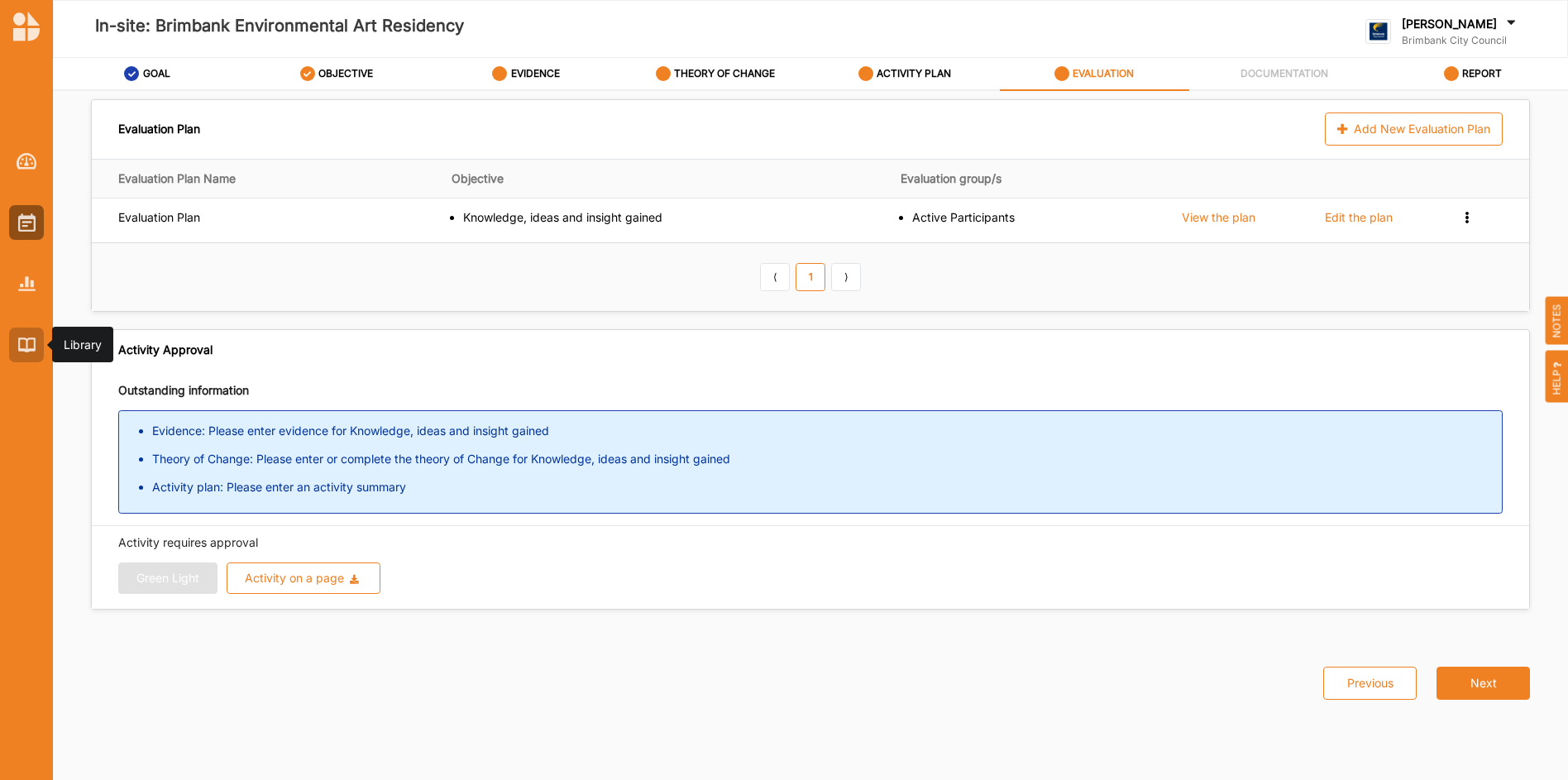
click at [18, 339] on img at bounding box center [27, 344] width 18 height 14
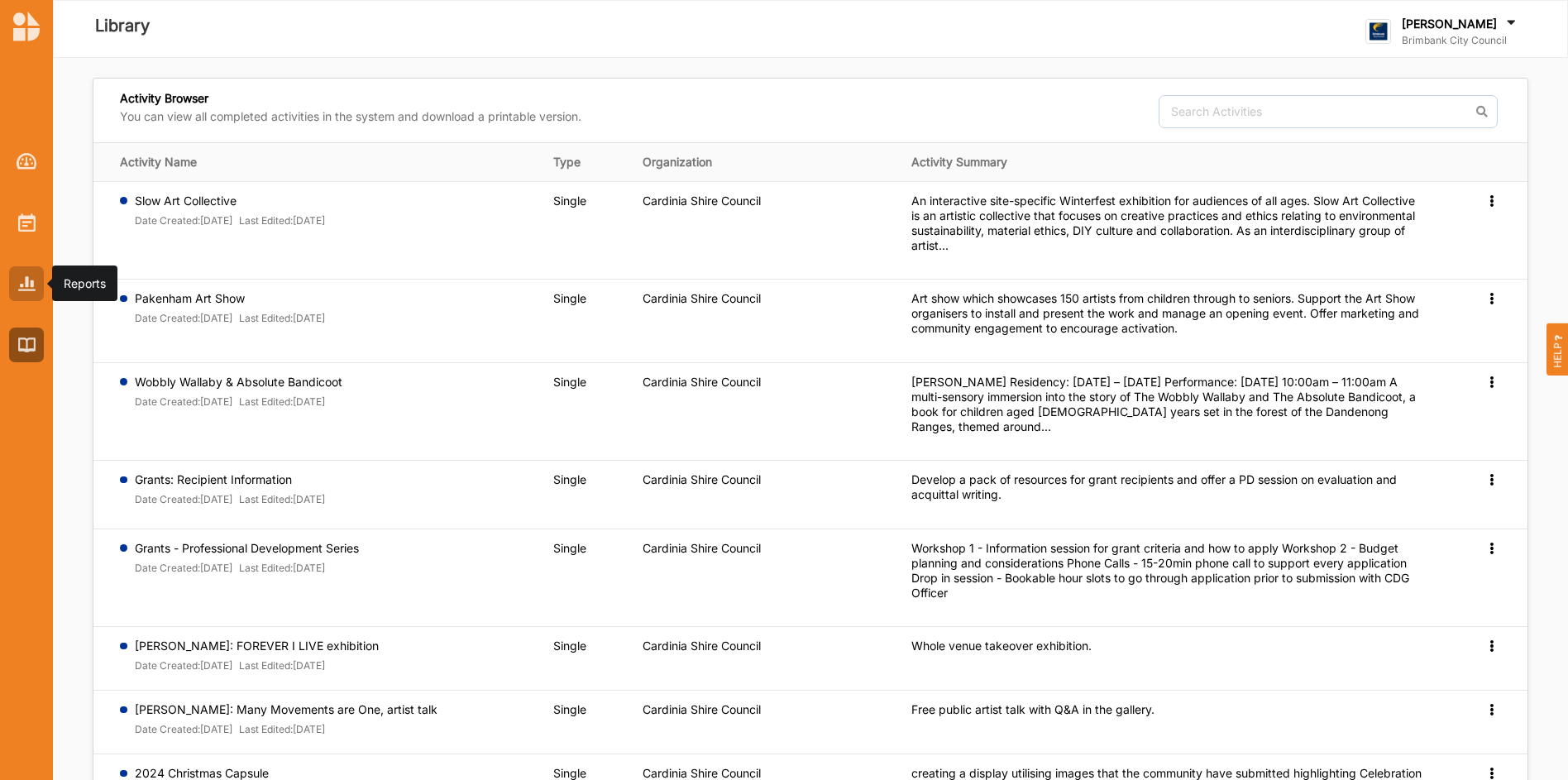
click at [23, 285] on img at bounding box center [27, 283] width 18 height 14
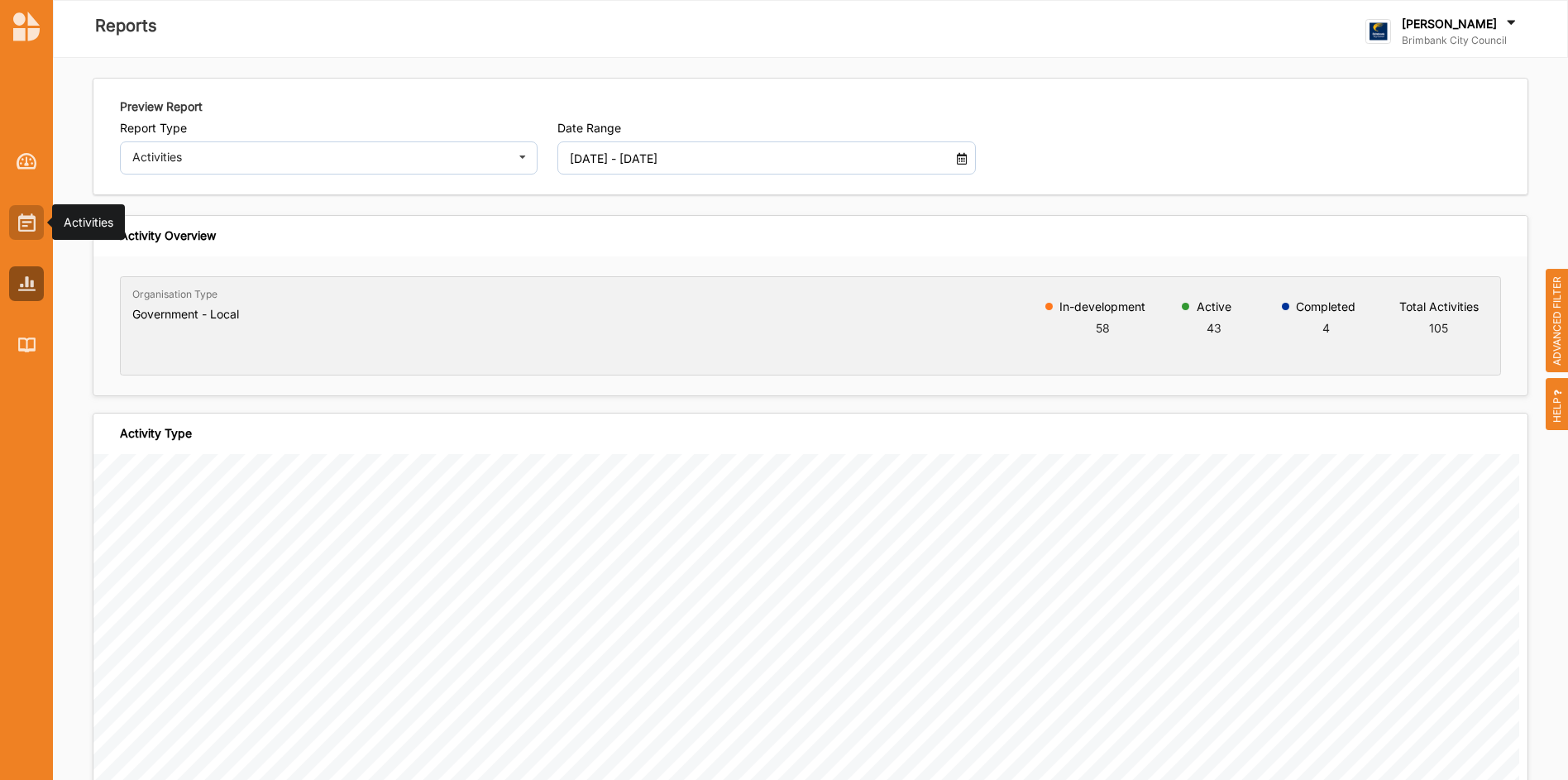
click at [26, 213] on img at bounding box center [27, 222] width 18 height 18
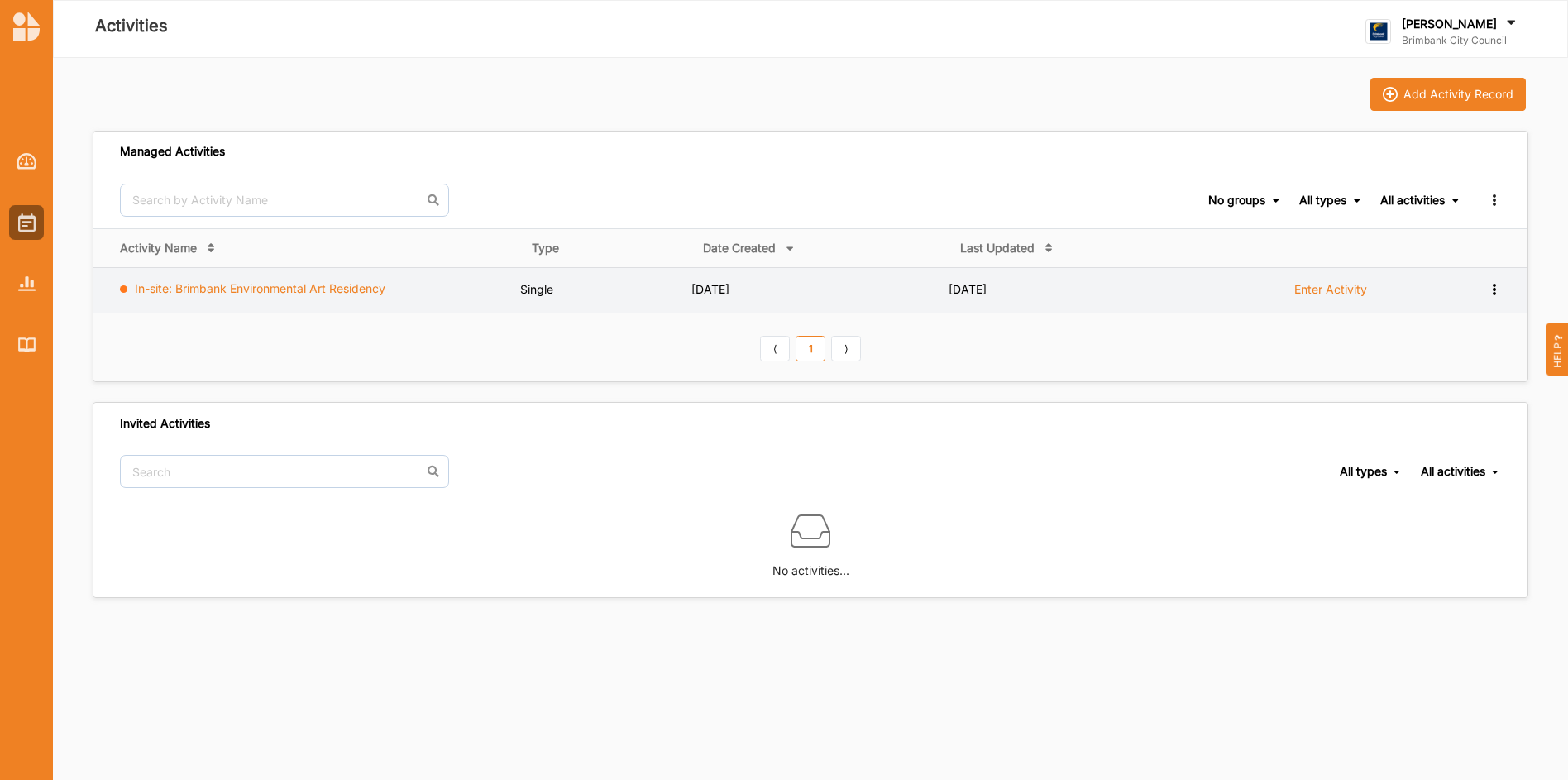
click at [162, 290] on link "In-site: Brimbank Environmental Art Residency" at bounding box center [260, 288] width 251 height 14
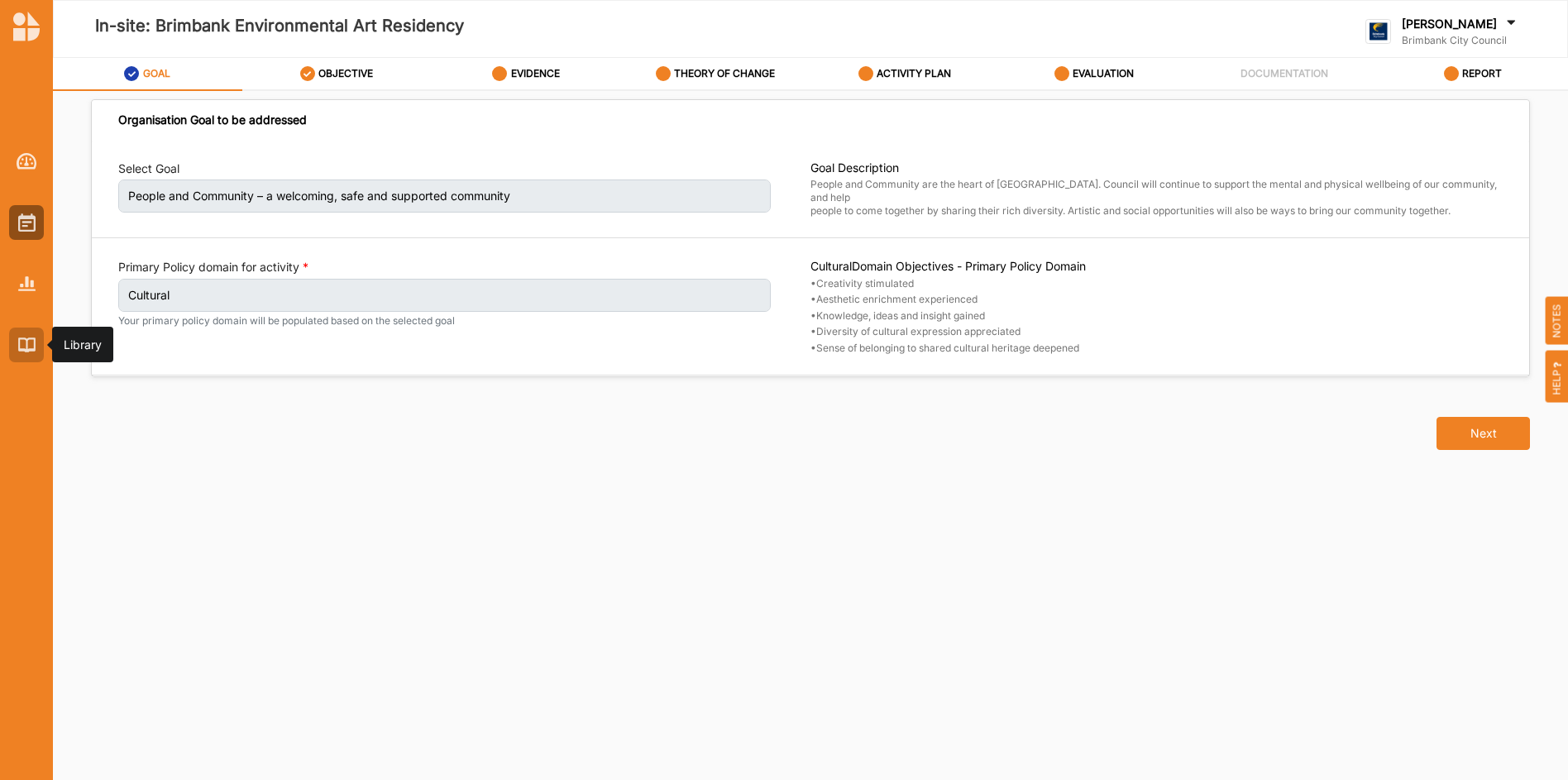
click at [28, 347] on img at bounding box center [27, 344] width 18 height 14
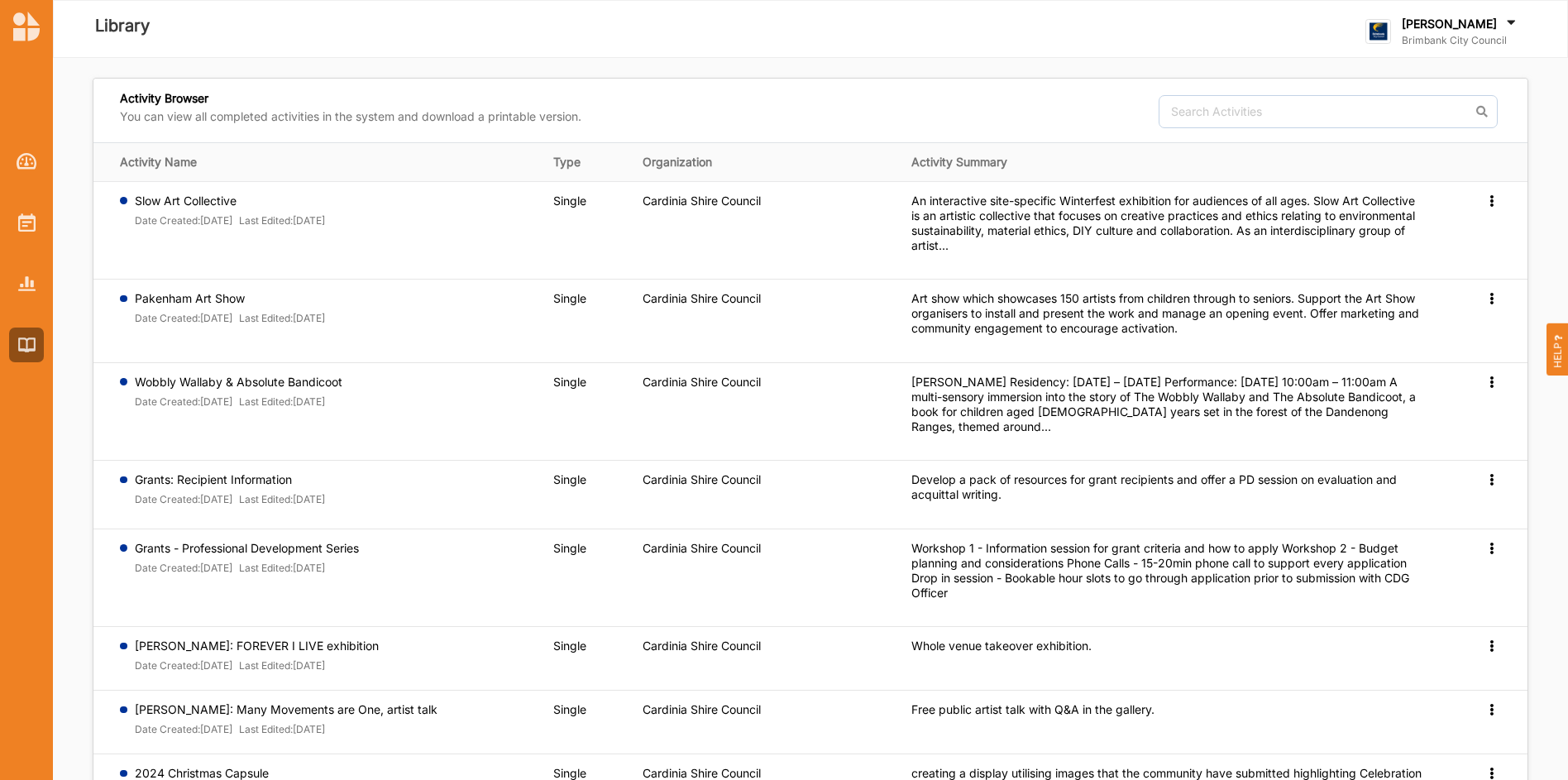
click at [492, 233] on div "Grants - Professional Development Series Date Created: 27 Mar 2025 Last Edited:…" at bounding box center [324, 213] width 410 height 40
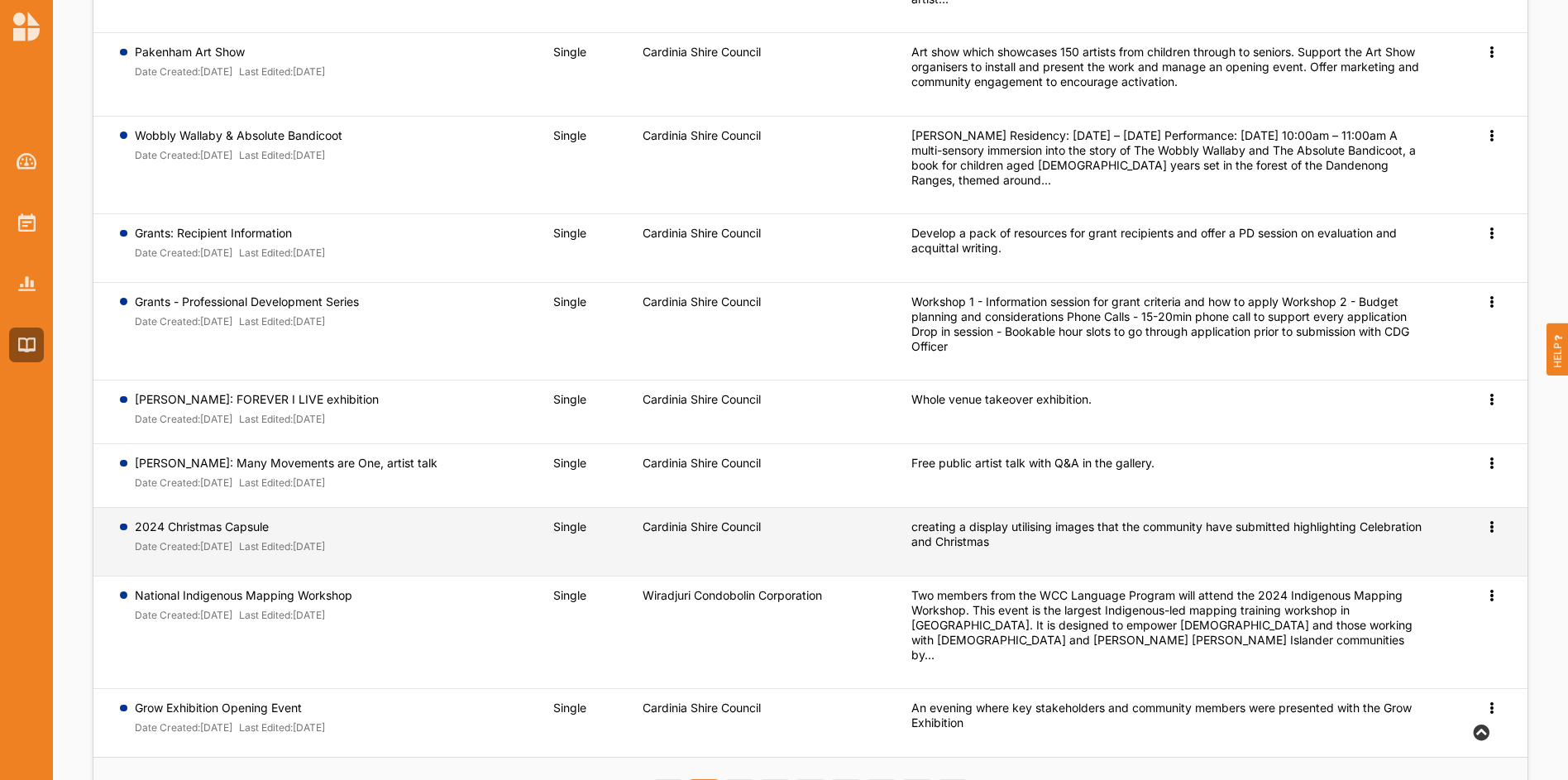
scroll to position [311, 0]
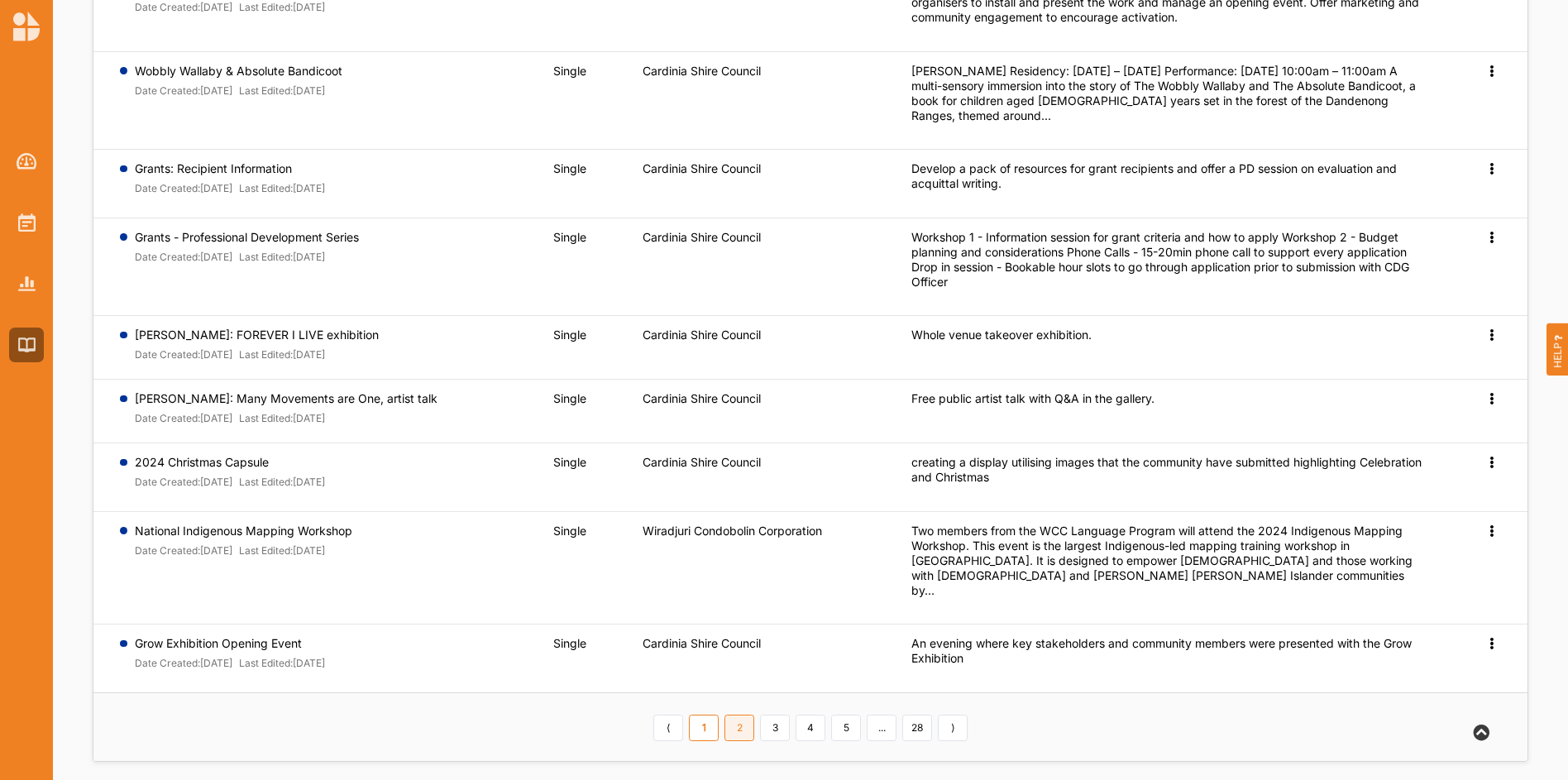
click at [734, 715] on link "2" at bounding box center [739, 727] width 29 height 27
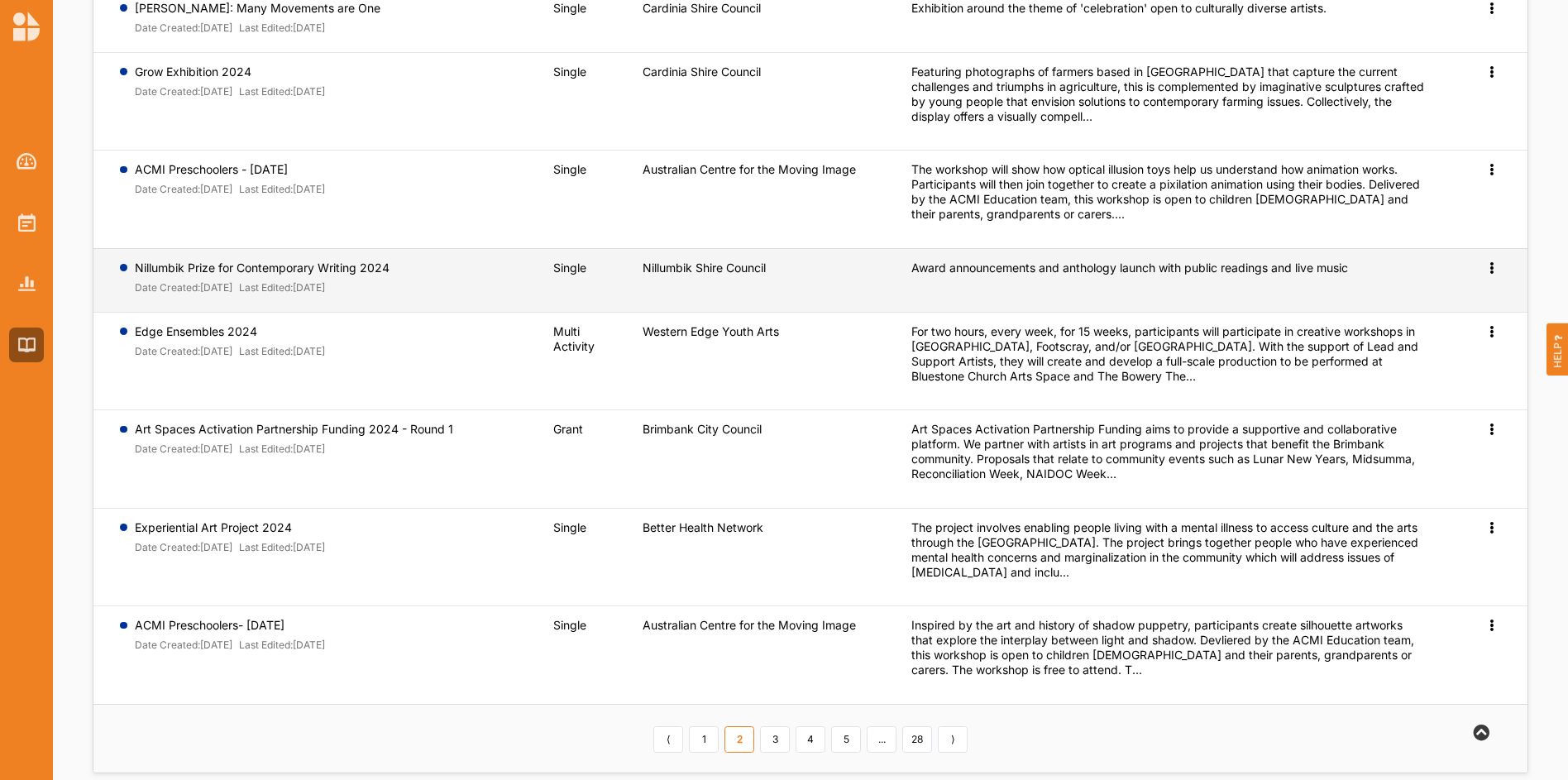
scroll to position [385, 0]
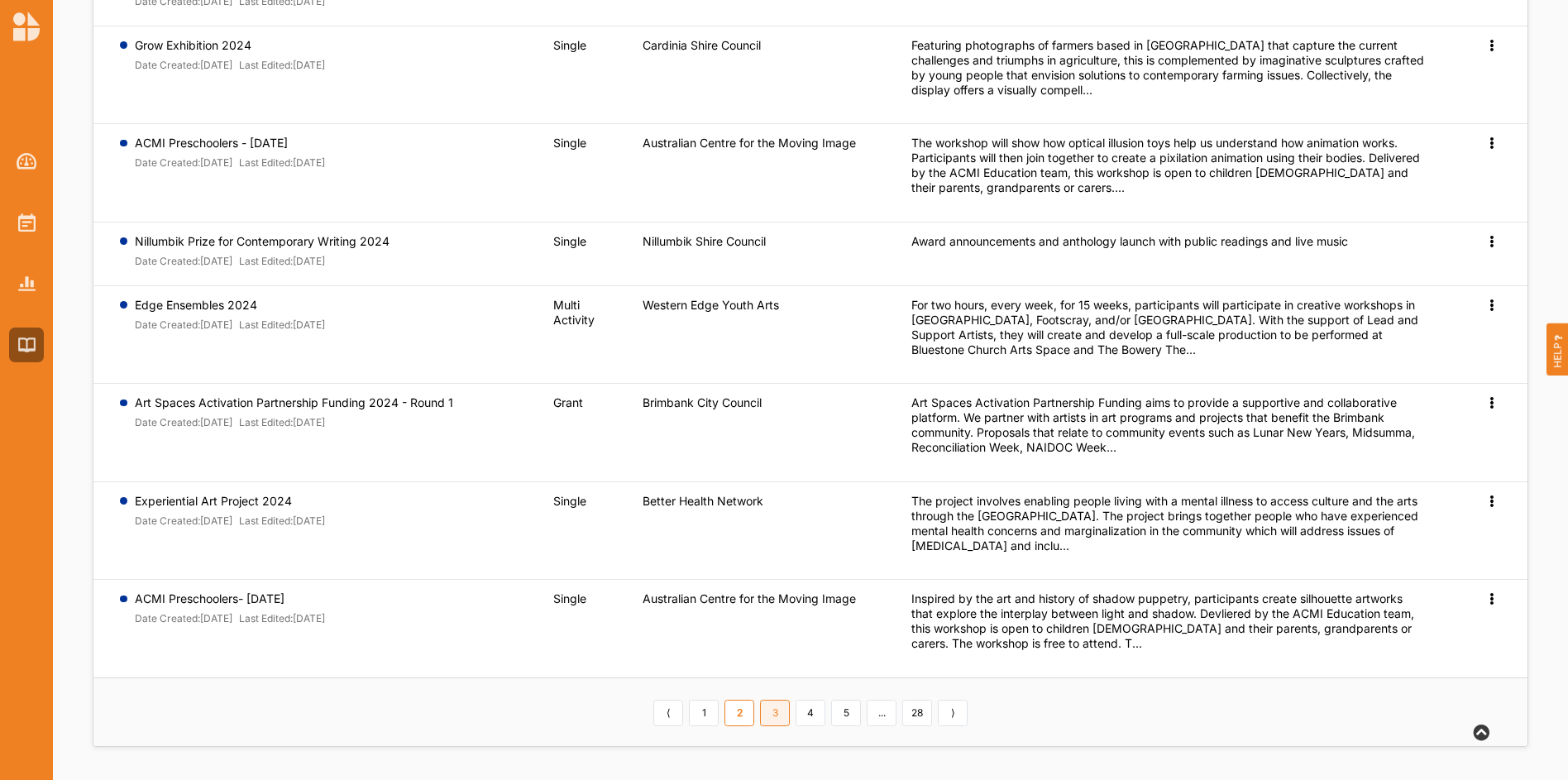
click at [773, 715] on link "3" at bounding box center [774, 713] width 29 height 27
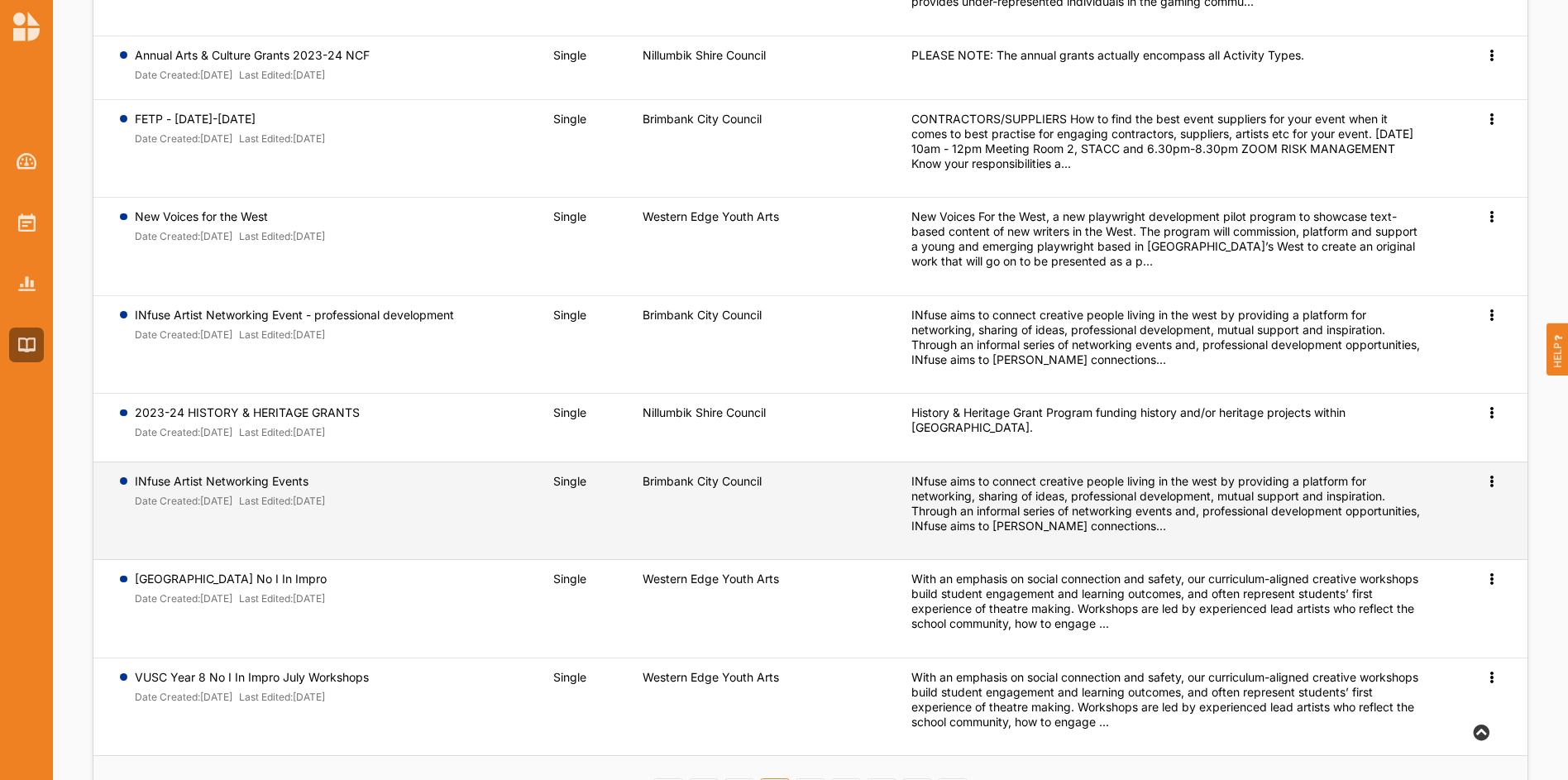
scroll to position [405, 0]
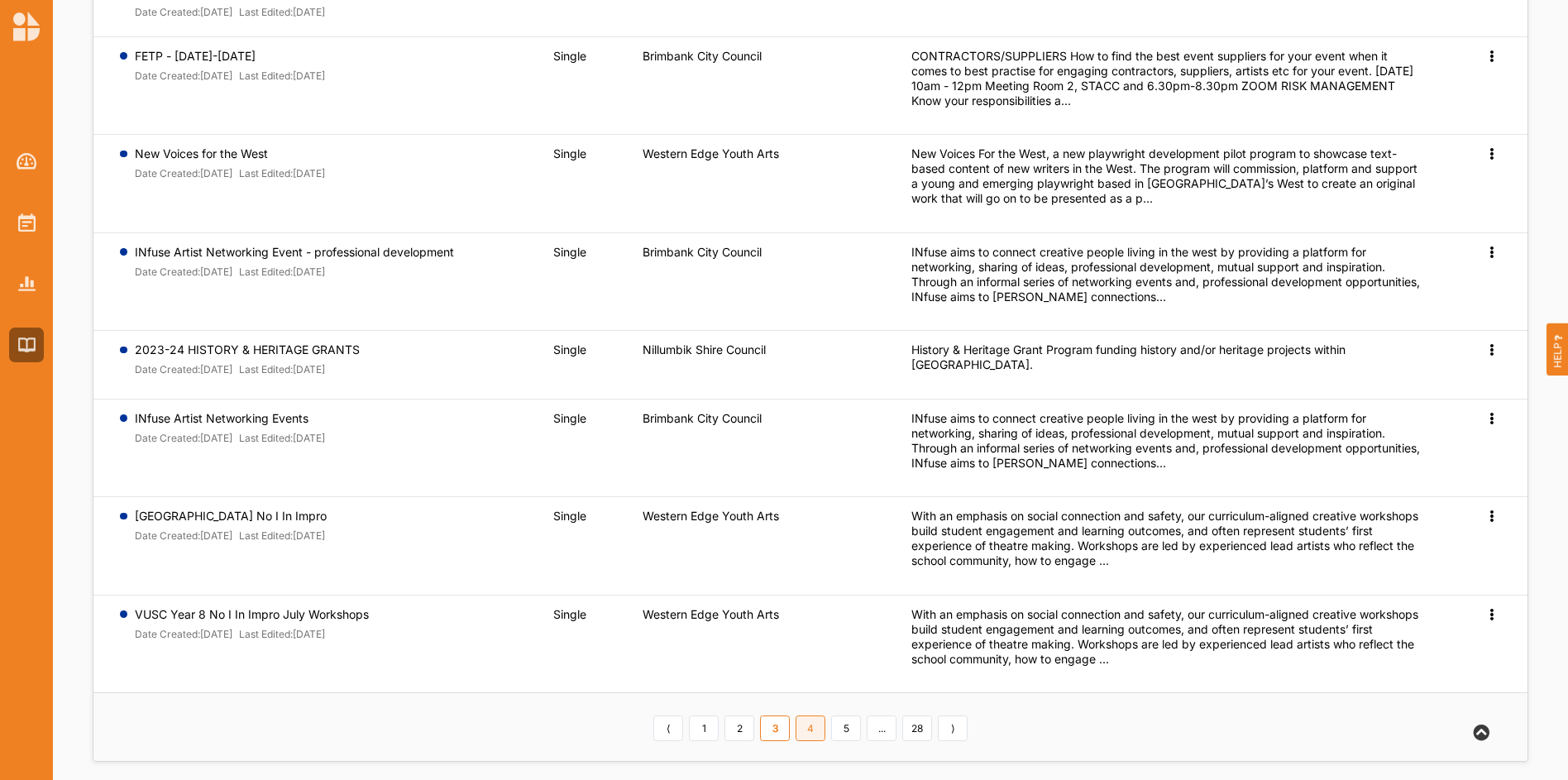
click at [811, 715] on link "4" at bounding box center [810, 728] width 29 height 27
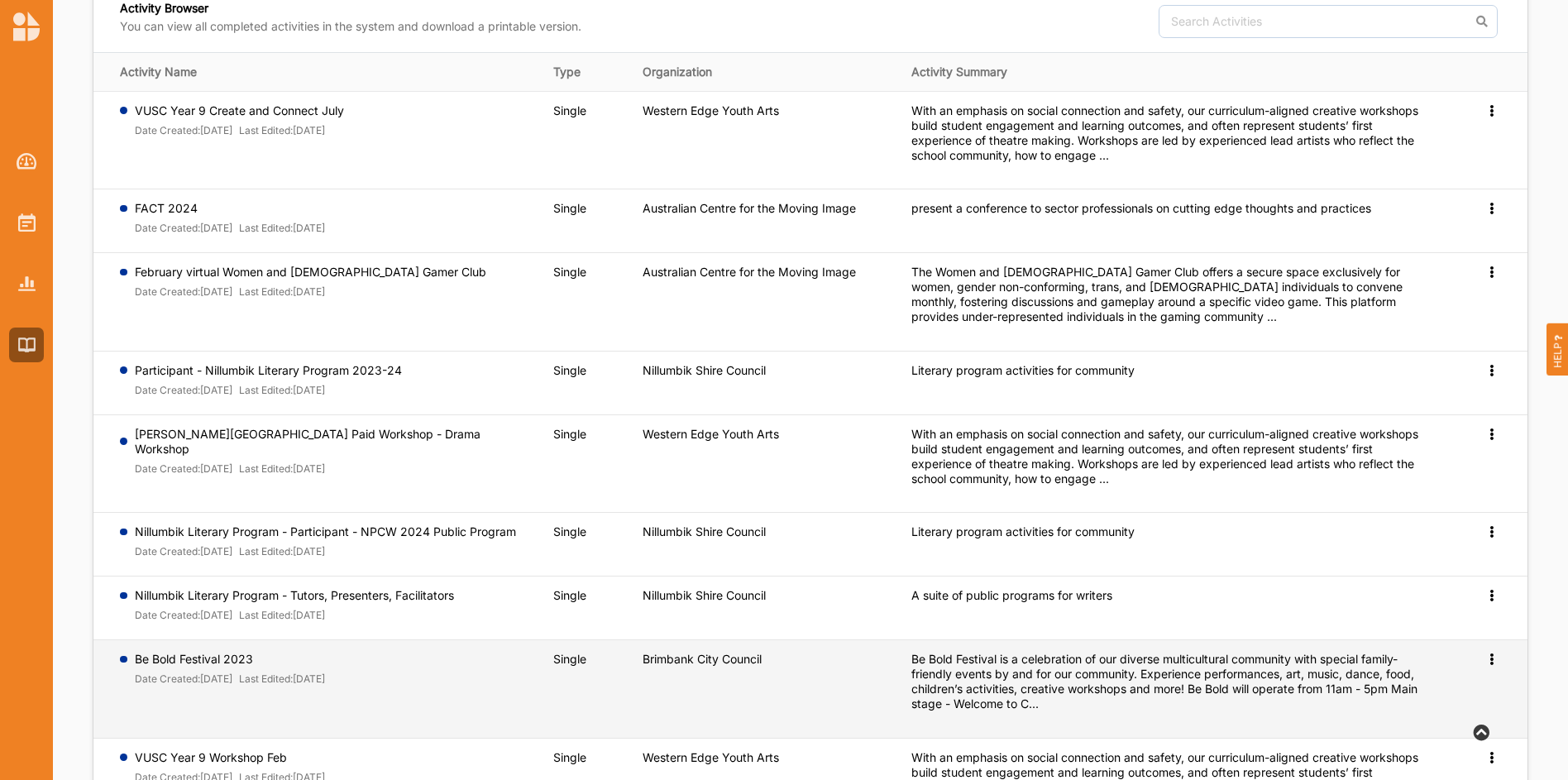
scroll to position [347, 0]
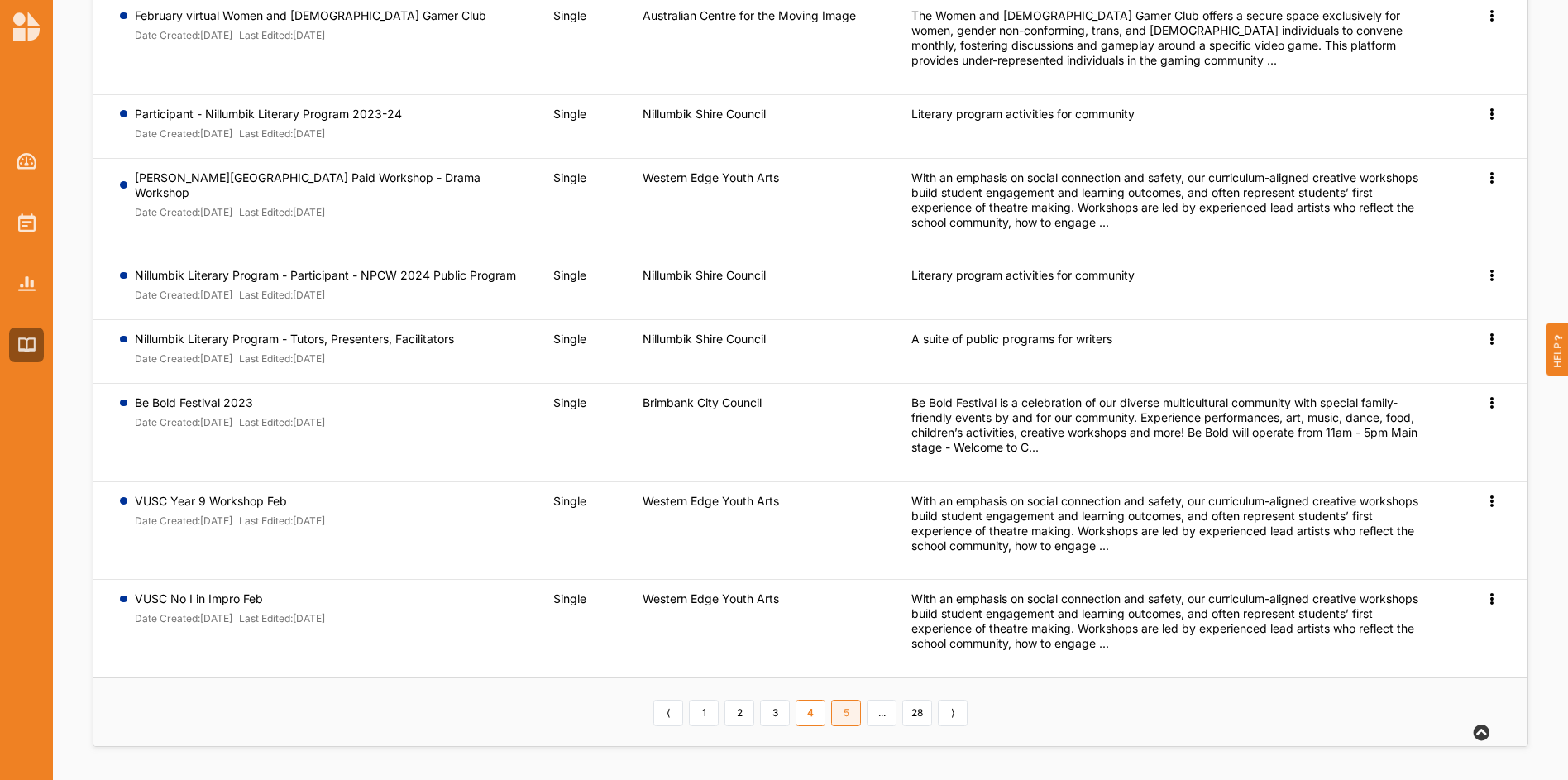
click at [844, 716] on link "5" at bounding box center [845, 713] width 29 height 27
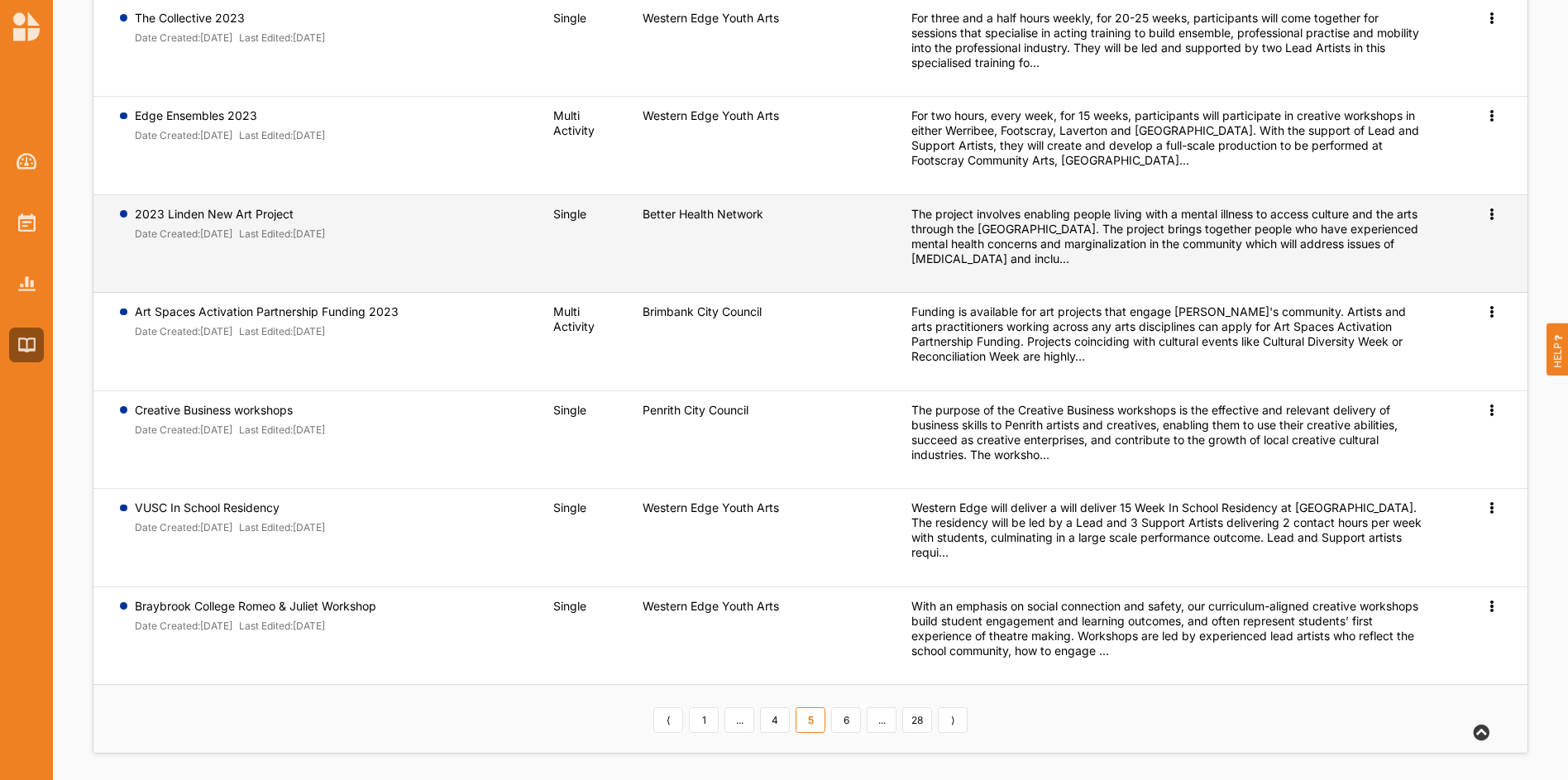
scroll to position [449, 0]
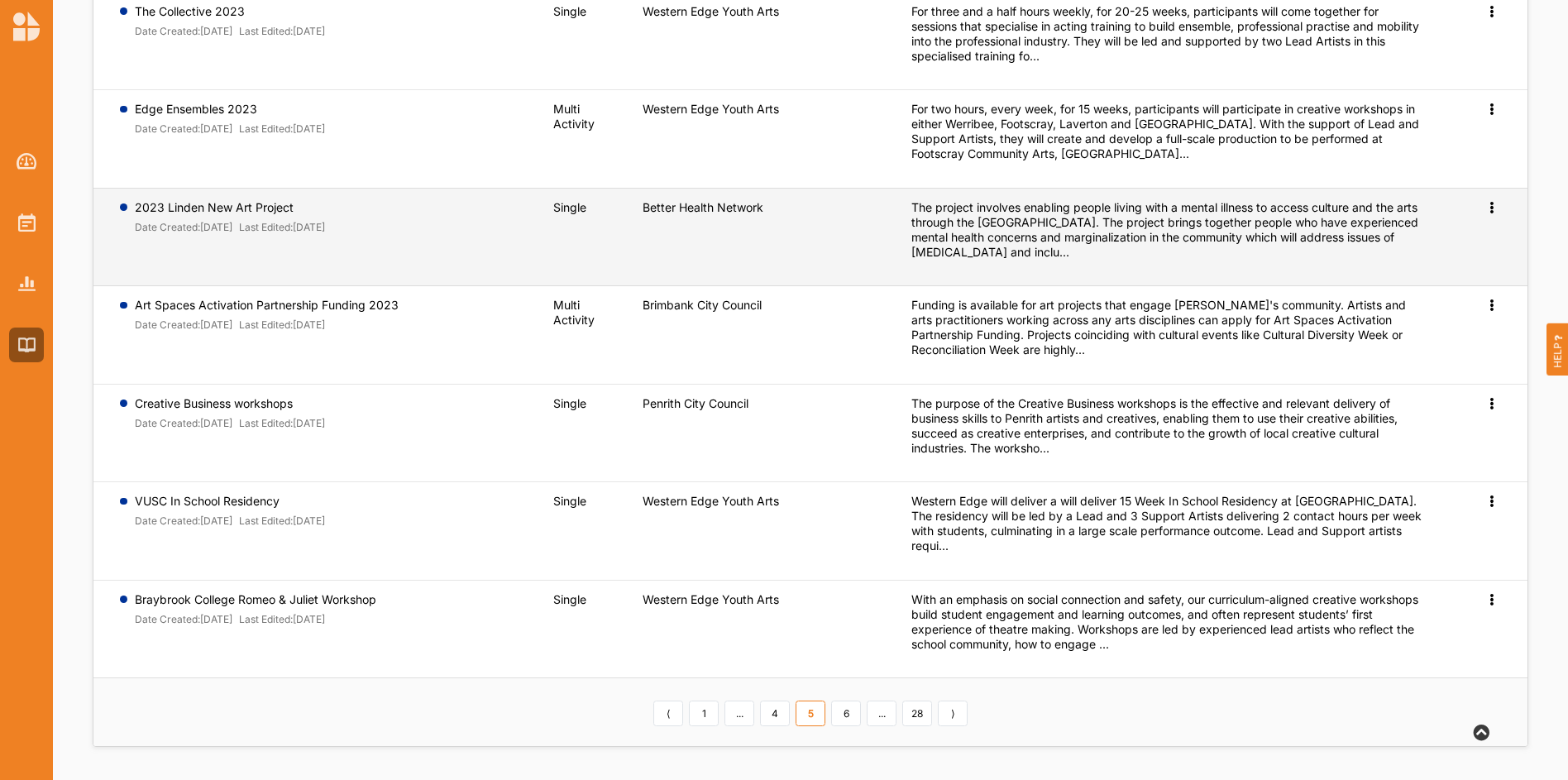
click at [1469, 233] on span "Preview" at bounding box center [1464, 233] width 43 height 14
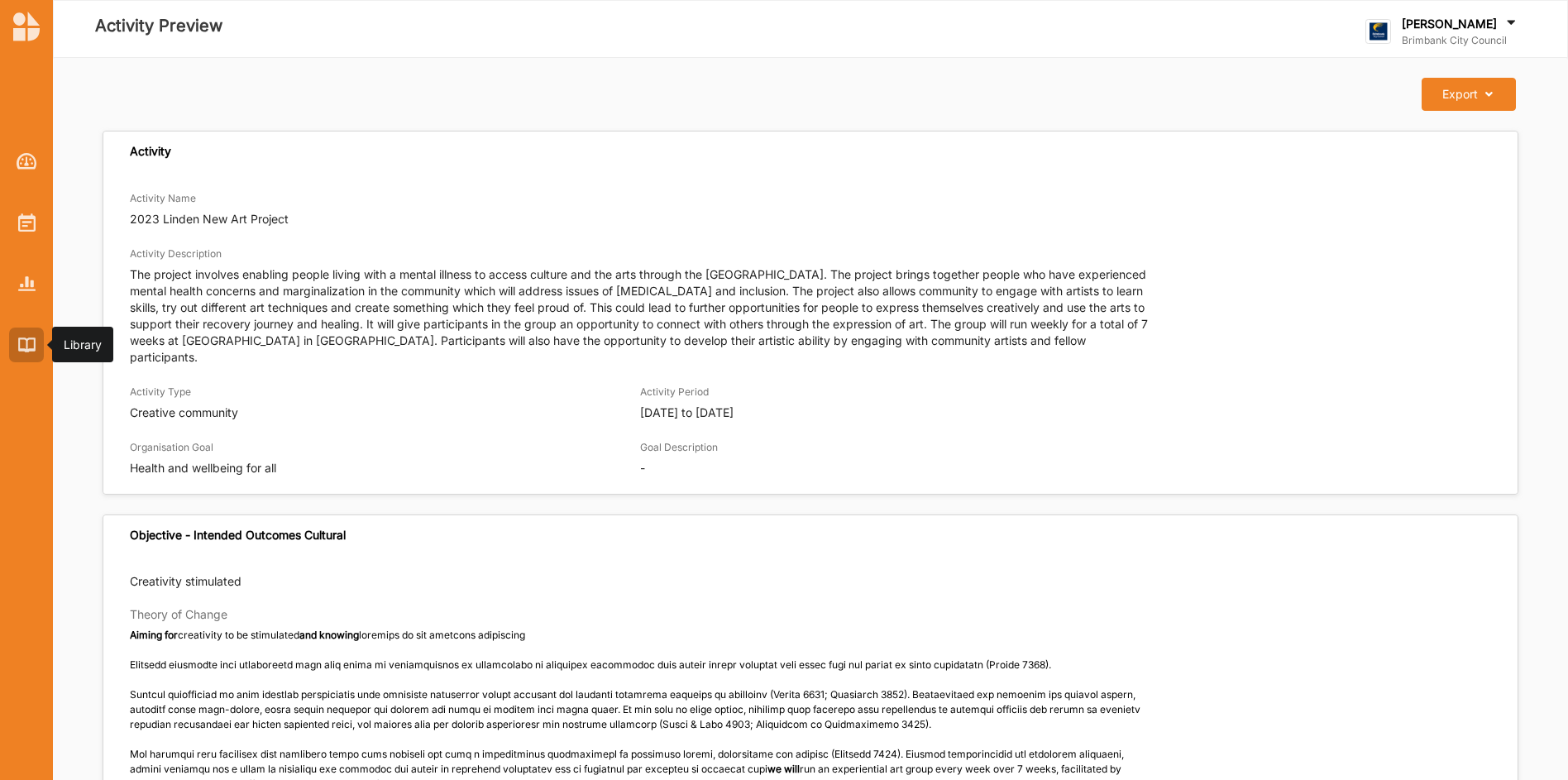
click at [24, 337] on div at bounding box center [27, 345] width 35 height 35
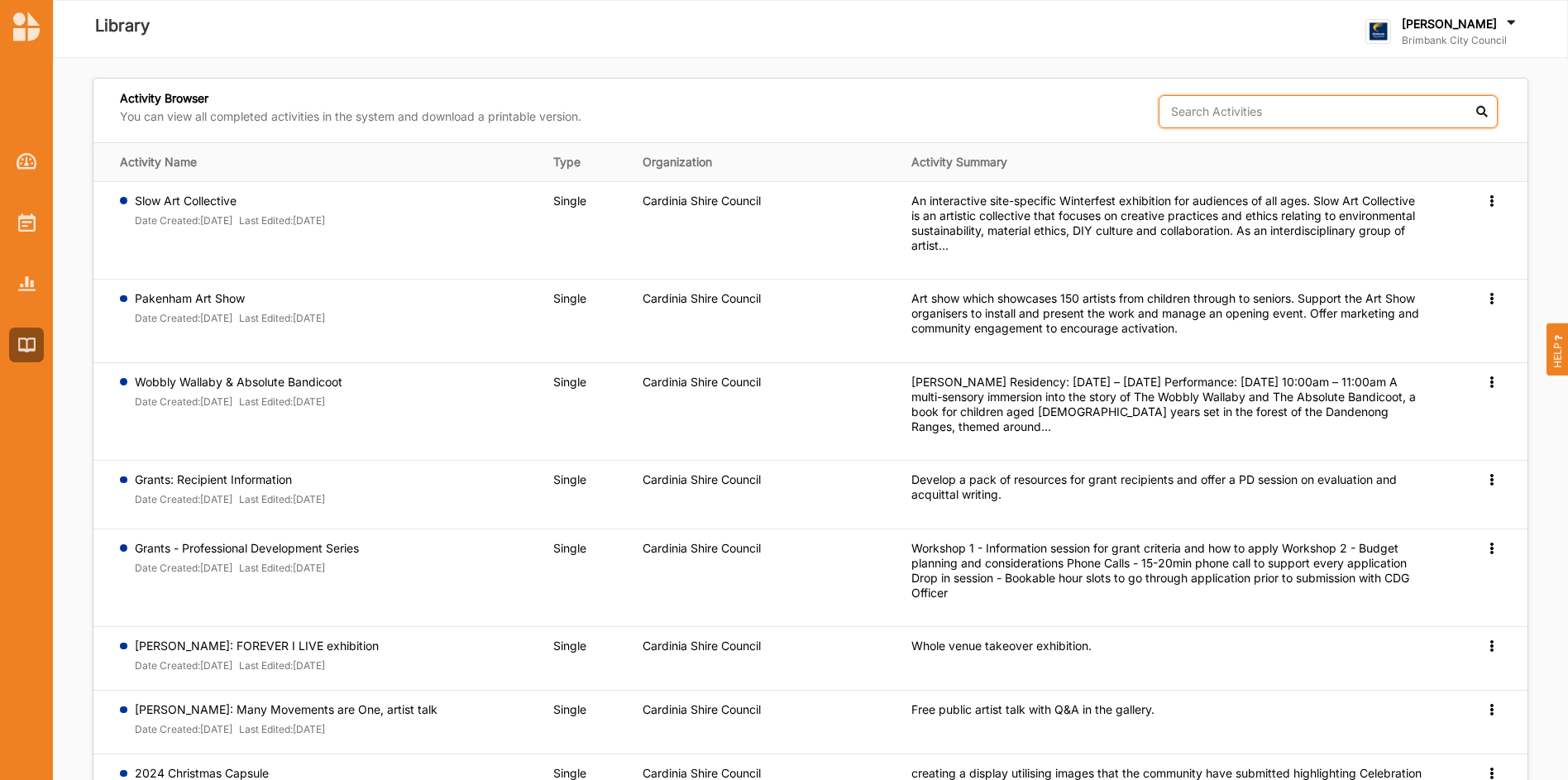
click at [1252, 116] on input "text" at bounding box center [1328, 112] width 339 height 33
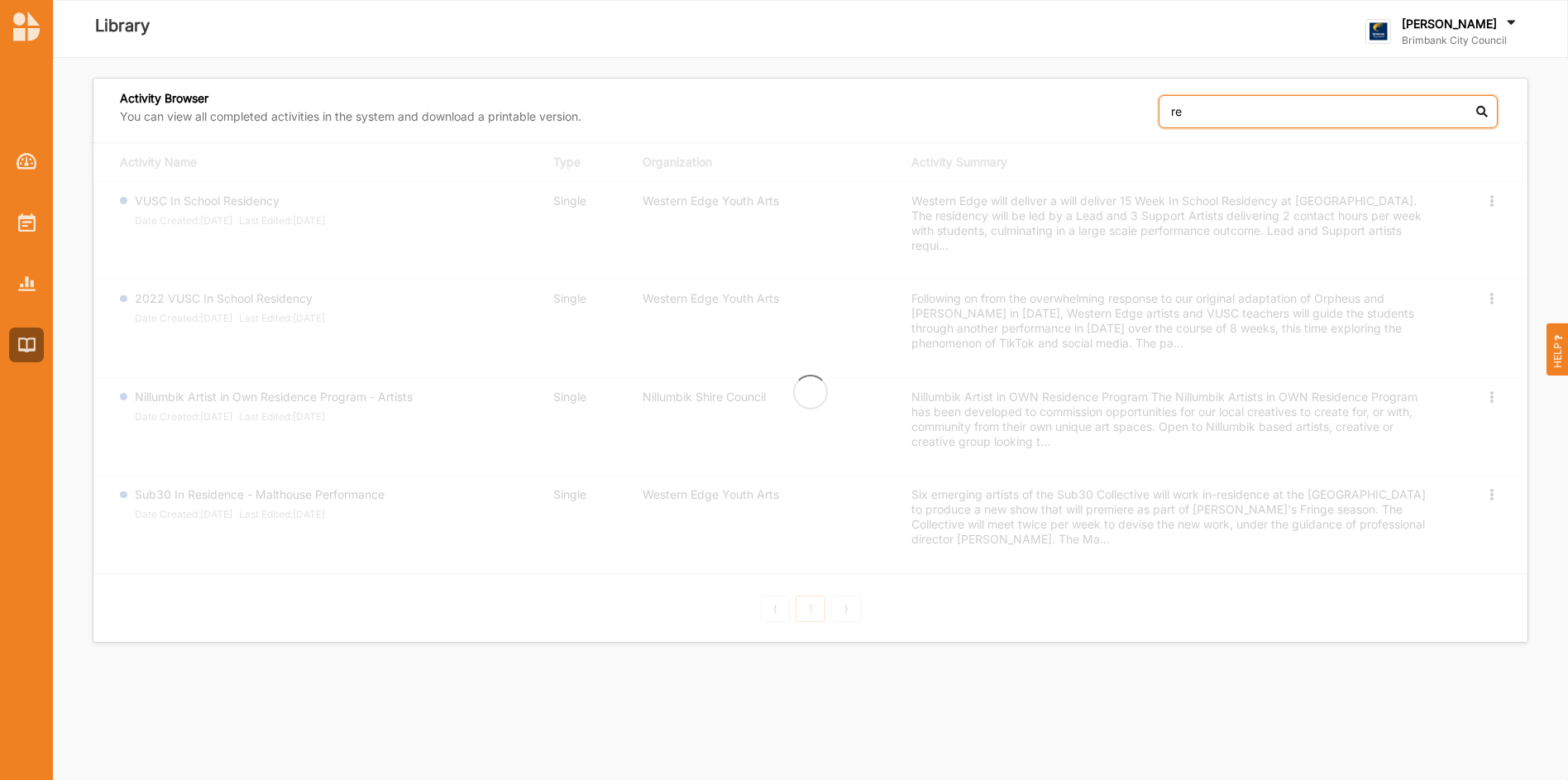
type input "r"
type input "b"
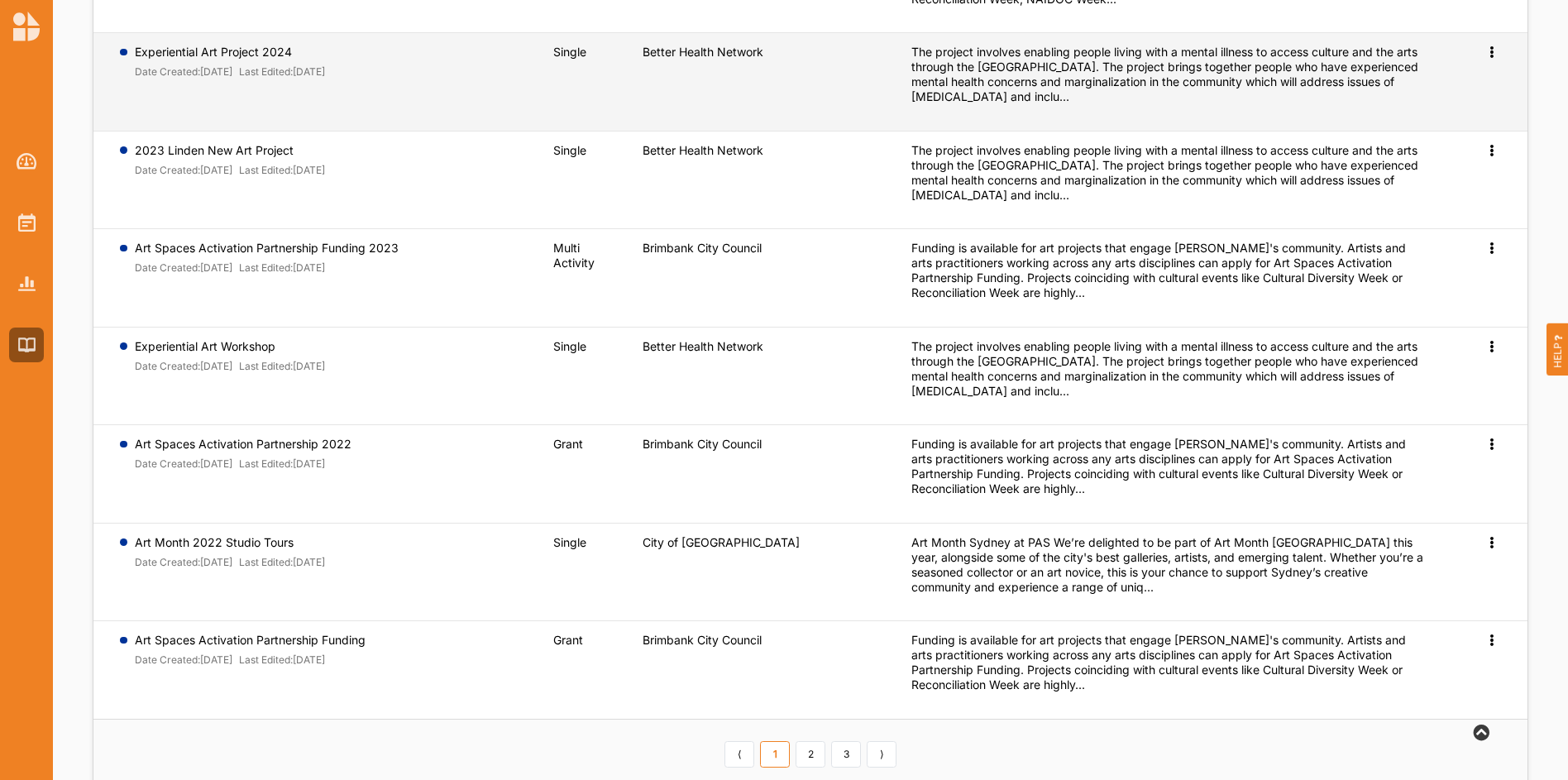
scroll to position [469, 0]
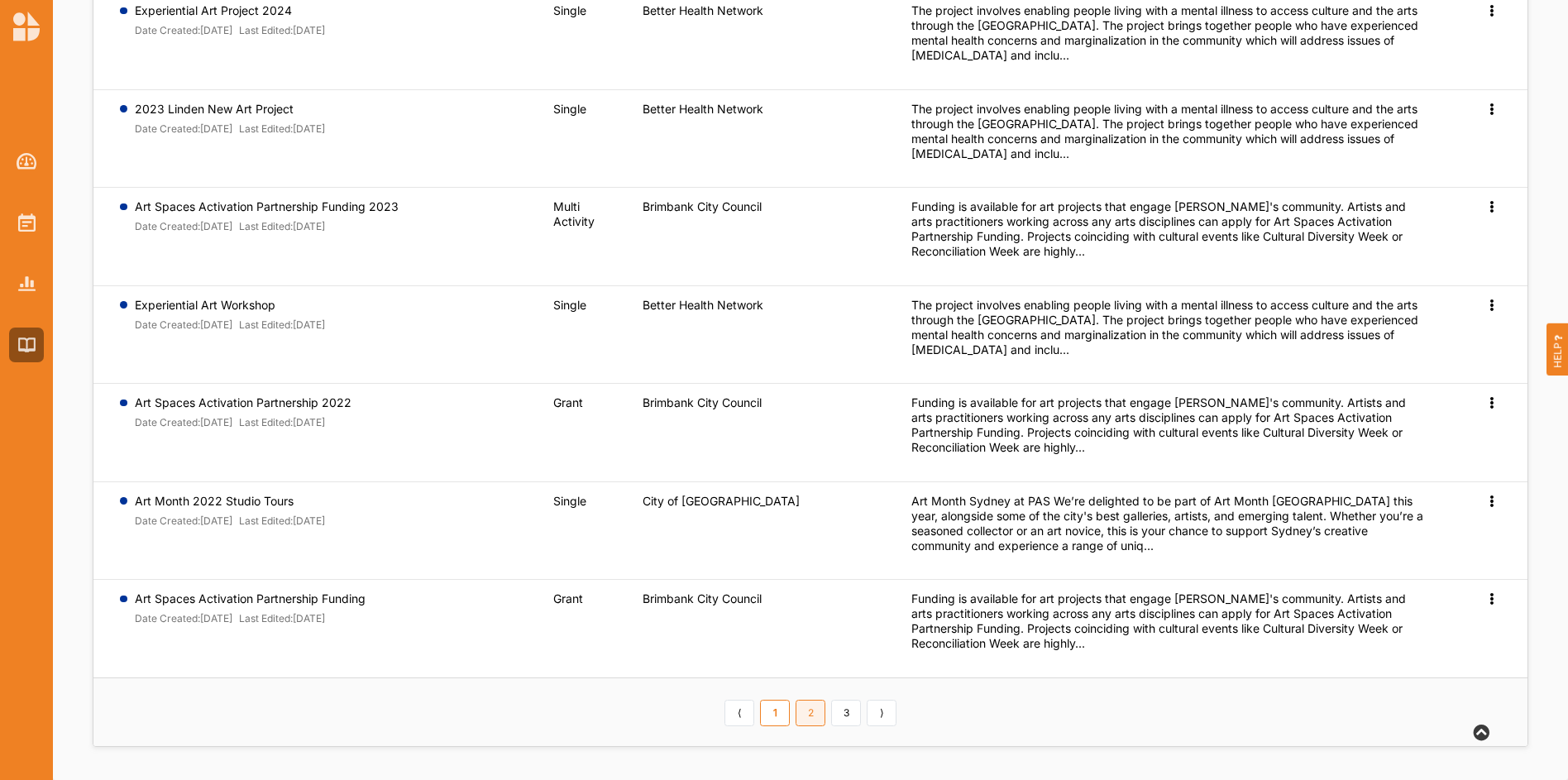
type input "art"
click at [816, 711] on link "2" at bounding box center [810, 713] width 29 height 27
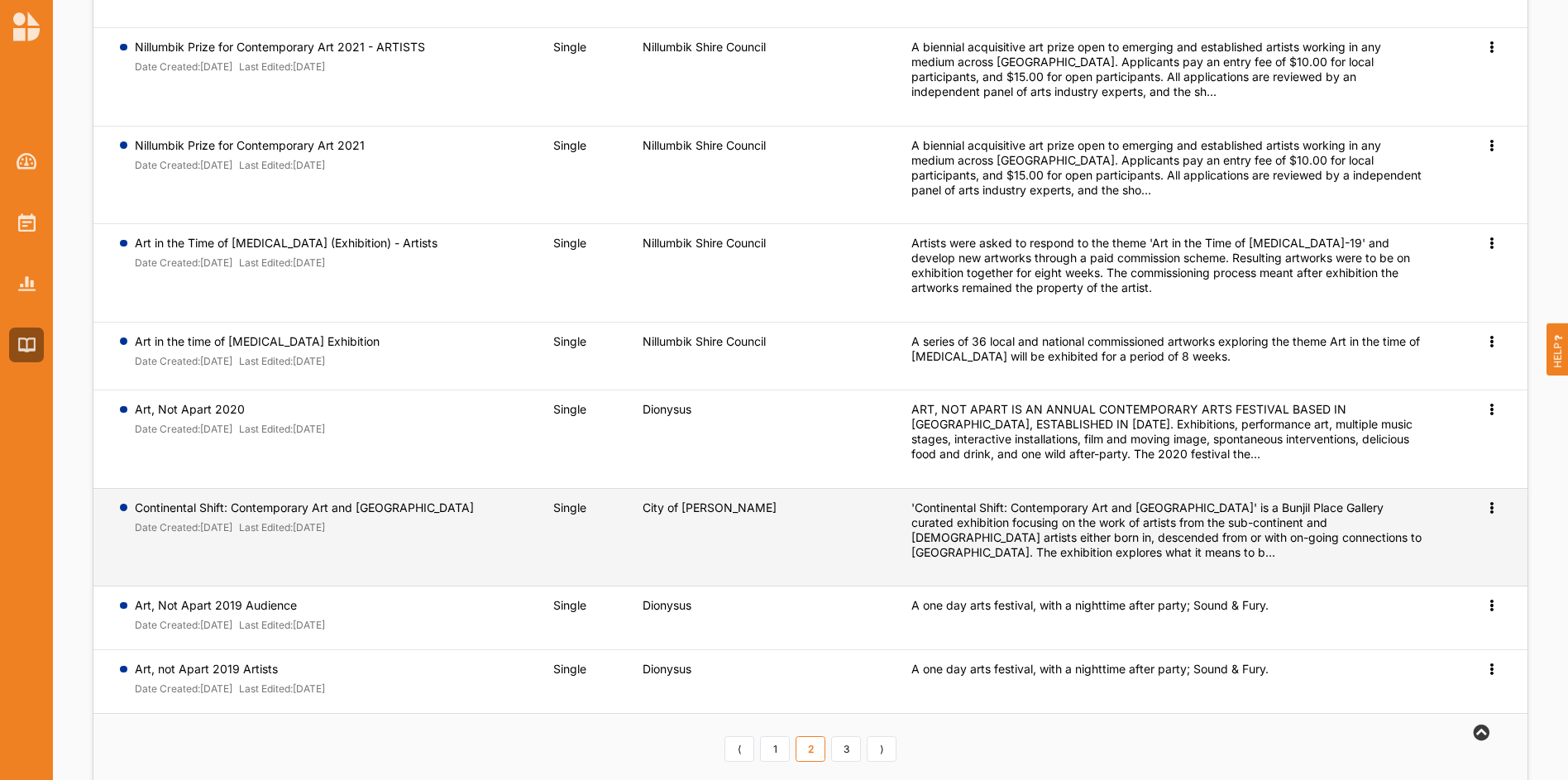
scroll to position [277, 0]
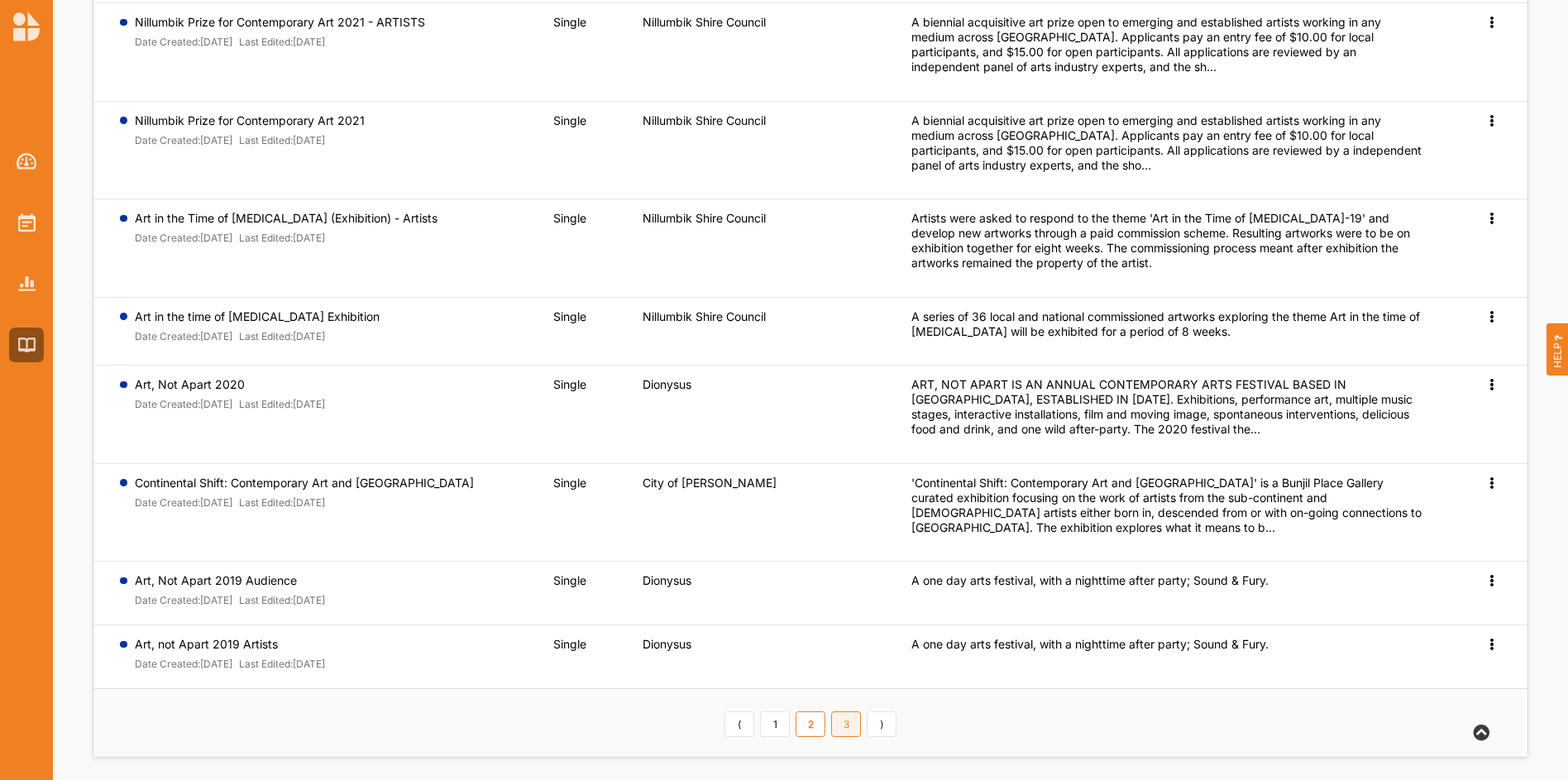
click at [848, 720] on link "3" at bounding box center [845, 724] width 29 height 27
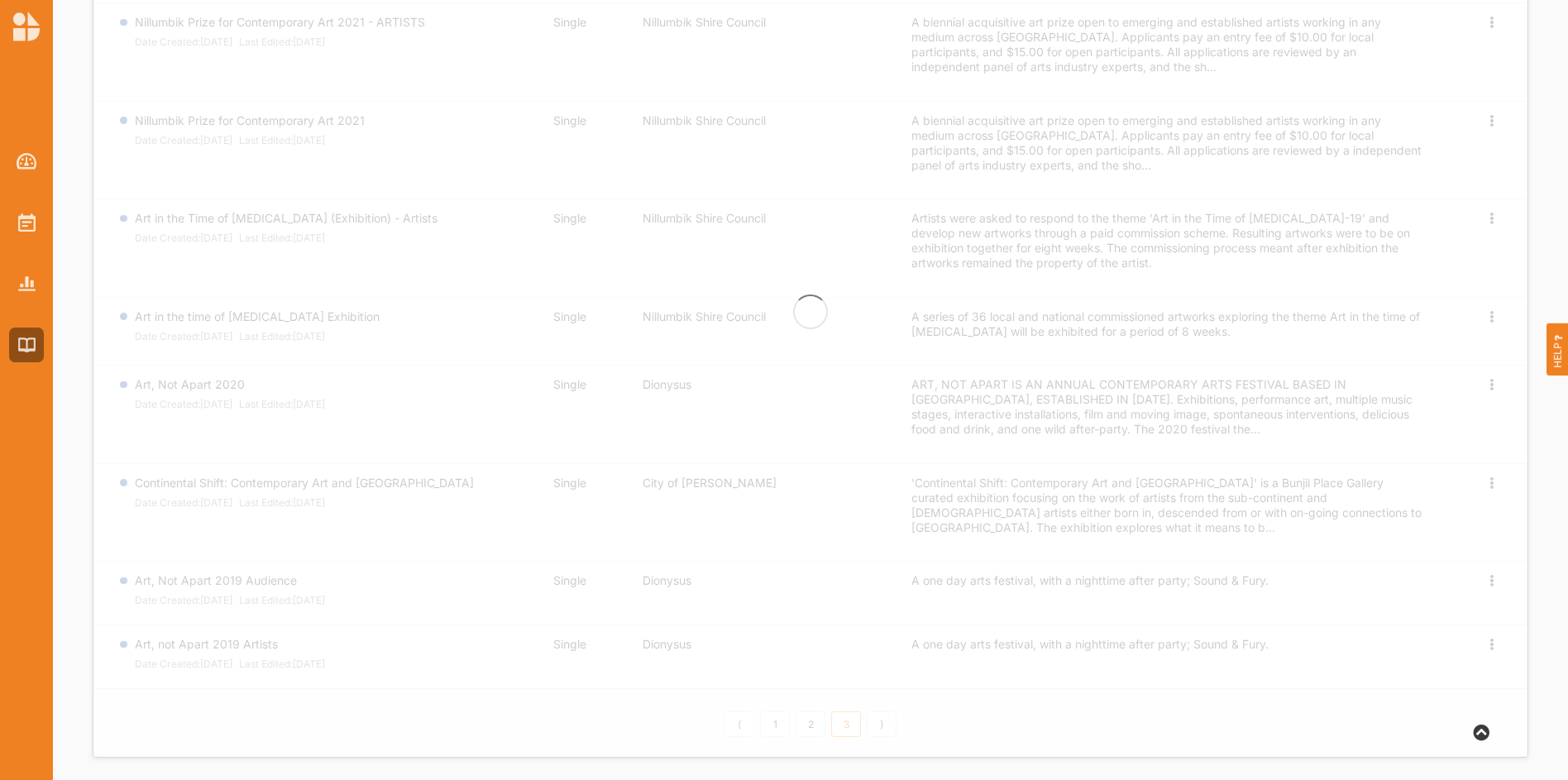
scroll to position [0, 0]
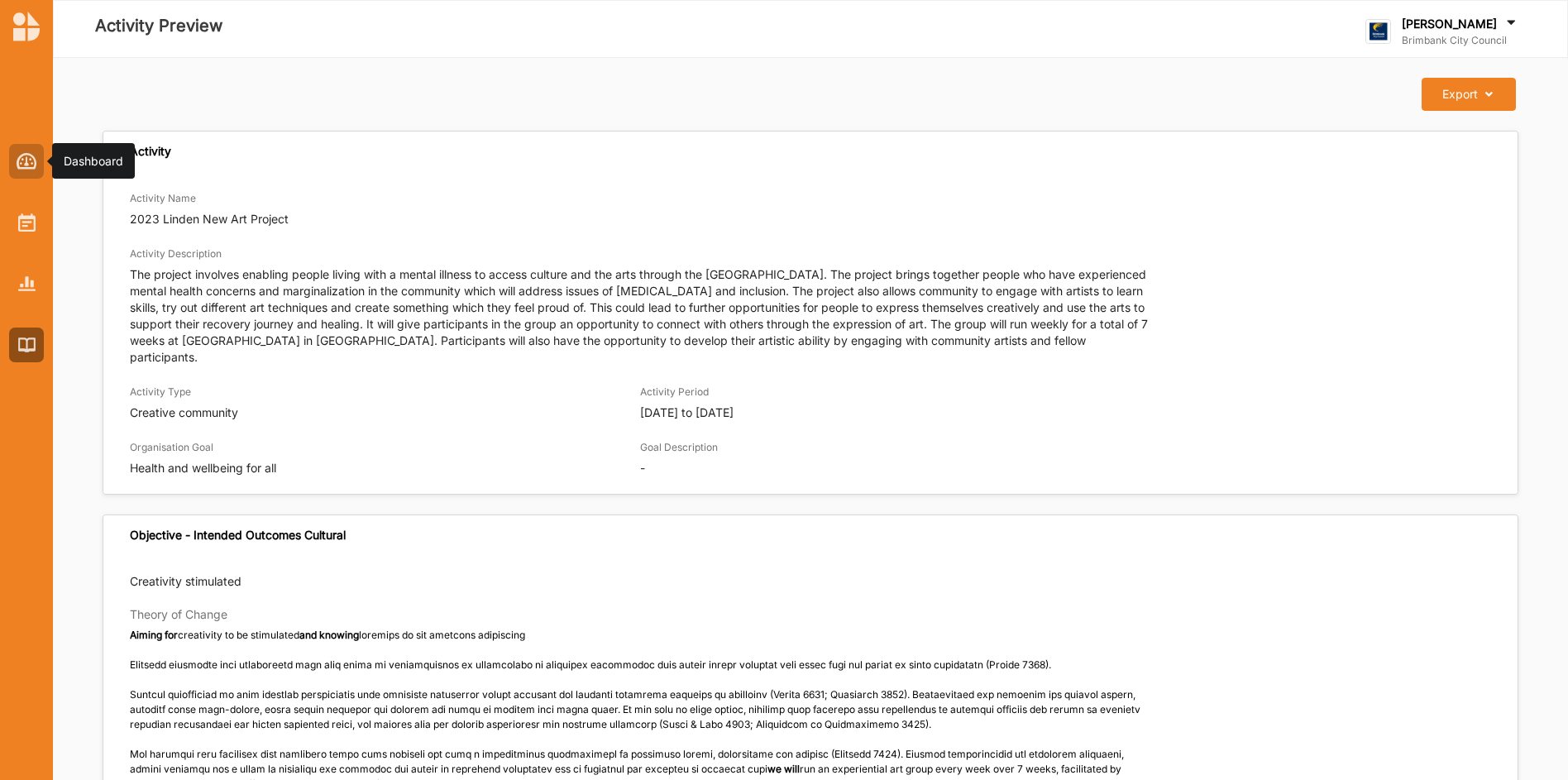
click at [28, 168] on img at bounding box center [27, 161] width 20 height 17
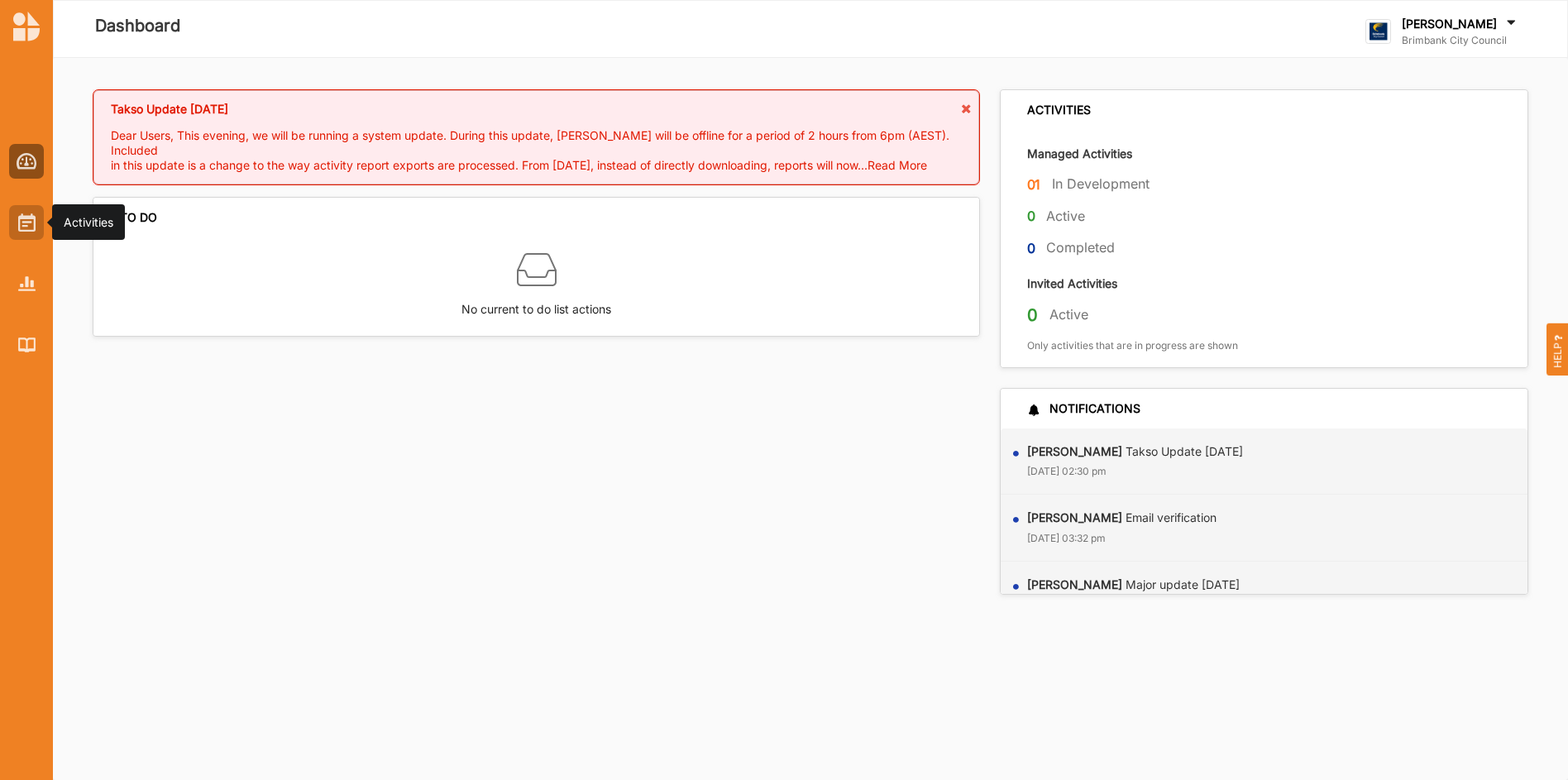
drag, startPoint x: 32, startPoint y: 220, endPoint x: 21, endPoint y: 219, distance: 11.0
drag, startPoint x: 21, startPoint y: 219, endPoint x: 26, endPoint y: 207, distance: 13.0
click at [26, 207] on div at bounding box center [27, 222] width 35 height 35
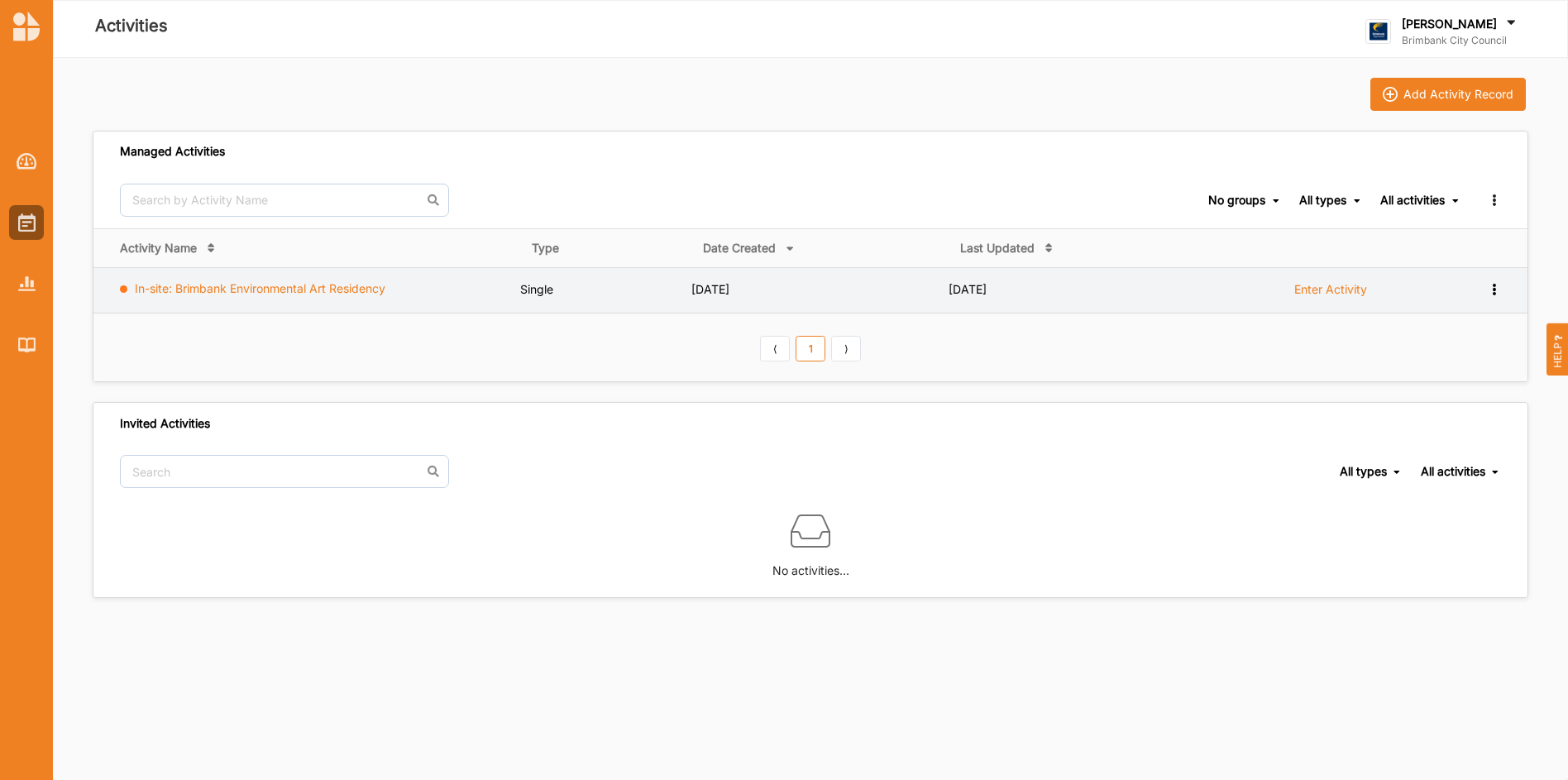
click at [263, 289] on link "In-site: Brimbank Environmental Art Residency" at bounding box center [260, 288] width 251 height 14
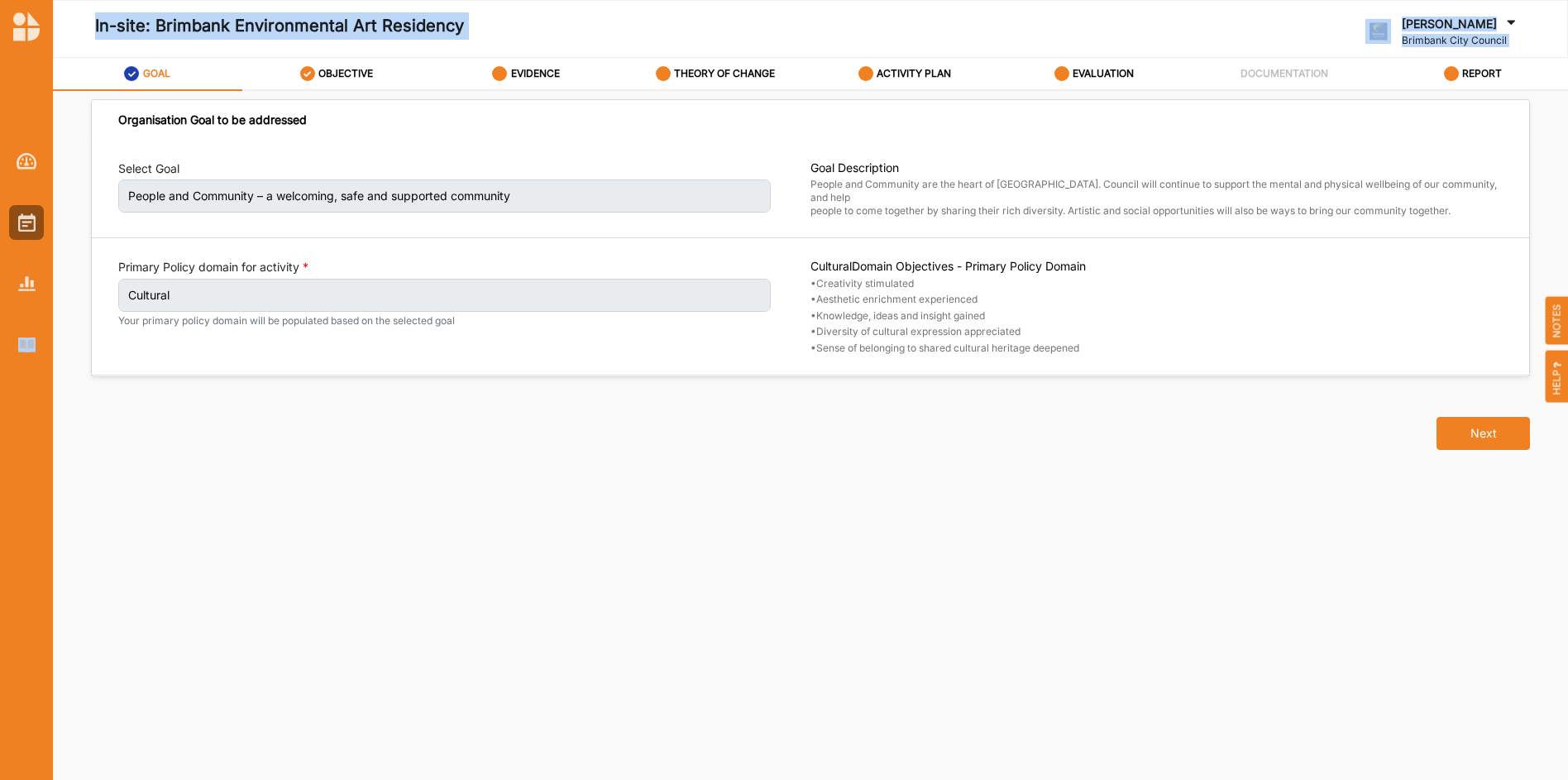
click at [0, 654] on html "In-site: Brimbank Environmental Art Residency [PERSON_NAME] Brimbank City Counc…" at bounding box center [784, 390] width 1568 height 780
